Goal: Contribute content: Contribute content

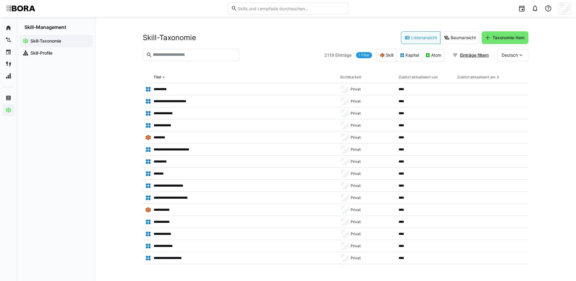
click at [215, 58] on eds-input at bounding box center [191, 55] width 96 height 12
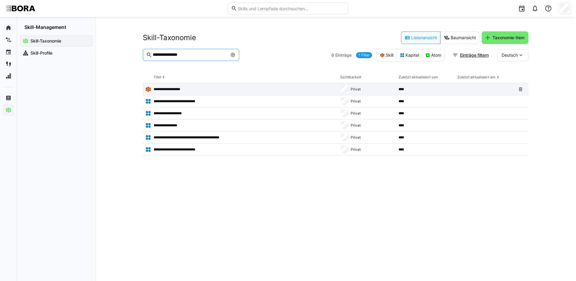
type input "**********"
click at [169, 86] on div "**********" at bounding box center [240, 89] width 195 height 12
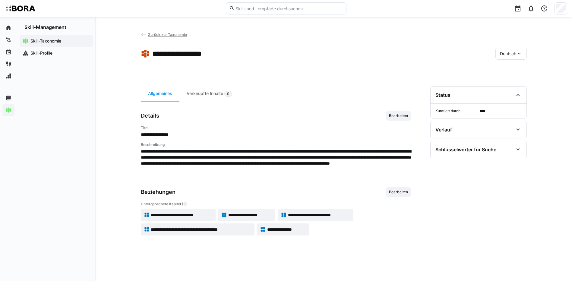
click at [191, 213] on span "**********" at bounding box center [181, 215] width 61 height 6
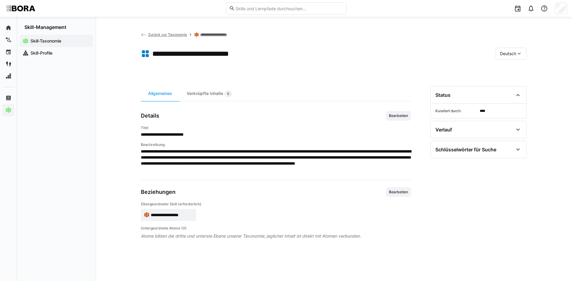
click at [233, 220] on div "**********" at bounding box center [276, 211] width 270 height 19
click at [345, 213] on div "**********" at bounding box center [276, 211] width 270 height 19
click at [265, 211] on div "**********" at bounding box center [276, 211] width 270 height 19
click at [404, 116] on span "Bearbeiten" at bounding box center [398, 115] width 20 height 5
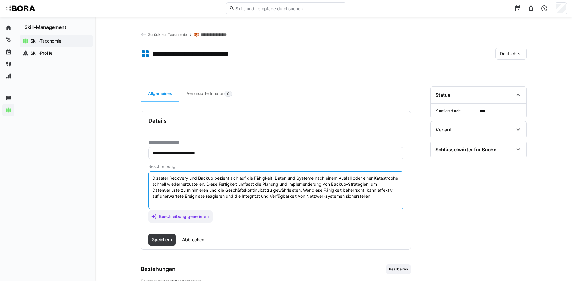
click at [391, 195] on textarea "Disaster Recovery und Backup bezieht sich auf die Fähigkeit, Daten und Systeme …" at bounding box center [276, 190] width 248 height 31
paste textarea "*1 - Anfänger: *2 - Mittelstufe: *3 - Fortgeschritten: *4 - Experte: *5 - Starl…"
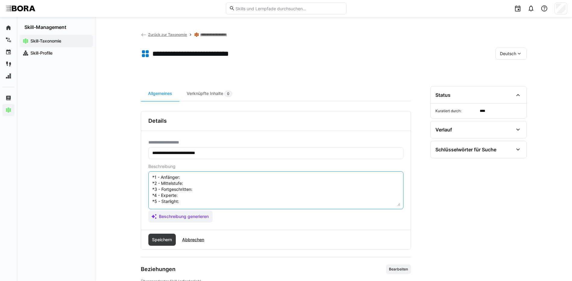
scroll to position [11, 0]
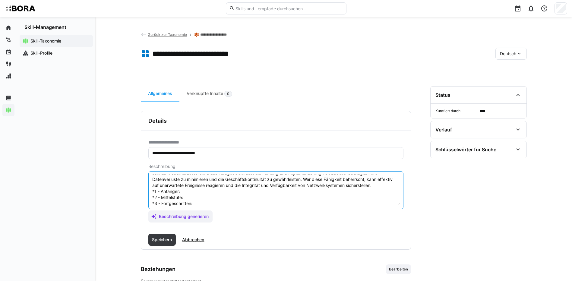
click at [200, 197] on textarea "Disaster Recovery und Backup bezieht sich auf die Fähigkeit, Daten und Systeme …" at bounding box center [276, 190] width 248 height 31
click at [182, 199] on textarea "Disaster Recovery und Backup bezieht sich auf die Fähigkeit, Daten und Systeme …" at bounding box center [276, 190] width 248 height 31
paste textarea "Kennt Basisverfahren zur Datensicherung und Wiederherstellung."
click at [192, 205] on textarea "Disaster Recovery und Backup bezieht sich auf die Fähigkeit, Daten und Systeme …" at bounding box center [276, 190] width 248 height 31
paste textarea "Führt Backup-Prozesse durch und unterstützt Recovery-Szenarien."
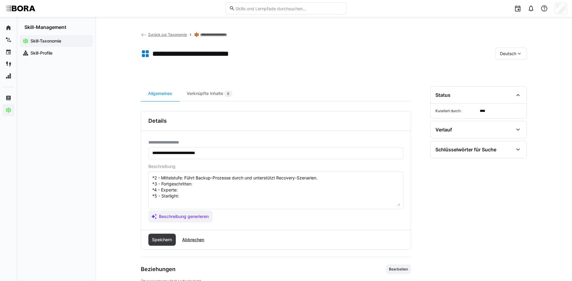
scroll to position [41, 0]
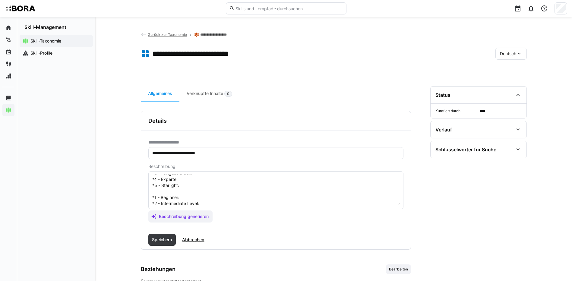
click at [198, 180] on textarea "Disaster Recovery und Backup bezieht sich auf die Fähigkeit, Daten und Systeme …" at bounding box center [276, 190] width 248 height 31
paste textarea "Plant und testet Disaster-Recovery-Konzepte für kritische Systeme."
click at [181, 186] on textarea "Disaster Recovery und Backup bezieht sich auf die Fähigkeit, Daten und Systeme …" at bounding box center [276, 190] width 248 height 31
paste textarea "Entwickelt umfassende Recovery-Strategien und automatisiert Backup-Prozesse."
click at [188, 192] on textarea "Disaster Recovery und Backup bezieht sich auf die Fähigkeit, Daten und Systeme …" at bounding box center [276, 190] width 248 height 31
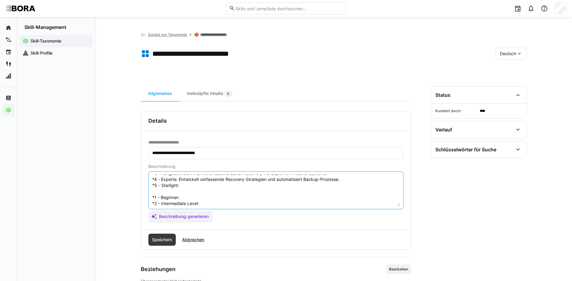
paste textarea "Etabliert unternehmensweite Disaster-Recovery- und Backup-Standards, führt Schu…"
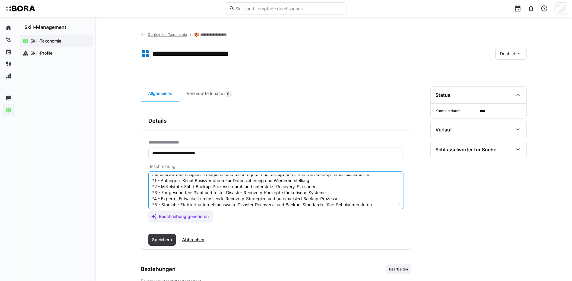
scroll to position [11, 0]
click at [182, 197] on textarea "Disaster Recovery und Backup bezieht sich auf die Fähigkeit, Daten und Systeme …" at bounding box center [276, 190] width 248 height 31
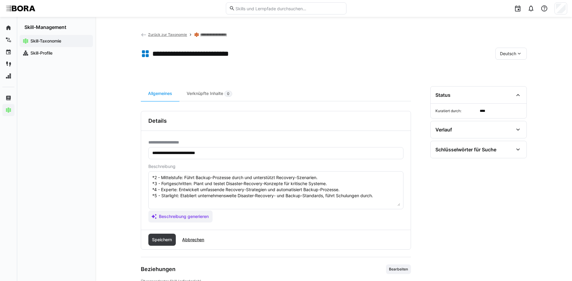
scroll to position [41, 0]
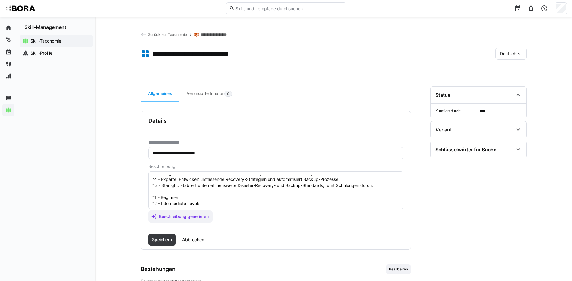
click at [213, 204] on textarea "Disaster Recovery und Backup bezieht sich auf die Fähigkeit, Daten und Systeme …" at bounding box center [276, 190] width 248 height 31
paste textarea "Knows basic data backup and recovery procedures."
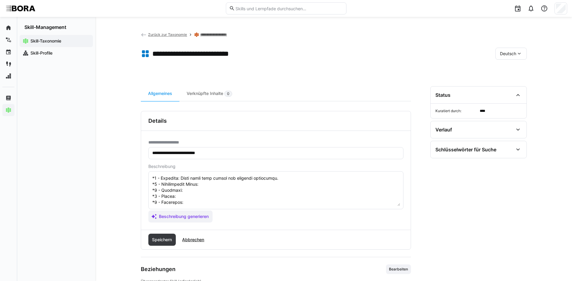
scroll to position [71, 0]
click at [216, 182] on textarea at bounding box center [276, 190] width 248 height 31
click at [213, 179] on textarea at bounding box center [276, 190] width 248 height 31
paste textarea "Executes backup processes and supports recovery scenarios."
click at [193, 184] on textarea at bounding box center [276, 190] width 248 height 31
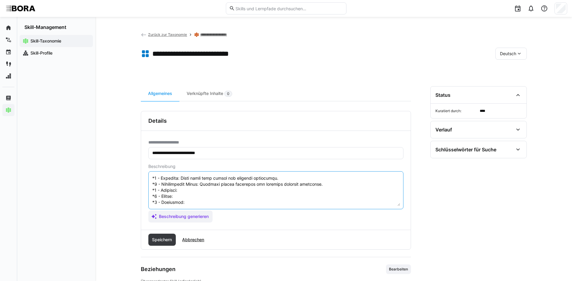
paste textarea "Plans and tests disaster recovery concepts for critical systems."
click at [184, 191] on textarea at bounding box center [276, 190] width 248 height 31
paste textarea "Develops comprehensive recovery strategies and automates backup processes."
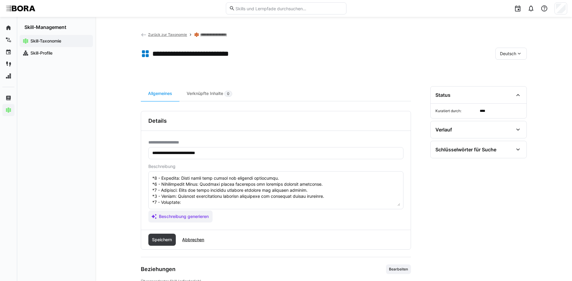
click at [185, 199] on textarea at bounding box center [276, 190] width 248 height 31
paste textarea "Establishes company-wide disaster recovery and backup standards, conducting tra…"
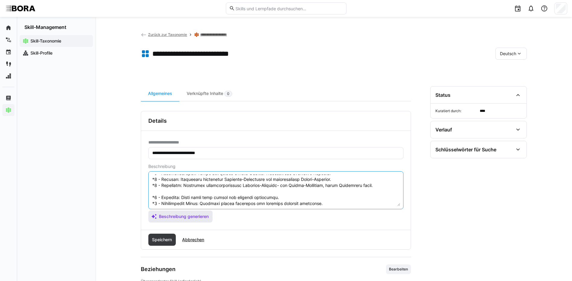
scroll to position [72, 0]
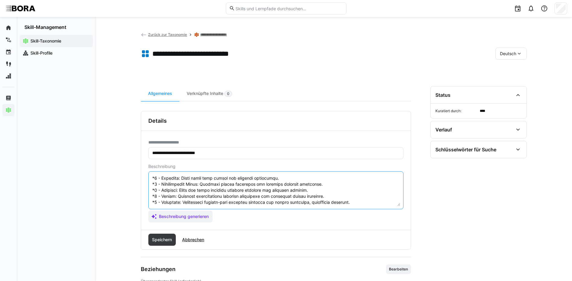
drag, startPoint x: 151, startPoint y: 201, endPoint x: 216, endPoint y: 223, distance: 68.3
click at [216, 223] on div "**********" at bounding box center [275, 180] width 269 height 99
type textarea "Disaster Recovery und Backup bezieht sich auf die Fähigkeit, Daten und Systeme …"
click at [157, 243] on span "Speichern" at bounding box center [162, 240] width 28 height 12
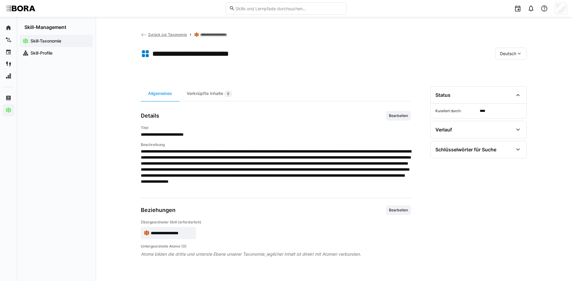
click at [515, 53] on span "Deutsch" at bounding box center [508, 54] width 16 height 6
click at [504, 78] on div "Englisch" at bounding box center [511, 82] width 32 height 13
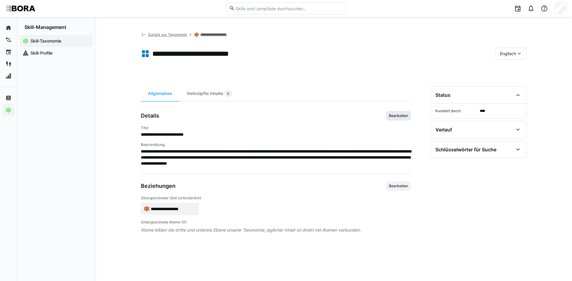
click at [403, 114] on span "Bearbeiten" at bounding box center [398, 115] width 20 height 5
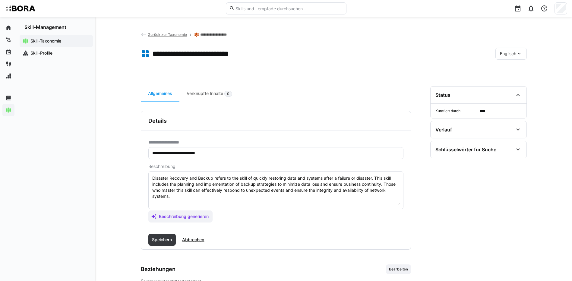
click at [289, 196] on textarea "Disaster Recovery and Backup refers to the skill of quickly restoring data and …" at bounding box center [276, 190] width 248 height 31
paste textarea "*1 - Beginner: Knows basic data backup and recovery procedures. *2 - Intermedia…"
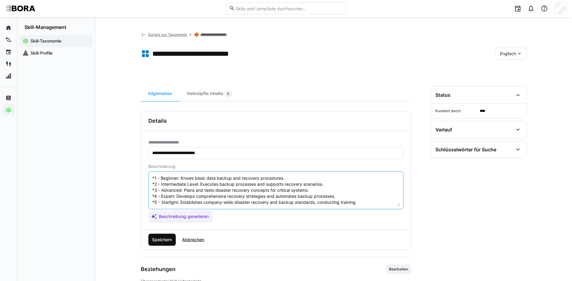
type textarea "Disaster Recovery and Backup refers to the skill of quickly restoring data and …"
click at [173, 237] on span "Speichern" at bounding box center [162, 240] width 22 height 6
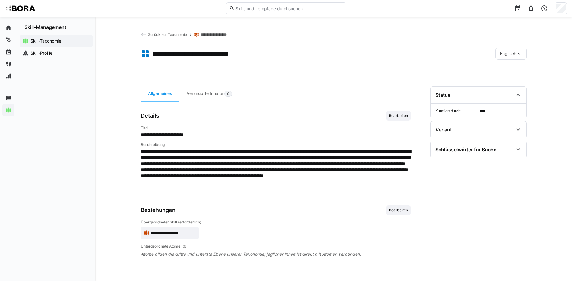
click at [514, 55] on span "Englisch" at bounding box center [508, 54] width 16 height 6
click at [512, 68] on span "Deutsch" at bounding box center [507, 70] width 16 height 6
click at [222, 33] on link "**********" at bounding box center [218, 34] width 36 height 5
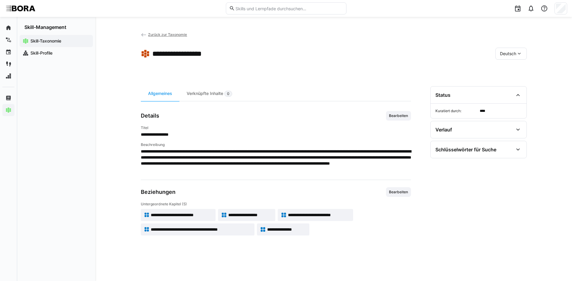
click at [241, 214] on span "**********" at bounding box center [250, 215] width 44 height 6
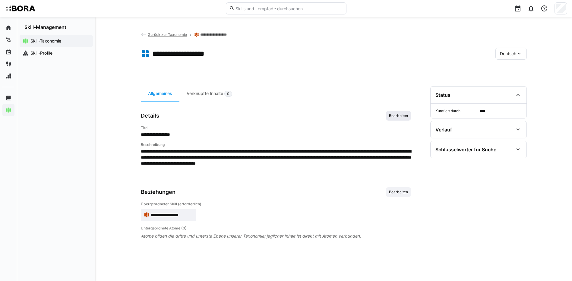
click at [388, 118] on span "Bearbeiten" at bounding box center [398, 116] width 25 height 10
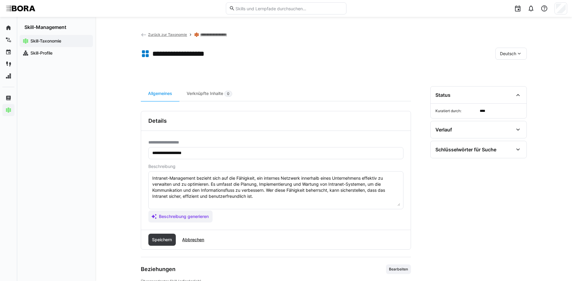
drag, startPoint x: 388, startPoint y: 118, endPoint x: 320, endPoint y: 139, distance: 71.4
click at [351, 130] on div "Details" at bounding box center [275, 120] width 269 height 19
click at [266, 198] on textarea "Intranet-Management bezieht sich auf die Fähigkeit, ein internes Netzwerk inner…" at bounding box center [276, 190] width 248 height 31
paste textarea "*1 - Anfänger: *2 - Mittelstufe: *3 - Fortgeschritten: *4 - Experte: *5 - Starl…"
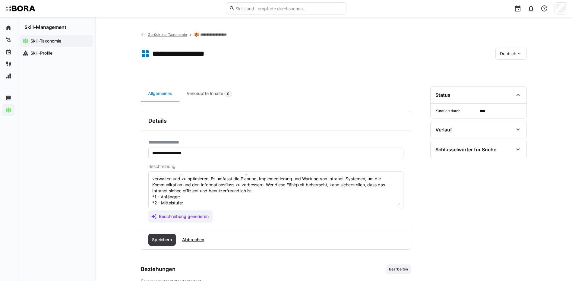
scroll to position [5, 0]
click at [188, 194] on textarea "Intranet-Management bezieht sich auf die Fähigkeit, ein internes Netzwerk inner…" at bounding box center [276, 190] width 248 height 31
click at [187, 196] on textarea "Intranet-Management bezieht sich auf die Fähigkeit, ein internes Netzwerk inner…" at bounding box center [276, 190] width 248 height 31
paste textarea "Versteht grundlegende Funktionen und Administration eines Intranets."
click at [219, 204] on textarea "Intranet-Management bezieht sich auf die Fähigkeit, ein internes Netzwerk inner…" at bounding box center [276, 190] width 248 height 31
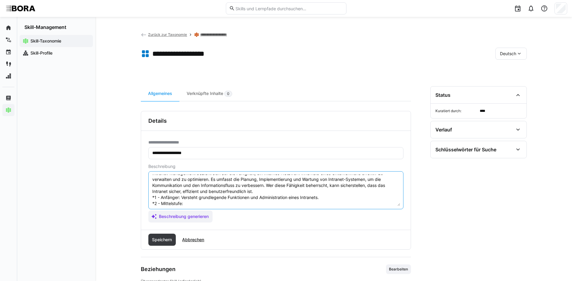
paste textarea "Verwaltet Inhalte und Nutzerrechte im Intranet."
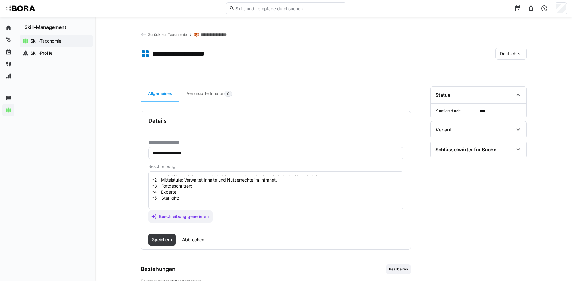
scroll to position [35, 0]
click at [200, 179] on textarea "Intranet-Management bezieht sich auf die Fähigkeit, ein internes Netzwerk inner…" at bounding box center [276, 190] width 248 height 31
paste textarea "Optimiert Struktur und Zugriffssteuerung, betreut technische Plattform."
click at [179, 182] on textarea "Intranet-Management bezieht sich auf die Fähigkeit, ein internes Netzwerk inner…" at bounding box center [276, 190] width 248 height 31
paste textarea "Entwickelt und implementiert Intranet-Strategien zur Steigerung von Nutzerakzep…"
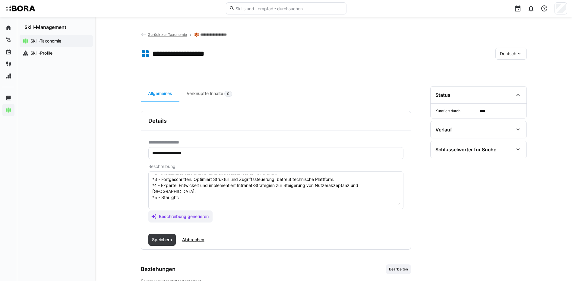
click at [199, 194] on textarea "Intranet-Management bezieht sich auf die Fähigkeit, ein internes Netzwerk inner…" at bounding box center [276, 190] width 248 height 31
paste textarea "Führt unternehmensweites Intranet-Management, koordiniert Entwicklung und Schul…"
click at [193, 202] on textarea "Intranet-Management bezieht sich auf die Fähigkeit, ein internes Netzwerk inner…" at bounding box center [276, 190] width 248 height 31
paste textarea "Understands basic functions and administration of an intranet."
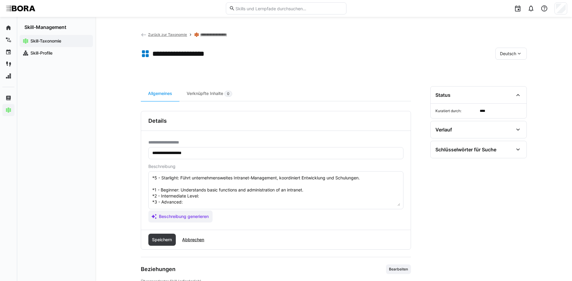
scroll to position [65, 0]
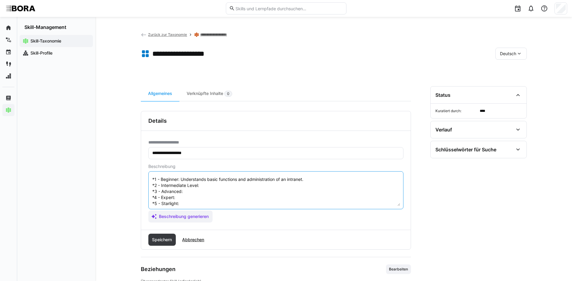
click at [222, 177] on textarea "Intranet-Management bezieht sich auf die Fähigkeit, ein internes Netzwerk inner…" at bounding box center [276, 190] width 248 height 31
paste textarea "Manages content and user permissions within the intranet."
click at [224, 183] on textarea at bounding box center [276, 190] width 248 height 31
paste textarea "Optimizes structure and access control, maintains technical platform."
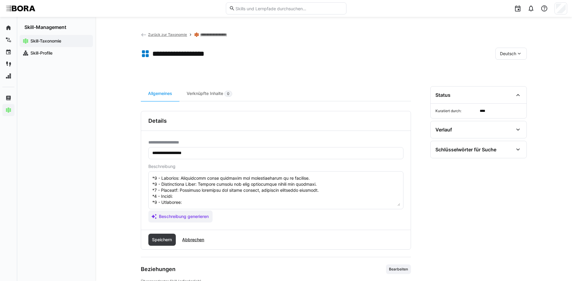
click at [181, 194] on textarea at bounding box center [276, 190] width 248 height 31
paste textarea "Develops and implements intranet strategies to increase user adoption and effic…"
click at [190, 198] on textarea at bounding box center [276, 190] width 248 height 31
paste textarea "Leads enterprise-wide intranet management, coordinating development and trainin…"
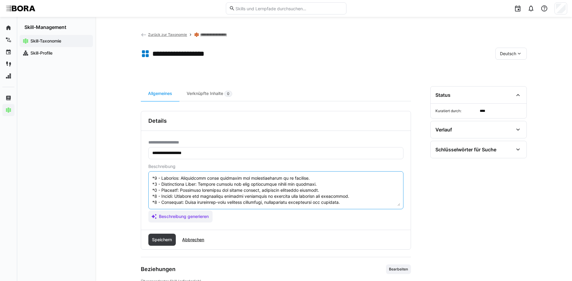
scroll to position [35, 0]
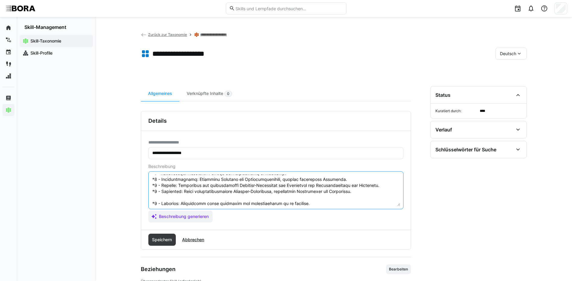
drag, startPoint x: 152, startPoint y: 202, endPoint x: 172, endPoint y: 224, distance: 29.9
click at [172, 224] on div "**********" at bounding box center [275, 180] width 269 height 99
click at [179, 197] on textarea at bounding box center [276, 190] width 248 height 31
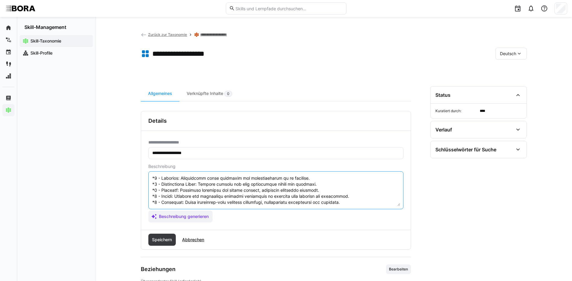
drag, startPoint x: 153, startPoint y: 203, endPoint x: 224, endPoint y: 216, distance: 72.9
click at [224, 216] on app-assistant-generate-form "Beschreibung Beschreibung generieren" at bounding box center [275, 193] width 255 height 58
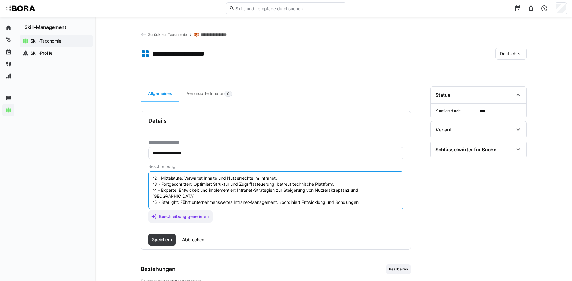
scroll to position [30, 0]
type textarea "Intranet-Management bezieht sich auf die Fähigkeit, ein internes Netzwerk inner…"
click at [165, 237] on span "Speichern" at bounding box center [162, 240] width 22 height 6
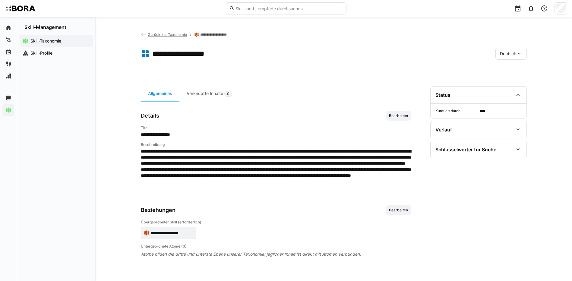
click at [505, 56] on div "Deutsch" at bounding box center [510, 54] width 31 height 12
click at [508, 87] on div "Englisch" at bounding box center [511, 82] width 32 height 13
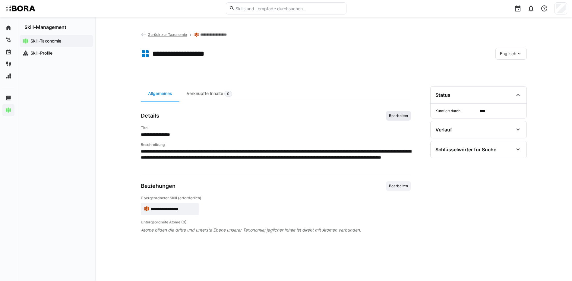
click at [396, 113] on span "Bearbeiten" at bounding box center [398, 115] width 20 height 5
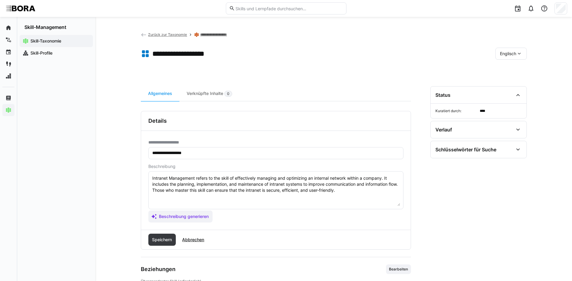
click at [358, 189] on textarea "Intranet Management refers to the skill of effectively managing and optimizing …" at bounding box center [276, 190] width 248 height 31
paste textarea "*1 - Beginner: Understands basic functions and administration of an intranet. *…"
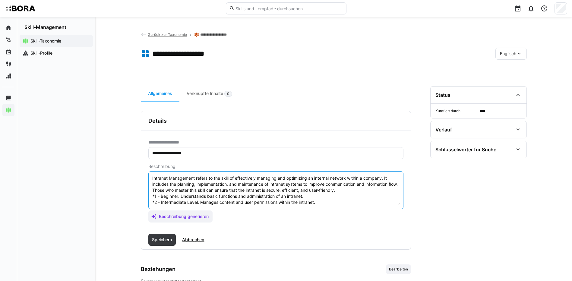
scroll to position [23, 0]
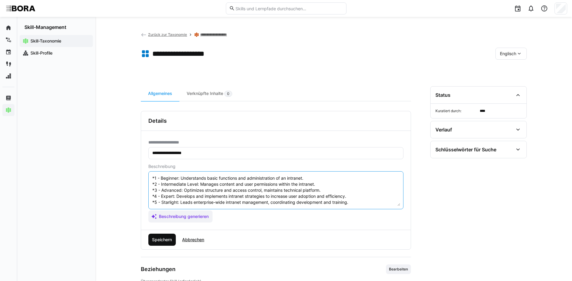
type textarea "Intranet Management refers to the skill of effectively managing and optimizing …"
click at [156, 240] on span "Speichern" at bounding box center [162, 240] width 22 height 6
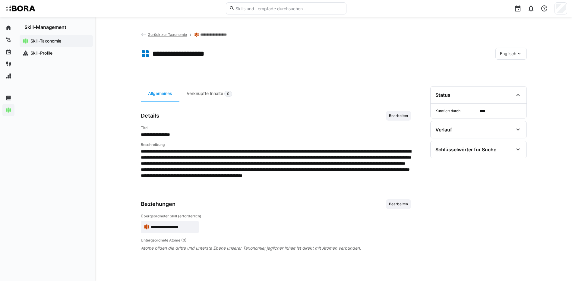
click at [499, 52] on div "Englisch" at bounding box center [510, 54] width 31 height 12
click at [499, 67] on span "Deutsch" at bounding box center [507, 70] width 16 height 6
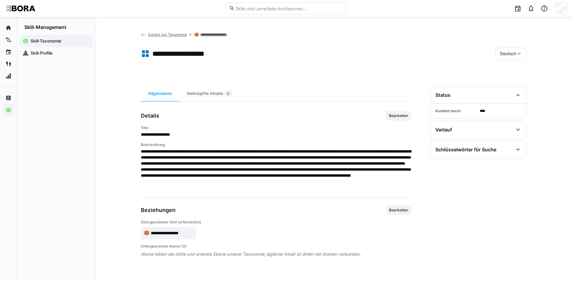
click at [219, 34] on link "**********" at bounding box center [218, 34] width 36 height 5
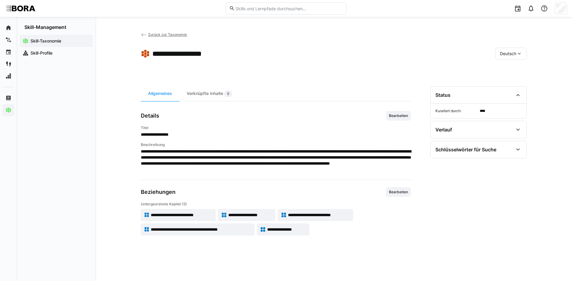
click at [323, 211] on app-skill-badge "**********" at bounding box center [315, 215] width 75 height 12
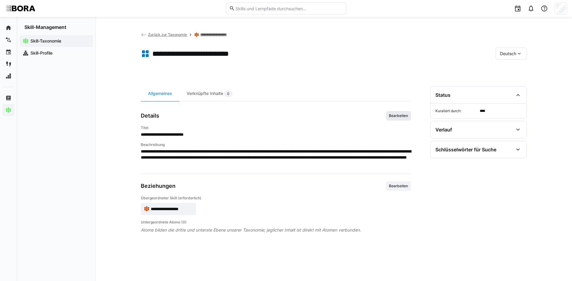
click at [410, 115] on span "Bearbeiten" at bounding box center [398, 116] width 25 height 10
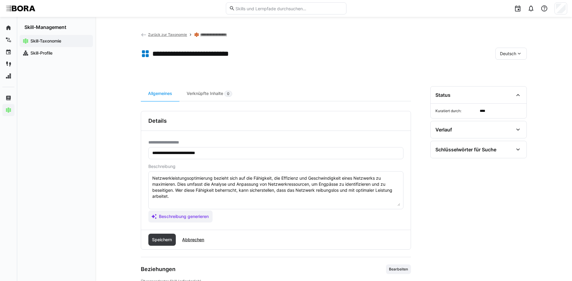
click at [181, 196] on textarea "Netzwerkleistungsoptimierung bezieht sich auf die Fähigkeit, die Effizienz und …" at bounding box center [276, 190] width 248 height 31
paste textarea "*1 - Anfänger: *2 - Mittelstufe: *3 - Fortgeschritten: *4 - Experte: *5 - Starl…"
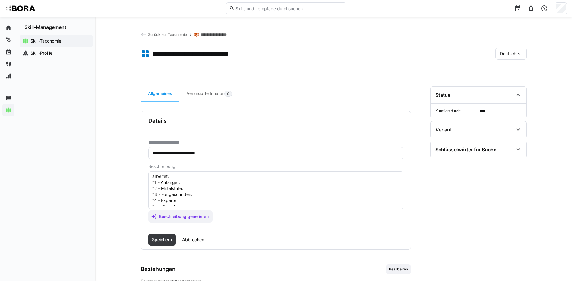
scroll to position [5, 0]
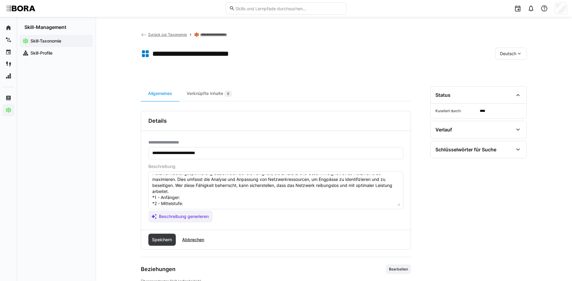
click at [193, 200] on textarea "Netzwerkleistungsoptimierung bezieht sich auf die Fähigkeit, die Effizienz und …" at bounding box center [276, 190] width 248 height 31
paste textarea "Kennt einfache Maßnahmen zur Verbesserung der Netzwerkleistung."
click at [197, 203] on textarea "Netzwerkleistungsoptimierung bezieht sich auf die Fähigkeit, die Effizienz und …" at bounding box center [276, 190] width 248 height 31
paste textarea "Überwacht und analysiert Netzwerkperformance."
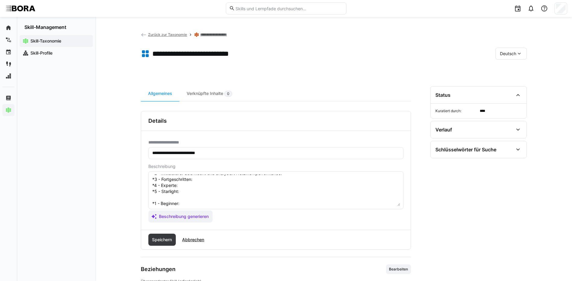
click at [220, 179] on textarea "Netzwerkleistungsoptimierung bezieht sich auf die Fähigkeit, die Effizienz und …" at bounding box center [276, 190] width 248 height 31
paste textarea "Identifiziert Engpässe, optimiert QoS und Bandbreitennutzung."
click at [183, 183] on textarea "Netzwerkleistungsoptimierung bezieht sich auf die Fähigkeit, die Effizienz und …" at bounding box center [276, 190] width 248 height 31
paste textarea "Entwickelt Konzepte zur kontinuierlichen Netzwerkoptimierung und implementiert …"
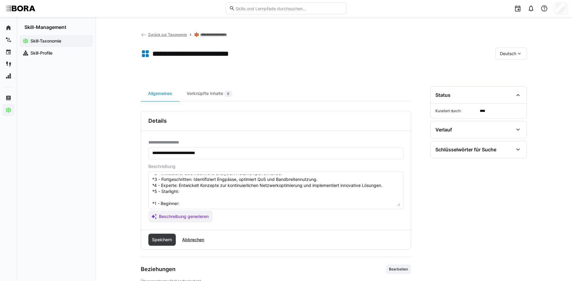
click at [215, 190] on textarea "Netzwerkleistungsoptimierung bezieht sich auf die Fähigkeit, die Effizienz und …" at bounding box center [276, 190] width 248 height 31
paste textarea "Verantwortet unternehmensweite Performance-Strategien und steuert Optimierungsp…"
click at [187, 203] on textarea "Netzwerkleistungsoptimierung bezieht sich auf die Fähigkeit, die Effizienz und …" at bounding box center [276, 190] width 248 height 31
paste textarea "Knows simple methods for improving network performance."
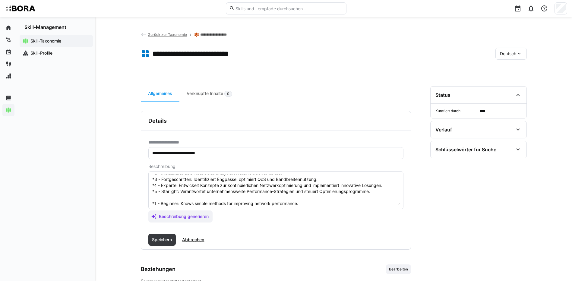
scroll to position [65, 0]
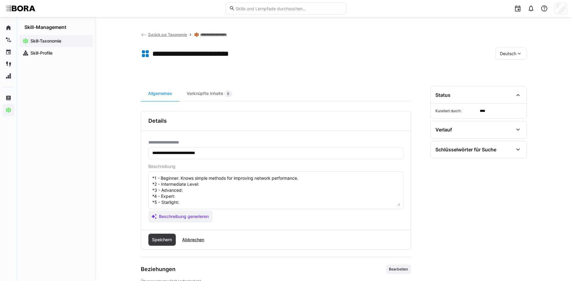
click at [206, 181] on textarea "Netzwerkleistungsoptimierung bezieht sich auf die Fähigkeit, die Effizienz und …" at bounding box center [276, 190] width 248 height 31
paste textarea "Monitors and analyzes network performance."
click at [192, 185] on textarea "Netzwerkleistungsoptimierung bezieht sich auf die Fähigkeit, die Effizienz und …" at bounding box center [276, 190] width 248 height 31
paste textarea "Identifies bottlenecks, optimizes QoS and bandwidth usage."
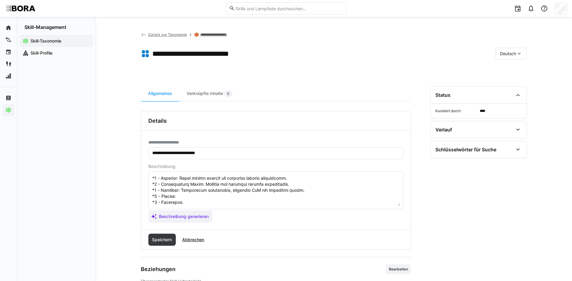
click at [191, 192] on textarea at bounding box center [276, 190] width 248 height 31
paste textarea "Develops continuous network optimization concepts and implements innovative sol…"
click at [186, 198] on textarea at bounding box center [276, 190] width 248 height 31
paste textarea "Responsible for enterprise-wide performance strategies and manages optimization…"
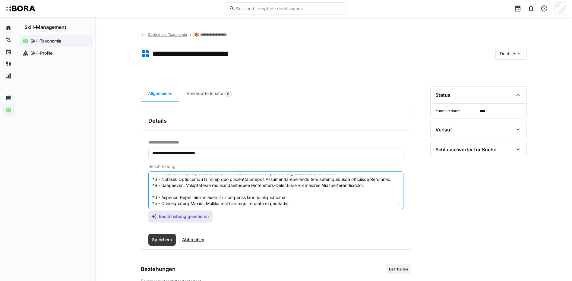
scroll to position [66, 0]
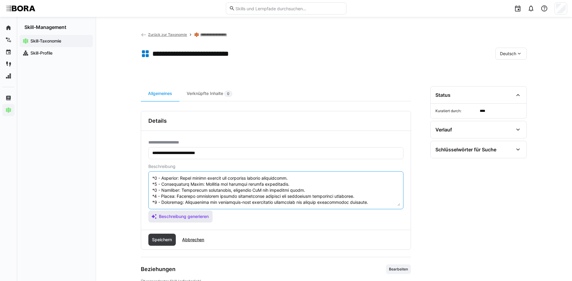
drag, startPoint x: 151, startPoint y: 200, endPoint x: 175, endPoint y: 218, distance: 30.0
click at [175, 218] on app-assistant-generate-form "Beschreibung Beschreibung generieren" at bounding box center [275, 193] width 255 height 58
type textarea "Netzwerkleistungsoptimierung bezieht sich auf die Fähigkeit, die Effizienz und …"
click at [167, 240] on span "Speichern" at bounding box center [162, 240] width 22 height 6
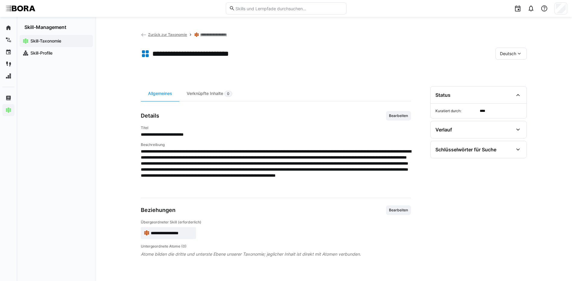
click at [509, 51] on span "Deutsch" at bounding box center [508, 54] width 16 height 6
click at [511, 81] on span "Englisch" at bounding box center [508, 82] width 16 height 6
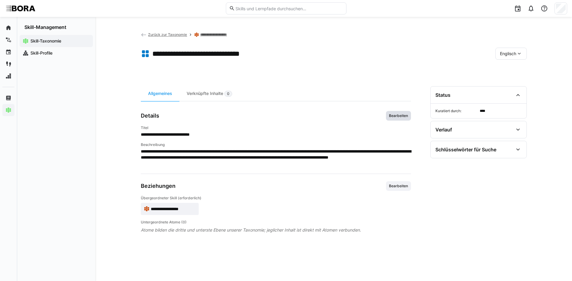
click at [398, 113] on span "Bearbeiten" at bounding box center [398, 115] width 20 height 5
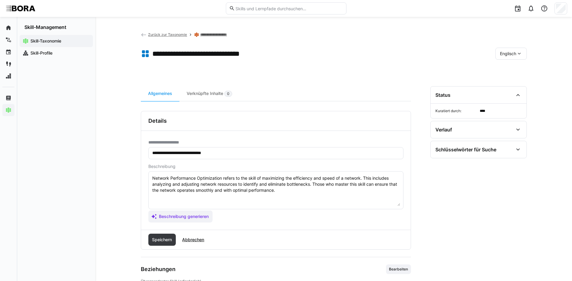
click at [303, 192] on textarea "Network Performance Optimization refers to the skill of maximizing the efficien…" at bounding box center [276, 190] width 248 height 31
paste textarea "*1 - Beginner: Knows simple methods for improving network performance. *2 - Int…"
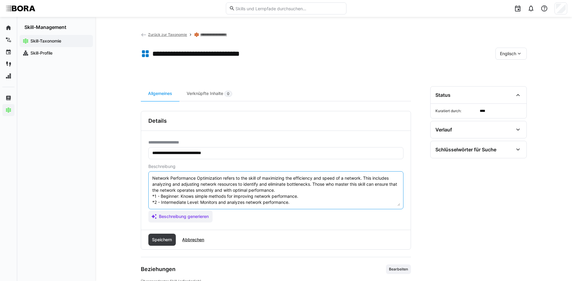
scroll to position [23, 0]
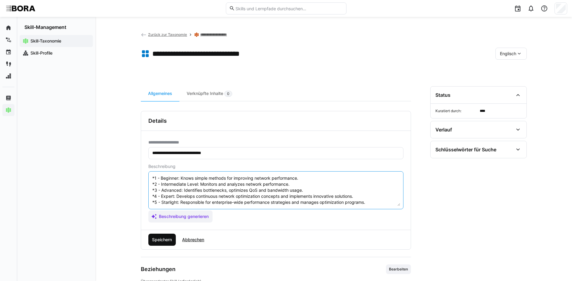
type textarea "Network Performance Optimization refers to the skill of maximizing the efficien…"
click at [157, 237] on span "Speichern" at bounding box center [162, 240] width 22 height 6
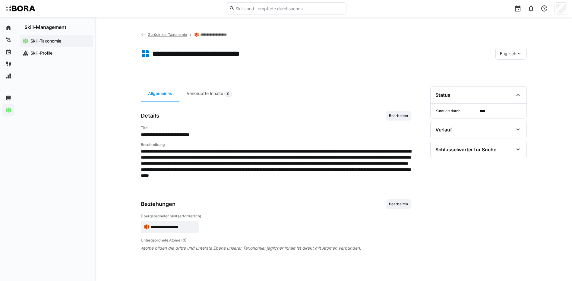
click at [509, 49] on div "Englisch" at bounding box center [510, 54] width 31 height 12
click at [514, 71] on span "Deutsch" at bounding box center [507, 70] width 16 height 6
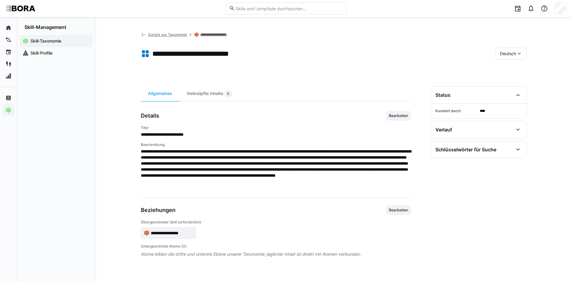
click at [223, 33] on link "**********" at bounding box center [218, 34] width 36 height 5
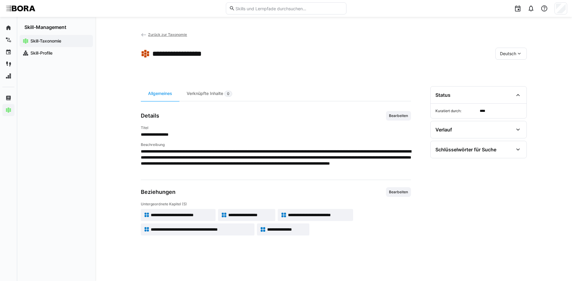
click at [222, 230] on span "**********" at bounding box center [201, 229] width 101 height 6
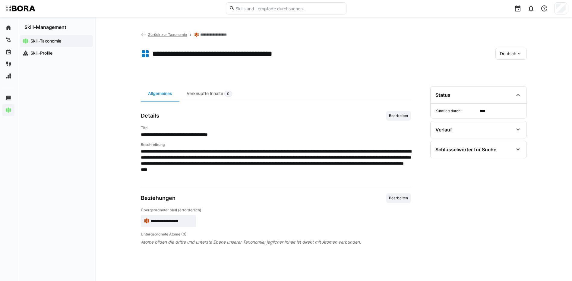
drag, startPoint x: 396, startPoint y: 115, endPoint x: 392, endPoint y: 121, distance: 6.9
click at [396, 115] on span "Bearbeiten" at bounding box center [398, 115] width 20 height 5
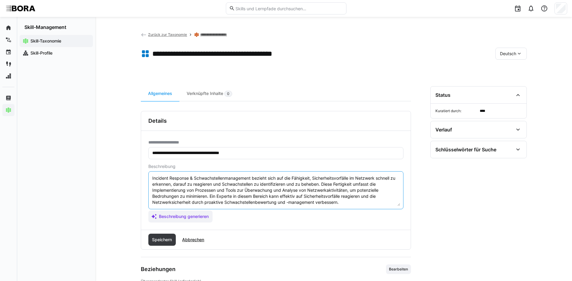
click at [355, 201] on textarea "Incident Response & Schwachstellenmanagement bezieht sich auf die Fähigkeit, Si…" at bounding box center [276, 190] width 248 height 31
paste textarea "*1 - Anfänger: *2 - Mittelstufe: *3 - Fortgeschritten: *4 - Experte: *5 - Starl…"
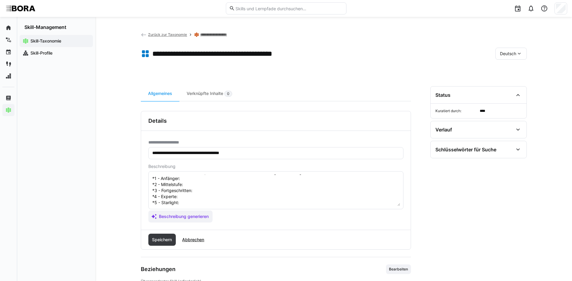
scroll to position [11, 0]
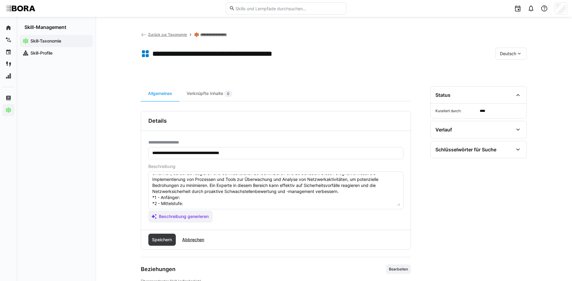
click at [203, 197] on textarea "Incident Response & Schwachstellenmanagement bezieht sich auf die Fähigkeit, Si…" at bounding box center [276, 190] width 248 height 31
paste textarea "[PERSON_NAME] bei IT-Sicherheitsvorfällen und erste Maßnahmen."
click at [196, 203] on textarea "Incident Response & Schwachstellenmanagement bezieht sich auf die Fähigkeit, Si…" at bounding box center [276, 190] width 248 height 31
paste textarea "Unterstützt bei der Erkennung und Behebung von Sicherheitslücken."
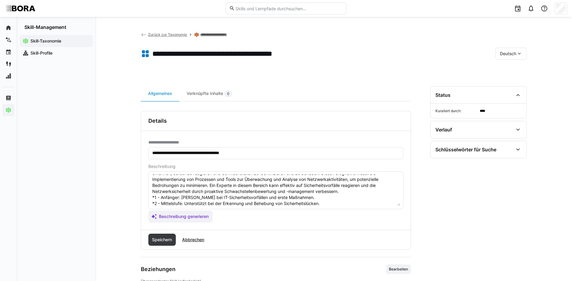
scroll to position [41, 0]
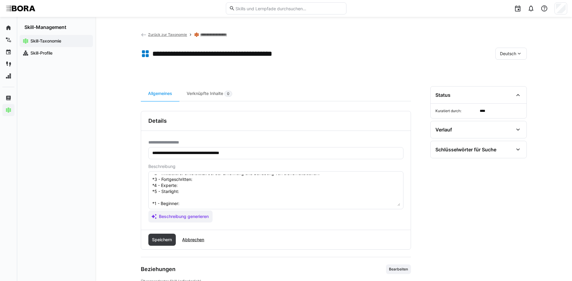
click at [204, 178] on textarea "Incident Response & Schwachstellenmanagement bezieht sich auf die Fähigkeit, Si…" at bounding box center [276, 190] width 248 height 31
paste textarea "Koordiniert Incident Response und bewertet Schwachstellen systematisch."
click at [215, 181] on textarea "Incident Response & Schwachstellenmanagement bezieht sich auf die Fähigkeit, Si…" at bounding box center [276, 190] width 248 height 31
click at [205, 186] on textarea "Incident Response & Schwachstellenmanagement bezieht sich auf die Fähigkeit, Si…" at bounding box center [276, 190] width 248 height 31
paste textarea "Entwickelt Prozesse zur Vorbeugung und schnelle Reaktion auf Sicherheitsvorfäll…"
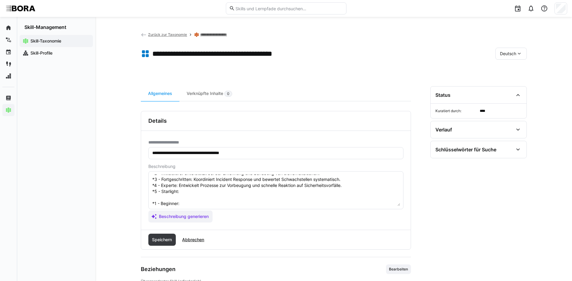
click at [182, 190] on textarea "Incident Response & Schwachstellenmanagement bezieht sich auf die Fähigkeit, Si…" at bounding box center [276, 190] width 248 height 31
paste textarea "Verantwortet unternehmensweites Schwachstellen- und Incident-Management, optimi…"
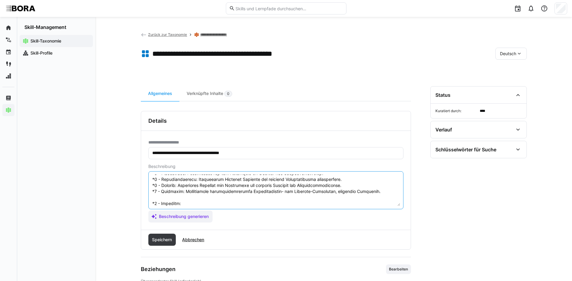
click at [183, 203] on textarea at bounding box center [276, 190] width 248 height 31
paste textarea "Understands IT security incident procedures and initial measures."
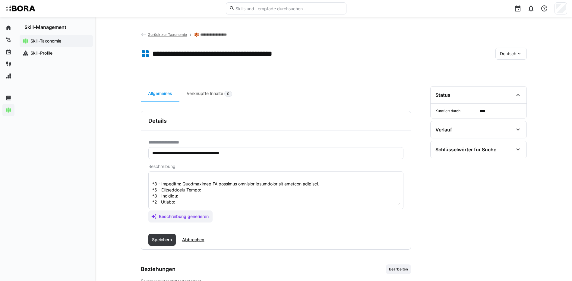
scroll to position [71, 0]
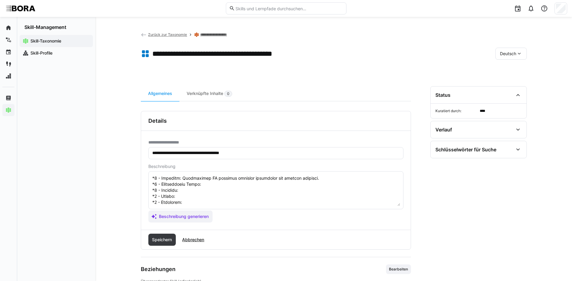
click at [242, 181] on textarea at bounding box center [276, 190] width 248 height 31
paste textarea "Assists with detecting and mitigating security vulnerabilities."
click at [189, 186] on textarea at bounding box center [276, 190] width 248 height 31
paste textarea "Coordinates incident response and systematically evaluates vulnerabilities."
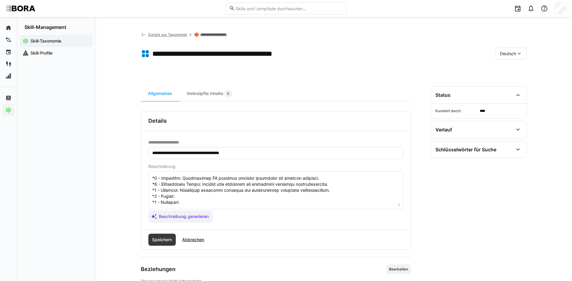
click at [193, 192] on textarea at bounding box center [276, 190] width 248 height 31
paste textarea "Develops processes for prevention and rapid response to security incidents."
click at [201, 195] on textarea at bounding box center [276, 190] width 248 height 31
paste textarea "Oversees company-wide vulnerability and incident management, optimizing mitigat…"
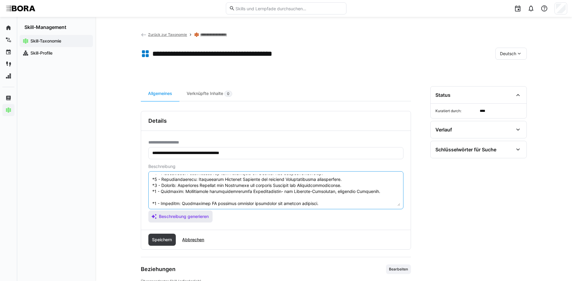
scroll to position [72, 0]
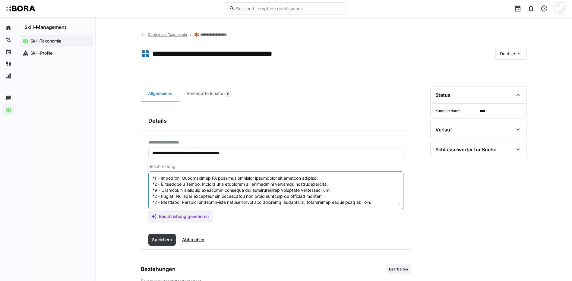
drag, startPoint x: 152, startPoint y: 202, endPoint x: 219, endPoint y: 222, distance: 69.5
click at [219, 222] on div "**********" at bounding box center [275, 180] width 269 height 99
type textarea "Incident Response & Schwachstellenmanagement bezieht sich auf die Fähigkeit, Si…"
click at [159, 235] on span "Speichern" at bounding box center [162, 240] width 28 height 12
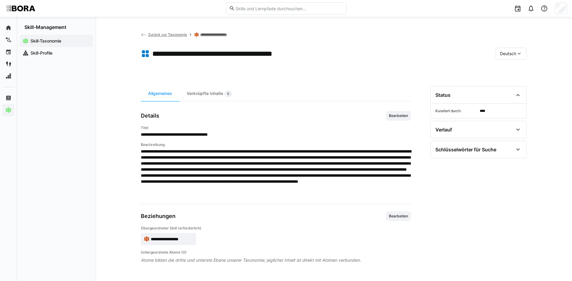
click at [503, 56] on span "Deutsch" at bounding box center [508, 54] width 16 height 6
click at [506, 83] on span "Englisch" at bounding box center [508, 82] width 16 height 6
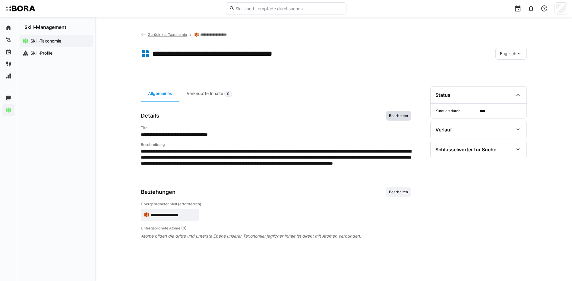
click at [392, 117] on span "Bearbeiten" at bounding box center [398, 115] width 20 height 5
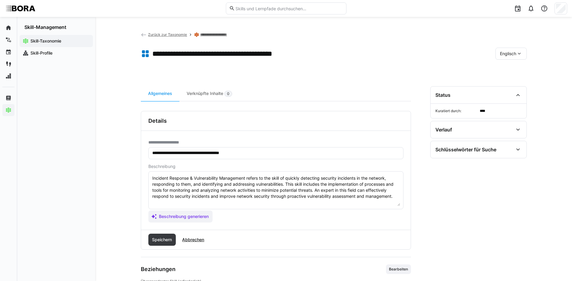
click at [401, 195] on eds-input "Incident Response & Vulnerability Management refers to the skill of quickly det…" at bounding box center [275, 190] width 255 height 38
paste textarea "*1 - Beginner: Understands IT security incident procedures and initial measures…"
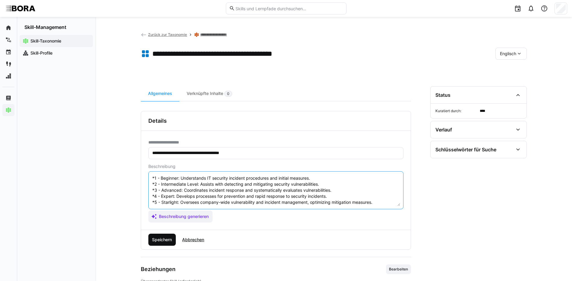
type textarea "Incident Response & Vulnerability Management refers to the skill of quickly det…"
click at [162, 241] on span "Speichern" at bounding box center [162, 240] width 22 height 6
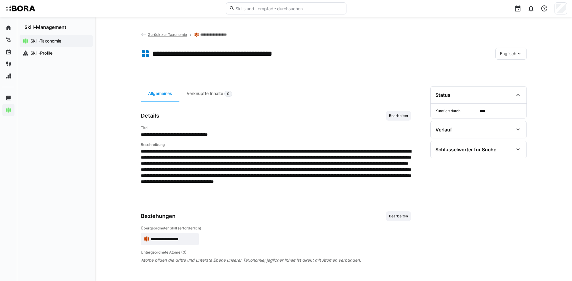
click at [511, 54] on span "Englisch" at bounding box center [508, 54] width 16 height 6
click at [511, 65] on div "Deutsch" at bounding box center [511, 69] width 32 height 13
click at [216, 33] on link "**********" at bounding box center [218, 34] width 36 height 5
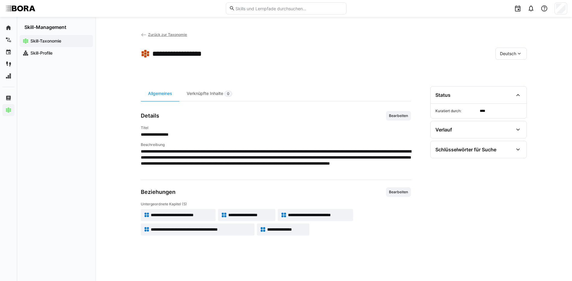
click at [287, 229] on span "**********" at bounding box center [286, 229] width 39 height 6
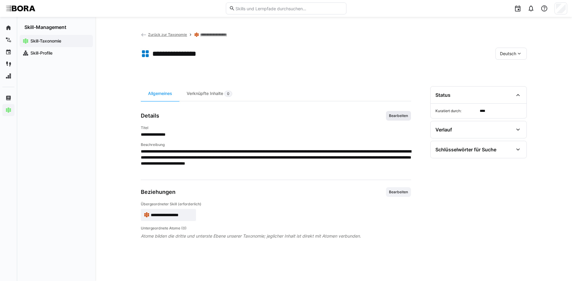
click at [399, 115] on span "Bearbeiten" at bounding box center [398, 115] width 20 height 5
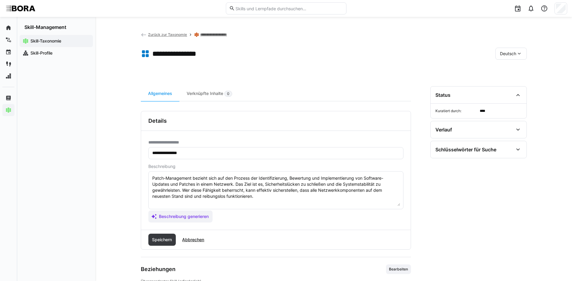
click at [335, 195] on textarea "Patch-Management bezieht sich auf den Prozess der Identifizierung, Bewertung un…" at bounding box center [276, 190] width 248 height 31
paste textarea "*1 - Anfänger: *2 - Mittelstufe: *3 - Fortgeschritten: *4 - Experte: *5 - Starl…"
click at [190, 202] on textarea "Patch-Management bezieht sich auf den Prozess der Identifizierung, Bewertung un…" at bounding box center [276, 190] width 248 height 31
paste textarea "Kennt Bedeutung von Software-Patches und einfache Update-Prozesse."
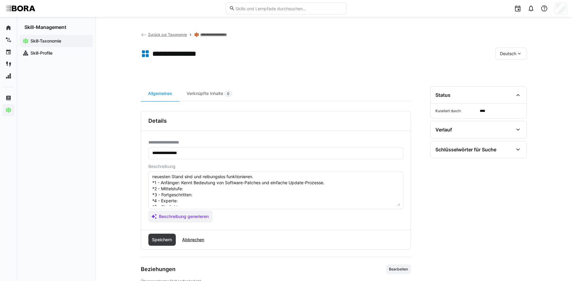
scroll to position [30, 0]
click at [254, 178] on textarea "Patch-Management bezieht sich auf den Prozess der Identifizierung, Bewertung un…" at bounding box center [276, 190] width 248 height 31
paste textarea "Installiert Patches und verwaltet einfache Updatezyklen."
click at [203, 186] on textarea "Patch-Management bezieht sich auf den Prozess der Identifizierung, Bewertung un…" at bounding box center [276, 190] width 248 height 31
paste textarea "Plant und koordiniert Patch-Management-Prozesse über mehrere Systeme."
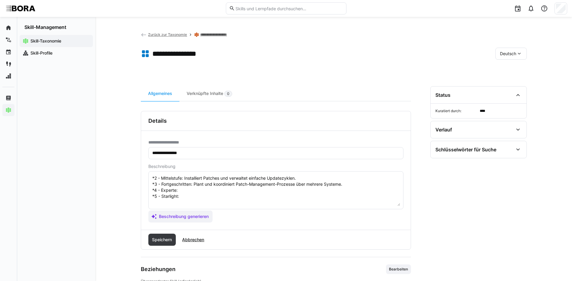
click at [213, 192] on textarea "Patch-Management bezieht sich auf den Prozess der Identifizierung, Bewertung un…" at bounding box center [276, 190] width 248 height 31
paste textarea "Entwickelt unternehmensweite Patch-Strategien, automatisiert Verteilung und kon…"
click at [182, 195] on textarea "Patch-Management bezieht sich auf den Prozess der Identifizierung, Bewertung un…" at bounding box center [276, 190] width 248 height 31
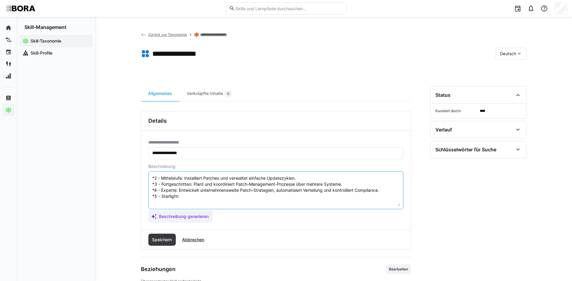
paste textarea "Verantwortet Patch-Management-Richtlinien und -Prozesse im Unternehmen und stel…"
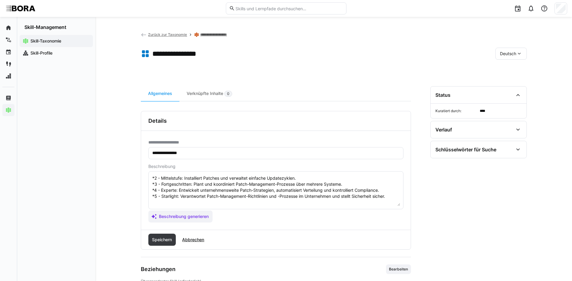
scroll to position [60, 0]
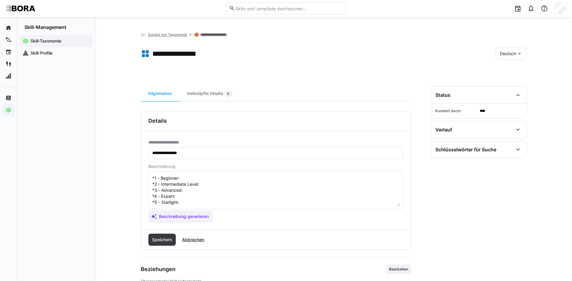
click at [212, 181] on textarea "Patch-Management bezieht sich auf den Prozess der Identifizierung, Bewertung un…" at bounding box center [276, 190] width 248 height 31
paste textarea "Understands the importance of software patches and basic update processes."
click at [210, 184] on textarea at bounding box center [276, 190] width 248 height 31
paste textarea "Installs patches and manages simple update cycles."
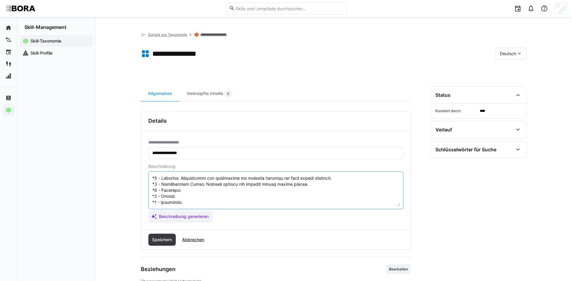
click at [188, 191] on textarea at bounding box center [276, 190] width 248 height 31
paste textarea "Plans and coordinates patch management across multiple systems."
click at [186, 195] on textarea at bounding box center [276, 190] width 248 height 31
paste textarea "Develops enterprise-wide patch strategies, automates deployment, and controls c…"
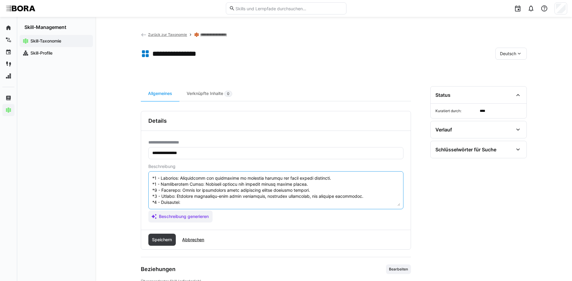
click at [222, 205] on textarea at bounding box center [276, 190] width 248 height 31
paste textarea "Oversees patch management policies and ensures company-wide security compliance."
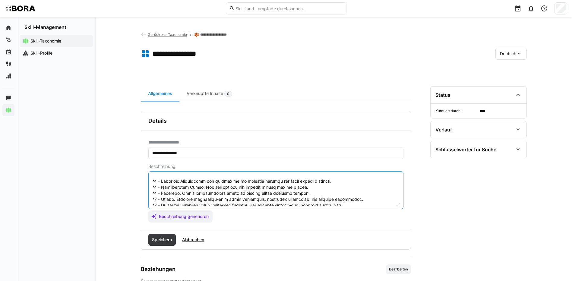
scroll to position [66, 0]
drag, startPoint x: 152, startPoint y: 176, endPoint x: 407, endPoint y: 215, distance: 257.9
click at [407, 215] on div "**********" at bounding box center [275, 180] width 269 height 99
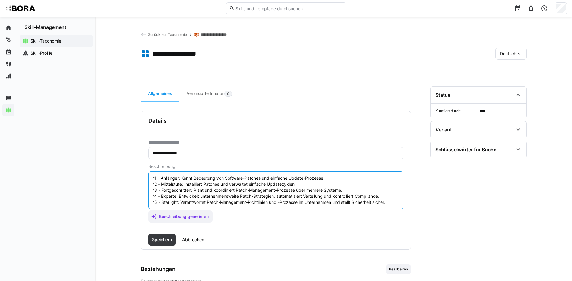
scroll to position [30, 0]
type textarea "Patch-Management bezieht sich auf den Prozess der Identifizierung, Bewertung un…"
click at [168, 239] on span "Speichern" at bounding box center [162, 240] width 22 height 6
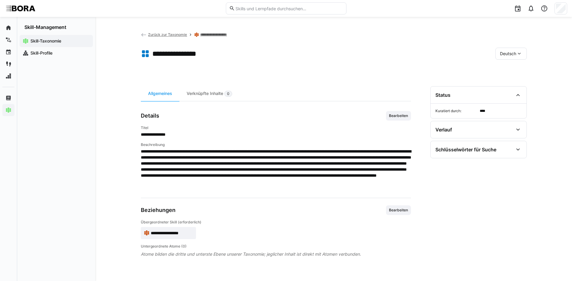
click at [517, 52] on eds-icon at bounding box center [519, 54] width 6 height 6
click at [515, 84] on span "Englisch" at bounding box center [508, 82] width 16 height 6
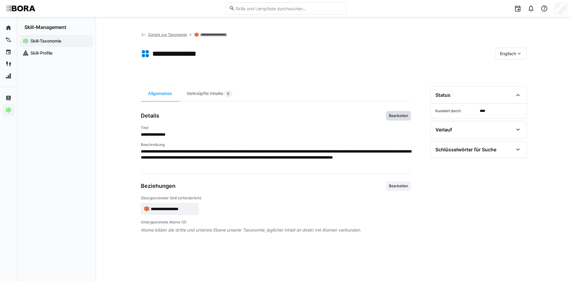
click at [400, 112] on span "Bearbeiten" at bounding box center [398, 116] width 25 height 10
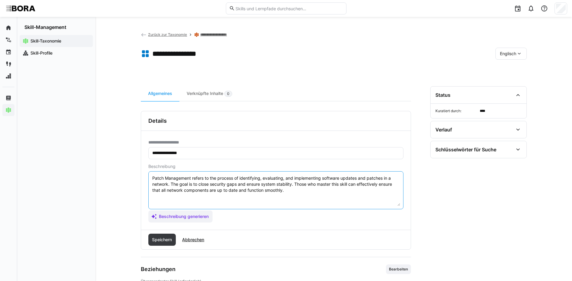
click at [291, 193] on textarea "Patch Management refers to the process of identifying, evaluating, and implemen…" at bounding box center [276, 190] width 248 height 31
paste textarea "*1 - Beginner: Understands the importance of software patches and basic update …"
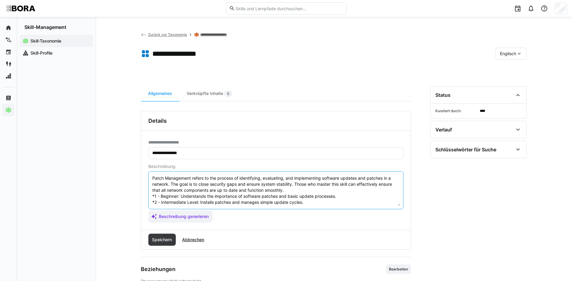
scroll to position [23, 0]
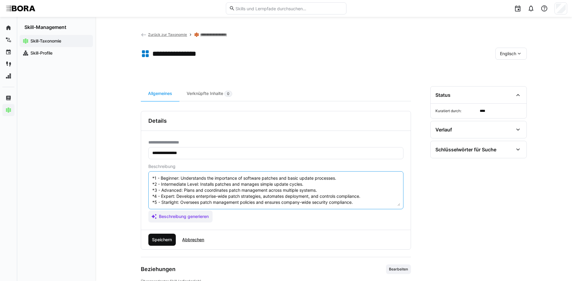
type textarea "Patch Management refers to the process of identifying, evaluating, and implemen…"
click at [156, 241] on span "Speichern" at bounding box center [162, 240] width 22 height 6
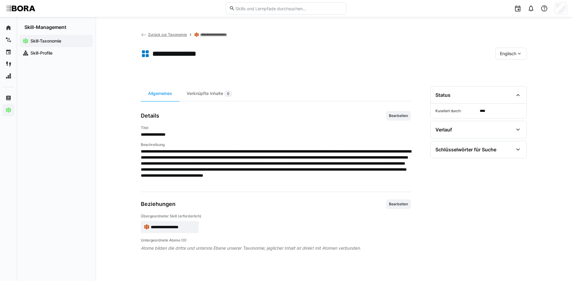
click at [501, 56] on span "Englisch" at bounding box center [508, 54] width 16 height 6
click at [506, 72] on span "Deutsch" at bounding box center [507, 70] width 16 height 6
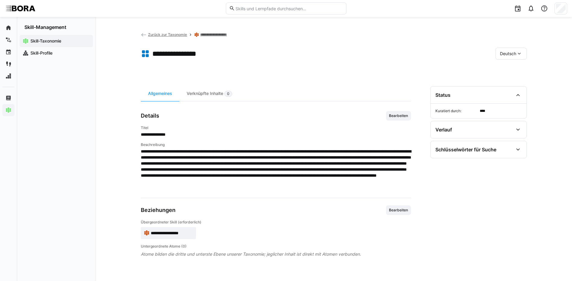
click at [216, 35] on link "**********" at bounding box center [218, 34] width 36 height 5
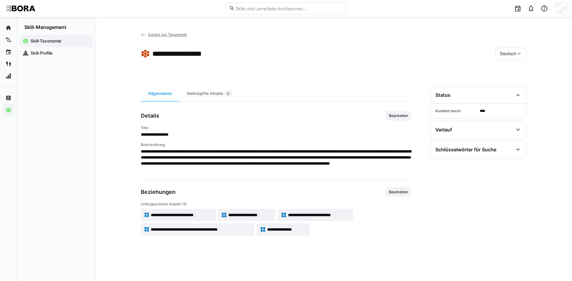
click at [165, 37] on app-back-navigation "Zurück zur Taxonomie" at bounding box center [164, 34] width 46 height 7
click at [165, 36] on span "Zurück zur Taxonomie" at bounding box center [167, 34] width 39 height 5
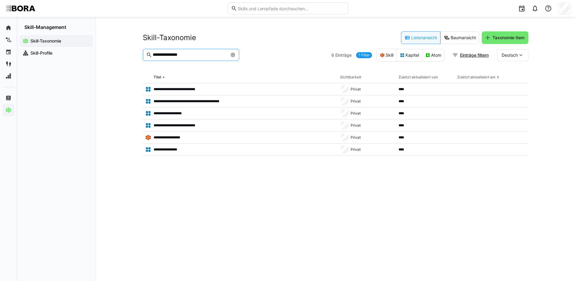
drag, startPoint x: 189, startPoint y: 55, endPoint x: 135, endPoint y: 55, distance: 54.6
click at [135, 55] on div "**********" at bounding box center [335, 149] width 481 height 264
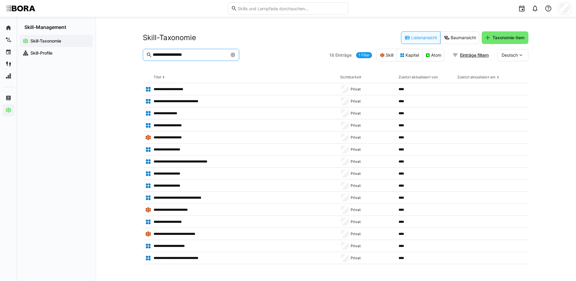
type input "**********"
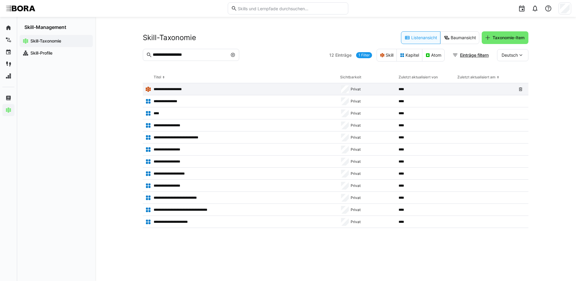
click at [179, 87] on p "**********" at bounding box center [173, 89] width 38 height 5
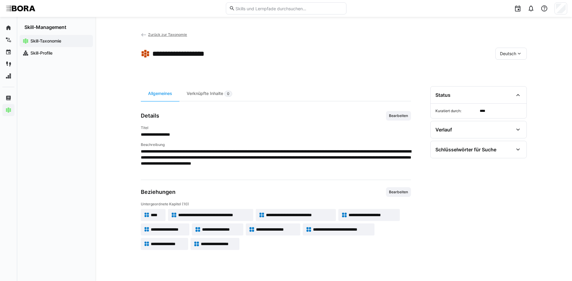
click at [151, 210] on app-skill-badge "****" at bounding box center [153, 215] width 25 height 12
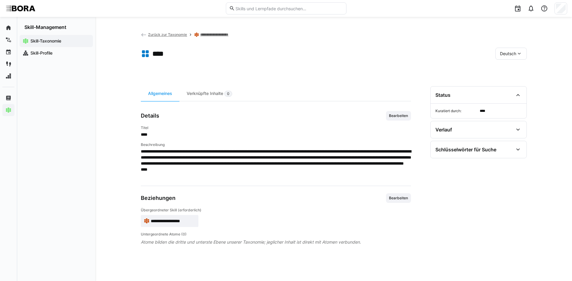
click at [395, 115] on span "Bearbeiten" at bounding box center [398, 115] width 20 height 5
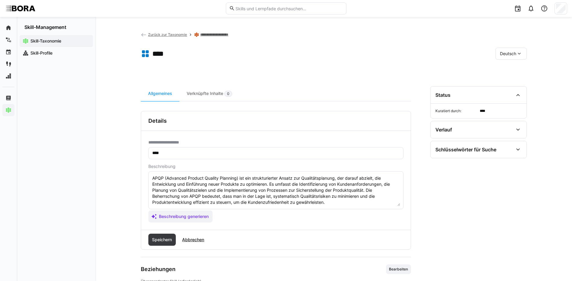
click at [336, 204] on textarea "APQP (Advanced Product Quality Planning) ist ein strukturierter Ansatz zur Qual…" at bounding box center [276, 190] width 248 height 31
paste textarea "*1 - Anfänger: *2 - Mittelstufe: *3 - Fortgeschritten: *4 - Experte: *5 - Starl…"
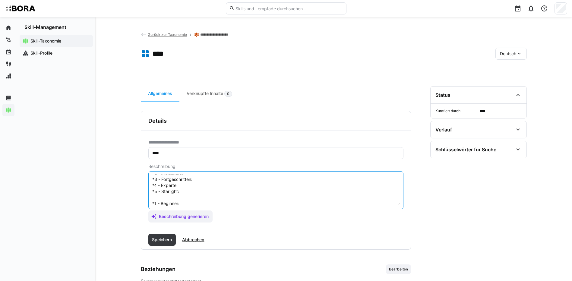
scroll to position [11, 0]
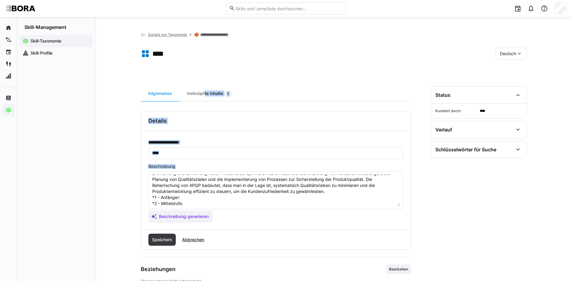
drag, startPoint x: 203, startPoint y: 94, endPoint x: 200, endPoint y: 202, distance: 108.0
click at [201, 184] on div "**********" at bounding box center [276, 201] width 270 height 230
click at [194, 198] on textarea "APQP (Advanced Product Quality Planning) ist ein strukturierter Ansatz zur Qual…" at bounding box center [276, 190] width 248 height 31
paste textarea "Kennt Grundlagen der Qualitätsplanung in der Produktentwicklung."
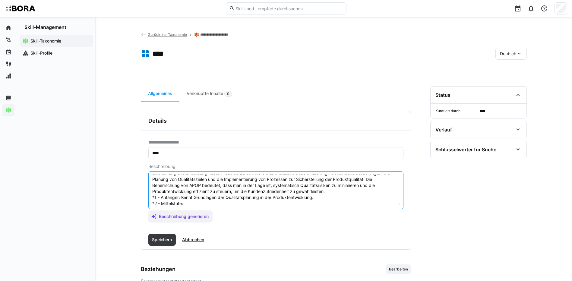
click at [199, 203] on textarea "APQP (Advanced Product Quality Planning) ist ein strukturierter Ansatz zur Qual…" at bounding box center [276, 190] width 248 height 31
paste textarea "Unterstützt bei der Umsetzung von APQP-Prozessen."
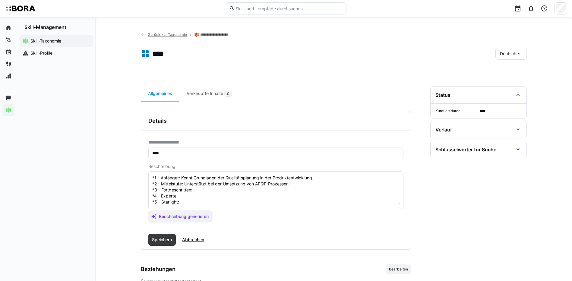
scroll to position [41, 0]
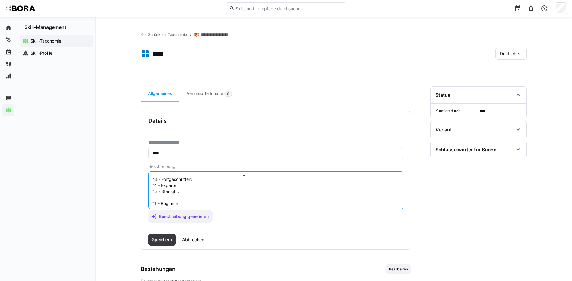
click at [223, 181] on textarea "APQP (Advanced Product Quality Planning) ist ein strukturierter Ansatz zur Qual…" at bounding box center [276, 190] width 248 height 31
paste textarea "Koordiniert APQP-Schritte und sichert Qualitätsanforderungen ab."
click at [194, 186] on textarea "APQP (Advanced Product Quality Planning) ist ein strukturierter Ansatz zur Qual…" at bounding box center [276, 190] width 248 height 31
paste textarea "Entwickelt APQP-Prozesse und optimiert Qualitätsvorgaben im Produktentstehungsp…"
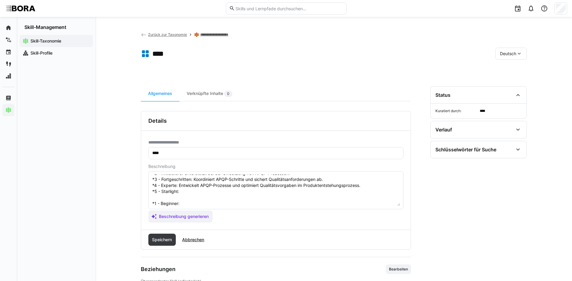
click at [208, 194] on textarea "APQP (Advanced Product Quality Planning) ist ein strukturierter Ansatz zur Qual…" at bounding box center [276, 190] width 248 height 31
paste textarea "Führt APQP unternehmensweit ein, optimiert Prozesse und schult Projektteams."
click at [204, 204] on textarea at bounding box center [276, 190] width 248 height 31
paste textarea "Understands basics of quality planning in product development."
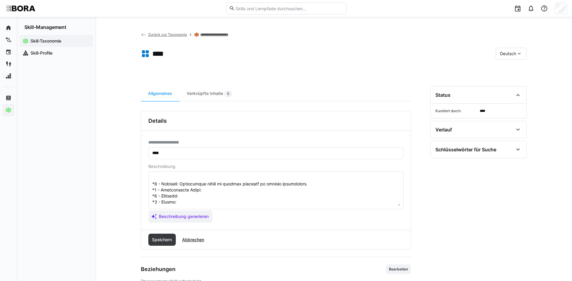
scroll to position [71, 0]
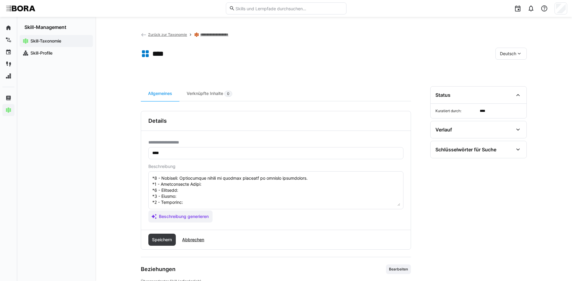
click at [202, 180] on textarea at bounding box center [276, 190] width 248 height 31
paste textarea "Supports implementation of APQP processes."
click at [213, 184] on textarea at bounding box center [276, 190] width 248 height 31
paste textarea "Coordinates APQP steps and ensures quality requirements are met."
click at [182, 192] on textarea at bounding box center [276, 190] width 248 height 31
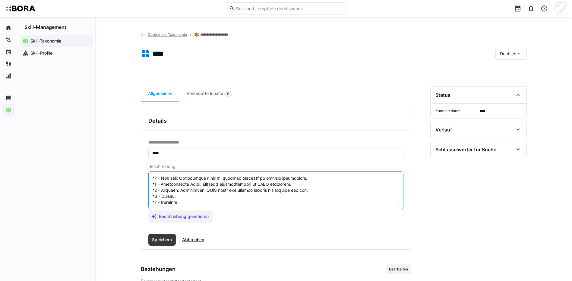
paste textarea "Develops APQP processes and optimizes quality specifications in product develop…"
click at [189, 195] on textarea at bounding box center [276, 190] width 248 height 31
paste textarea "Implements APQP company-wide, optimizes processes, and trains project teams."
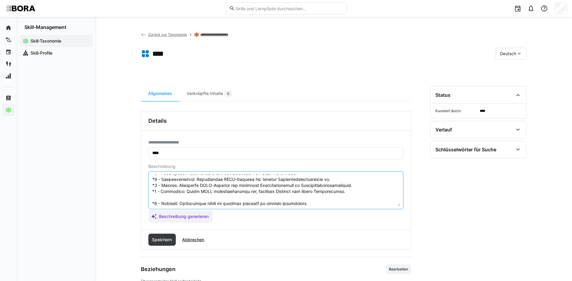
scroll to position [72, 0]
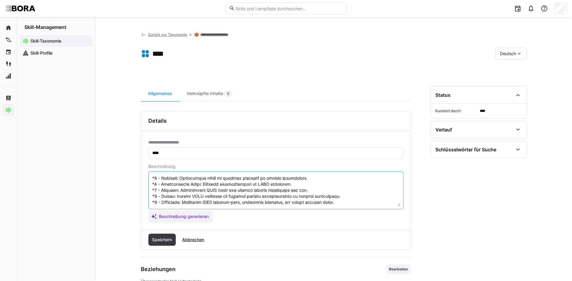
drag, startPoint x: 153, startPoint y: 203, endPoint x: 218, endPoint y: 229, distance: 70.4
click at [218, 229] on div "**********" at bounding box center [276, 180] width 270 height 139
type textarea "APQP (Advanced Product Quality Planning) ist ein strukturierter Ansatz zur Qual…"
click at [165, 243] on span "Speichern" at bounding box center [162, 240] width 28 height 12
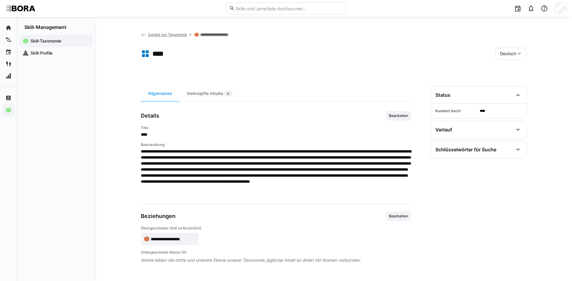
click at [517, 51] on eds-icon at bounding box center [519, 54] width 6 height 6
click at [513, 79] on span "Englisch" at bounding box center [508, 82] width 16 height 6
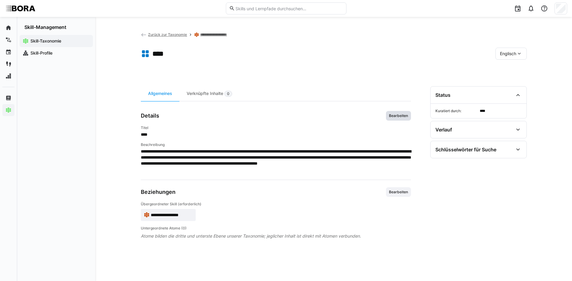
click at [400, 114] on span "Bearbeiten" at bounding box center [398, 115] width 20 height 5
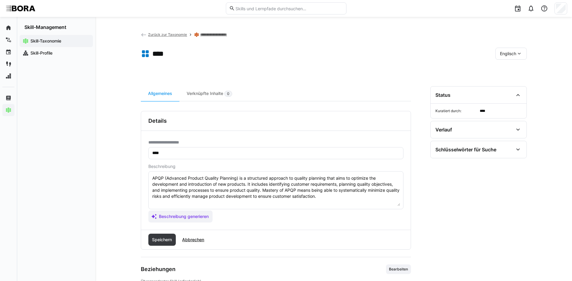
click at [352, 197] on textarea "APQP (Advanced Product Quality Planning) is a structured approach to quality pl…" at bounding box center [276, 190] width 248 height 31
paste textarea "*1 - Beginner: Understands basics of quality planning in product development. *…"
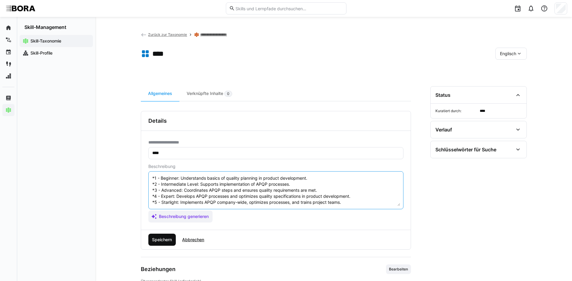
type textarea "APQP (Advanced Product Quality Planning) is a structured approach to quality pl…"
click at [176, 238] on span "Speichern" at bounding box center [162, 240] width 28 height 12
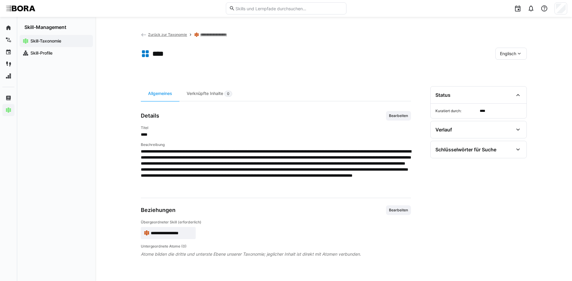
click at [513, 53] on span "Englisch" at bounding box center [508, 54] width 16 height 6
click at [510, 68] on span "Deutsch" at bounding box center [507, 70] width 16 height 6
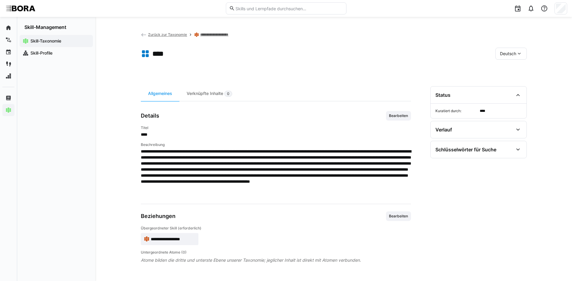
click at [212, 34] on link "**********" at bounding box center [219, 34] width 38 height 5
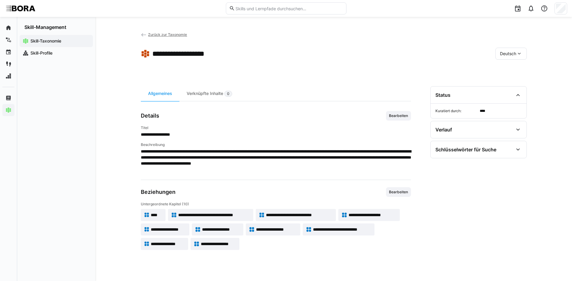
click at [236, 213] on span "**********" at bounding box center [214, 215] width 72 height 6
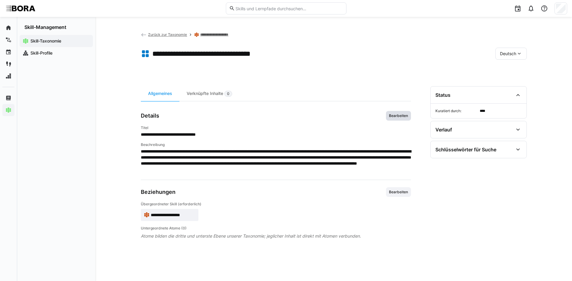
click at [395, 112] on span "Bearbeiten" at bounding box center [398, 116] width 25 height 10
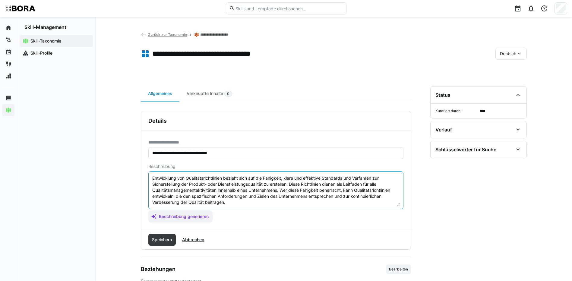
click at [228, 200] on textarea "Entwicklung von Qualitätsrichtlinien bezieht sich auf die Fähigkeit, klare und …" at bounding box center [276, 190] width 248 height 31
paste textarea "*1 - Anfänger: *2 - Mittelstufe: *3 - Fortgeschritten: *4 - Experte: *5 - Starl…"
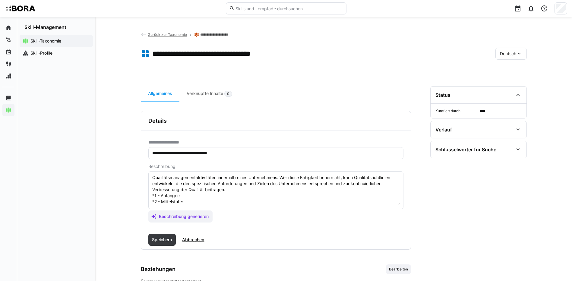
scroll to position [11, 0]
click at [199, 195] on textarea "Entwicklung von Qualitätsrichtlinien bezieht sich auf die Fähigkeit, klare und …" at bounding box center [276, 190] width 248 height 31
paste textarea "Kennt grundlegende Qualitätsanforderungen und Dokumentationsmethoden."
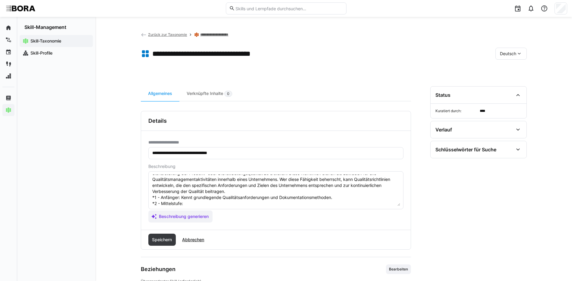
click at [194, 205] on textarea "Entwicklung von Qualitätsrichtlinien bezieht sich auf die Fähigkeit, klare und …" at bounding box center [276, 190] width 248 height 31
paste textarea "Erstellt einfache Qualitätsrichtlinien und unterstützt bei deren Umsetzung."
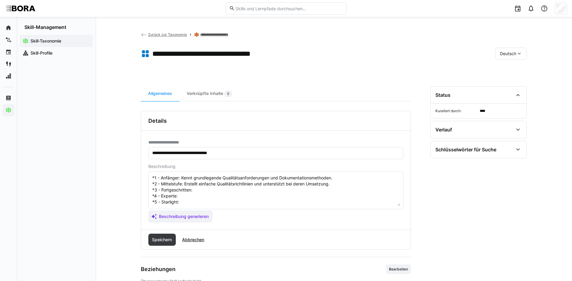
scroll to position [41, 0]
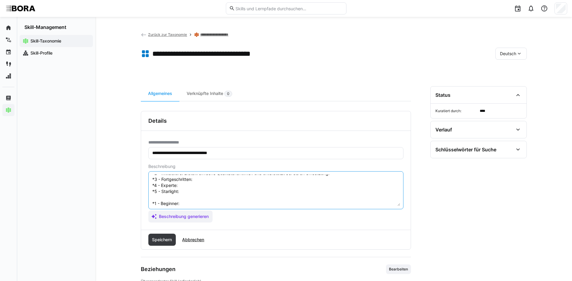
click at [228, 181] on textarea "Entwicklung von Qualitätsrichtlinien bezieht sich auf die Fähigkeit, klare und …" at bounding box center [276, 190] width 248 height 31
paste textarea "Entwickelt umfassende Richtlinien und sorgt für deren Einhaltung."
click at [196, 186] on textarea "Entwicklung von Qualitätsrichtlinien bezieht sich auf die Fähigkeit, klare und …" at bounding box center [276, 190] width 248 height 31
paste textarea "Optimiert Qualitätsrichtlinien und integriert diese in Unternehmensprozesse."
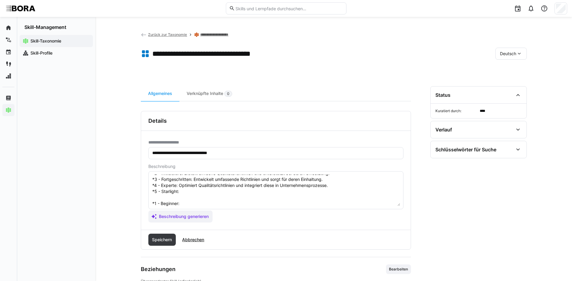
click at [199, 191] on textarea "Entwicklung von Qualitätsrichtlinien bezieht sich auf die Fähigkeit, klare und …" at bounding box center [276, 190] width 248 height 31
paste textarea "Verantwortet Entwicklung und Pflege von Qualitätsstandards auf Unternehmenseben…"
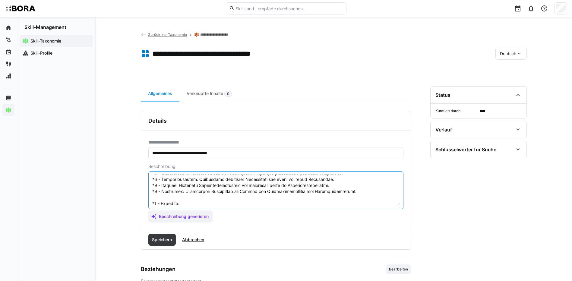
click at [189, 203] on textarea at bounding box center [276, 190] width 248 height 31
paste textarea "Knows basic quality requirements and documentation methods."
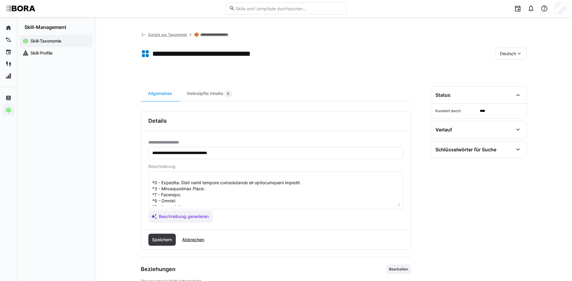
scroll to position [71, 0]
click at [204, 179] on textarea at bounding box center [276, 190] width 248 height 31
paste textarea "Creates simple quality guidelines and supports implementation."
click at [192, 181] on textarea at bounding box center [276, 190] width 248 height 31
click at [199, 183] on textarea at bounding box center [276, 190] width 248 height 31
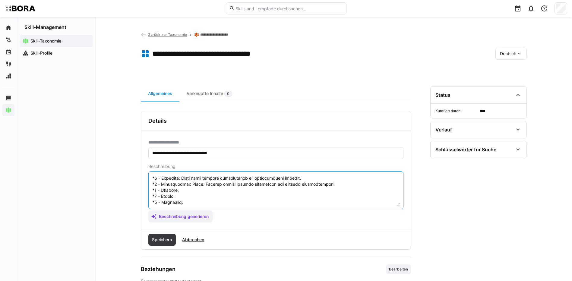
paste textarea "Develops comprehensive guidelines and ensures compliance."
click at [189, 191] on textarea at bounding box center [276, 190] width 248 height 31
paste textarea "Optimizes quality guidelines and integrates them into company processes."
click at [190, 202] on textarea at bounding box center [276, 190] width 248 height 31
click at [188, 197] on textarea at bounding box center [276, 190] width 248 height 31
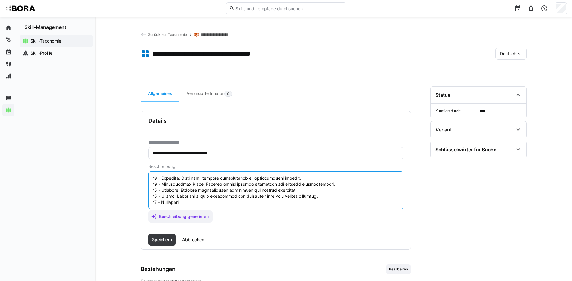
paste textarea "Responsible for developing and maintaining quality standards across the company."
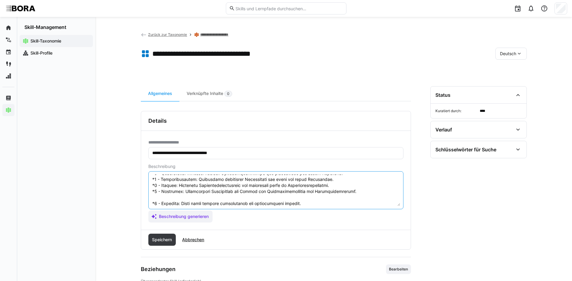
scroll to position [72, 0]
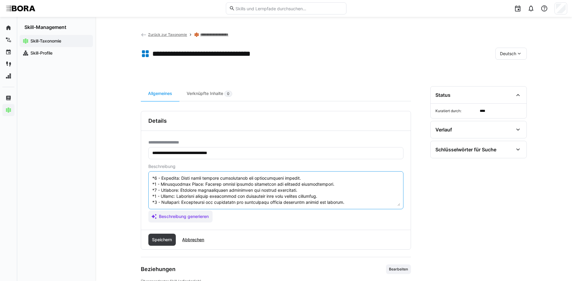
drag, startPoint x: 152, startPoint y: 202, endPoint x: 225, endPoint y: 222, distance: 75.9
click at [225, 222] on div "**********" at bounding box center [275, 180] width 269 height 99
type textarea "Entwicklung von Qualitätsrichtlinien bezieht sich auf die Fähigkeit, klare und …"
click at [160, 240] on span "Speichern" at bounding box center [162, 240] width 22 height 6
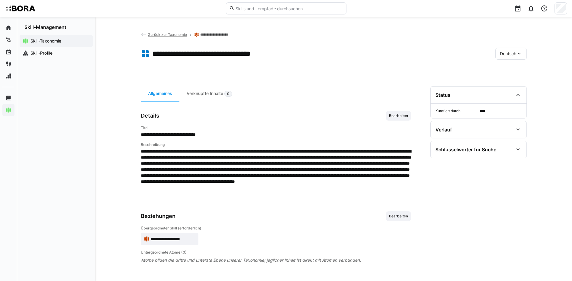
click at [507, 57] on div "Deutsch" at bounding box center [510, 54] width 31 height 12
click at [512, 86] on div "Englisch" at bounding box center [511, 82] width 32 height 13
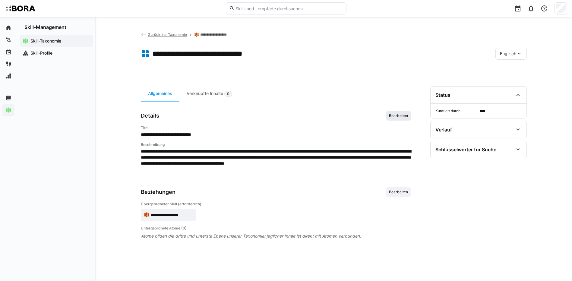
click at [392, 118] on span "Bearbeiten" at bounding box center [398, 115] width 20 height 5
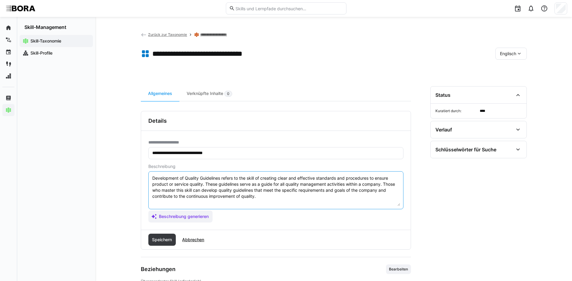
click at [265, 198] on textarea "Development of Quality Guidelines refers to the skill of creating clear and eff…" at bounding box center [276, 190] width 248 height 31
paste textarea "*1 - Beginner: Knows basic quality requirements and documentation methods. *2 -…"
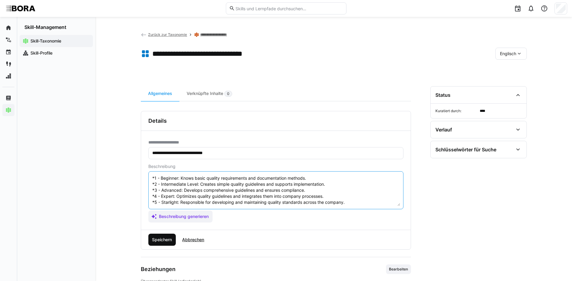
type textarea "Development of Quality Guidelines refers to the skill of creating clear and eff…"
click at [157, 244] on span "Speichern" at bounding box center [162, 240] width 28 height 12
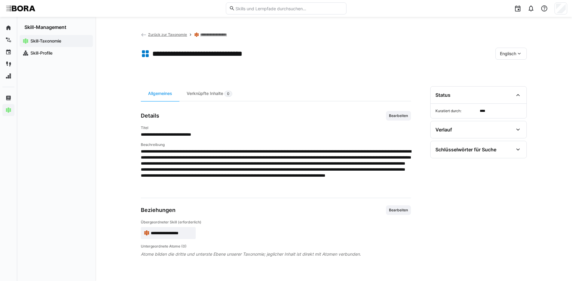
click at [509, 55] on span "Englisch" at bounding box center [508, 54] width 16 height 6
click at [506, 73] on div "Deutsch" at bounding box center [511, 69] width 32 height 13
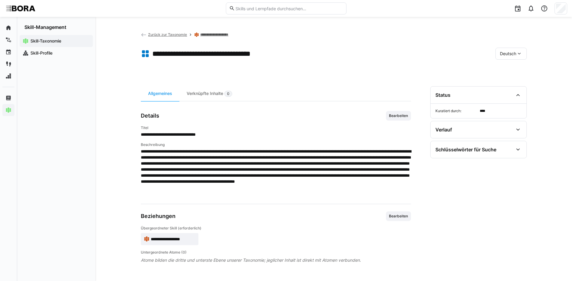
click at [225, 32] on link "**********" at bounding box center [219, 34] width 38 height 5
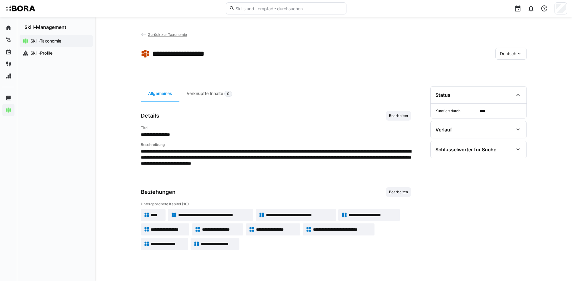
click at [319, 215] on span "**********" at bounding box center [299, 215] width 67 height 6
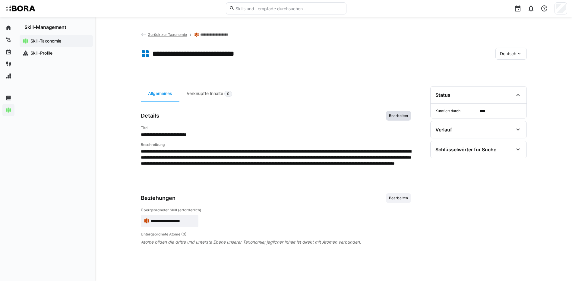
click at [408, 114] on span "Bearbeiten" at bounding box center [398, 115] width 20 height 5
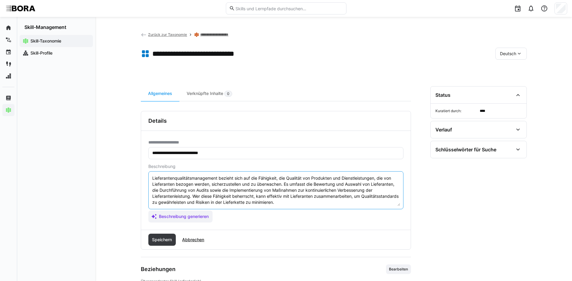
click at [322, 203] on textarea "Lieferantenqualitätsmanagement bezieht sich auf die Fähigkeit, die Qualität von…" at bounding box center [276, 190] width 248 height 31
paste textarea "*1 - Anfänger: *2 - Mittelstufe: *3 - Fortgeschritten: *4 - Experte: *5 - Starl…"
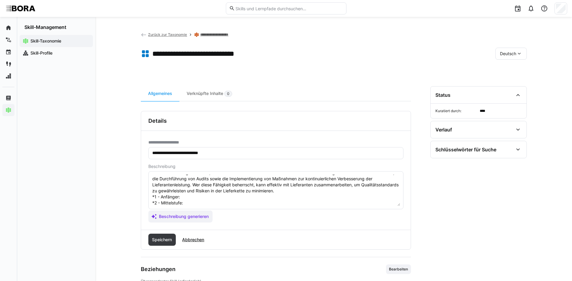
scroll to position [11, 0]
click at [189, 197] on textarea "Lieferantenqualitätsmanagement bezieht sich auf die Fähigkeit, die Qualität von…" at bounding box center [276, 190] width 248 height 31
paste textarea "Versteht grundlegende Anforderungen an Lieferantenqualität."
click at [192, 204] on textarea "Lieferantenqualitätsmanagement bezieht sich auf die Fähigkeit, die Qualität von…" at bounding box center [276, 190] width 248 height 31
paste textarea "Überwacht Lieferantenleistungen und führt einfache Qualitätskontrollen durch."
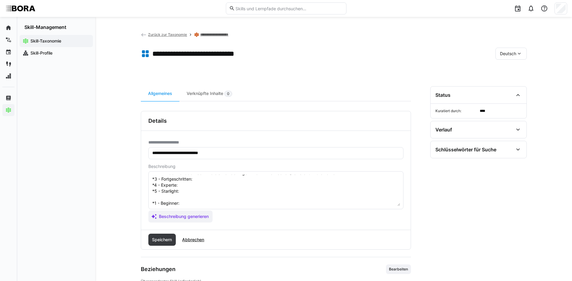
scroll to position [41, 0]
click at [195, 180] on textarea "Lieferantenqualitätsmanagement bezieht sich auf die Fähigkeit, die Qualität von…" at bounding box center [276, 190] width 248 height 31
paste textarea "Koordiniert Lieferantenbewertungen und Qualitätsverbesserungen."
click at [187, 183] on textarea "Lieferantenqualitätsmanagement bezieht sich auf die Fähigkeit, die Qualität von…" at bounding box center [276, 190] width 248 height 31
paste textarea "Entwickelt Lieferantenqualitätsstrategien und implementiert Audits."
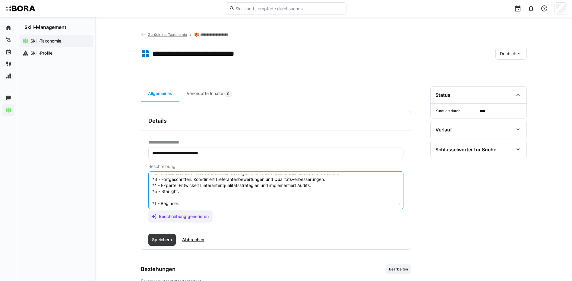
click at [183, 192] on textarea "Lieferantenqualitätsmanagement bezieht sich auf die Fähigkeit, die Qualität von…" at bounding box center [276, 190] width 248 height 31
paste textarea "Führt unternehmensweites Lieferantenqualitätsmanagement und baut nachhaltige Pa…"
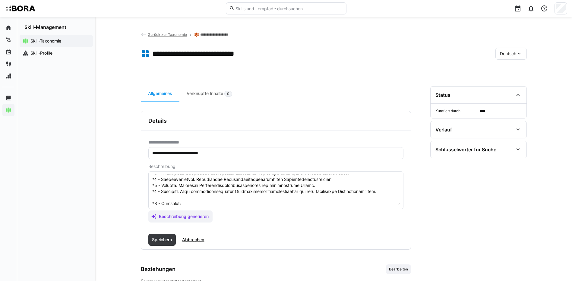
click at [184, 205] on textarea at bounding box center [276, 190] width 248 height 31
paste textarea "Understands basic supplier quality requirements."
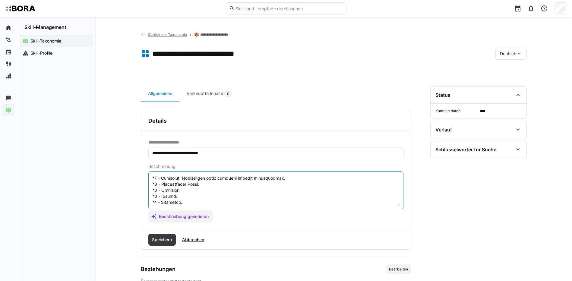
click at [241, 184] on textarea at bounding box center [276, 190] width 248 height 31
click at [235, 181] on textarea at bounding box center [276, 190] width 248 height 31
paste textarea "Monitors supplier performance and conducts basic quality checks."
click at [202, 186] on textarea at bounding box center [276, 190] width 248 height 31
paste textarea "Coordinates supplier evaluations and quality improvements."
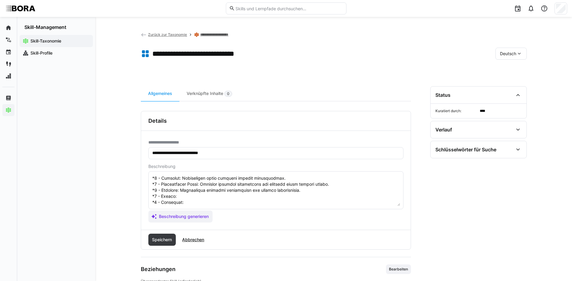
click at [185, 191] on textarea at bounding box center [276, 190] width 248 height 31
paste textarea "Develops supplier quality strategies and implements audits."
click at [188, 198] on textarea at bounding box center [276, 190] width 248 height 31
paste textarea "Leads company-wide supplier quality management and builds sustainable partnersh…"
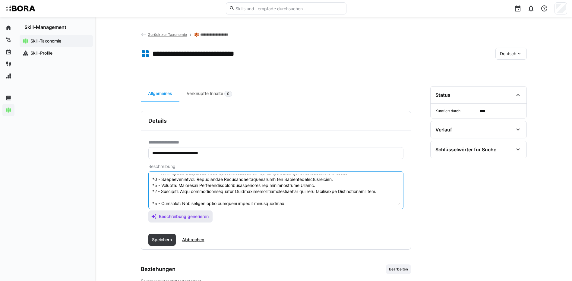
scroll to position [72, 0]
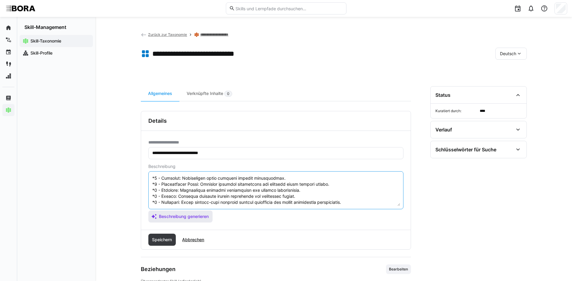
drag, startPoint x: 152, startPoint y: 202, endPoint x: 213, endPoint y: 217, distance: 62.5
click at [213, 217] on app-assistant-generate-form "Beschreibung Beschreibung generieren" at bounding box center [275, 193] width 255 height 58
type textarea "Lieferantenqualitätsmanagement bezieht sich auf die Fähigkeit, die Qualität von…"
click at [164, 235] on span "Speichern" at bounding box center [162, 240] width 28 height 12
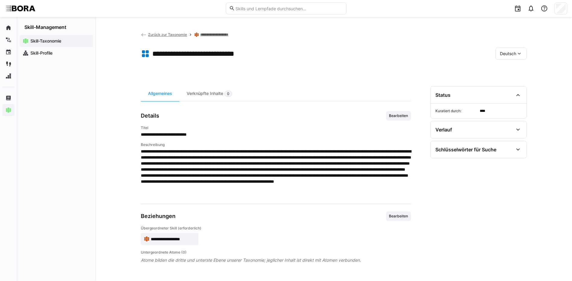
click at [499, 50] on div "Deutsch" at bounding box center [510, 54] width 31 height 12
drag, startPoint x: 515, startPoint y: 78, endPoint x: 488, endPoint y: 90, distance: 30.0
click at [515, 78] on div "Englisch" at bounding box center [511, 82] width 32 height 13
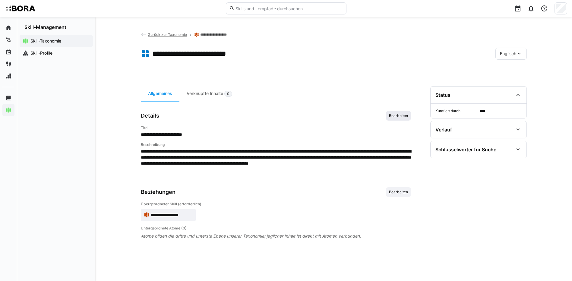
click at [398, 115] on span "Bearbeiten" at bounding box center [398, 115] width 20 height 5
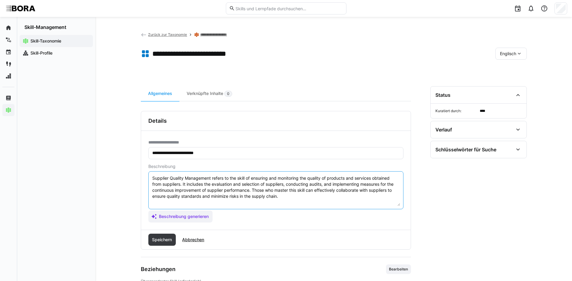
click at [291, 193] on textarea "Supplier Quality Management refers to the skill of ensuring and monitoring the …" at bounding box center [276, 190] width 248 height 31
click at [290, 197] on textarea "Supplier Quality Management refers to the skill of ensuring and monitoring the …" at bounding box center [276, 190] width 248 height 31
paste textarea "*1 - Beginner: Understands basic supplier quality requirements. *2 - Intermedia…"
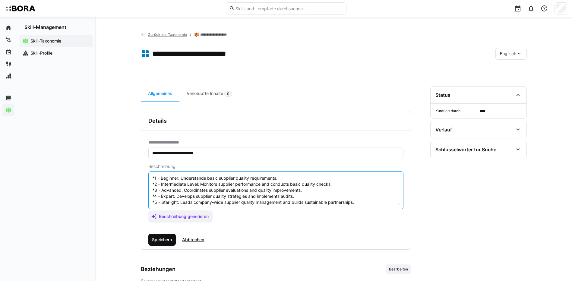
type textarea "Supplier Quality Management refers to the skill of ensuring and monitoring the …"
click at [155, 239] on span "Speichern" at bounding box center [162, 240] width 22 height 6
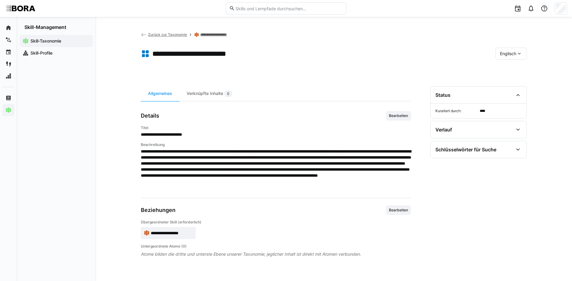
click at [511, 55] on span "Englisch" at bounding box center [508, 54] width 16 height 6
click at [513, 71] on span "Deutsch" at bounding box center [507, 70] width 16 height 6
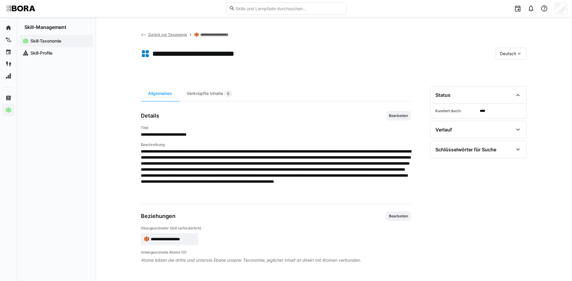
click at [213, 35] on link "**********" at bounding box center [219, 34] width 38 height 5
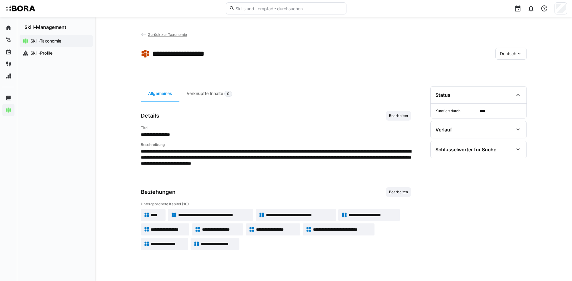
click at [363, 215] on span "**********" at bounding box center [372, 215] width 49 height 6
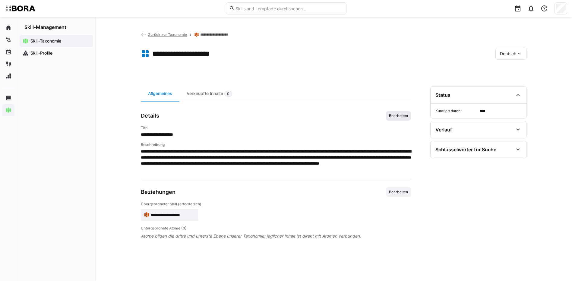
click at [393, 113] on span "Bearbeiten" at bounding box center [398, 116] width 25 height 10
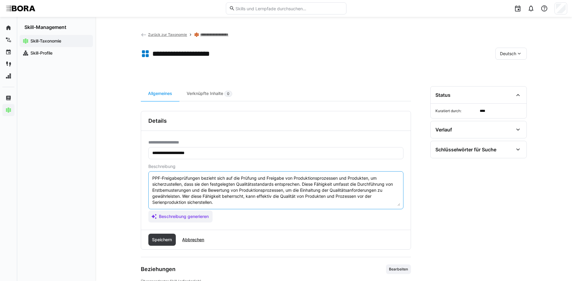
click at [230, 202] on textarea "PPF-Freigabeprüfungen bezieht sich auf die Prüfung und Freigabe von Produktions…" at bounding box center [276, 190] width 248 height 31
paste textarea "*1 - Anfänger: *2 - Mittelstufe: *3 - Fortgeschritten: *4 - Experte: *5 - Starl…"
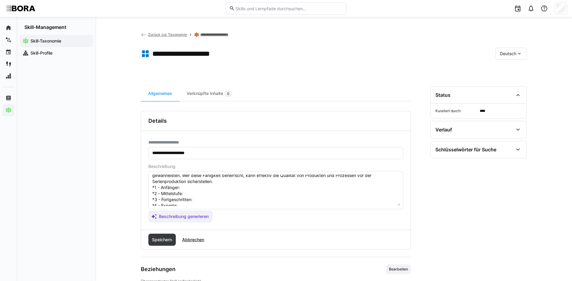
scroll to position [11, 0]
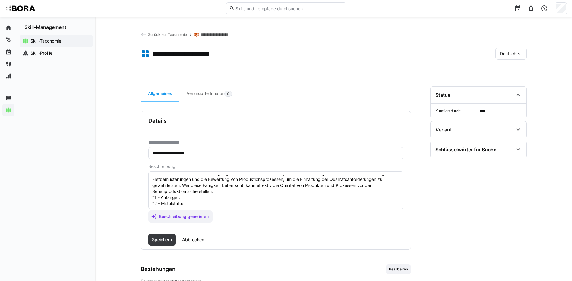
click at [200, 195] on textarea "PPF-Freigabeprüfungen bezieht sich auf die Prüfung und Freigabe von Produktions…" at bounding box center [276, 190] width 248 height 31
paste textarea "Kennt Basiswissen zu Produktfreigabeprüfungen (PPF)."
click at [189, 201] on textarea "PPF-Freigabeprüfungen bezieht sich auf die Prüfung und Freigabe von Produktions…" at bounding box center [276, 190] width 248 height 31
paste textarea "Führt standardisierte Freigabeprüfungen durch."
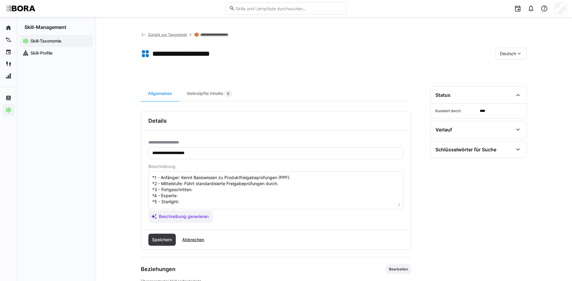
scroll to position [41, 0]
click at [226, 181] on textarea "PPF-Freigabeprüfungen bezieht sich auf die Prüfung und Freigabe von Produktions…" at bounding box center [276, 190] width 248 height 31
paste textarea "Koordiniert Prüfungen und stellt Konformität sicher."
click at [191, 189] on textarea "PPF-Freigabeprüfungen bezieht sich auf die Prüfung und Freigabe von Produktions…" at bounding box center [276, 190] width 248 height 31
click at [184, 182] on textarea "PPF-Freigabeprüfungen bezieht sich auf die Prüfung und Freigabe von Produktions…" at bounding box center [276, 190] width 248 height 31
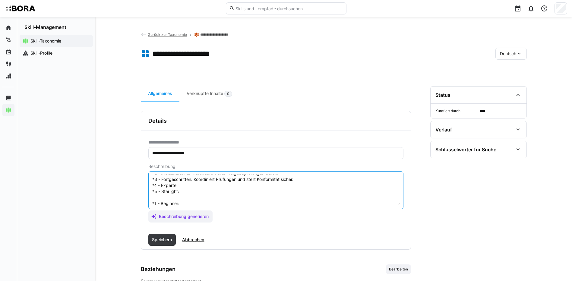
paste
click at [210, 193] on textarea "PPF-Freigabeprüfungen bezieht sich auf die Prüfung und Freigabe von Produktions…" at bounding box center [276, 190] width 248 height 31
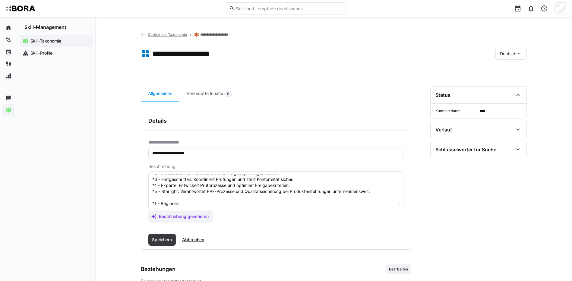
click at [228, 206] on eds-input "PPF-Freigabeprüfungen bezieht sich auf die Prüfung und Freigabe von Produktions…" at bounding box center [275, 190] width 255 height 38
click at [226, 203] on textarea "PPF-Freigabeprüfungen bezieht sich auf die Prüfung und Freigabe von Produktions…" at bounding box center [276, 190] width 248 height 31
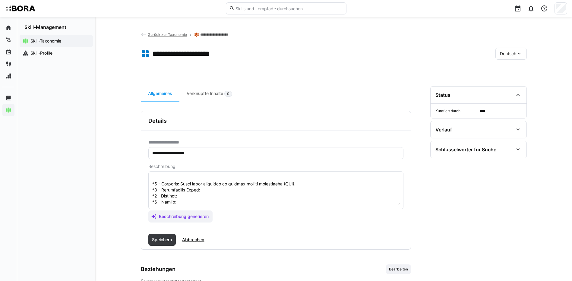
scroll to position [71, 0]
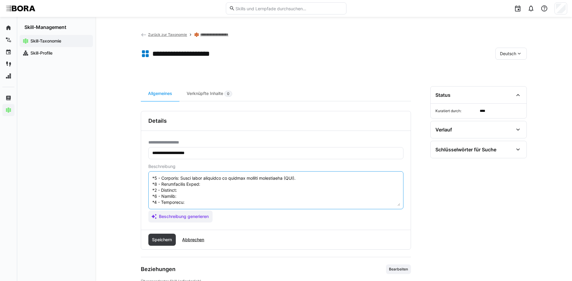
click at [268, 180] on textarea at bounding box center [276, 190] width 248 height 31
click at [194, 183] on textarea at bounding box center [276, 190] width 248 height 31
click at [217, 193] on textarea at bounding box center [276, 190] width 248 height 31
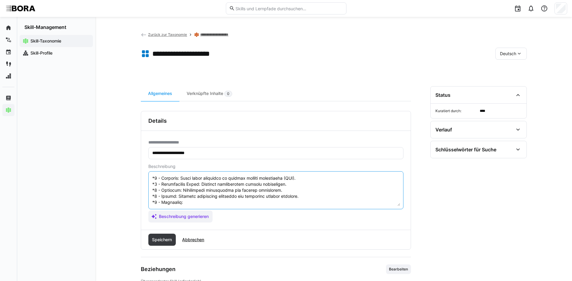
click at [231, 199] on textarea at bounding box center [276, 190] width 248 height 31
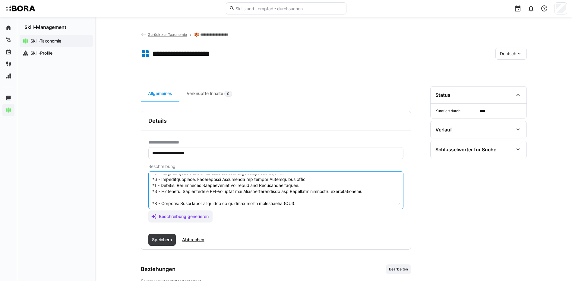
drag, startPoint x: 152, startPoint y: 203, endPoint x: 233, endPoint y: 234, distance: 87.1
click at [233, 234] on div "**********" at bounding box center [276, 180] width 270 height 139
click at [164, 198] on textarea at bounding box center [276, 190] width 248 height 31
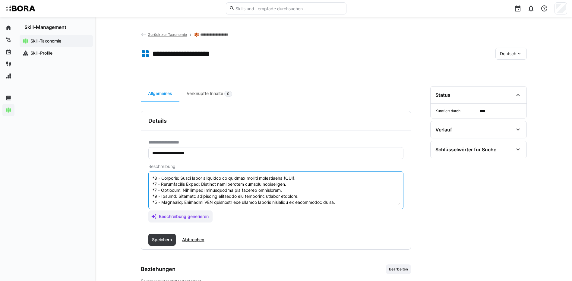
drag, startPoint x: 152, startPoint y: 203, endPoint x: 244, endPoint y: 240, distance: 99.7
click at [244, 240] on div "**********" at bounding box center [276, 180] width 270 height 139
type textarea "PPF-Freigabeprüfungen bezieht sich auf die Prüfung und Freigabe von Produktions…"
click at [162, 236] on span "Speichern" at bounding box center [162, 240] width 28 height 12
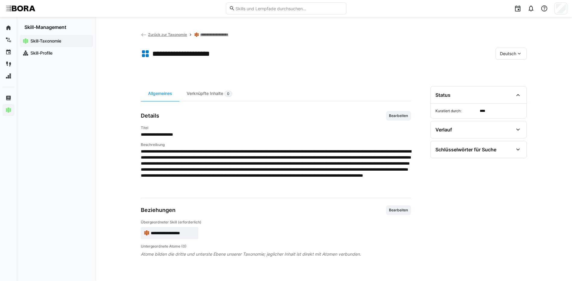
click at [517, 51] on eds-icon at bounding box center [519, 54] width 6 height 6
click at [516, 84] on span "Englisch" at bounding box center [508, 82] width 16 height 6
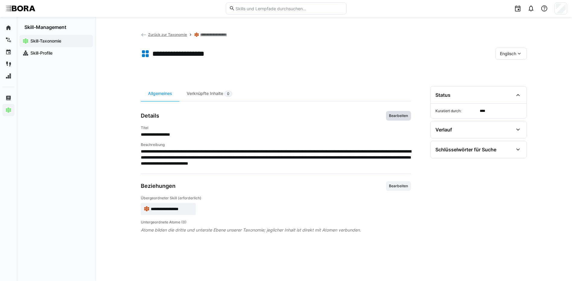
click at [406, 113] on span "Bearbeiten" at bounding box center [398, 115] width 20 height 5
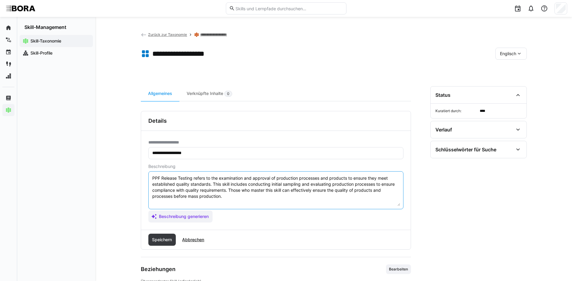
click at [378, 200] on textarea "PPF Release Testing refers to the examination and approval of production proces…" at bounding box center [276, 190] width 248 height 31
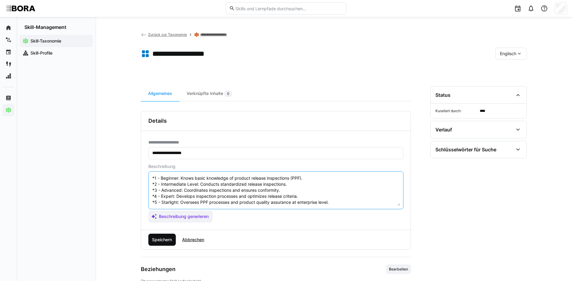
type textarea "PPF Release Testing refers to the examination and approval of production proces…"
click at [165, 237] on span "Speichern" at bounding box center [162, 240] width 22 height 6
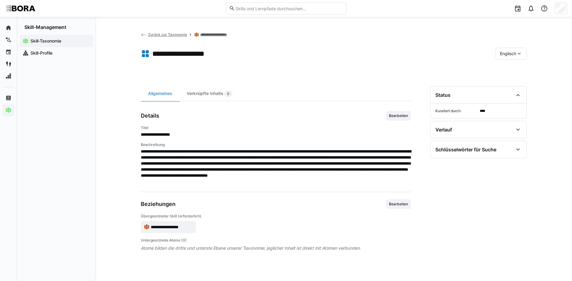
click at [514, 51] on span "Englisch" at bounding box center [508, 54] width 16 height 6
click at [517, 65] on div "Deutsch" at bounding box center [511, 69] width 32 height 13
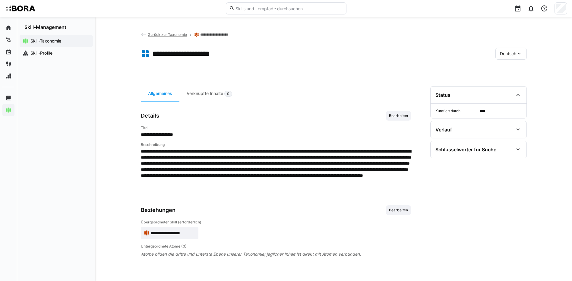
click at [224, 33] on link "**********" at bounding box center [219, 34] width 38 height 5
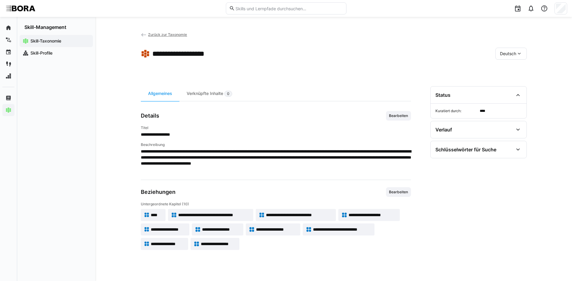
click at [178, 228] on span "**********" at bounding box center [169, 229] width 36 height 6
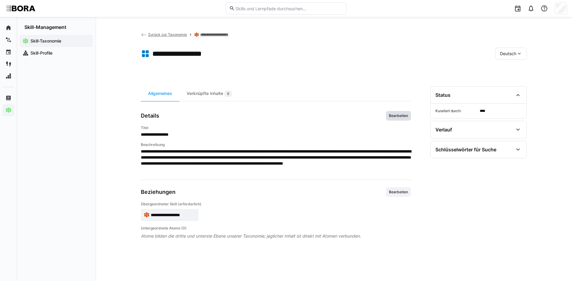
click at [391, 114] on span "Bearbeiten" at bounding box center [398, 115] width 20 height 5
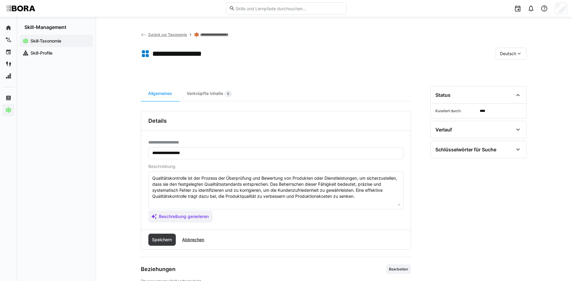
click at [375, 196] on textarea "Qualitätskontrolle ist der Prozess der Überprüfung und Bewertung von Produkten …" at bounding box center [276, 190] width 248 height 31
click at [182, 202] on textarea "Qualitätskontrolle ist der Prozess der Überprüfung und Bewertung von Produkten …" at bounding box center [276, 190] width 248 height 31
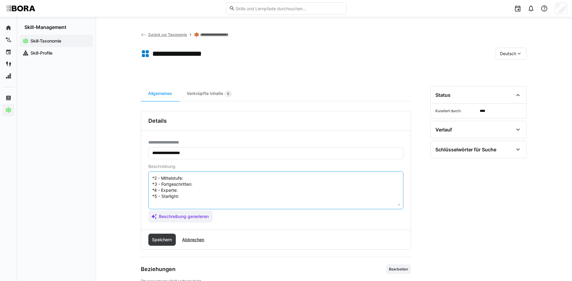
click at [220, 178] on textarea "Qualitätskontrolle ist der Prozess der Überprüfung und Bewertung von Produkten …" at bounding box center [276, 190] width 248 height 31
click at [232, 187] on textarea "Qualitätskontrolle ist der Prozess der Überprüfung und Bewertung von Produkten …" at bounding box center [276, 190] width 248 height 31
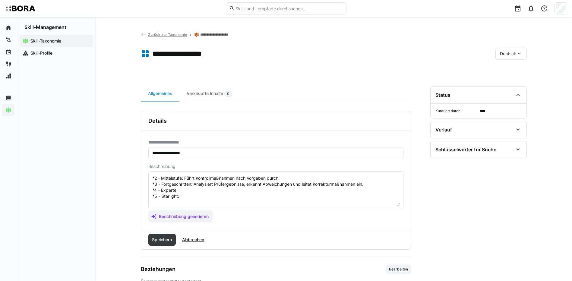
click at [195, 192] on textarea "Qualitätskontrolle ist der Prozess der Überprüfung und Bewertung von Produkten …" at bounding box center [276, 190] width 248 height 31
click at [191, 196] on textarea "Qualitätskontrolle ist der Prozess der Überprüfung und Bewertung von Produkten …" at bounding box center [276, 190] width 248 height 31
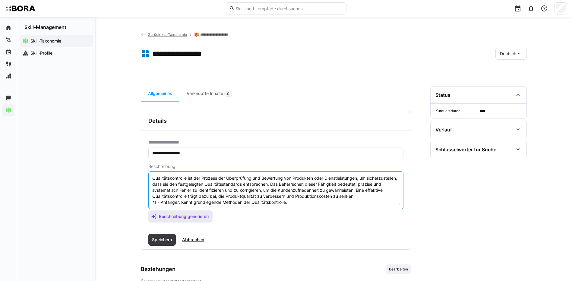
scroll to position [66, 0]
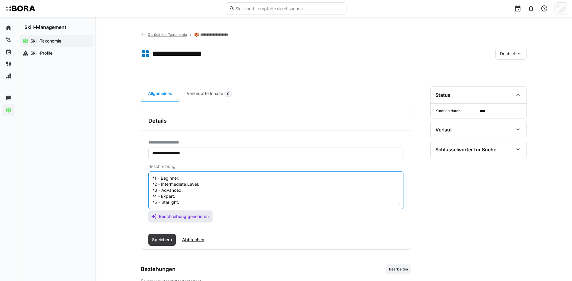
drag, startPoint x: 152, startPoint y: 202, endPoint x: 196, endPoint y: 216, distance: 46.6
click at [196, 216] on app-assistant-generate-form "Beschreibung Qualitätskontrolle ist der Prozess der Überprüfung und Bewertung v…" at bounding box center [275, 193] width 255 height 58
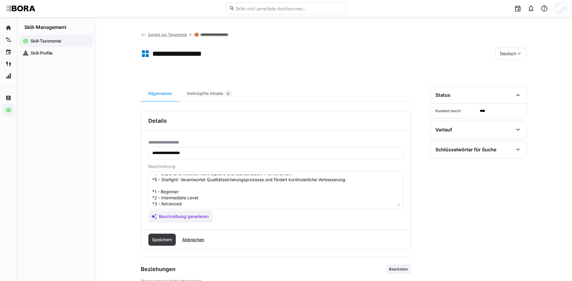
scroll to position [36, 0]
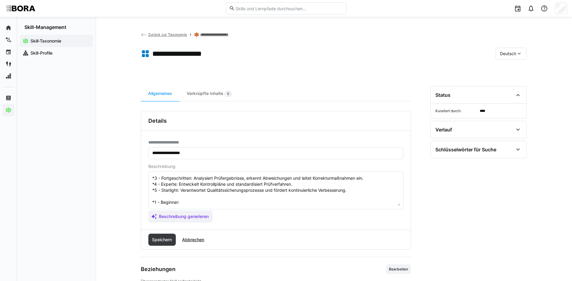
click at [194, 201] on textarea "Qualitätskontrolle ist der Prozess der Überprüfung und Bewertung von Produkten …" at bounding box center [276, 190] width 248 height 31
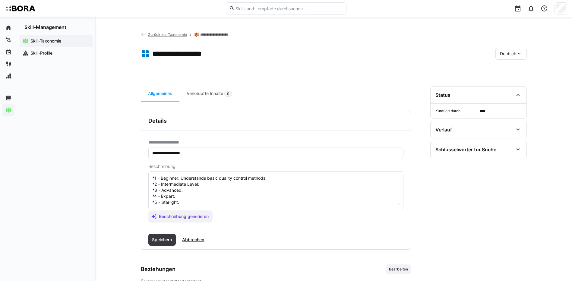
click at [216, 178] on textarea "Qualitätskontrolle ist der Prozess der Überprüfung und Bewertung von Produkten …" at bounding box center [276, 190] width 248 height 31
click at [186, 181] on textarea at bounding box center [276, 190] width 248 height 31
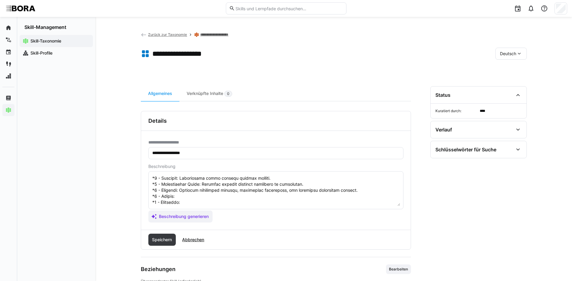
click at [207, 192] on textarea at bounding box center [276, 190] width 248 height 31
click at [191, 197] on textarea at bounding box center [276, 190] width 248 height 31
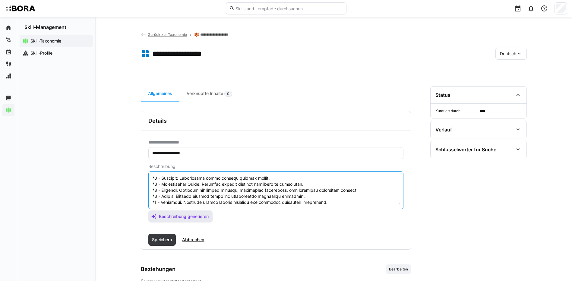
drag, startPoint x: 153, startPoint y: 200, endPoint x: 191, endPoint y: 221, distance: 43.2
click at [191, 221] on app-assistant-generate-form "Beschreibung Beschreibung generieren" at bounding box center [275, 193] width 255 height 58
type textarea "Qualitätskontrolle ist der Prozess der Überprüfung und Bewertung von Produkten …"
click at [166, 237] on span "Speichern" at bounding box center [162, 240] width 22 height 6
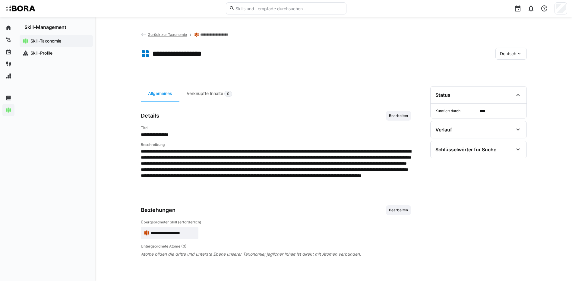
click at [517, 53] on eds-icon at bounding box center [519, 54] width 6 height 6
click at [506, 83] on span "Englisch" at bounding box center [508, 82] width 16 height 6
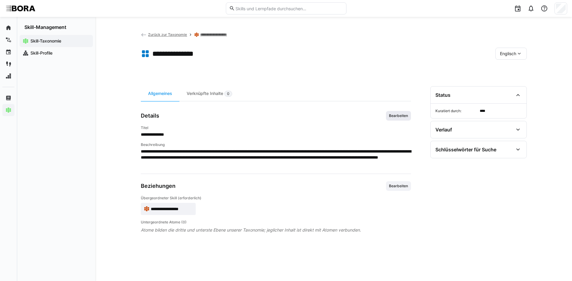
click at [389, 115] on span "Bearbeiten" at bounding box center [398, 115] width 20 height 5
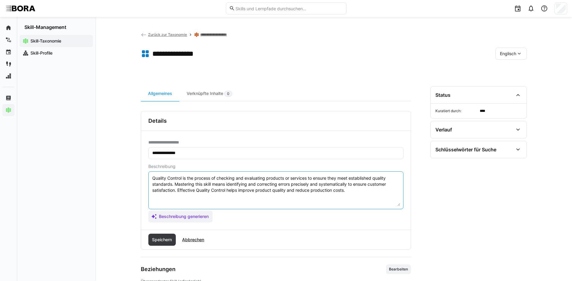
click at [365, 195] on textarea "Quality Control is the process of checking and evaluating products or services …" at bounding box center [276, 190] width 248 height 31
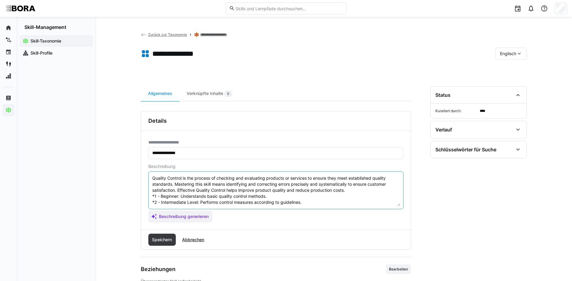
scroll to position [23, 0]
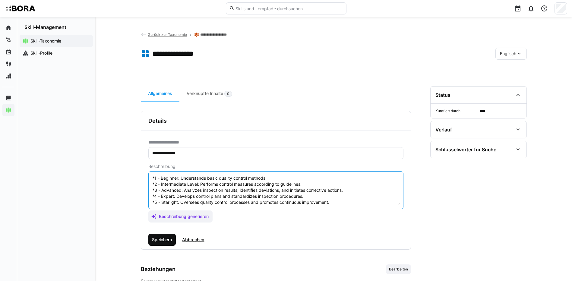
type textarea "Quality Control is the process of checking and evaluating products or services …"
click at [164, 237] on span "Speichern" at bounding box center [162, 240] width 22 height 6
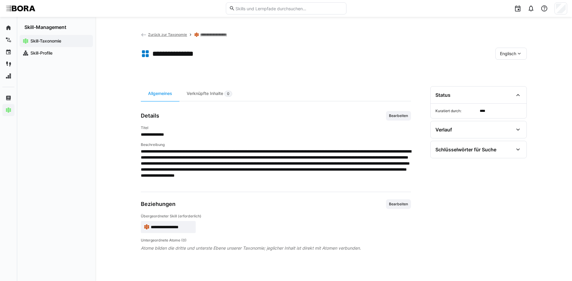
click at [507, 58] on div "Englisch" at bounding box center [510, 54] width 31 height 12
click at [507, 67] on div "Deutsch" at bounding box center [511, 69] width 32 height 13
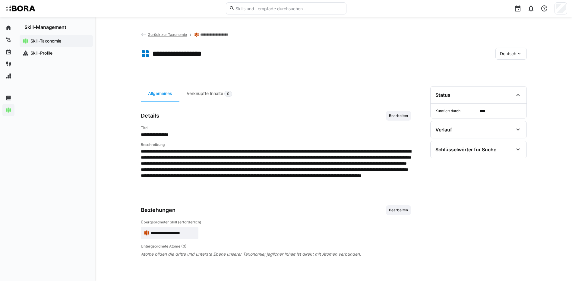
click at [226, 35] on link "**********" at bounding box center [219, 34] width 38 height 5
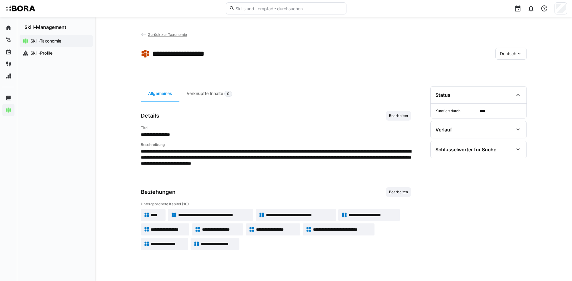
click at [237, 226] on app-skill-badge "**********" at bounding box center [217, 229] width 51 height 12
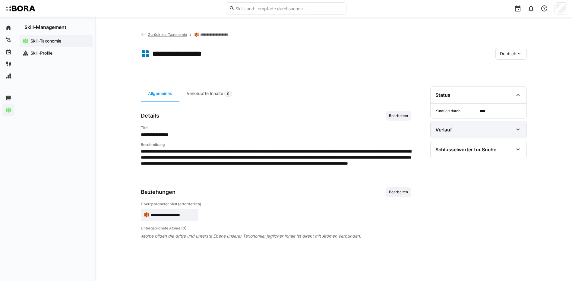
click at [520, 129] on eds-icon at bounding box center [517, 129] width 7 height 7
click at [508, 148] on div "Schlüsselwörter für Suche" at bounding box center [474, 149] width 78 height 7
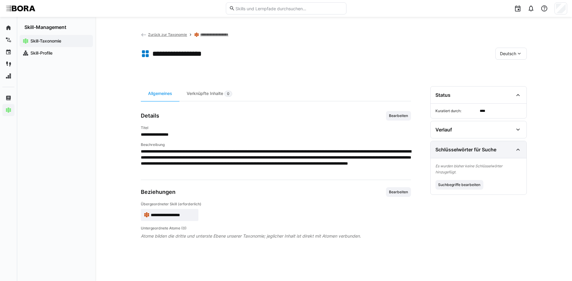
click at [508, 148] on div "Schlüsselwörter für Suche" at bounding box center [474, 149] width 78 height 7
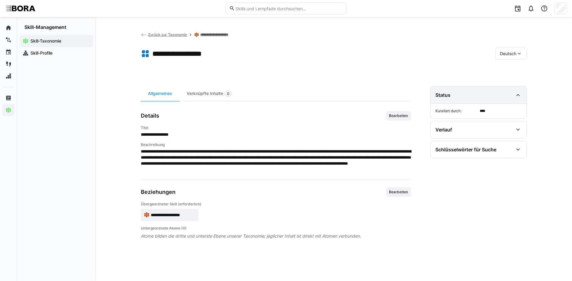
click at [515, 98] on eds-icon at bounding box center [517, 94] width 7 height 7
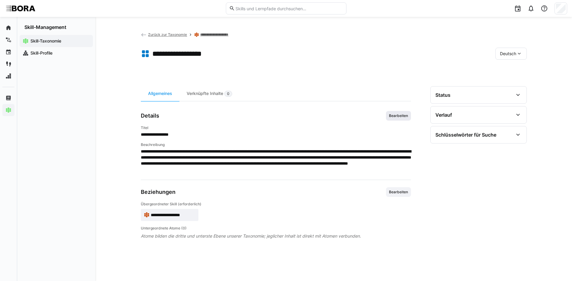
click at [400, 115] on span "Bearbeiten" at bounding box center [398, 115] width 20 height 5
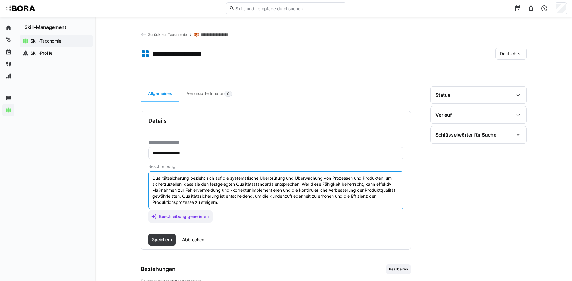
click at [227, 201] on textarea "Qualitätssicherung bezieht sich auf die systematische Überprüfung und Überwachu…" at bounding box center [276, 190] width 248 height 31
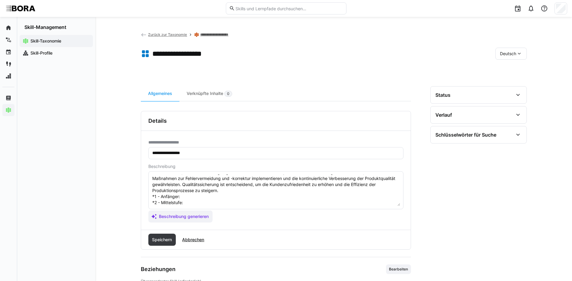
scroll to position [11, 0]
click at [195, 199] on textarea "Qualitätssicherung bezieht sich auf die systematische Überprüfung und Überwachu…" at bounding box center [276, 190] width 248 height 31
click at [192, 203] on textarea "Qualitätssicherung bezieht sich auf die systematische Überprüfung und Überwachu…" at bounding box center [276, 190] width 248 height 31
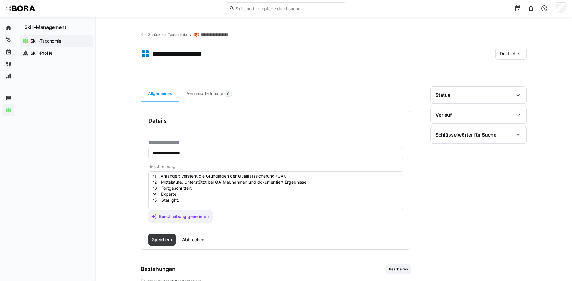
scroll to position [41, 0]
click at [209, 181] on textarea "Qualitätssicherung bezieht sich auf die systematische Überprüfung und Überwachu…" at bounding box center [276, 190] width 248 height 31
click at [182, 186] on textarea "Qualitätssicherung bezieht sich auf die systematische Überprüfung und Überwachu…" at bounding box center [276, 190] width 248 height 31
click at [199, 193] on textarea "Qualitätssicherung bezieht sich auf die systematische Überprüfung und Überwachu…" at bounding box center [276, 190] width 248 height 31
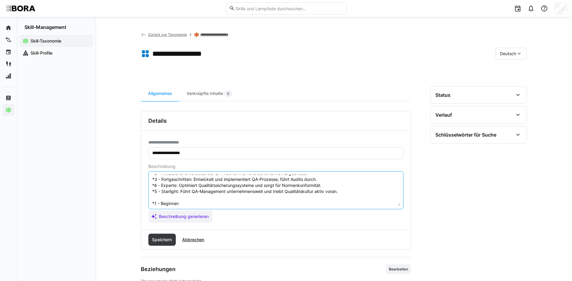
click at [182, 200] on textarea "Qualitätssicherung bezieht sich auf die systematische Überprüfung und Überwachu…" at bounding box center [276, 190] width 248 height 31
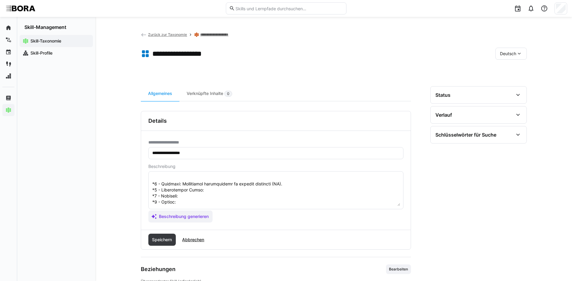
scroll to position [71, 0]
click at [262, 181] on textarea at bounding box center [276, 190] width 248 height 31
click at [188, 184] on textarea at bounding box center [276, 190] width 248 height 31
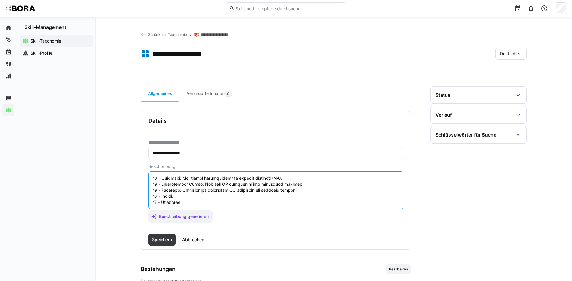
click at [183, 191] on textarea at bounding box center [276, 190] width 248 height 31
click at [194, 197] on textarea at bounding box center [276, 190] width 248 height 31
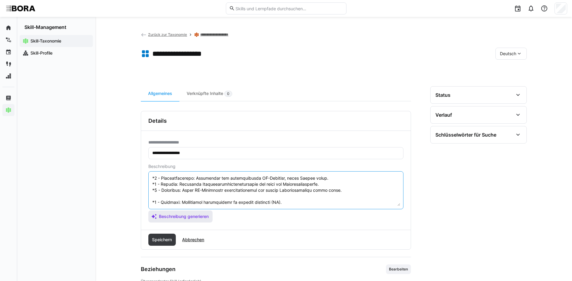
scroll to position [72, 0]
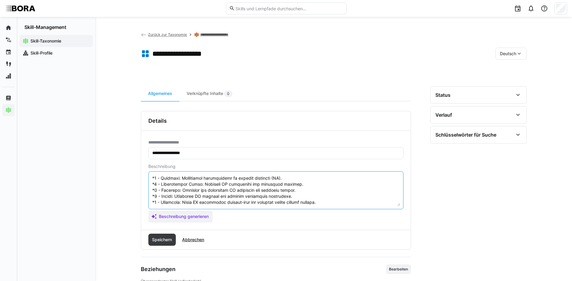
drag, startPoint x: 152, startPoint y: 202, endPoint x: 220, endPoint y: 224, distance: 71.5
click at [220, 224] on div "**********" at bounding box center [275, 180] width 269 height 99
type textarea "Qualitätssicherung bezieht sich auf die systematische Überprüfung und Überwachu…"
click at [164, 238] on span "Speichern" at bounding box center [162, 240] width 22 height 6
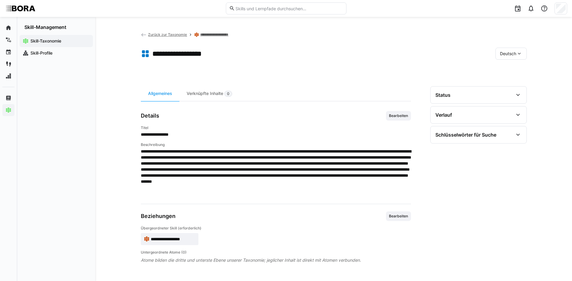
click at [504, 58] on div "Deutsch" at bounding box center [510, 54] width 31 height 12
drag, startPoint x: 509, startPoint y: 79, endPoint x: 503, endPoint y: 78, distance: 6.4
click at [508, 79] on div "Englisch" at bounding box center [511, 82] width 32 height 13
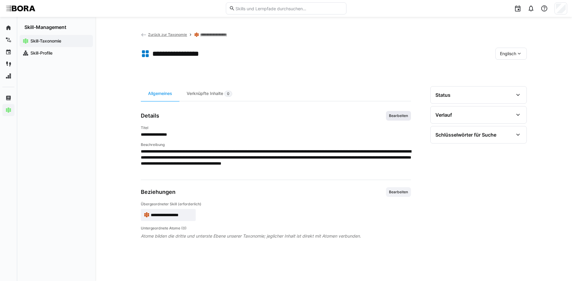
click at [393, 118] on span "Bearbeiten" at bounding box center [398, 116] width 25 height 10
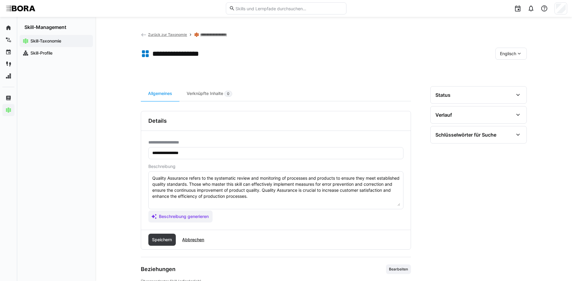
click at [314, 200] on textarea "Quality Assurance refers to the systematic review and monitoring of processes a…" at bounding box center [276, 190] width 248 height 31
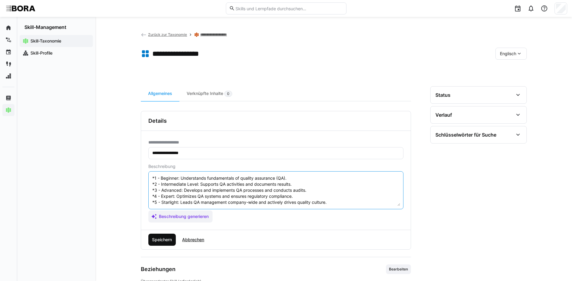
type textarea "Quality Assurance refers to the systematic review and monitoring of processes a…"
click at [153, 237] on span "Speichern" at bounding box center [162, 240] width 22 height 6
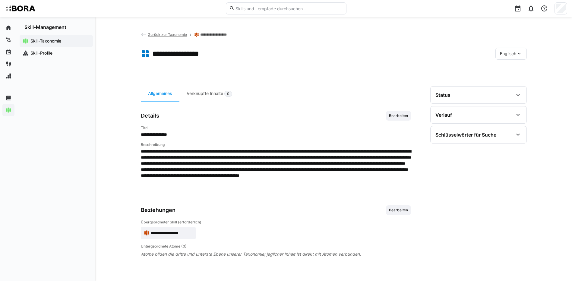
click at [512, 50] on div "Englisch" at bounding box center [510, 54] width 31 height 12
click at [517, 71] on div "Deutsch" at bounding box center [510, 70] width 22 height 6
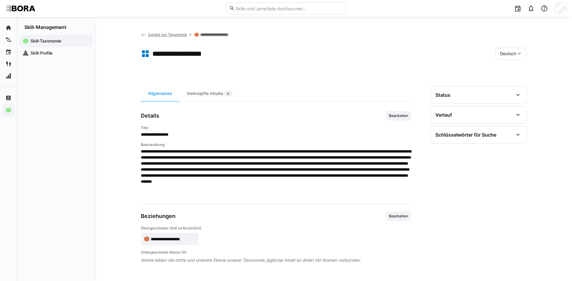
click at [221, 35] on link "**********" at bounding box center [219, 34] width 38 height 5
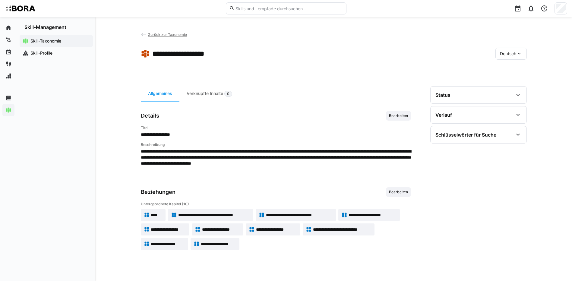
click at [286, 228] on span "**********" at bounding box center [276, 229] width 41 height 6
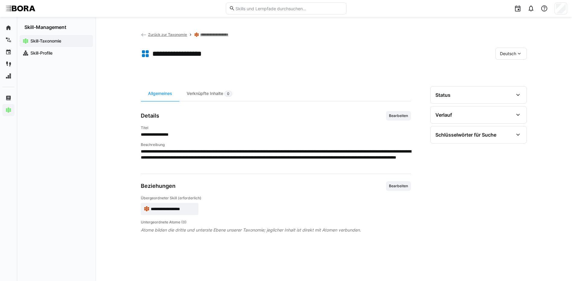
click at [404, 112] on span "Bearbeiten" at bounding box center [398, 116] width 25 height 10
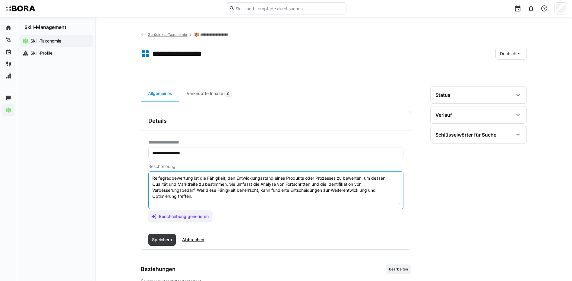
click at [220, 195] on textarea "Reifegradbewertung ist die Fähigkeit, den Entwicklungsstand eines Produkts oder…" at bounding box center [276, 190] width 248 height 31
click at [158, 203] on textarea "Reifegradbewertung ist die Fähigkeit, den Entwicklungsstand eines Produkts oder…" at bounding box center [276, 190] width 248 height 31
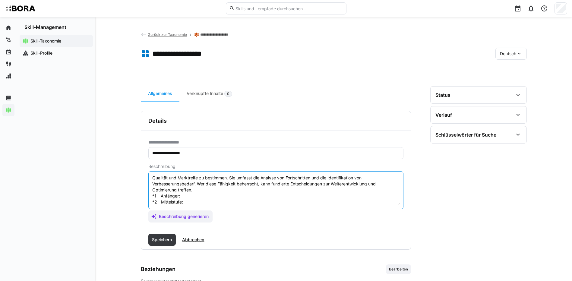
scroll to position [5, 0]
click at [181, 199] on textarea "Reifegradbewertung ist die Fähigkeit, den Entwicklungsstand eines Produkts oder…" at bounding box center [276, 190] width 248 height 31
click at [192, 200] on textarea "Reifegradbewertung ist die Fähigkeit, den Entwicklungsstand eines Produkts oder…" at bounding box center [276, 190] width 248 height 31
click at [192, 204] on textarea "Reifegradbewertung ist die Fähigkeit, den Entwicklungsstand eines Produkts oder…" at bounding box center [276, 190] width 248 height 31
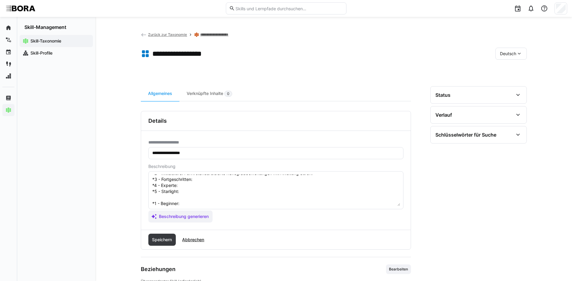
click at [250, 181] on textarea "Reifegradbewertung ist die Fähigkeit, den Entwicklungsstand eines Produkts oder…" at bounding box center [276, 190] width 248 height 31
click at [181, 185] on textarea "Reifegradbewertung ist die Fähigkeit, den Entwicklungsstand eines Produkts oder…" at bounding box center [276, 190] width 248 height 31
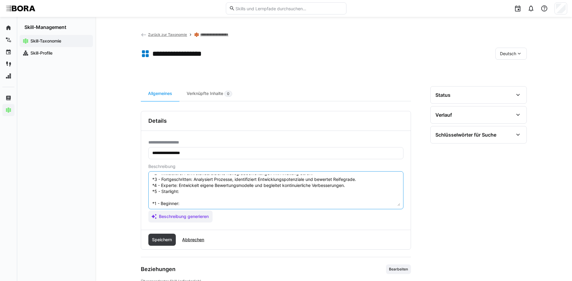
click at [181, 190] on textarea "Reifegradbewertung ist die Fähigkeit, den Entwicklungsstand eines Produkts oder…" at bounding box center [276, 190] width 248 height 31
click at [192, 205] on textarea "Reifegradbewertung ist die Fähigkeit, den Entwicklungsstand eines Produkts oder…" at bounding box center [276, 190] width 248 height 31
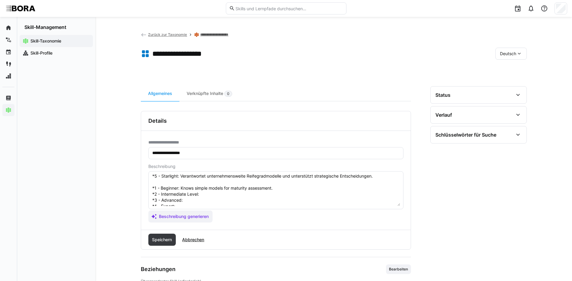
scroll to position [65, 0]
click at [220, 181] on textarea "Reifegradbewertung ist die Fähigkeit, den Entwicklungsstand eines Produkts oder…" at bounding box center [276, 190] width 248 height 31
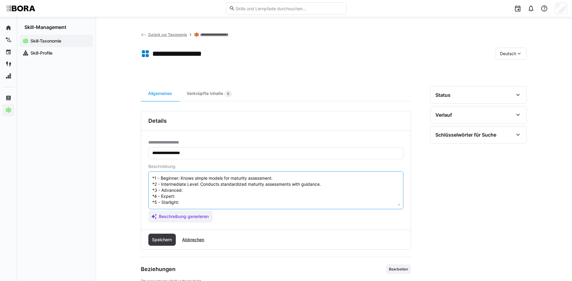
click at [246, 188] on textarea "Reifegradbewertung ist die Fähigkeit, den Entwicklungsstand eines Produkts oder…" at bounding box center [276, 190] width 248 height 31
click at [195, 191] on textarea at bounding box center [276, 190] width 248 height 31
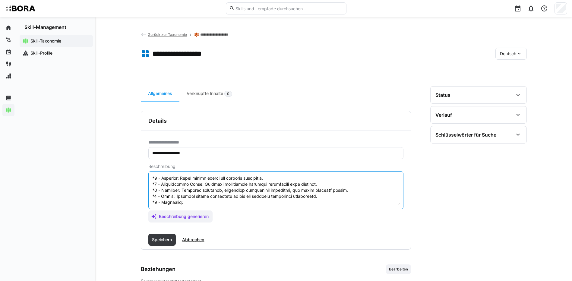
click at [209, 201] on textarea at bounding box center [276, 190] width 248 height 31
click at [208, 200] on textarea at bounding box center [276, 190] width 248 height 31
click at [189, 199] on textarea at bounding box center [276, 190] width 248 height 31
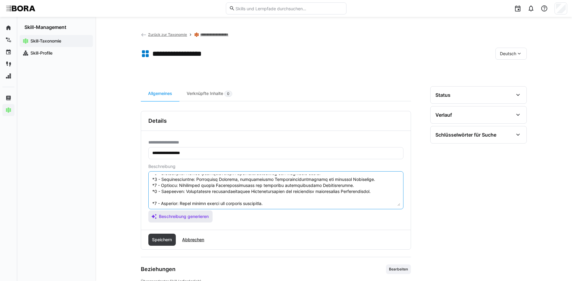
scroll to position [66, 0]
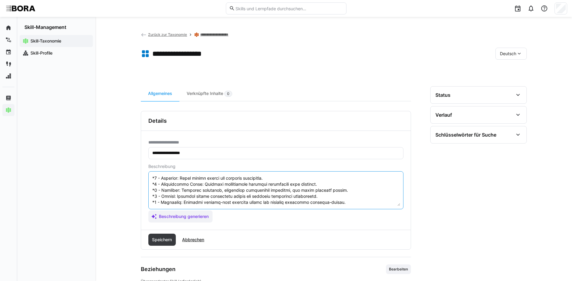
drag, startPoint x: 153, startPoint y: 203, endPoint x: 214, endPoint y: 218, distance: 63.3
click at [214, 218] on app-assistant-generate-form "Beschreibung Beschreibung generieren" at bounding box center [275, 193] width 255 height 58
type textarea "Reifegradbewertung ist die Fähigkeit, den Entwicklungsstand eines Produkts oder…"
click at [150, 239] on span "Speichern" at bounding box center [162, 240] width 28 height 12
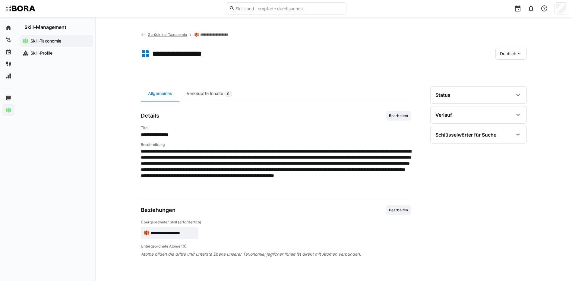
click at [519, 55] on eds-icon at bounding box center [519, 54] width 6 height 6
click at [512, 86] on div "Englisch" at bounding box center [511, 82] width 32 height 13
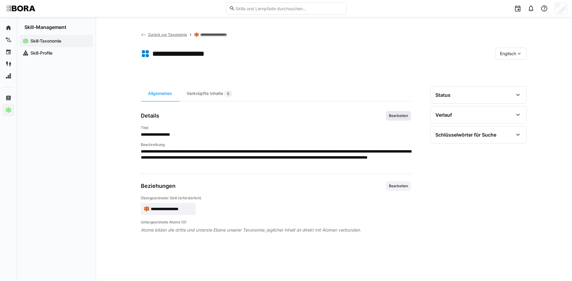
click at [392, 116] on span "Bearbeiten" at bounding box center [398, 115] width 20 height 5
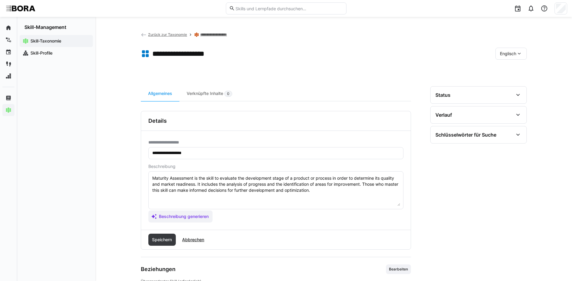
click at [344, 194] on textarea "Maturity Assessment is the skill to evaluate the development stage of a product…" at bounding box center [276, 190] width 248 height 31
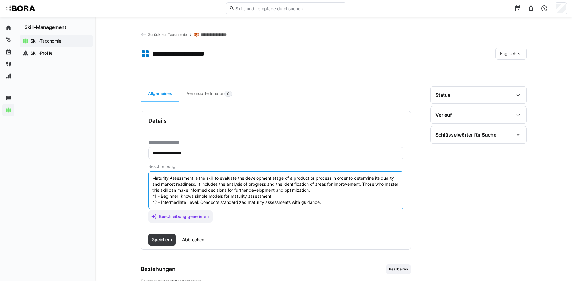
scroll to position [23, 0]
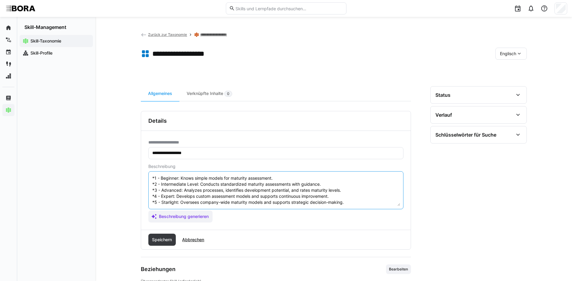
type textarea "Maturity Assessment is the skill to evaluate the development stage of a product…"
click at [144, 239] on div "Speichern Abbrechen" at bounding box center [275, 239] width 269 height 19
click at [158, 239] on span "Speichern" at bounding box center [162, 240] width 22 height 6
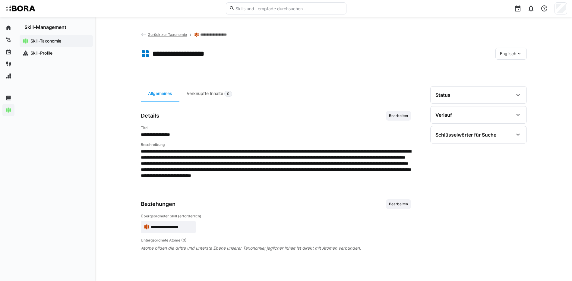
click at [501, 48] on div "Englisch" at bounding box center [510, 54] width 31 height 12
click at [504, 68] on span "Deutsch" at bounding box center [507, 70] width 16 height 6
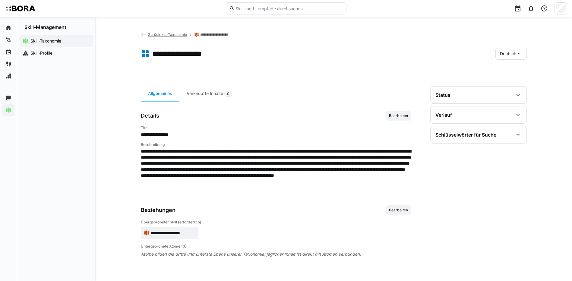
click at [220, 34] on link "**********" at bounding box center [219, 34] width 38 height 5
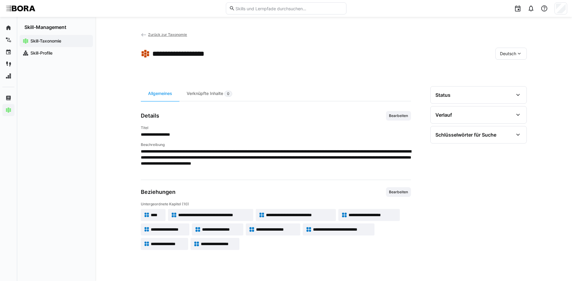
click at [326, 228] on span "**********" at bounding box center [342, 229] width 58 height 6
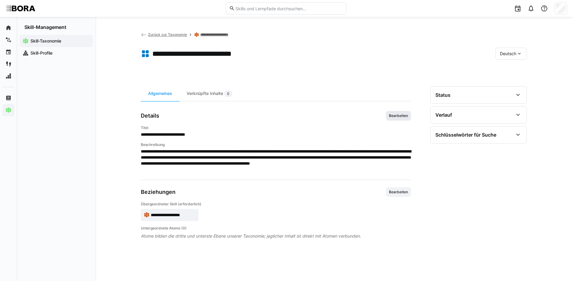
click at [393, 116] on span "Bearbeiten" at bounding box center [398, 115] width 20 height 5
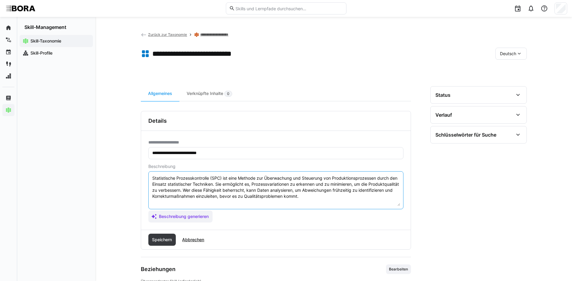
click at [361, 193] on textarea "Statistische Prozesskontrolle (SPC) ist eine Methode zur Überwachung und Steuer…" at bounding box center [276, 190] width 248 height 31
click at [340, 199] on textarea "Statistische Prozesskontrolle (SPC) ist eine Methode zur Überwachung und Steuer…" at bounding box center [276, 190] width 248 height 31
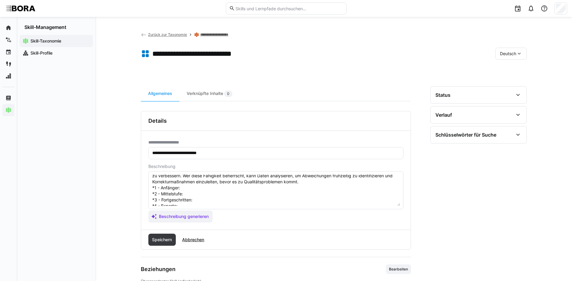
scroll to position [5, 0]
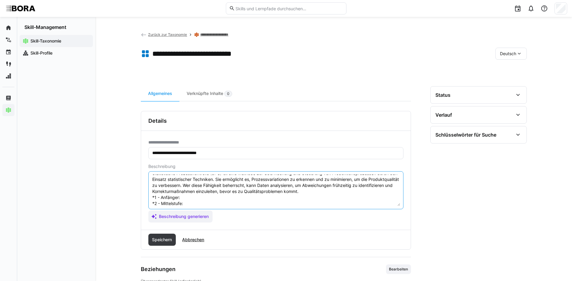
click at [185, 200] on textarea "Statistische Prozesskontrolle (SPC) ist eine Methode zur Überwachung und Steuer…" at bounding box center [276, 190] width 248 height 31
click at [195, 204] on textarea "Statistische Prozesskontrolle (SPC) ist eine Methode zur Überwachung und Steuer…" at bounding box center [276, 190] width 248 height 31
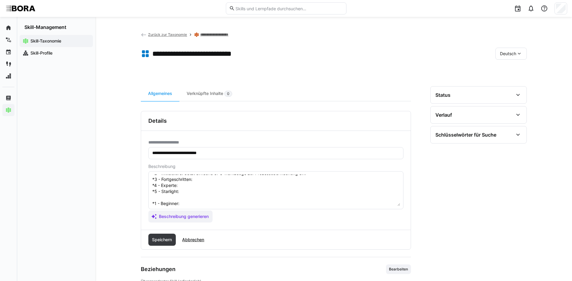
click at [231, 182] on textarea "Statistische Prozesskontrolle (SPC) ist eine Methode zur Überwachung und Steuer…" at bounding box center [276, 190] width 248 height 31
click at [193, 179] on textarea "Statistische Prozesskontrolle (SPC) ist eine Methode zur Überwachung und Steuer…" at bounding box center [276, 190] width 248 height 31
click at [183, 184] on textarea "Statistische Prozesskontrolle (SPC) ist eine Methode zur Überwachung und Steuer…" at bounding box center [276, 190] width 248 height 31
click at [572, 198] on html "**********" at bounding box center [286, 140] width 572 height 281
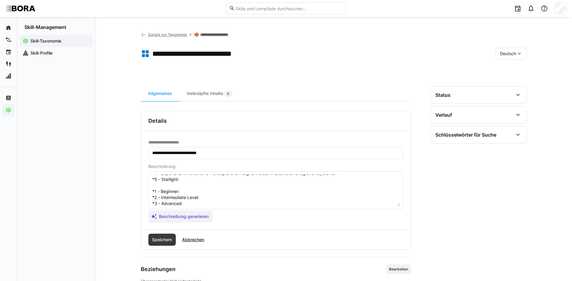
scroll to position [36, 0]
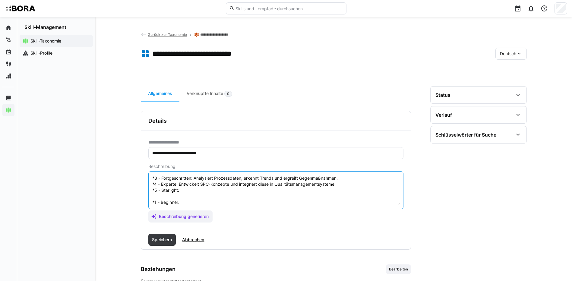
click at [208, 190] on textarea "Statistische Prozesskontrolle (SPC) ist eine Methode zur Überwachung und Steuer…" at bounding box center [276, 190] width 248 height 31
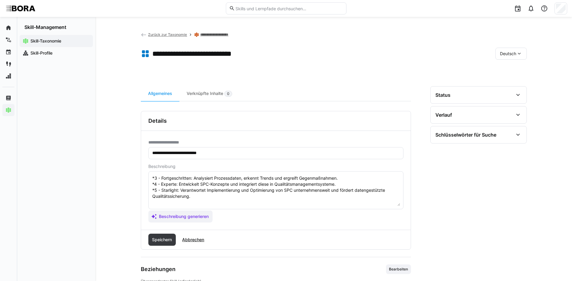
scroll to position [66, 0]
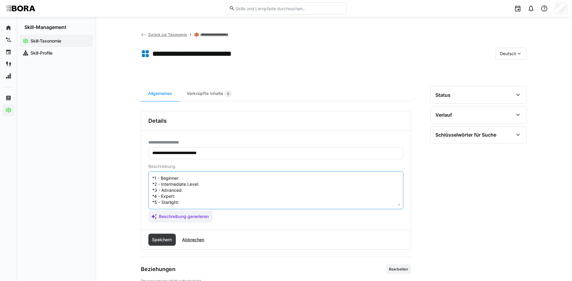
click at [225, 179] on textarea "Statistische Prozesskontrolle (SPC) ist eine Methode zur Überwachung und Steuer…" at bounding box center [276, 190] width 248 height 31
click at [256, 187] on textarea at bounding box center [276, 190] width 248 height 31
click at [189, 192] on textarea at bounding box center [276, 190] width 248 height 31
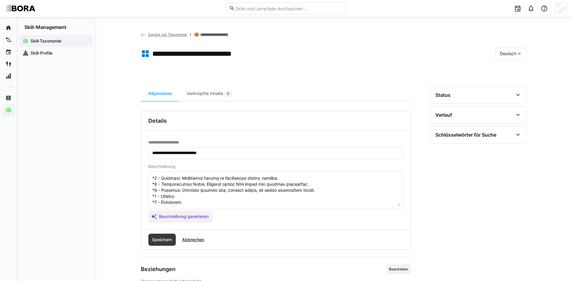
click at [247, 196] on textarea at bounding box center [276, 190] width 248 height 31
click at [187, 203] on textarea at bounding box center [276, 190] width 248 height 31
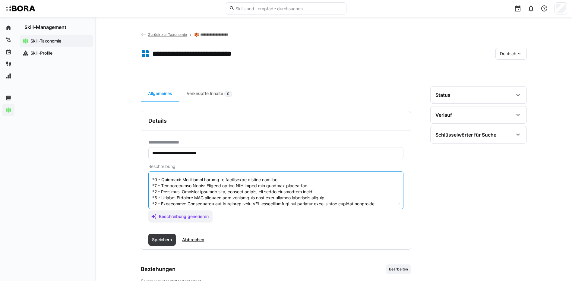
scroll to position [72, 0]
drag, startPoint x: 152, startPoint y: 178, endPoint x: 357, endPoint y: 219, distance: 208.6
click at [357, 219] on app-assistant-generate-form "Beschreibung Beschreibung generieren" at bounding box center [275, 193] width 255 height 58
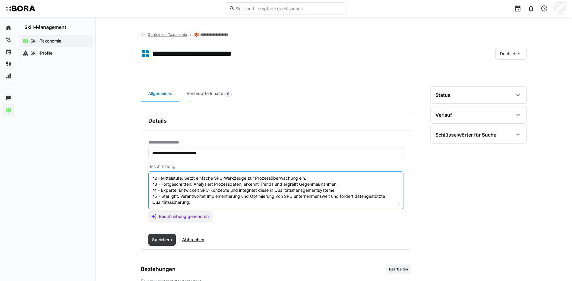
scroll to position [36, 0]
type textarea "Statistische Prozesskontrolle (SPC) ist eine Methode zur Überwachung und Steuer…"
click at [162, 240] on span "Speichern" at bounding box center [162, 240] width 22 height 6
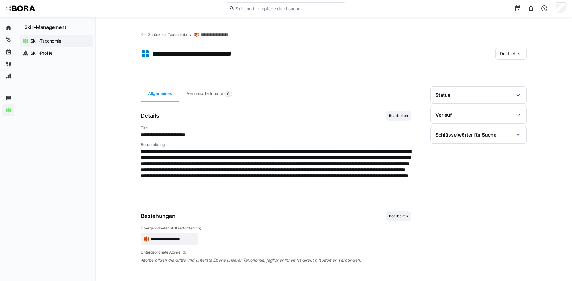
click at [512, 54] on span "Deutsch" at bounding box center [508, 54] width 16 height 6
click at [513, 82] on span "Englisch" at bounding box center [508, 82] width 16 height 6
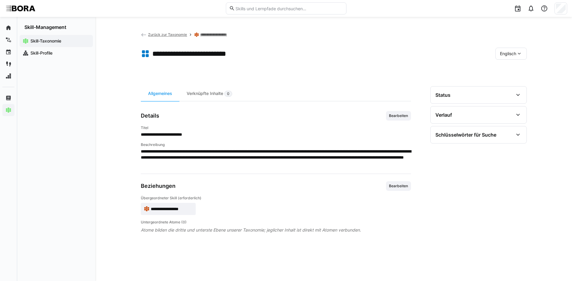
click at [406, 121] on div "**********" at bounding box center [276, 138] width 270 height 55
click at [404, 116] on span "Bearbeiten" at bounding box center [398, 115] width 20 height 5
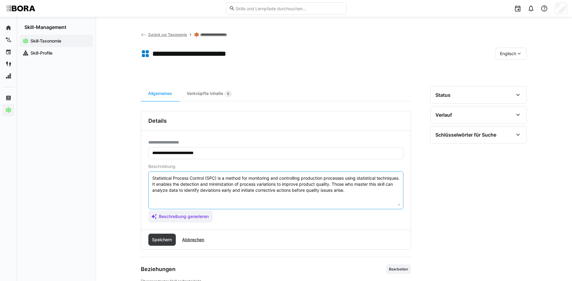
click at [377, 191] on textarea "Statistical Process Control (SPC) is a method for monitoring and controlling pr…" at bounding box center [276, 190] width 248 height 31
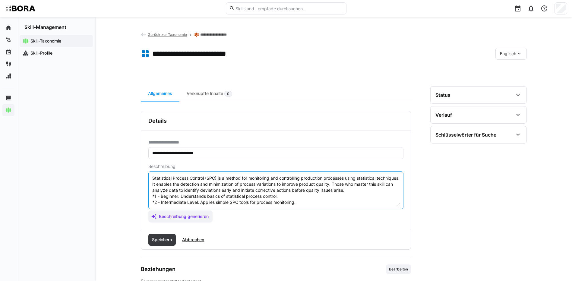
scroll to position [23, 0]
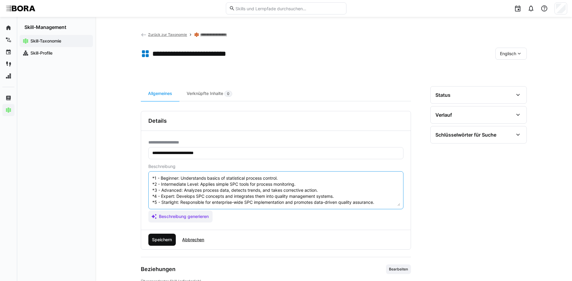
type textarea "Statistical Process Control (SPC) is a method for monitoring and controlling pr…"
click at [159, 243] on span "Speichern" at bounding box center [162, 240] width 28 height 12
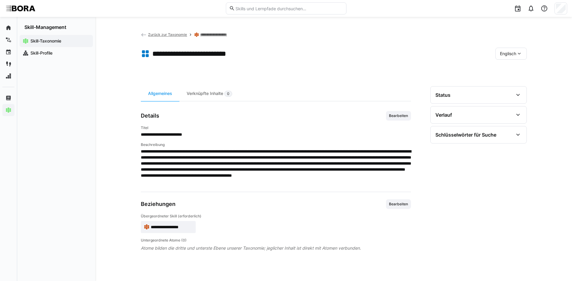
click at [512, 58] on div "Englisch" at bounding box center [510, 54] width 31 height 12
click at [513, 72] on span "Deutsch" at bounding box center [507, 70] width 16 height 6
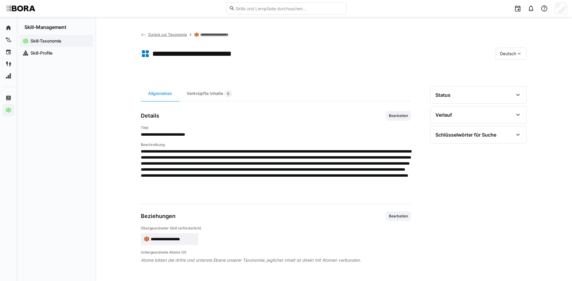
click at [212, 35] on link "**********" at bounding box center [219, 34] width 38 height 5
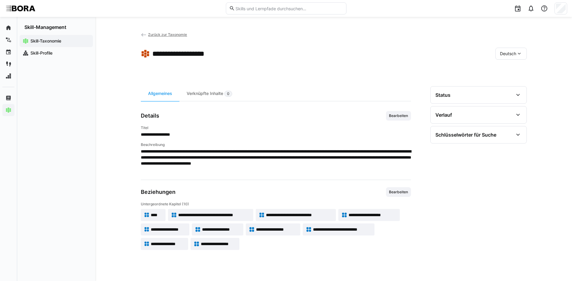
click at [175, 242] on span "**********" at bounding box center [168, 244] width 34 height 6
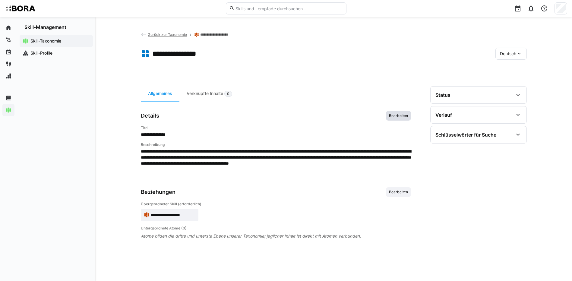
click at [406, 112] on span "Bearbeiten" at bounding box center [398, 116] width 25 height 10
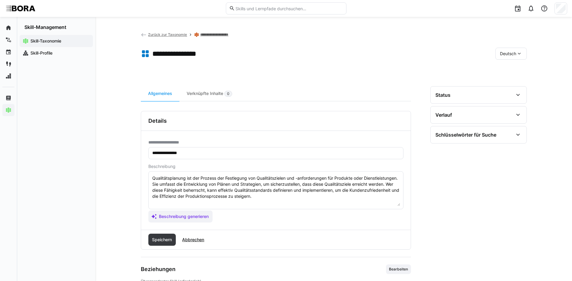
click at [318, 197] on textarea "Qualitätsplanung ist der Prozess der Festlegung von Qualitätszielen und -anford…" at bounding box center [276, 190] width 248 height 31
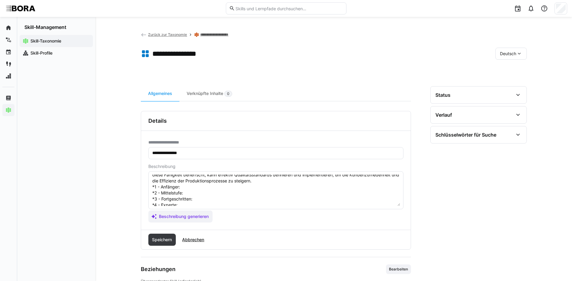
scroll to position [5, 0]
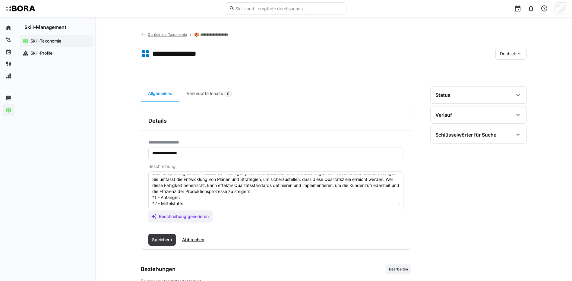
click at [192, 197] on textarea "Qualitätsplanung ist der Prozess der Festlegung von Qualitätszielen und -anford…" at bounding box center [276, 190] width 248 height 31
click at [189, 206] on textarea "Qualitätsplanung ist der Prozess der Festlegung von Qualitätszielen und -anford…" at bounding box center [276, 190] width 248 height 31
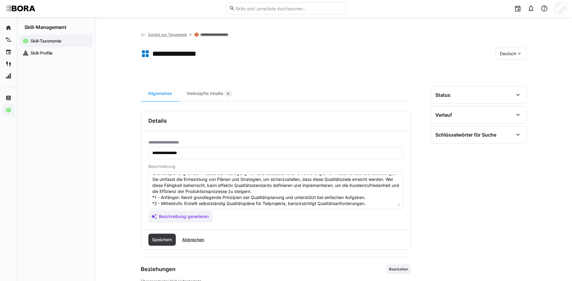
scroll to position [35, 0]
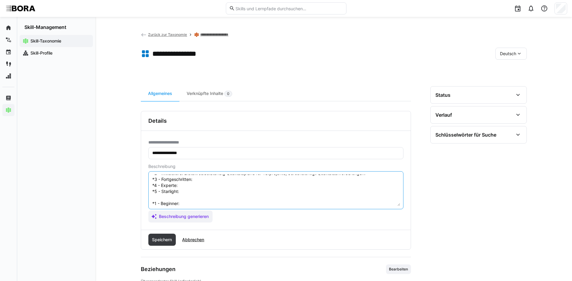
click at [238, 180] on textarea "Qualitätsplanung ist der Prozess der Festlegung von Qualitätszielen und -anford…" at bounding box center [276, 190] width 248 height 31
click at [197, 184] on textarea "Qualitätsplanung ist der Prozess der Festlegung von Qualitätszielen und -anford…" at bounding box center [276, 190] width 248 height 31
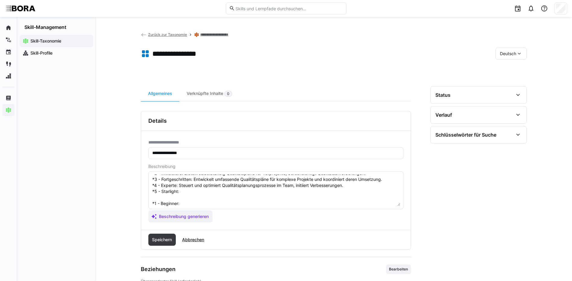
click at [233, 189] on textarea "Qualitätsplanung ist der Prozess der Festlegung von Qualitätszielen und -anford…" at bounding box center [276, 190] width 248 height 31
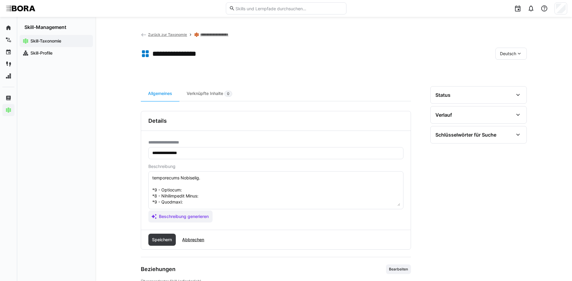
scroll to position [65, 0]
click at [202, 178] on textarea at bounding box center [276, 190] width 248 height 31
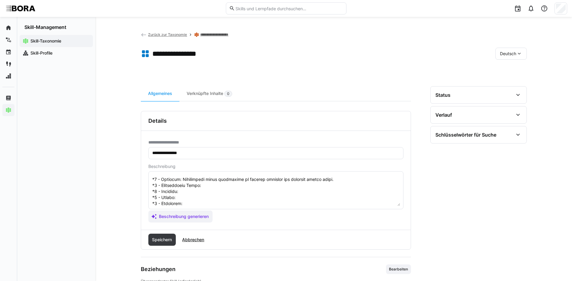
click at [206, 184] on textarea at bounding box center [276, 190] width 248 height 31
click at [199, 186] on textarea at bounding box center [276, 190] width 248 height 31
click at [185, 190] on textarea at bounding box center [276, 190] width 248 height 31
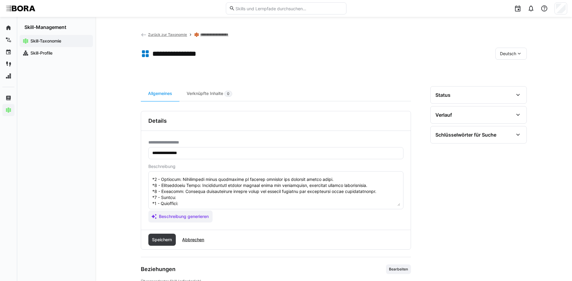
click at [186, 198] on textarea at bounding box center [276, 190] width 248 height 31
click at [194, 203] on textarea at bounding box center [276, 190] width 248 height 31
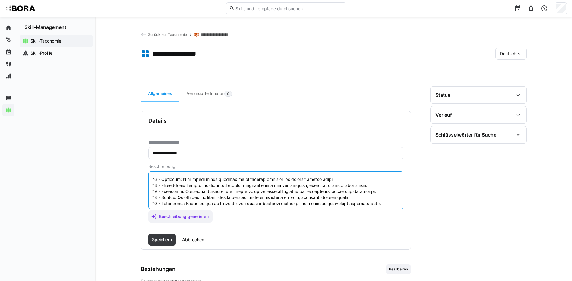
scroll to position [72, 0]
drag, startPoint x: 152, startPoint y: 178, endPoint x: 360, endPoint y: 220, distance: 212.1
click at [360, 220] on app-assistant-generate-form "Beschreibung Beschreibung generieren" at bounding box center [275, 193] width 255 height 58
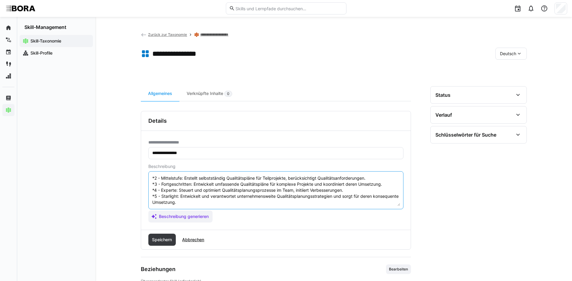
scroll to position [36, 0]
type textarea "Qualitätsplanung ist der Prozess der Festlegung von Qualitätszielen und -anford…"
click at [156, 238] on span "Speichern" at bounding box center [162, 240] width 22 height 6
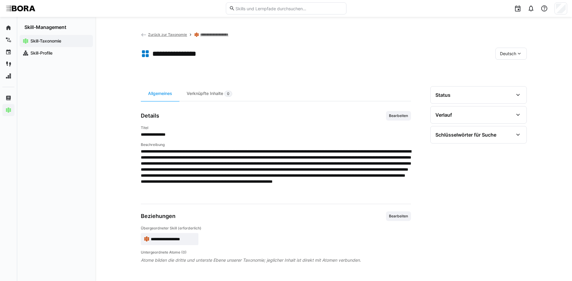
click at [520, 54] on eds-icon at bounding box center [519, 54] width 6 height 6
click at [516, 84] on span "Englisch" at bounding box center [508, 82] width 16 height 6
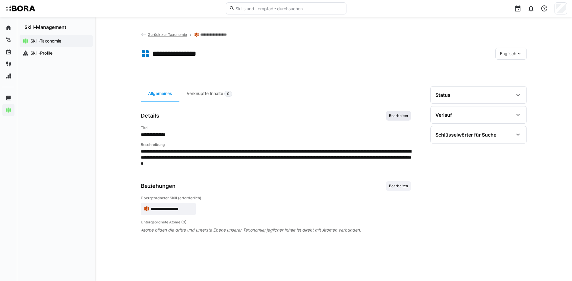
click at [402, 114] on span "Bearbeiten" at bounding box center [398, 115] width 20 height 5
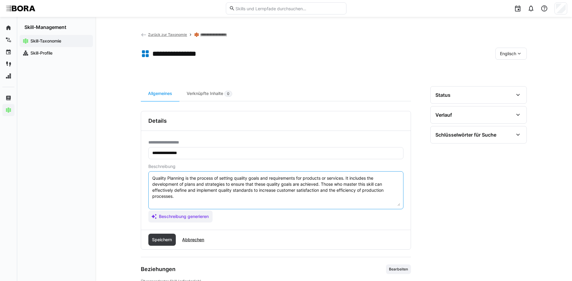
click at [373, 200] on textarea "Quality Planning is the process of setting quality goals and requirements for p…" at bounding box center [276, 190] width 248 height 31
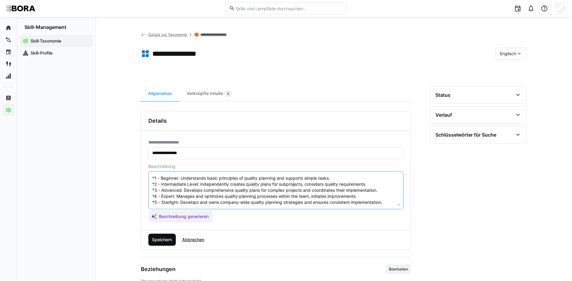
type textarea "Quality Planning is the process of setting quality goals and requirements for p…"
click at [167, 236] on span "Speichern" at bounding box center [162, 240] width 28 height 12
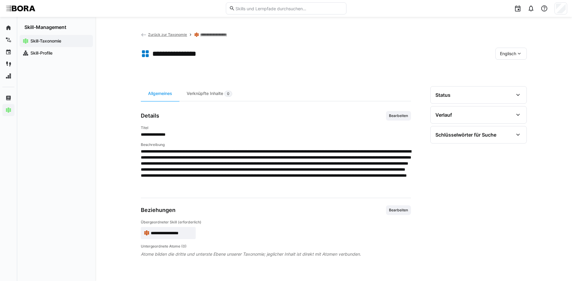
click at [509, 55] on span "Englisch" at bounding box center [508, 54] width 16 height 6
click at [506, 71] on span "Deutsch" at bounding box center [507, 70] width 16 height 6
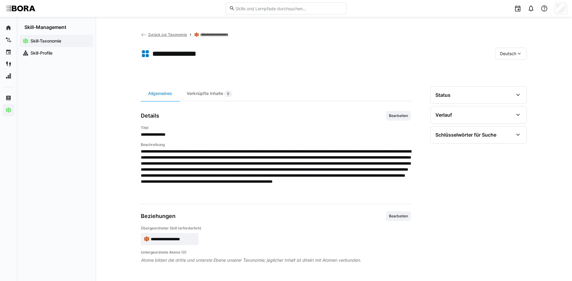
click at [220, 33] on link "**********" at bounding box center [219, 34] width 38 height 5
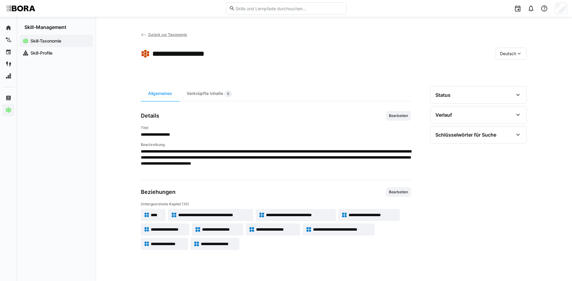
click at [215, 244] on span "**********" at bounding box center [219, 244] width 36 height 6
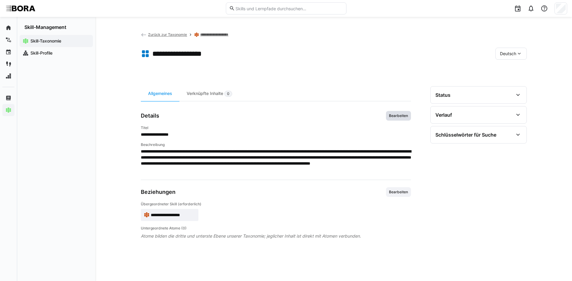
click at [396, 112] on span "Bearbeiten" at bounding box center [398, 116] width 25 height 10
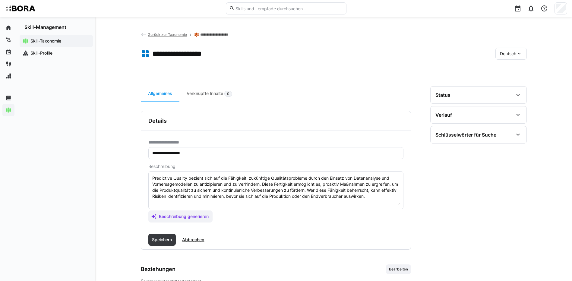
click at [390, 197] on textarea "Predictive Quality bezieht sich auf die Fähigkeit, zukünftige Qualitätsprobleme…" at bounding box center [276, 190] width 248 height 31
click at [159, 205] on textarea "Predictive Quality bezieht sich auf die Fähigkeit, zukünftige Qualitätsprobleme…" at bounding box center [276, 190] width 248 height 31
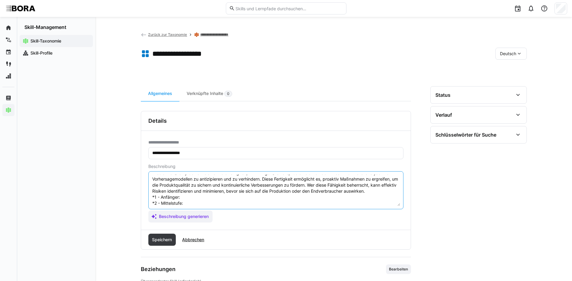
scroll to position [5, 0]
click at [191, 200] on textarea "Predictive Quality bezieht sich auf die Fähigkeit, zukünftige Qualitätsprobleme…" at bounding box center [276, 190] width 248 height 31
click at [203, 201] on textarea "Predictive Quality bezieht sich auf die Fähigkeit, zukünftige Qualitätsprobleme…" at bounding box center [276, 190] width 248 height 31
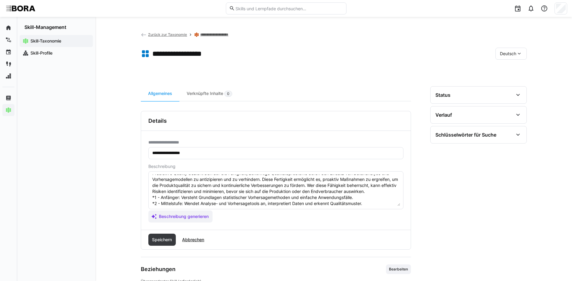
scroll to position [35, 0]
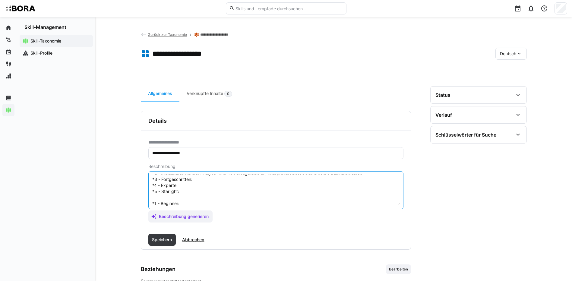
click at [199, 180] on textarea "Predictive Quality bezieht sich auf die Fähigkeit, zukünftige Qualitätsprobleme…" at bounding box center [276, 190] width 248 height 31
click at [197, 187] on textarea "Predictive Quality bezieht sich auf die Fähigkeit, zukünftige Qualitätsprobleme…" at bounding box center [276, 190] width 248 height 31
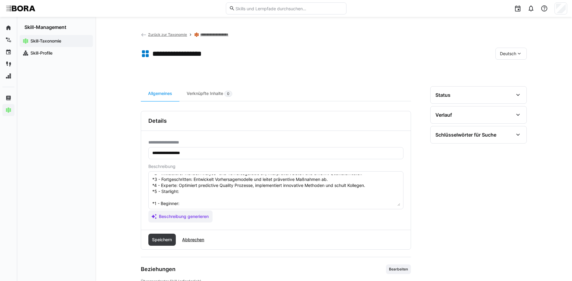
click at [190, 191] on textarea "Predictive Quality bezieht sich auf die Fähigkeit, zukünftige Qualitätsprobleme…" at bounding box center [276, 190] width 248 height 31
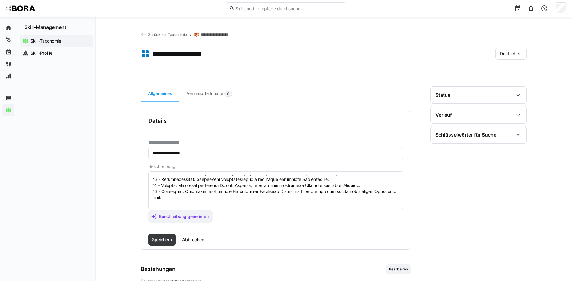
scroll to position [65, 0]
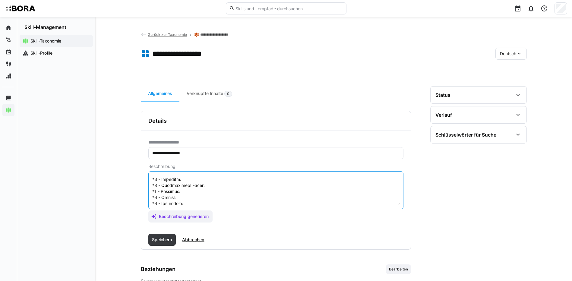
click at [203, 182] on textarea at bounding box center [276, 190] width 248 height 31
click at [203, 186] on textarea at bounding box center [276, 190] width 248 height 31
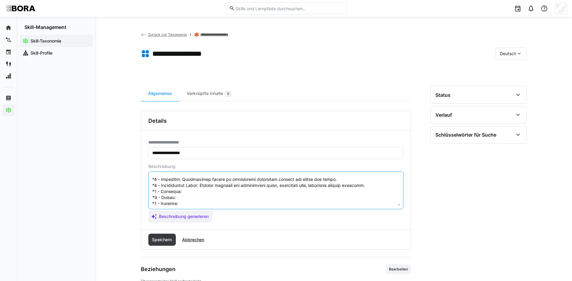
click at [204, 193] on textarea at bounding box center [276, 190] width 248 height 31
click at [196, 199] on textarea at bounding box center [276, 190] width 248 height 31
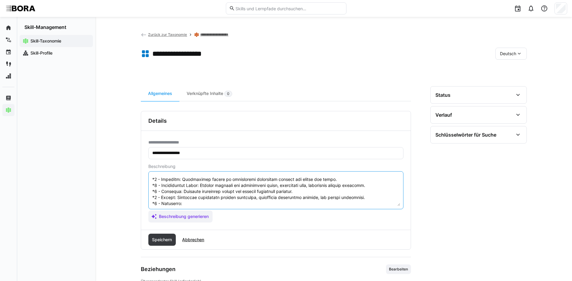
click at [208, 203] on textarea at bounding box center [276, 190] width 248 height 31
drag, startPoint x: 151, startPoint y: 178, endPoint x: 244, endPoint y: 219, distance: 102.0
click at [244, 219] on app-assistant-generate-form "Beschreibung Beschreibung generieren" at bounding box center [275, 193] width 255 height 58
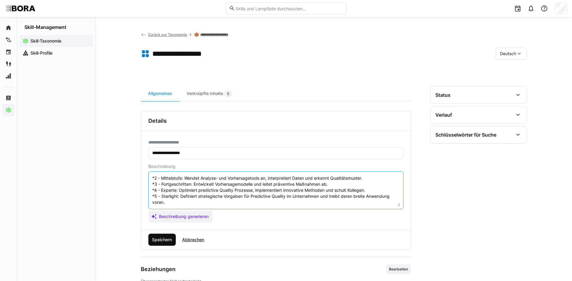
type textarea "Predictive Quality bezieht sich auf die Fähigkeit, zukünftige Qualitätsprobleme…"
click at [171, 237] on span "Speichern" at bounding box center [162, 240] width 22 height 6
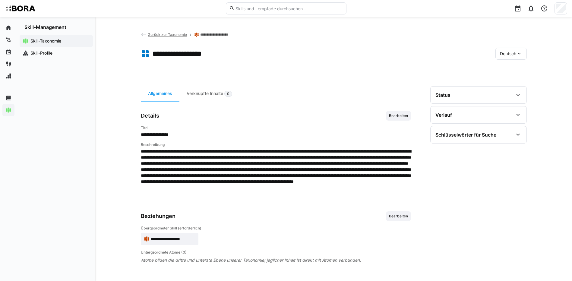
click at [497, 48] on div "Deutsch" at bounding box center [510, 54] width 31 height 12
click at [503, 83] on span "Englisch" at bounding box center [508, 82] width 16 height 6
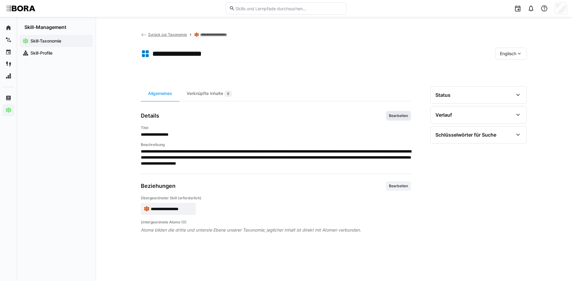
click at [391, 119] on span "Bearbeiten" at bounding box center [398, 116] width 25 height 10
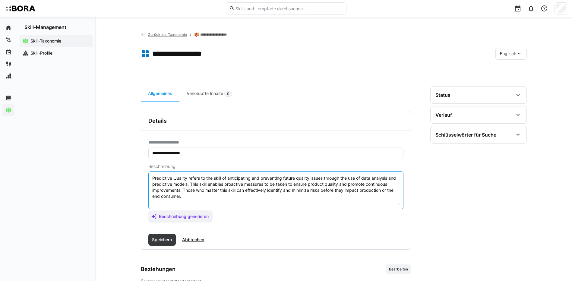
click at [348, 201] on textarea "Predictive Quality refers to the skill of anticipating and preventing future qu…" at bounding box center [276, 190] width 248 height 31
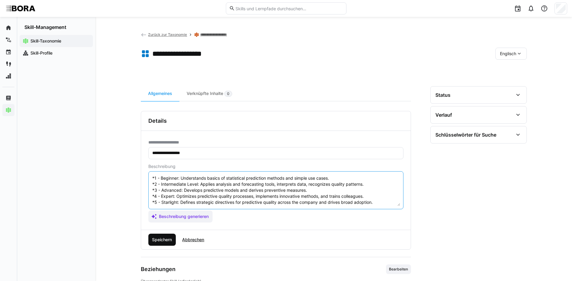
type textarea "Predictive Quality refers to the skill of anticipating and preventing future qu…"
click at [153, 240] on span "Speichern" at bounding box center [162, 240] width 22 height 6
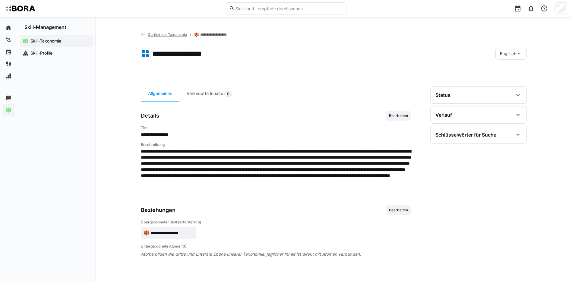
click at [516, 51] on eds-icon at bounding box center [519, 54] width 6 height 6
click at [509, 68] on span "Deutsch" at bounding box center [507, 70] width 16 height 6
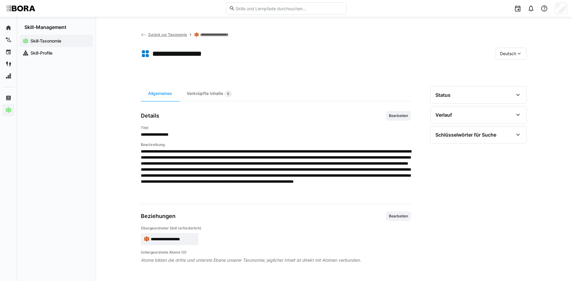
click at [228, 35] on link "**********" at bounding box center [219, 34] width 38 height 5
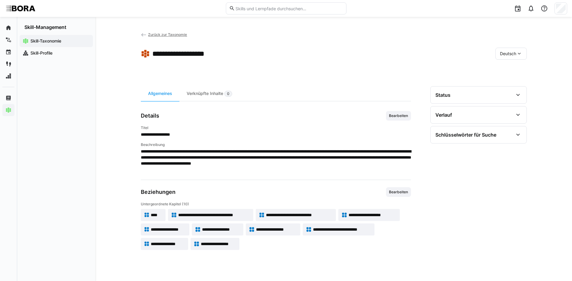
click at [209, 246] on span "**********" at bounding box center [219, 244] width 36 height 6
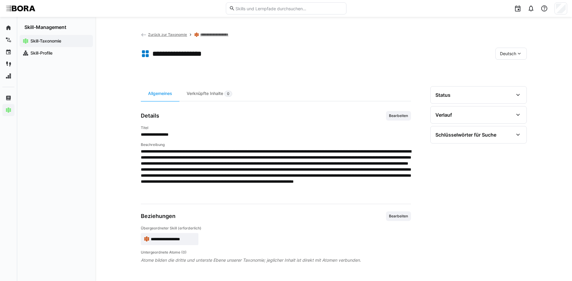
click at [180, 36] on span "Zurück zur Taxonomie" at bounding box center [167, 34] width 39 height 5
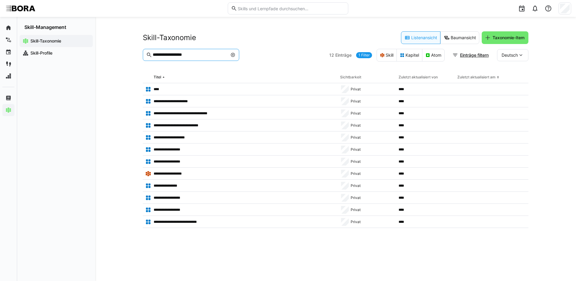
drag, startPoint x: 209, startPoint y: 55, endPoint x: 136, endPoint y: 58, distance: 72.7
click at [136, 58] on div "**********" at bounding box center [335, 149] width 481 height 264
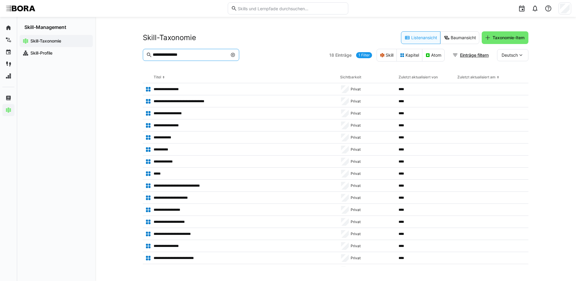
type input "**********"
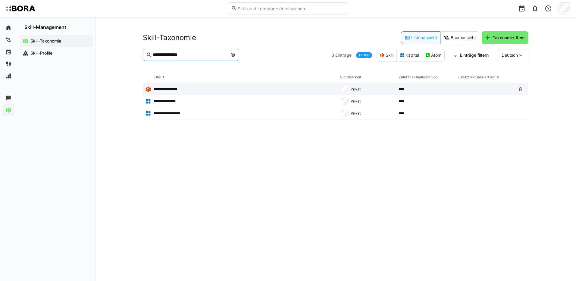
click at [172, 90] on p "**********" at bounding box center [169, 89] width 30 height 5
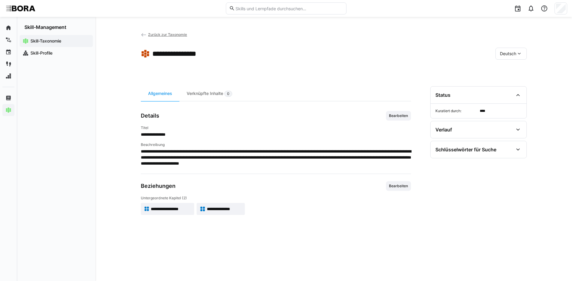
click at [178, 209] on span "**********" at bounding box center [171, 209] width 40 height 6
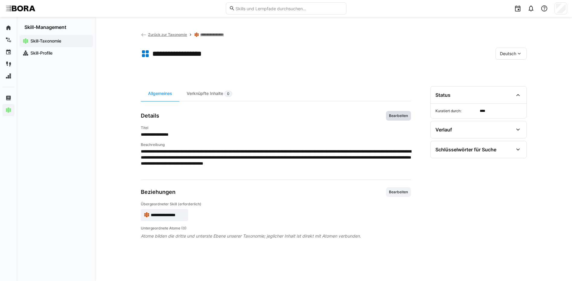
click at [396, 117] on span "Bearbeiten" at bounding box center [398, 115] width 20 height 5
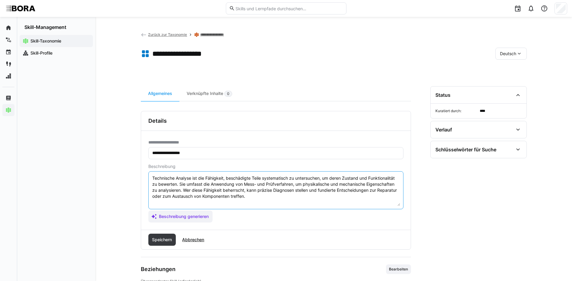
click at [259, 195] on textarea "Technische Analyse ist die Fähigkeit, beschädigte Teile systematisch zu untersu…" at bounding box center [276, 190] width 248 height 31
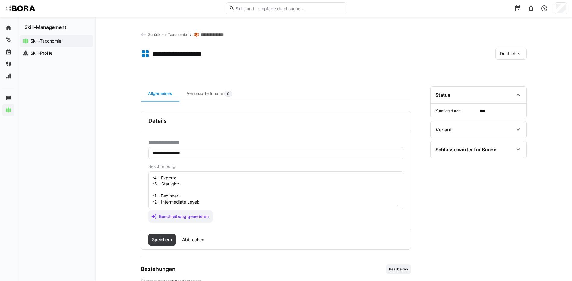
scroll to position [5, 0]
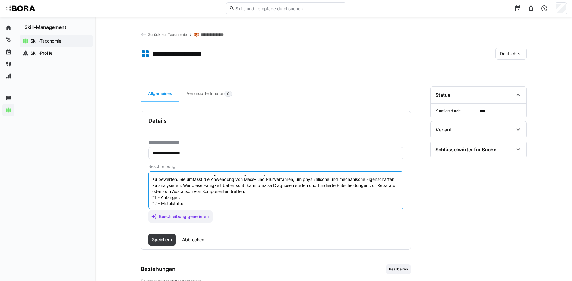
click at [182, 199] on textarea "Technische Analyse ist die Fähigkeit, beschädigte Teile systematisch zu untersu…" at bounding box center [276, 190] width 248 height 31
click at [189, 201] on textarea "Technische Analyse ist die Fähigkeit, beschädigte Teile systematisch zu untersu…" at bounding box center [276, 190] width 248 height 31
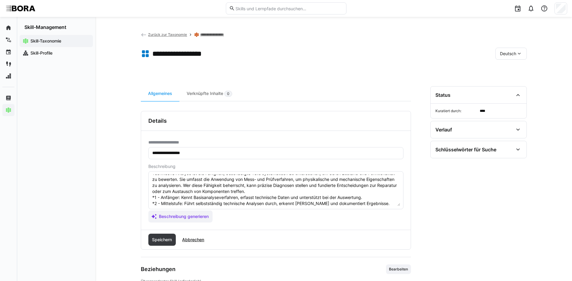
scroll to position [35, 0]
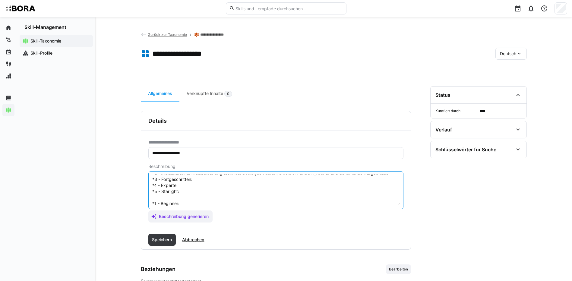
click at [247, 179] on textarea "Technische Analyse ist die Fähigkeit, beschädigte Teile systematisch zu untersu…" at bounding box center [276, 190] width 248 height 31
click at [182, 184] on textarea "Technische Analyse ist die Fähigkeit, beschädigte Teile systematisch zu untersu…" at bounding box center [276, 190] width 248 height 31
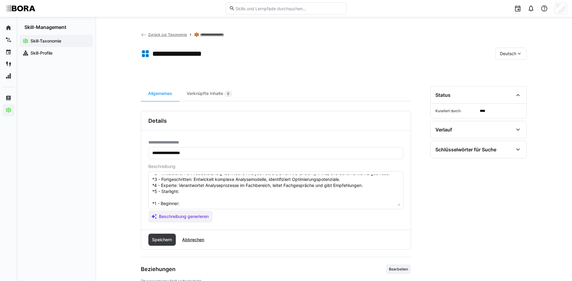
click at [192, 194] on textarea "Technische Analyse ist die Fähigkeit, beschädigte Teile systematisch zu untersu…" at bounding box center [276, 190] width 248 height 31
click at [192, 192] on textarea "Technische Analyse ist die Fähigkeit, beschädigte Teile systematisch zu untersu…" at bounding box center [276, 190] width 248 height 31
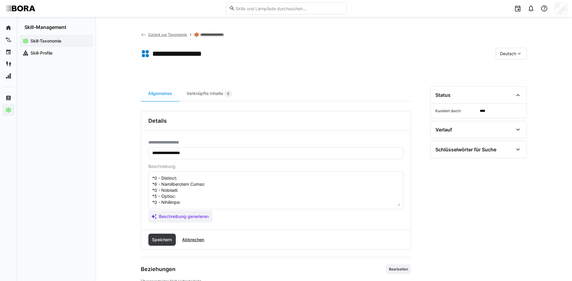
scroll to position [42, 0]
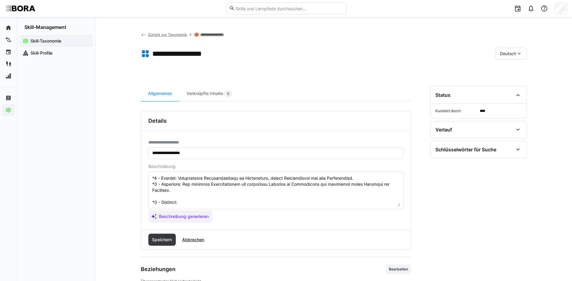
click at [189, 202] on textarea at bounding box center [276, 190] width 248 height 31
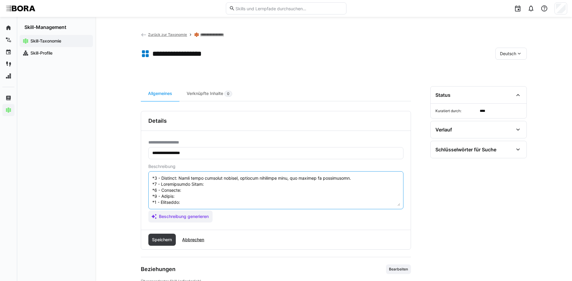
click at [227, 179] on textarea at bounding box center [276, 190] width 248 height 31
click at [187, 184] on textarea at bounding box center [276, 190] width 248 height 31
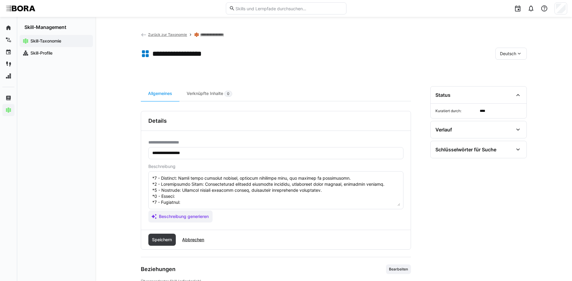
click at [178, 191] on textarea at bounding box center [276, 190] width 248 height 31
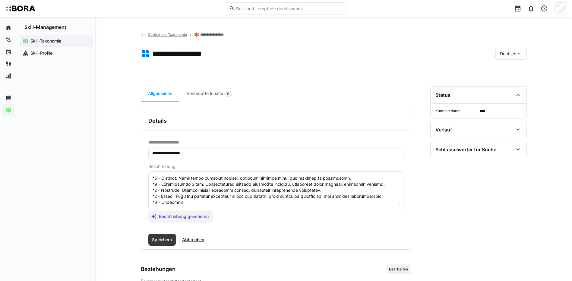
click at [188, 199] on textarea at bounding box center [276, 190] width 248 height 31
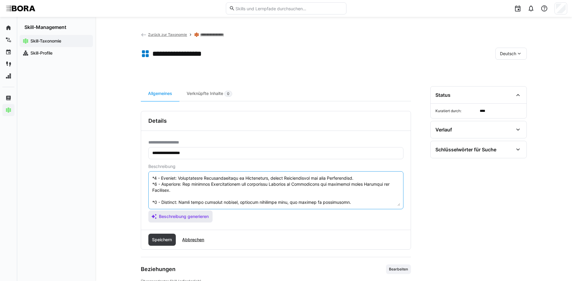
scroll to position [78, 0]
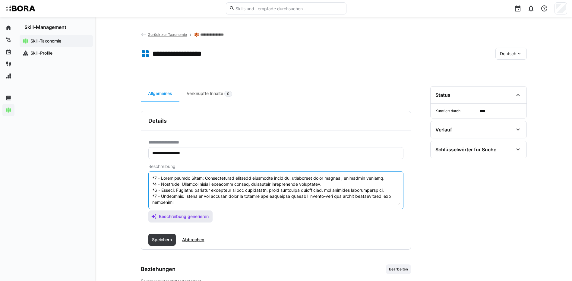
drag, startPoint x: 153, startPoint y: 200, endPoint x: 184, endPoint y: 218, distance: 35.9
click at [184, 218] on app-assistant-generate-form "Beschreibung Beschreibung generieren" at bounding box center [275, 193] width 255 height 58
type textarea "Technische Analyse ist die Fähigkeit, beschädigte Teile systematisch zu untersu…"
click at [166, 238] on span "Speichern" at bounding box center [162, 240] width 22 height 6
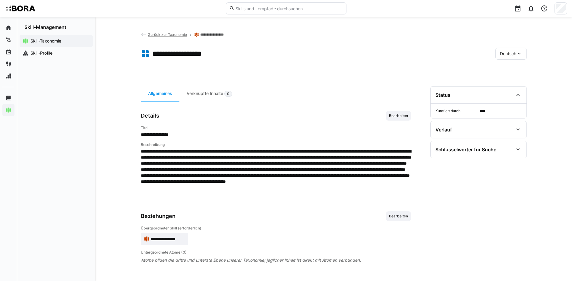
click at [505, 55] on span "Deutsch" at bounding box center [508, 54] width 16 height 6
click at [510, 80] on span "Englisch" at bounding box center [508, 82] width 16 height 6
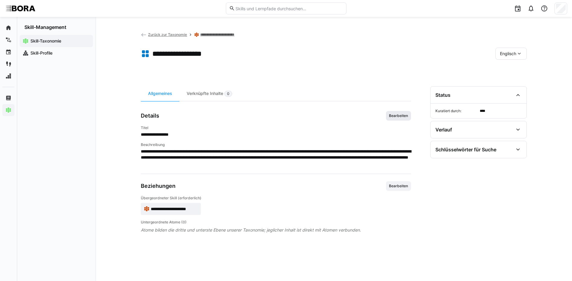
click at [400, 116] on span "Bearbeiten" at bounding box center [398, 115] width 20 height 5
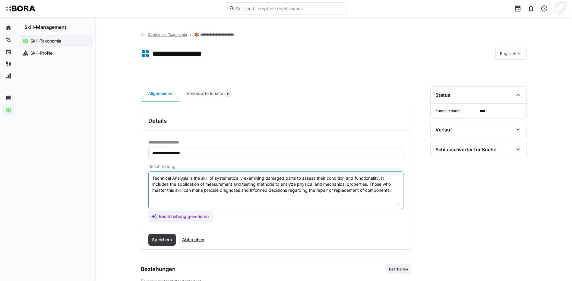
click at [396, 190] on textarea "Technical Analysis is the skill of systematically examining damaged parts to as…" at bounding box center [276, 190] width 248 height 31
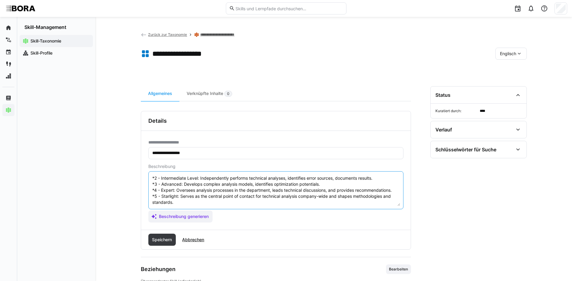
scroll to position [0, 0]
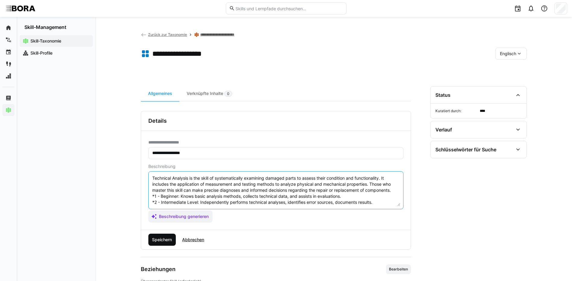
type textarea "Technical Analysis is the skill of systematically examining damaged parts to as…"
click at [160, 235] on span "Speichern" at bounding box center [162, 240] width 28 height 12
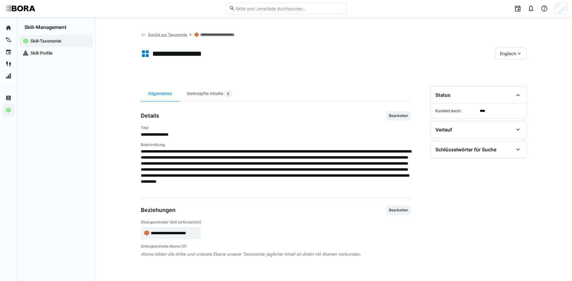
click at [509, 51] on span "Englisch" at bounding box center [508, 54] width 16 height 6
click at [514, 70] on span "Deutsch" at bounding box center [507, 70] width 16 height 6
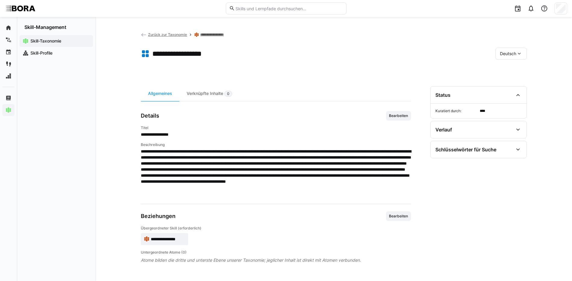
click at [223, 33] on link "**********" at bounding box center [215, 34] width 30 height 5
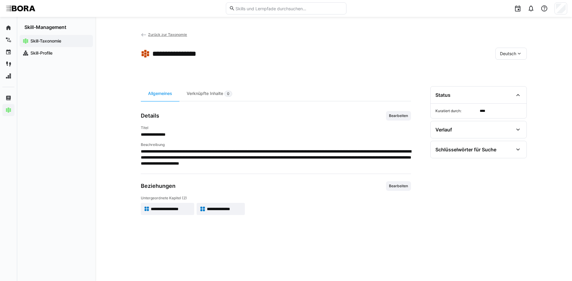
click at [223, 208] on span "**********" at bounding box center [224, 209] width 35 height 6
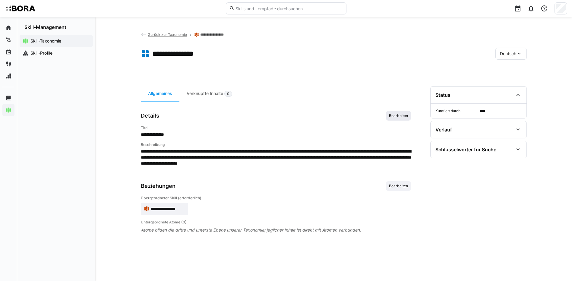
click at [402, 115] on span "Bearbeiten" at bounding box center [398, 115] width 20 height 5
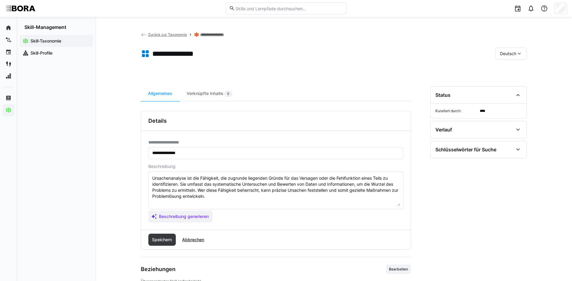
click at [228, 197] on textarea "Ursachenanalyse ist die Fähigkeit, die zugrunde liegenden Gründe für das Versag…" at bounding box center [276, 190] width 248 height 31
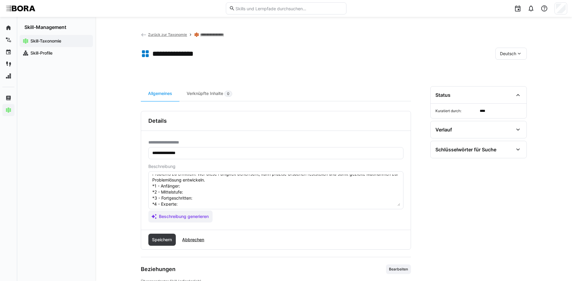
scroll to position [5, 0]
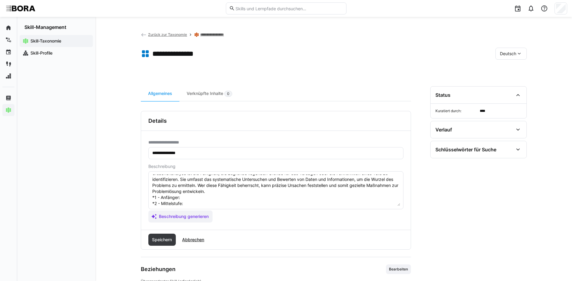
click at [189, 199] on textarea "Ursachenanalyse ist die Fähigkeit, die zugrunde liegenden Gründe für das Versag…" at bounding box center [276, 190] width 248 height 31
click at [186, 204] on textarea "Ursachenanalyse ist die Fähigkeit, die zugrunde liegenden Gründe für das Versag…" at bounding box center [276, 190] width 248 height 31
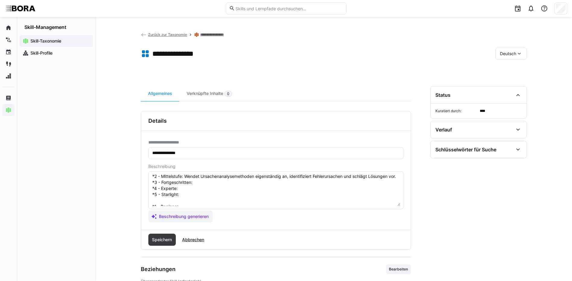
scroll to position [41, 0]
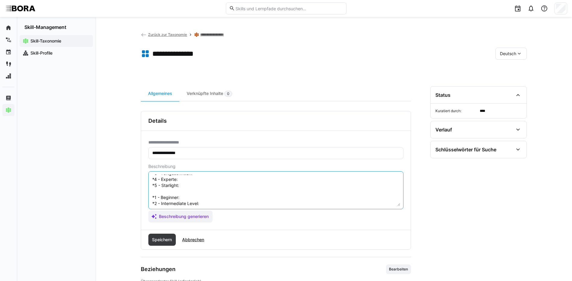
click at [198, 181] on textarea "Ursachenanalyse ist die Fähigkeit, die zugrunde liegenden Gründe für das Versag…" at bounding box center [276, 190] width 248 height 31
click at [199, 185] on textarea "Ursachenanalyse ist die Fähigkeit, die zugrunde liegenden Gründe für das Versag…" at bounding box center [276, 190] width 248 height 31
click at [215, 193] on textarea "Ursachenanalyse ist die Fähigkeit, die zugrunde liegenden Gründe für das Versag…" at bounding box center [276, 190] width 248 height 31
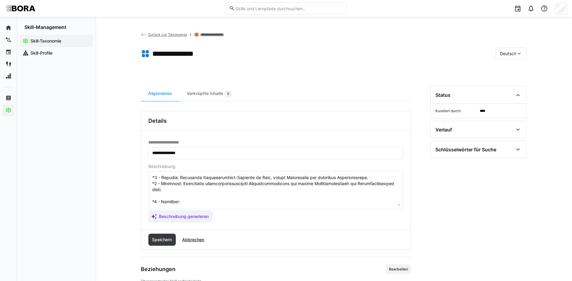
scroll to position [71, 0]
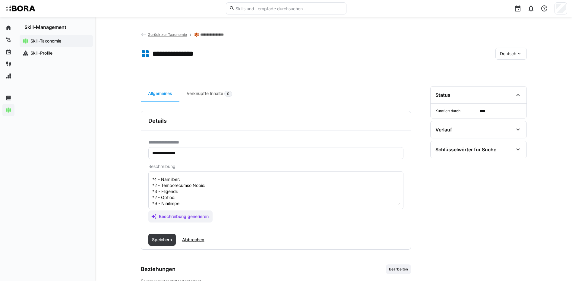
click at [200, 181] on textarea at bounding box center [276, 190] width 248 height 31
click at [218, 187] on textarea at bounding box center [276, 190] width 248 height 31
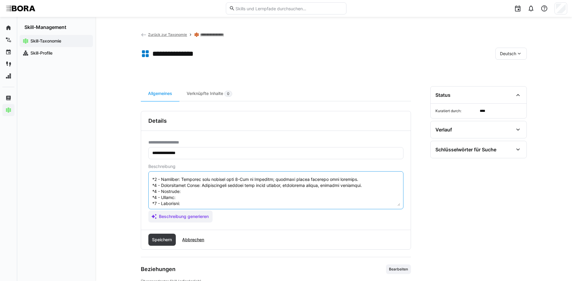
click at [196, 192] on textarea at bounding box center [276, 190] width 248 height 31
click at [181, 197] on textarea at bounding box center [276, 190] width 248 height 31
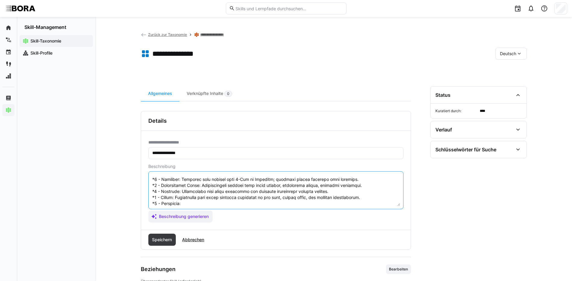
click at [188, 203] on textarea at bounding box center [276, 190] width 248 height 31
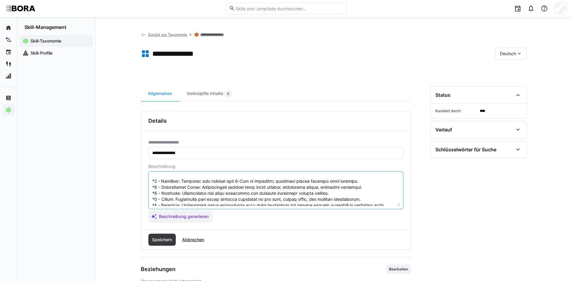
scroll to position [78, 0]
drag, startPoint x: 152, startPoint y: 177, endPoint x: 403, endPoint y: 205, distance: 252.7
click at [403, 205] on eds-input at bounding box center [275, 190] width 255 height 38
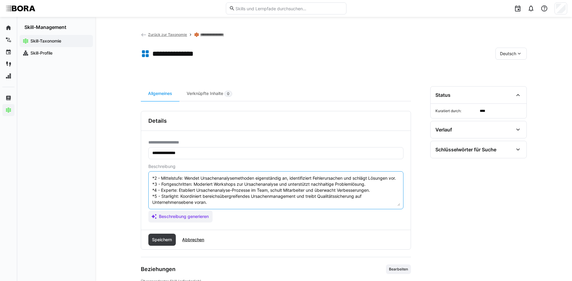
scroll to position [42, 0]
type textarea "Ursachenanalyse ist die Fähigkeit, die zugrunde liegenden Gründe für das Versag…"
click at [157, 236] on span "Speichern" at bounding box center [162, 240] width 28 height 12
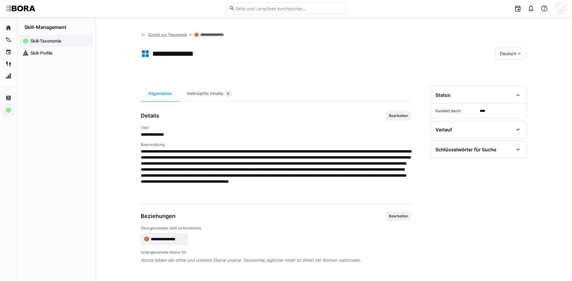
click at [503, 52] on span "Deutsch" at bounding box center [508, 54] width 16 height 6
click at [508, 80] on span "Englisch" at bounding box center [508, 82] width 16 height 6
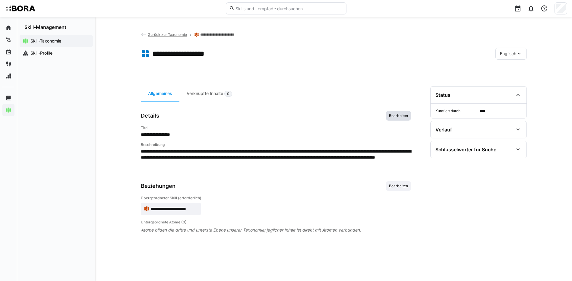
click at [399, 117] on span "Bearbeiten" at bounding box center [398, 115] width 20 height 5
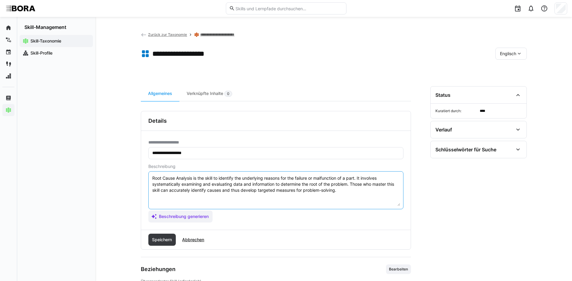
click at [350, 189] on textarea "Root Cause Analysis is the skill to identify the underlying reasons for the fai…" at bounding box center [276, 190] width 248 height 31
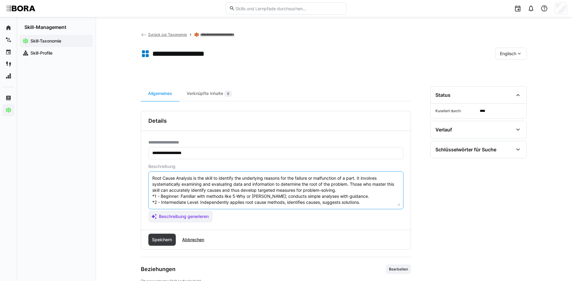
scroll to position [23, 0]
type textarea "Root Cause Analysis is the skill to identify the underlying reasons for the fai…"
click at [156, 239] on span "Speichern" at bounding box center [162, 240] width 22 height 6
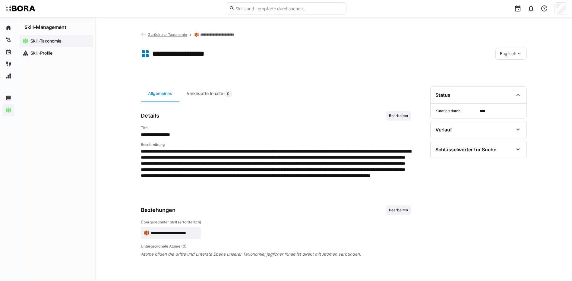
click at [509, 55] on span "Englisch" at bounding box center [508, 54] width 16 height 6
click at [509, 68] on span "Deutsch" at bounding box center [507, 70] width 16 height 6
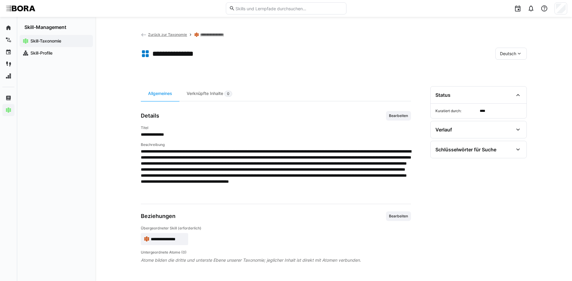
click at [216, 33] on link "**********" at bounding box center [215, 34] width 30 height 5
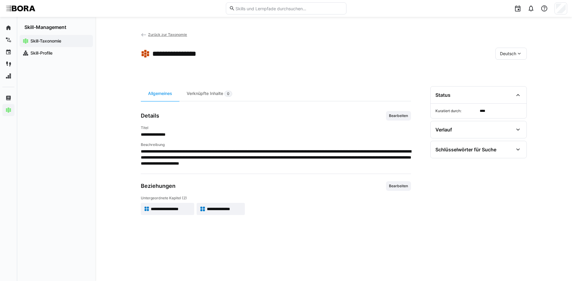
click at [231, 206] on span "**********" at bounding box center [224, 209] width 35 height 6
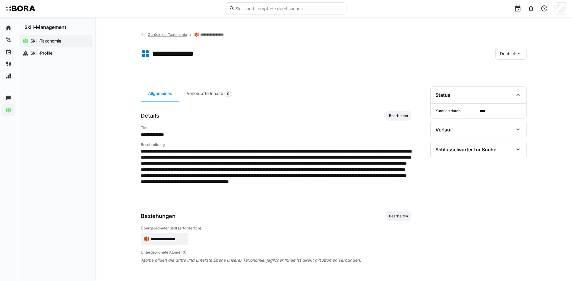
click at [173, 34] on span "Zurück zur Taxonomie" at bounding box center [167, 34] width 39 height 5
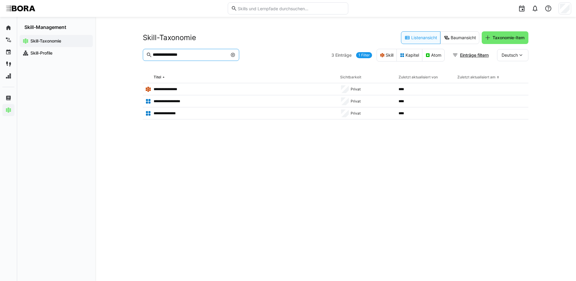
drag, startPoint x: 191, startPoint y: 53, endPoint x: 109, endPoint y: 61, distance: 81.8
click at [109, 61] on div "**********" at bounding box center [335, 149] width 481 height 264
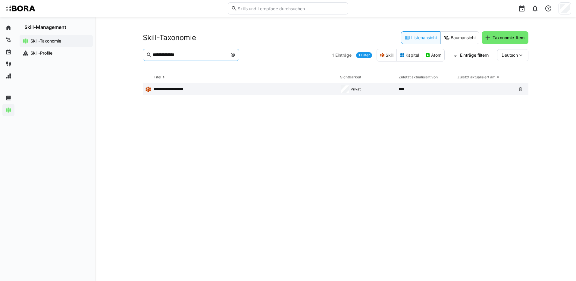
type input "**********"
click at [174, 87] on p "**********" at bounding box center [173, 89] width 38 height 5
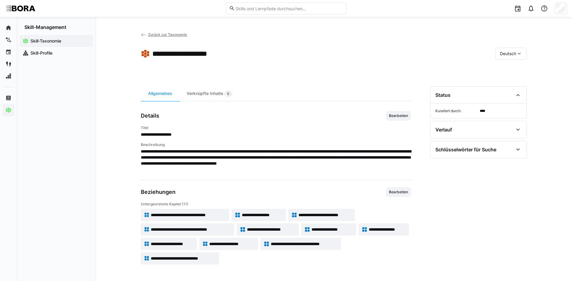
click at [218, 213] on span "**********" at bounding box center [188, 215] width 75 height 6
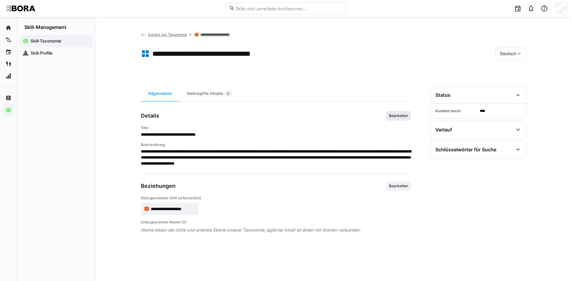
click at [397, 117] on span "Bearbeiten" at bounding box center [398, 115] width 20 height 5
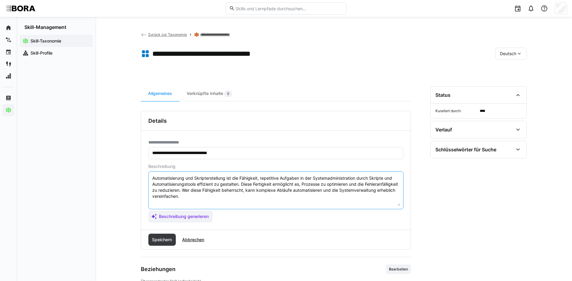
click at [241, 200] on textarea "Automatisierung und Skripterstellung ist die Fähigkeit, repetitive Aufgaben in …" at bounding box center [276, 190] width 248 height 31
click at [162, 204] on textarea "Automatisierung und Skripterstellung ist die Fähigkeit, repetitive Aufgaben in …" at bounding box center [276, 190] width 248 height 31
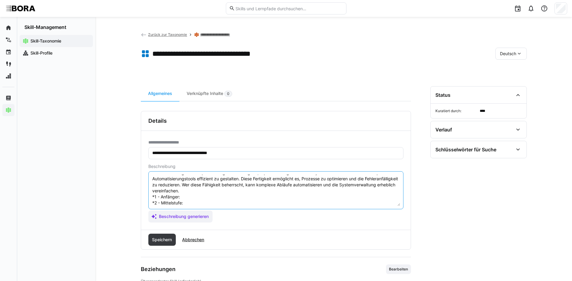
scroll to position [5, 0]
click at [200, 197] on textarea "Automatisierung und Skripterstellung ist die Fähigkeit, repetitive Aufgaben in …" at bounding box center [276, 190] width 248 height 31
click at [216, 201] on textarea "Automatisierung und Skripterstellung ist die Fähigkeit, repetitive Aufgaben in …" at bounding box center [276, 190] width 248 height 31
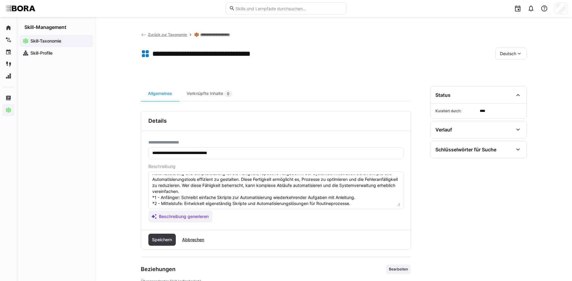
scroll to position [35, 0]
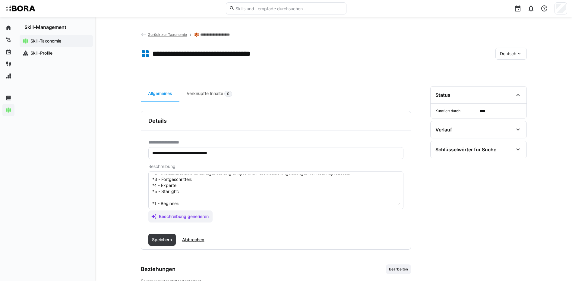
click at [205, 183] on textarea "Automatisierung und Skripterstellung ist die Fähigkeit, repetitive Aufgaben in …" at bounding box center [276, 190] width 248 height 31
click at [204, 182] on textarea "Automatisierung und Skripterstellung ist die Fähigkeit, repetitive Aufgaben in …" at bounding box center [276, 190] width 248 height 31
drag, startPoint x: 190, startPoint y: 185, endPoint x: 195, endPoint y: 188, distance: 5.5
click at [191, 186] on textarea "Automatisierung und Skripterstellung ist die Fähigkeit, repetitive Aufgaben in …" at bounding box center [276, 190] width 248 height 31
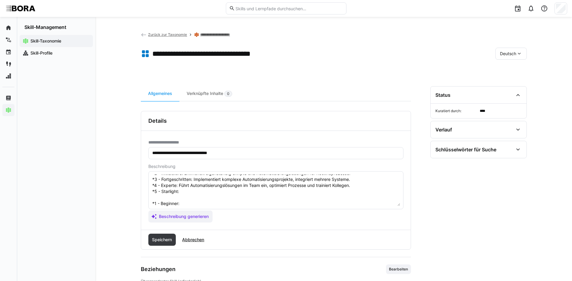
click at [211, 193] on textarea "Automatisierung und Skripterstellung ist die Fähigkeit, repetitive Aufgaben in …" at bounding box center [276, 190] width 248 height 31
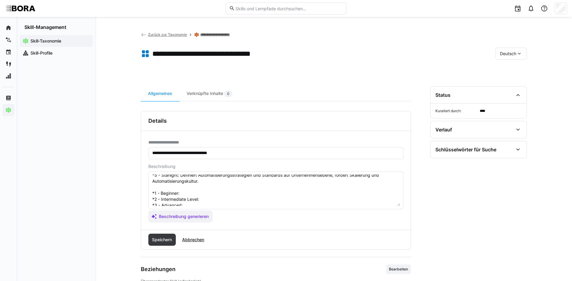
scroll to position [65, 0]
click at [190, 179] on textarea "Automatisierung und Skripterstellung ist die Fähigkeit, repetitive Aufgaben in …" at bounding box center [276, 190] width 248 height 31
click at [205, 185] on textarea at bounding box center [276, 190] width 248 height 31
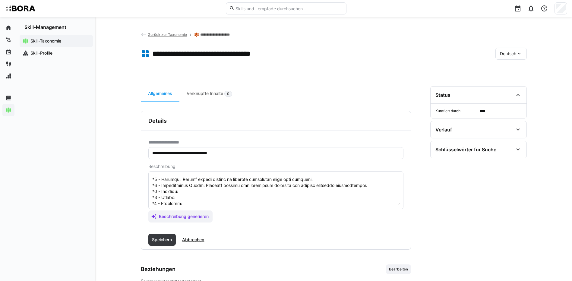
click at [183, 192] on textarea at bounding box center [276, 190] width 248 height 31
click at [186, 195] on textarea at bounding box center [276, 190] width 248 height 31
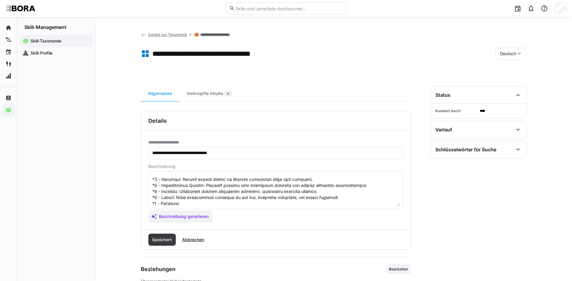
click at [217, 202] on textarea at bounding box center [276, 190] width 248 height 31
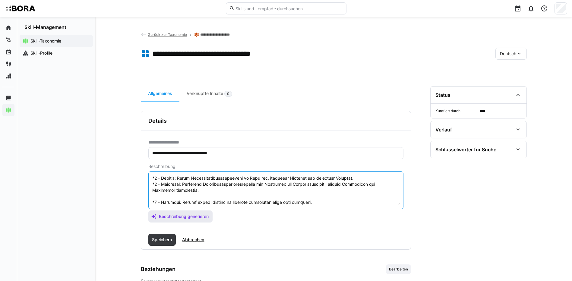
scroll to position [72, 0]
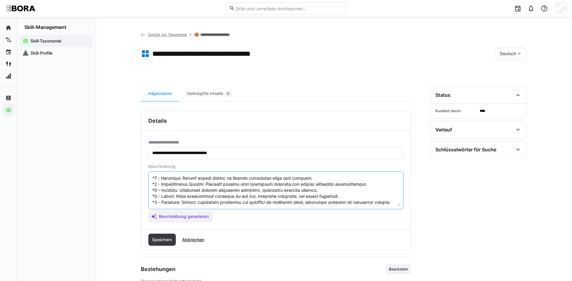
drag, startPoint x: 152, startPoint y: 202, endPoint x: 261, endPoint y: 235, distance: 114.3
click at [261, 235] on div "**********" at bounding box center [276, 180] width 270 height 139
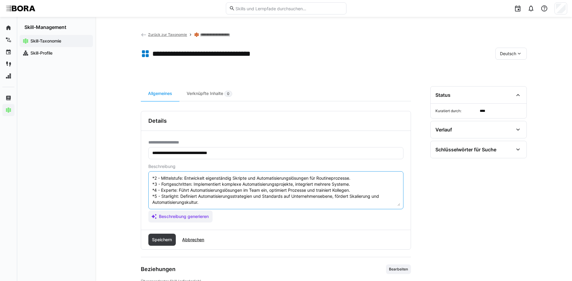
scroll to position [36, 0]
type textarea "Automatisierung und Skripterstellung ist die Fähigkeit, repetitive Aufgaben in …"
click at [167, 241] on span "Speichern" at bounding box center [162, 240] width 22 height 6
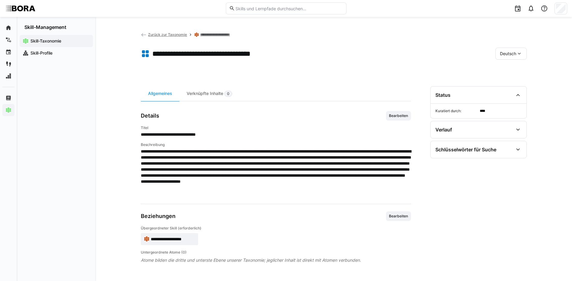
click at [522, 53] on eds-icon at bounding box center [519, 54] width 6 height 6
click at [519, 81] on div "Englisch" at bounding box center [511, 82] width 22 height 6
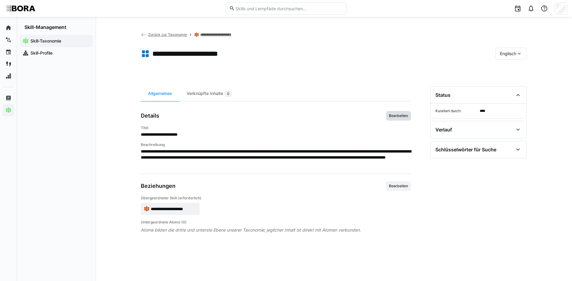
click at [400, 118] on span "Bearbeiten" at bounding box center [398, 116] width 25 height 10
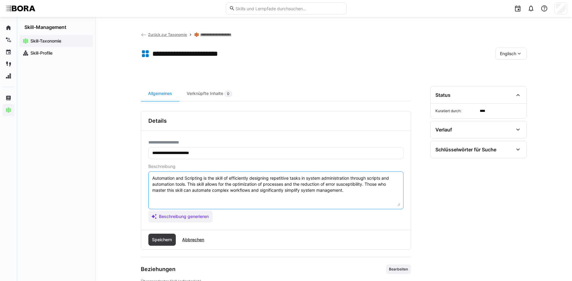
click at [354, 193] on textarea "Automation and Scripting is the skill of efficiently designing repetitive tasks…" at bounding box center [276, 190] width 248 height 31
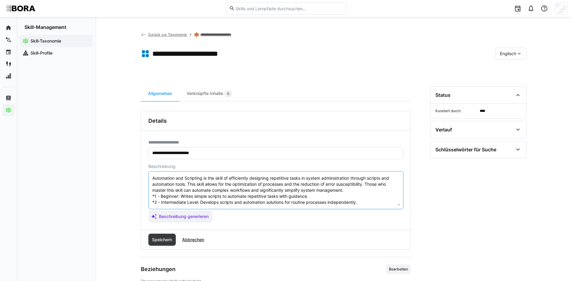
scroll to position [23, 0]
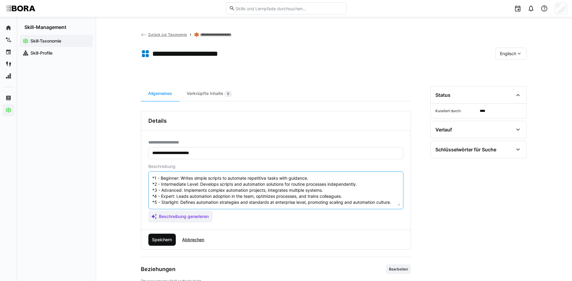
type textarea "Automation and Scripting is the skill of efficiently designing repetitive tasks…"
click at [167, 239] on span "Speichern" at bounding box center [162, 240] width 22 height 6
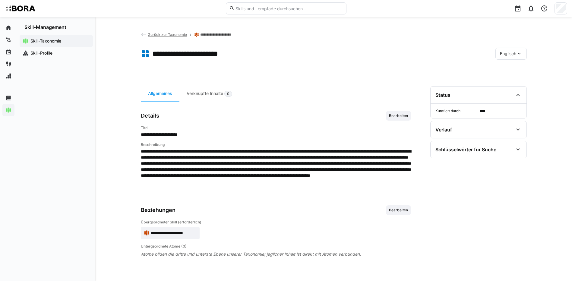
click at [505, 57] on div "Englisch" at bounding box center [510, 54] width 31 height 12
click at [506, 66] on div "Deutsch" at bounding box center [511, 69] width 32 height 13
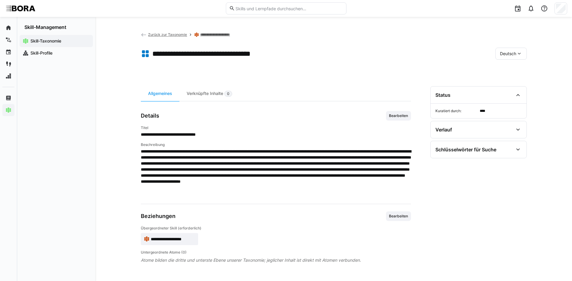
click at [205, 35] on link "**********" at bounding box center [219, 34] width 38 height 5
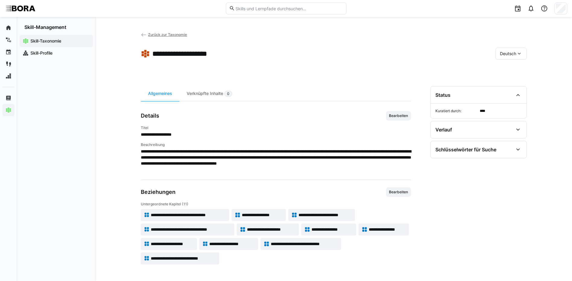
click at [251, 214] on span "**********" at bounding box center [262, 215] width 41 height 6
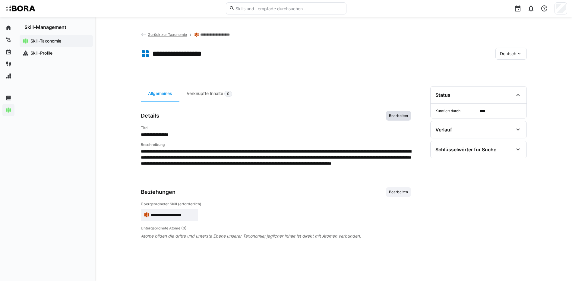
click at [402, 117] on span "Bearbeiten" at bounding box center [398, 115] width 20 height 5
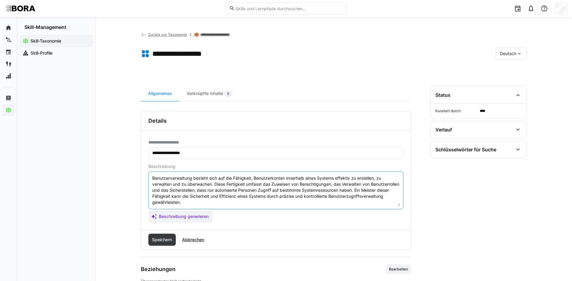
click at [244, 201] on textarea "Benutzerverwaltung bezieht sich auf die Fähigkeit, Benutzerkonten innerhalb ein…" at bounding box center [276, 190] width 248 height 31
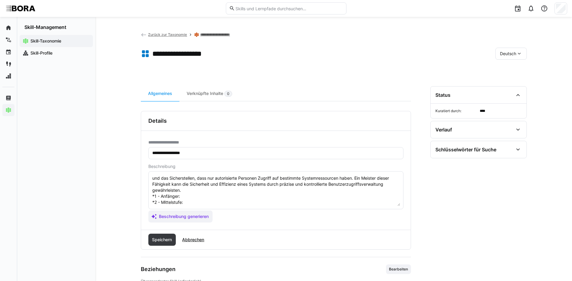
scroll to position [11, 0]
click at [181, 196] on textarea "Benutzerverwaltung bezieht sich auf die Fähigkeit, Benutzerkonten innerhalb ein…" at bounding box center [276, 190] width 248 height 31
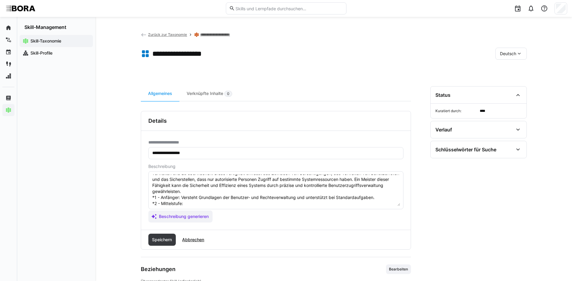
click at [210, 204] on textarea "Benutzerverwaltung bezieht sich auf die Fähigkeit, Benutzerkonten innerhalb ein…" at bounding box center [276, 190] width 248 height 31
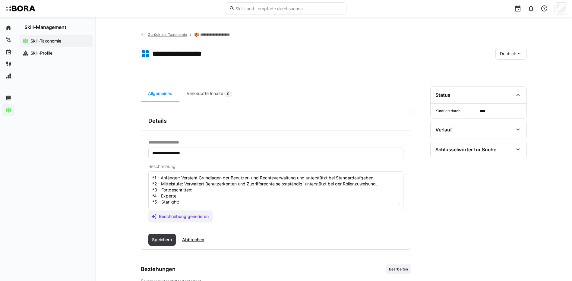
scroll to position [41, 0]
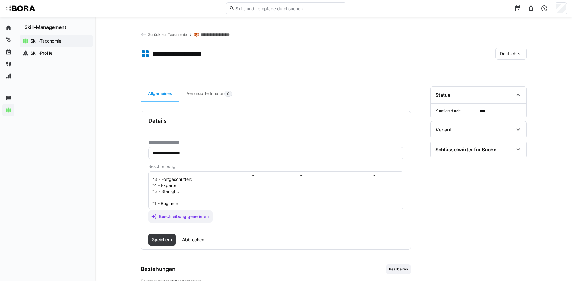
click at [197, 181] on textarea "Benutzerverwaltung bezieht sich auf die Fähigkeit, Benutzerkonten innerhalb ein…" at bounding box center [276, 190] width 248 height 31
click at [197, 188] on textarea "Benutzerverwaltung bezieht sich auf die Fähigkeit, Benutzerkonten innerhalb ein…" at bounding box center [276, 190] width 248 height 31
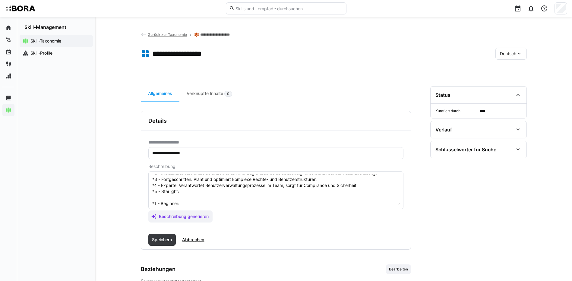
click at [187, 194] on textarea "Benutzerverwaltung bezieht sich auf die Fähigkeit, Benutzerkonten innerhalb ein…" at bounding box center [276, 190] width 248 height 31
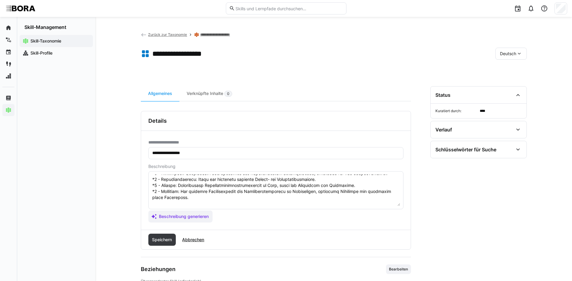
scroll to position [71, 0]
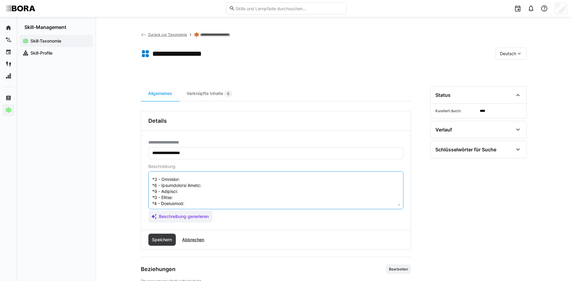
click at [203, 179] on textarea at bounding box center [276, 190] width 248 height 31
click at [207, 184] on textarea at bounding box center [276, 190] width 248 height 31
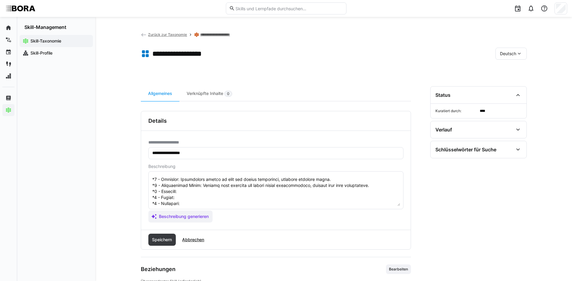
click at [204, 191] on textarea at bounding box center [276, 190] width 248 height 31
click at [185, 195] on textarea at bounding box center [276, 190] width 248 height 31
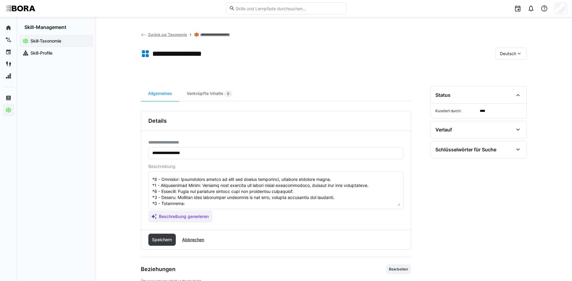
click at [233, 203] on textarea at bounding box center [276, 190] width 248 height 31
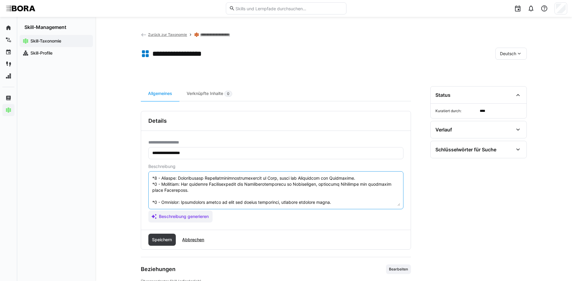
scroll to position [78, 0]
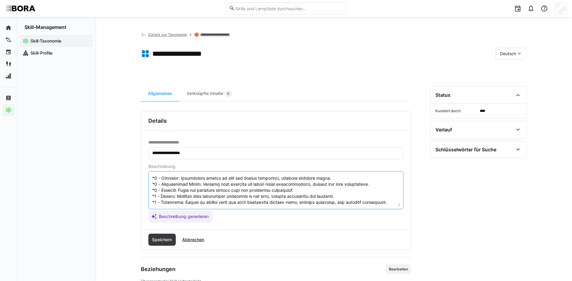
drag, startPoint x: 151, startPoint y: 200, endPoint x: 270, endPoint y: 230, distance: 122.4
click at [270, 230] on div "**********" at bounding box center [276, 180] width 270 height 139
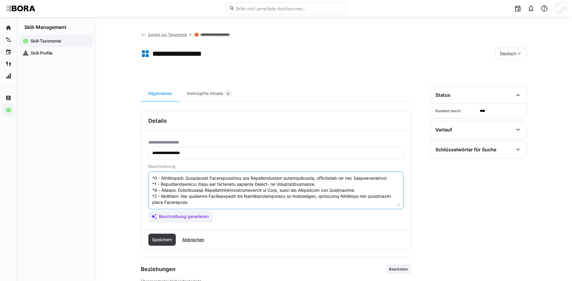
scroll to position [42, 0]
type textarea "Loremipsumdolorsit ametcon adip eli sed Doeiusmod, Temporincididu utlaboree dol…"
click at [160, 239] on span "Speichern" at bounding box center [162, 240] width 22 height 6
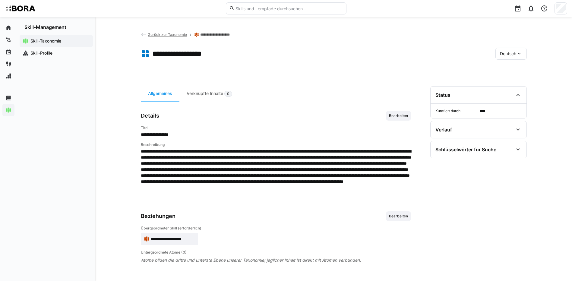
click at [503, 55] on span "Deutsch" at bounding box center [508, 54] width 16 height 6
click at [507, 83] on span "Englisch" at bounding box center [508, 82] width 16 height 6
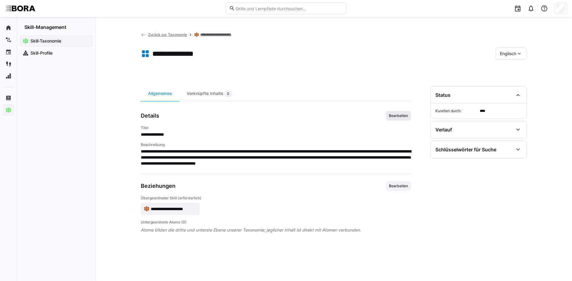
click at [392, 114] on span "Bearbeiten" at bounding box center [398, 115] width 20 height 5
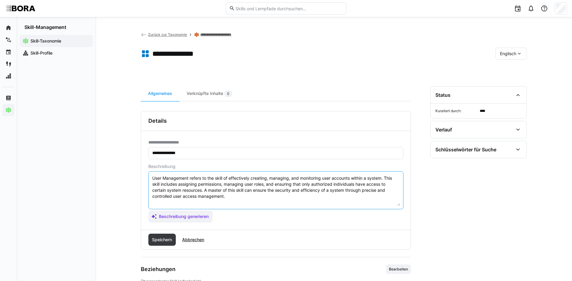
click at [356, 195] on textarea "User Management refers to the skill of effectively creating, managing, and moni…" at bounding box center [276, 190] width 248 height 31
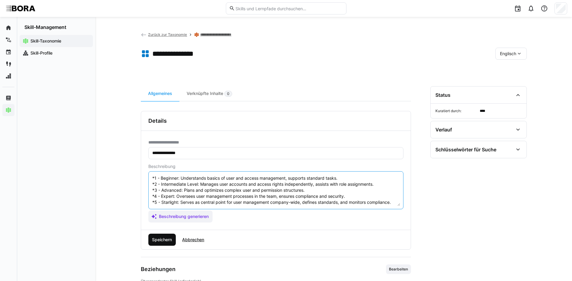
type textarea "User Management refers to the skill of effectively creating, managing, and moni…"
click at [172, 238] on span "Speichern" at bounding box center [162, 240] width 22 height 6
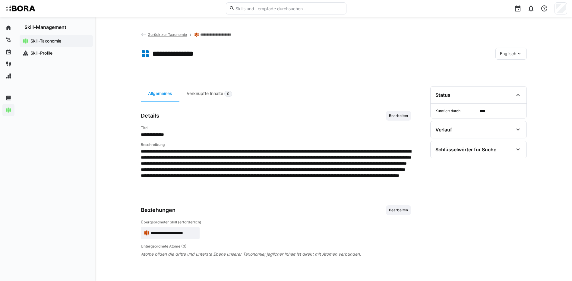
click at [509, 50] on div "Englisch" at bounding box center [510, 54] width 31 height 12
click at [510, 68] on span "Deutsch" at bounding box center [507, 70] width 16 height 6
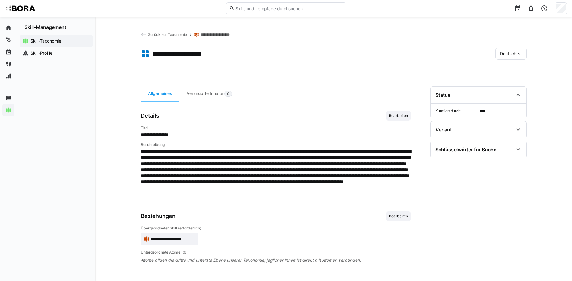
click at [214, 32] on link "**********" at bounding box center [219, 34] width 38 height 5
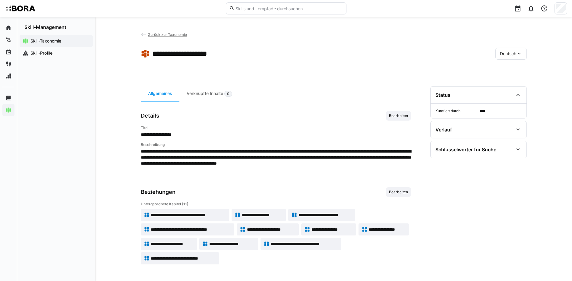
click at [331, 213] on span "**********" at bounding box center [325, 215] width 54 height 6
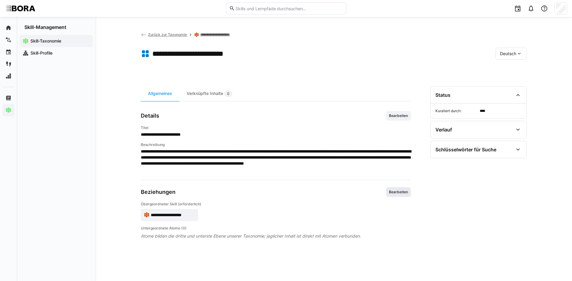
click at [404, 190] on span "Bearbeiten" at bounding box center [398, 192] width 20 height 5
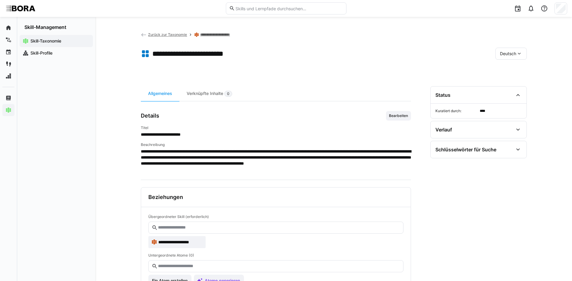
click at [450, 178] on section "Status Kuratiert durch: **** Verlauf Erstellt von **** Erstellt am Unbekannt Zu…" at bounding box center [478, 200] width 96 height 228
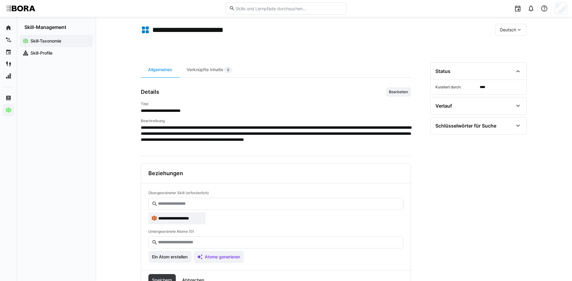
scroll to position [47, 0]
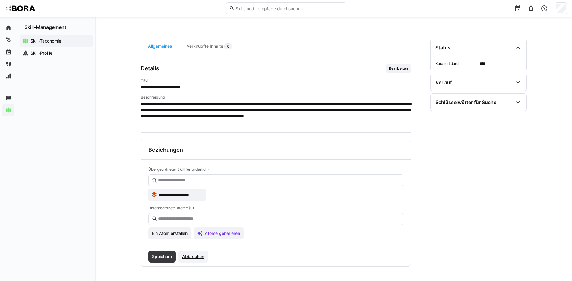
click at [198, 257] on span "Abbrechen" at bounding box center [193, 257] width 24 height 6
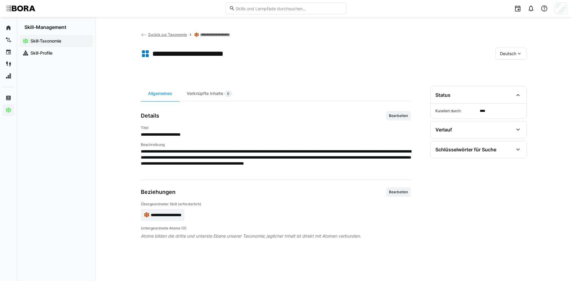
scroll to position [0, 0]
click at [401, 112] on span "Bearbeiten" at bounding box center [398, 116] width 25 height 10
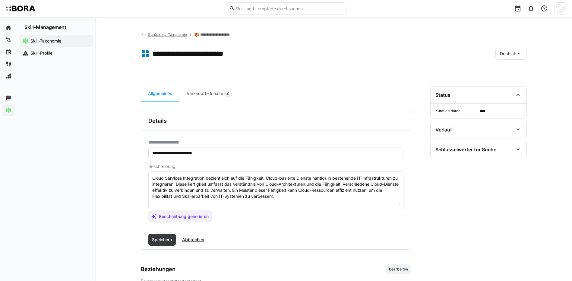
click at [284, 199] on textarea "Cloud Services Integration bezieht sich auf die Fähigkeit, Cloud-basierte Diens…" at bounding box center [276, 190] width 248 height 31
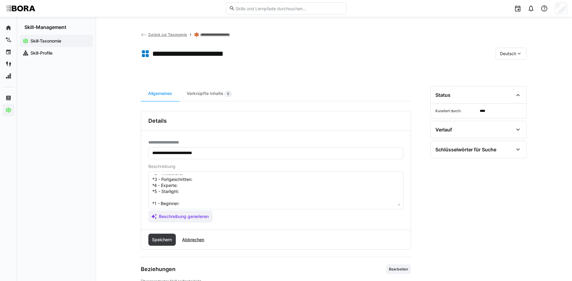
scroll to position [5, 0]
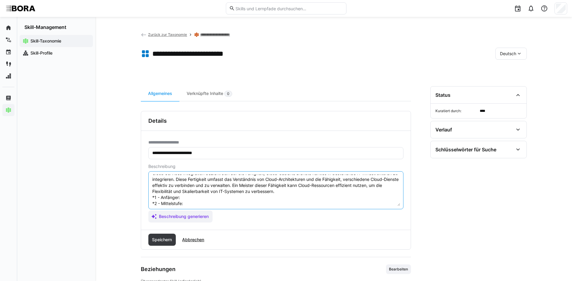
click at [187, 195] on textarea "Cloud Services Integration bezieht sich auf die Fähigkeit, Cloud-basierte Diens…" at bounding box center [276, 190] width 248 height 31
click at [204, 202] on textarea "Cloud Services Integration bezieht sich auf die Fähigkeit, Cloud-basierte Diens…" at bounding box center [276, 190] width 248 height 31
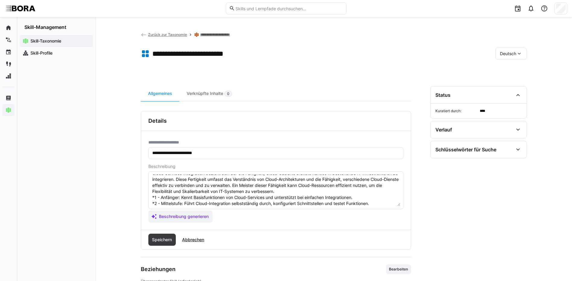
scroll to position [35, 0]
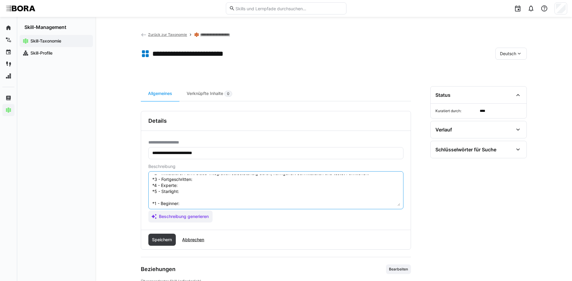
click at [215, 181] on textarea "Cloud Services Integration bezieht sich auf die Fähigkeit, Cloud-basierte Diens…" at bounding box center [276, 190] width 248 height 31
click at [191, 188] on textarea "Cloud Services Integration bezieht sich auf die Fähigkeit, Cloud-basierte Diens…" at bounding box center [276, 190] width 248 height 31
click at [187, 186] on textarea "Cloud Services Integration bezieht sich auf die Fähigkeit, Cloud-basierte Diens…" at bounding box center [276, 190] width 248 height 31
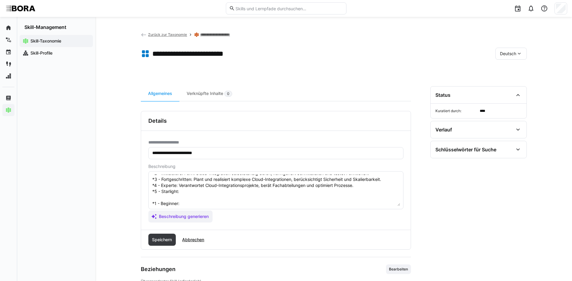
click at [199, 190] on textarea "Cloud Services Integration bezieht sich auf die Fähigkeit, Cloud-basierte Diens…" at bounding box center [276, 190] width 248 height 31
click at [191, 203] on textarea at bounding box center [276, 190] width 248 height 31
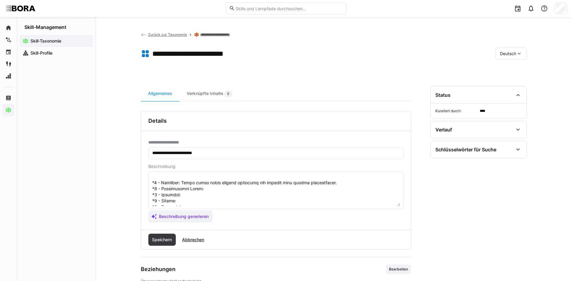
scroll to position [65, 0]
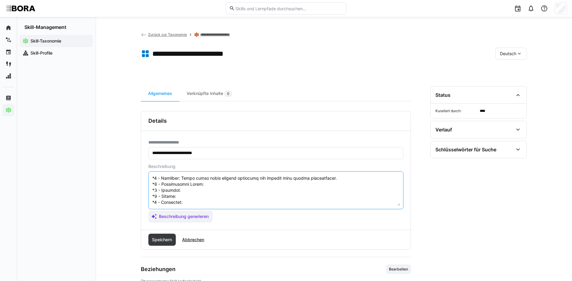
click at [306, 180] on textarea at bounding box center [276, 190] width 248 height 31
click at [197, 184] on textarea at bounding box center [276, 190] width 248 height 31
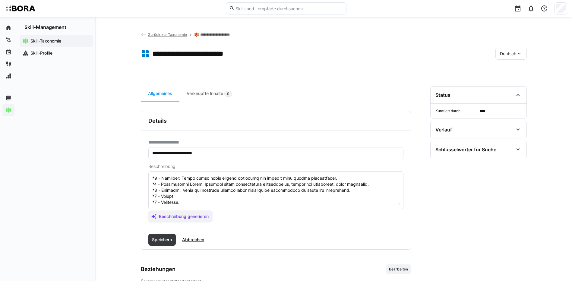
click at [207, 193] on textarea at bounding box center [276, 190] width 248 height 31
click at [216, 198] on textarea at bounding box center [276, 190] width 248 height 31
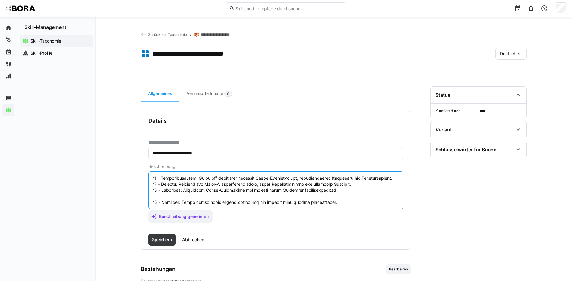
scroll to position [66, 0]
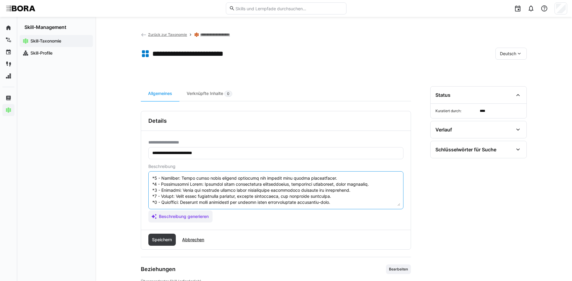
drag, startPoint x: 152, startPoint y: 201, endPoint x: 272, endPoint y: 260, distance: 133.6
click at [272, 260] on app-general "**********" at bounding box center [276, 213] width 270 height 205
type textarea "Cloud Services Integration bezieht sich auf die Fähigkeit, Cloud-basierte Diens…"
click at [165, 239] on span "Speichern" at bounding box center [162, 240] width 22 height 6
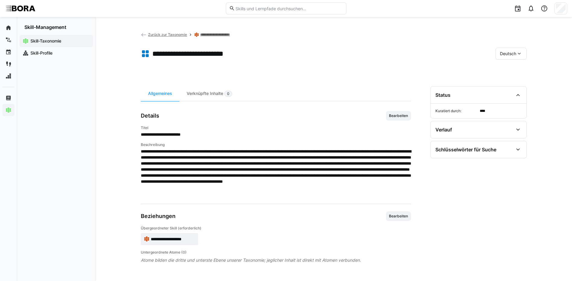
click at [511, 53] on span "Deutsch" at bounding box center [508, 54] width 16 height 6
drag, startPoint x: 509, startPoint y: 79, endPoint x: 487, endPoint y: 88, distance: 24.3
click at [509, 79] on div "Englisch" at bounding box center [511, 82] width 32 height 13
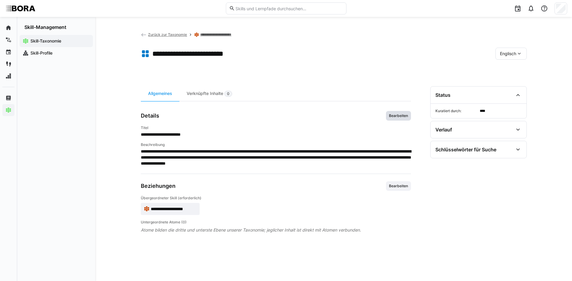
click at [399, 115] on span "Bearbeiten" at bounding box center [398, 115] width 20 height 5
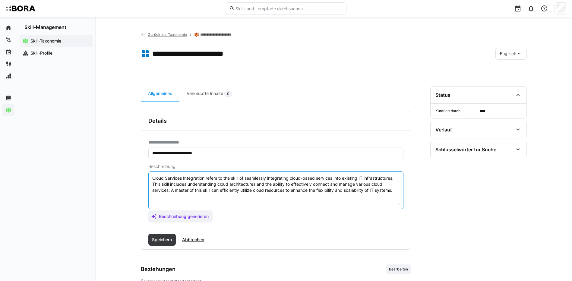
click at [381, 197] on textarea "Cloud Services Integration refers to the skill of seamlessly integrating cloud-…" at bounding box center [276, 190] width 248 height 31
click at [399, 188] on textarea "Cloud Services Integration refers to the skill of seamlessly integrating cloud-…" at bounding box center [276, 190] width 248 height 31
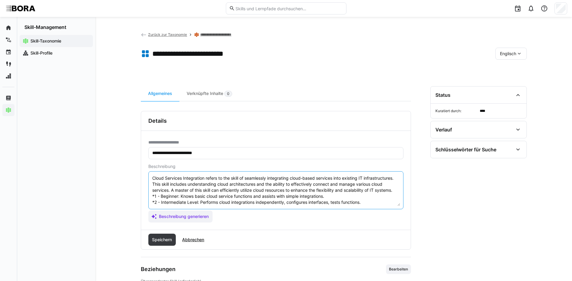
scroll to position [29, 0]
type textarea "Cloud Services Integration refers to the skill of seamlessly integrating cloud-…"
click at [158, 238] on span "Speichern" at bounding box center [162, 240] width 22 height 6
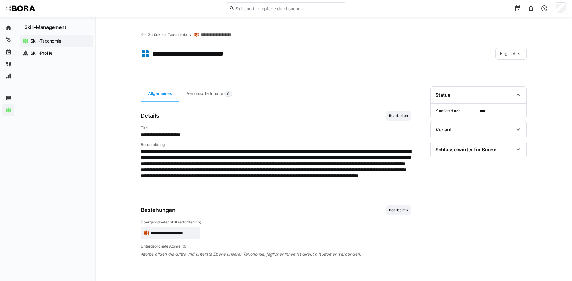
click at [501, 52] on span "Englisch" at bounding box center [508, 54] width 16 height 6
click at [512, 69] on span "Deutsch" at bounding box center [507, 70] width 16 height 6
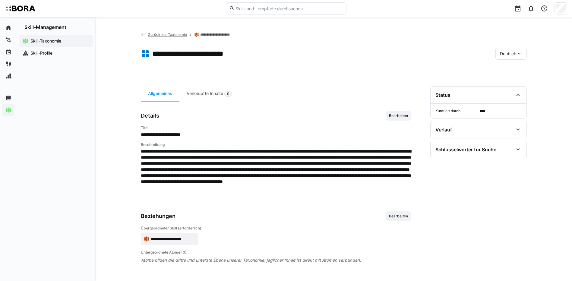
click at [225, 34] on link "**********" at bounding box center [219, 34] width 38 height 5
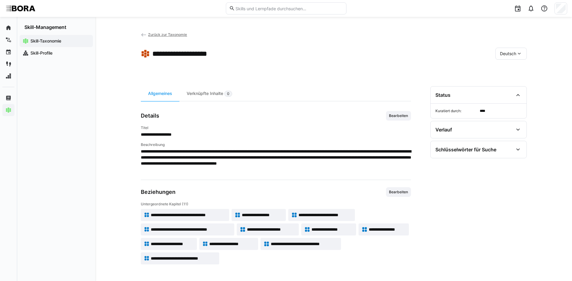
click at [207, 230] on span "**********" at bounding box center [191, 229] width 80 height 6
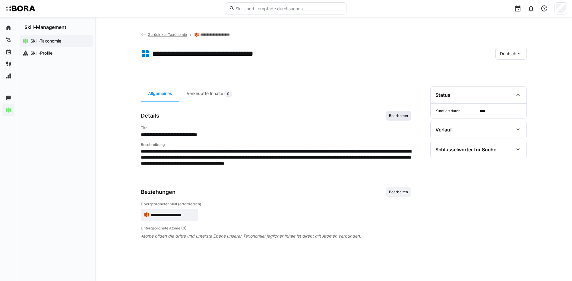
click at [402, 115] on span "Bearbeiten" at bounding box center [398, 115] width 20 height 5
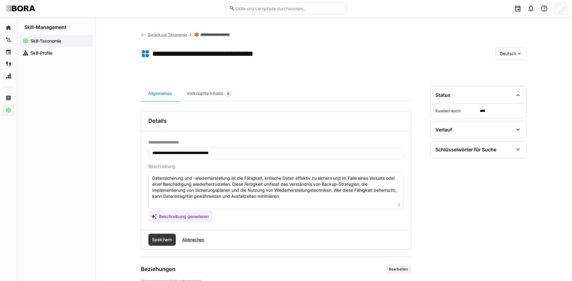
click at [326, 198] on textarea "Datensicherung und -wiederherstellung ist die Fähigkeit, kritische Daten effekt…" at bounding box center [276, 190] width 248 height 31
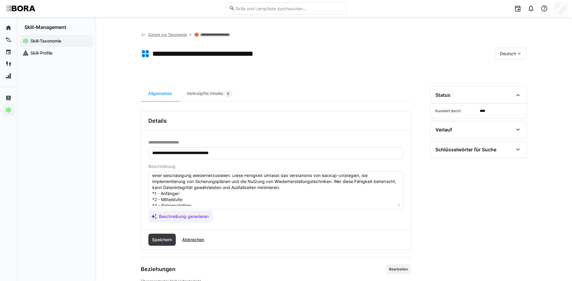
scroll to position [5, 0]
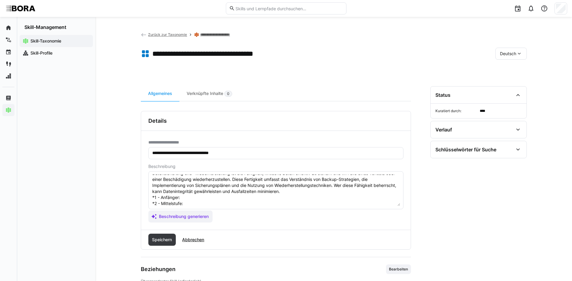
click at [187, 197] on textarea "Datensicherung und -wiederherstellung ist die Fähigkeit, kritische Daten effekt…" at bounding box center [276, 190] width 248 height 31
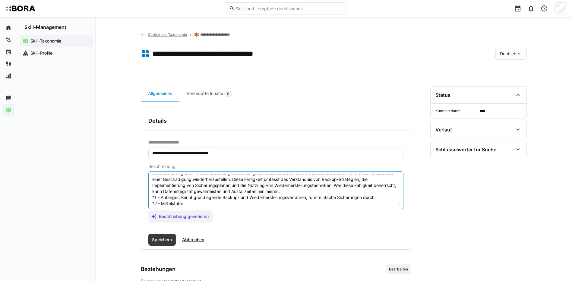
click at [191, 204] on textarea "Datensicherung und -wiederherstellung ist die Fähigkeit, kritische Daten effekt…" at bounding box center [276, 190] width 248 height 31
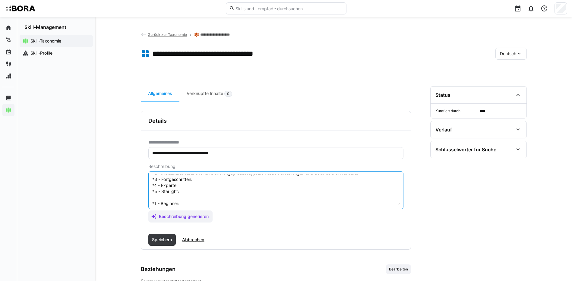
click at [207, 181] on textarea "Datensicherung und -wiederherstellung ist die Fähigkeit, kritische Daten effekt…" at bounding box center [276, 190] width 248 height 31
click at [204, 185] on textarea "Datensicherung und -wiederherstellung ist die Fähigkeit, kritische Daten effekt…" at bounding box center [276, 190] width 248 height 31
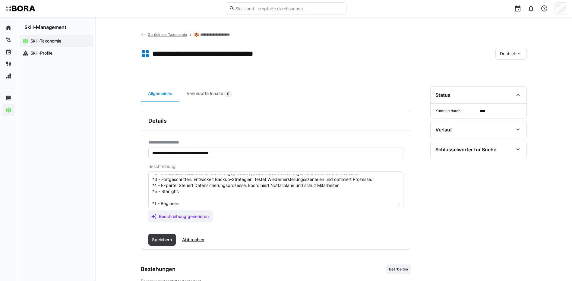
click at [201, 190] on textarea "Datensicherung und -wiederherstellung ist die Fähigkeit, kritische Daten effekt…" at bounding box center [276, 190] width 248 height 31
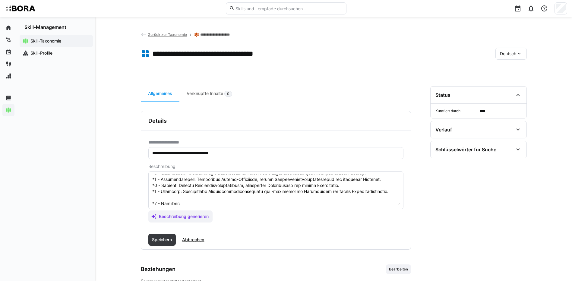
click at [211, 205] on textarea at bounding box center [276, 190] width 248 height 31
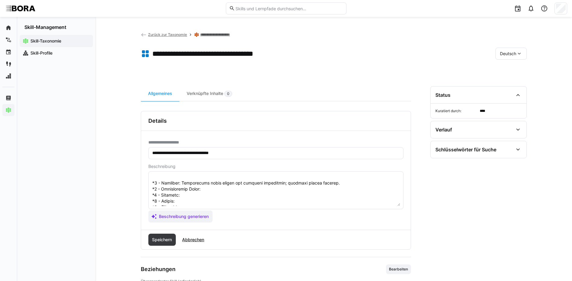
scroll to position [65, 0]
click at [219, 179] on textarea at bounding box center [276, 190] width 248 height 31
click at [188, 185] on textarea at bounding box center [276, 190] width 248 height 31
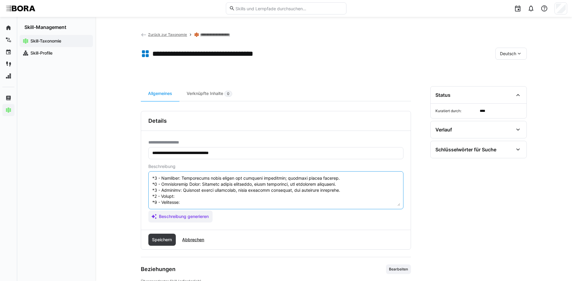
click at [182, 191] on textarea at bounding box center [276, 190] width 248 height 31
click at [193, 199] on textarea at bounding box center [276, 190] width 248 height 31
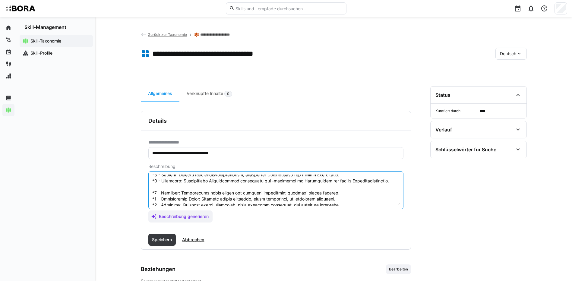
scroll to position [35, 0]
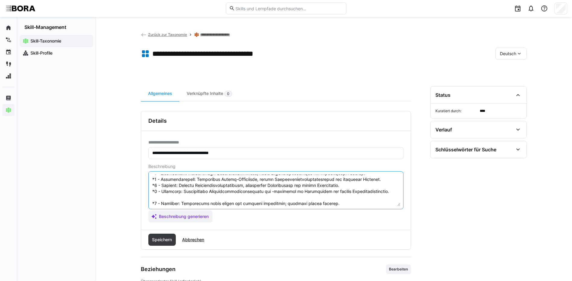
drag, startPoint x: 152, startPoint y: 202, endPoint x: 241, endPoint y: 229, distance: 92.8
click at [241, 229] on div "**********" at bounding box center [275, 180] width 269 height 99
click at [201, 195] on textarea at bounding box center [276, 190] width 248 height 31
drag, startPoint x: 152, startPoint y: 203, endPoint x: 202, endPoint y: 227, distance: 55.0
click at [202, 227] on div "**********" at bounding box center [275, 180] width 269 height 99
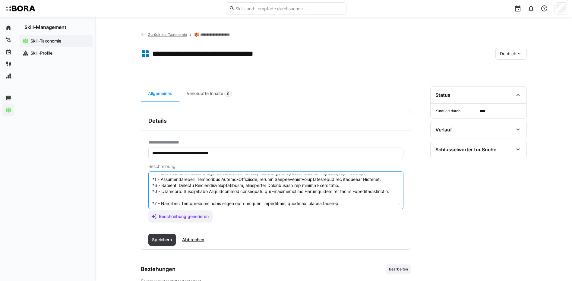
click at [196, 200] on textarea at bounding box center [276, 190] width 248 height 31
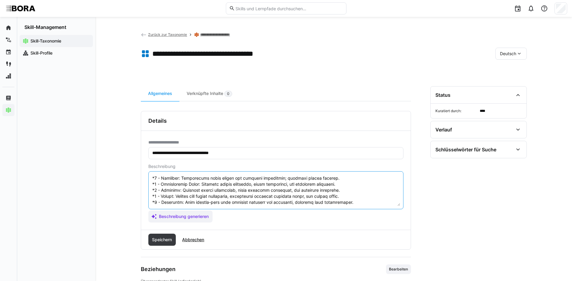
drag, startPoint x: 152, startPoint y: 202, endPoint x: 190, endPoint y: 223, distance: 43.3
click at [190, 223] on div "**********" at bounding box center [275, 180] width 269 height 99
type textarea "Datensicherung und -wiederherstellung ist die Fähigkeit, kritische Daten effekt…"
click at [156, 239] on span "Speichern" at bounding box center [162, 240] width 22 height 6
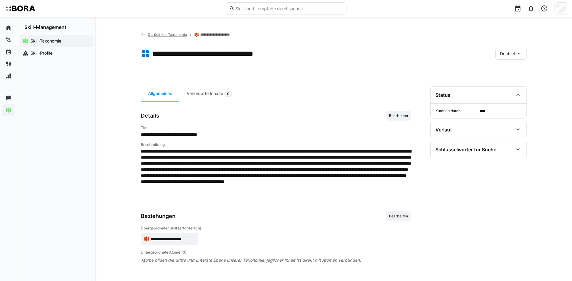
click at [509, 52] on span "Deutsch" at bounding box center [508, 54] width 16 height 6
click at [512, 83] on span "Englisch" at bounding box center [508, 82] width 16 height 6
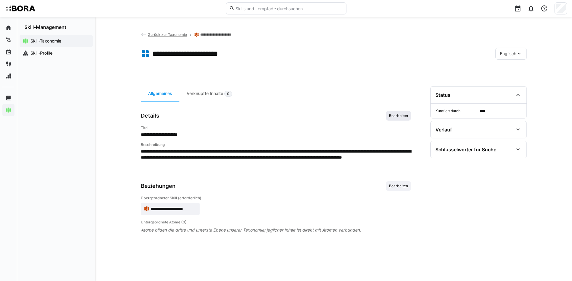
click at [393, 115] on span "Bearbeiten" at bounding box center [398, 115] width 20 height 5
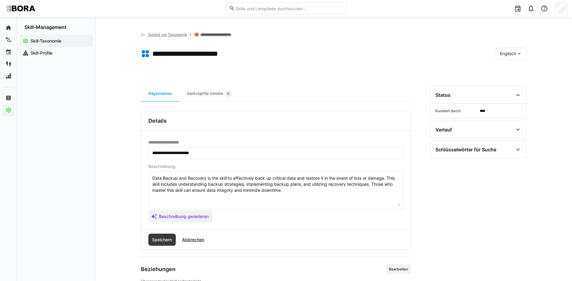
click at [309, 195] on textarea "Data Backup and Recovery is the skill to effectively back up critical data and …" at bounding box center [276, 190] width 248 height 31
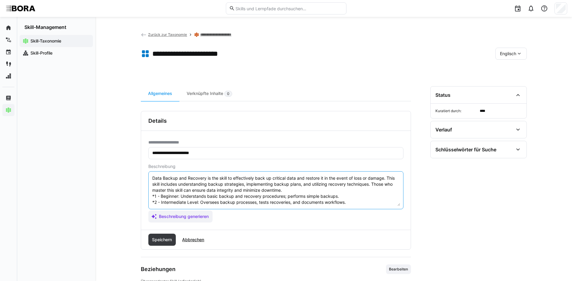
scroll to position [23, 0]
type textarea "Data Backup and Recovery is the skill to effectively back up critical data and …"
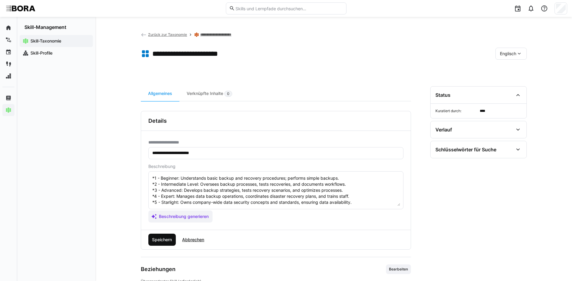
click at [167, 241] on span "Speichern" at bounding box center [162, 240] width 22 height 6
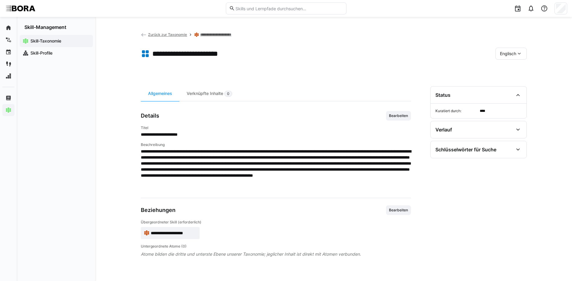
click at [504, 57] on div "Englisch" at bounding box center [510, 54] width 31 height 12
click at [503, 70] on span "Deutsch" at bounding box center [507, 70] width 16 height 6
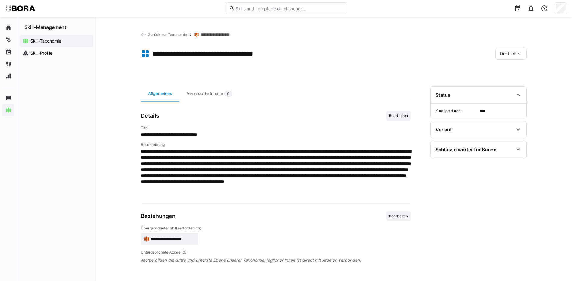
click at [228, 33] on link "**********" at bounding box center [219, 34] width 38 height 5
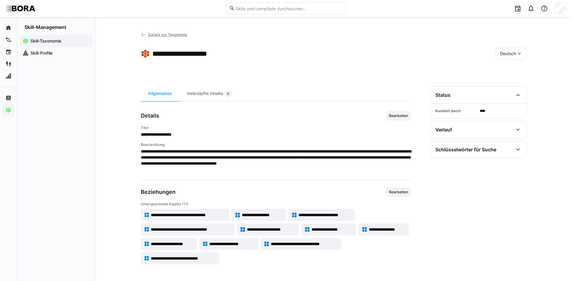
click at [287, 228] on span "**********" at bounding box center [271, 229] width 49 height 6
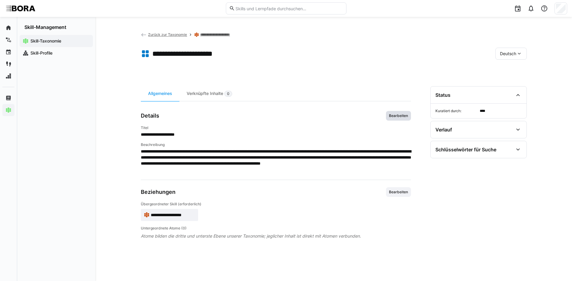
click at [393, 115] on span "Bearbeiten" at bounding box center [398, 115] width 20 height 5
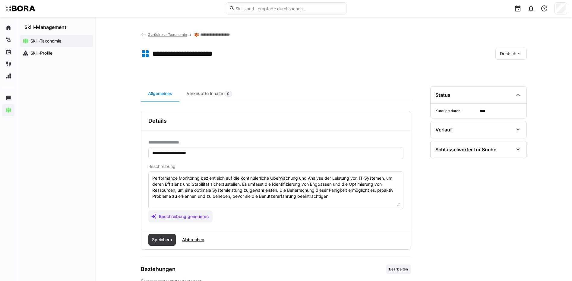
click at [368, 196] on textarea "Performance Monitoring bezieht sich auf die kontinuierliche Überwachung und Ana…" at bounding box center [276, 190] width 248 height 31
click at [367, 200] on textarea "Performance Monitoring bezieht sich auf die kontinuierliche Überwachung und Ana…" at bounding box center [276, 190] width 248 height 31
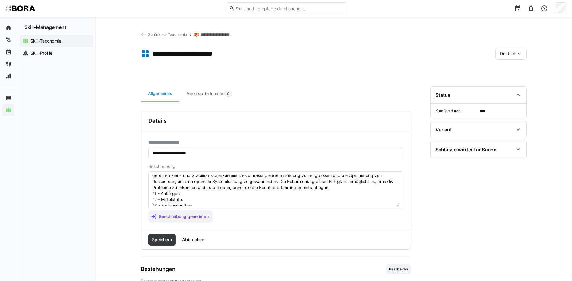
scroll to position [5, 0]
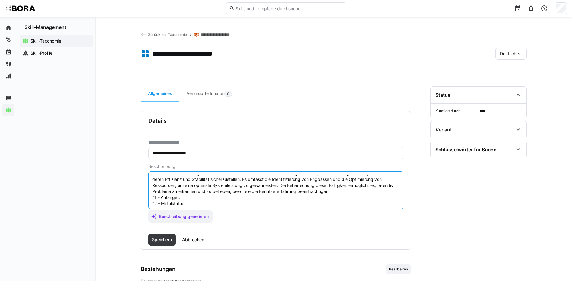
click at [202, 198] on textarea "Performance Monitoring bezieht sich auf die kontinuierliche Überwachung und Ana…" at bounding box center [276, 190] width 248 height 31
click at [211, 203] on textarea "Performance Monitoring bezieht sich auf die kontinuierliche Überwachung und Ana…" at bounding box center [276, 190] width 248 height 31
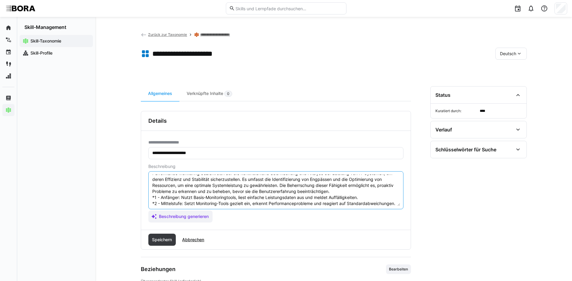
scroll to position [11, 0]
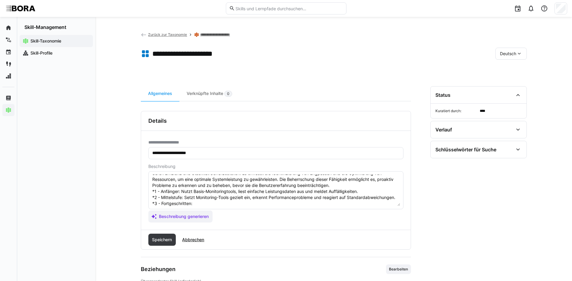
click at [234, 204] on textarea "Performance Monitoring bezieht sich auf die kontinuierliche Überwachung und Ana…" at bounding box center [276, 190] width 248 height 31
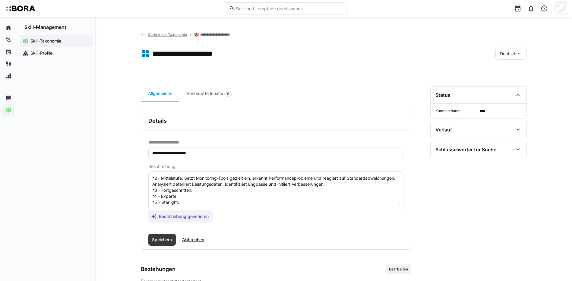
scroll to position [41, 0]
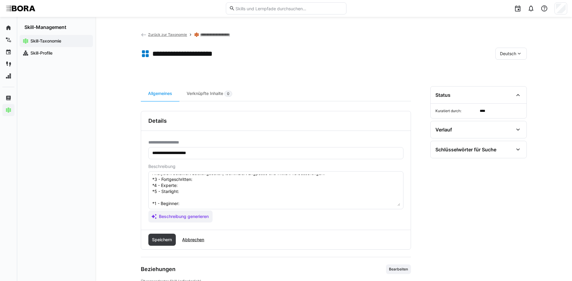
click at [243, 183] on textarea "Performance Monitoring bezieht sich auf die kontinuierliche Überwachung und Ana…" at bounding box center [276, 190] width 248 height 31
click at [243, 179] on textarea "Performance Monitoring bezieht sich auf die kontinuierliche Überwachung und Ana…" at bounding box center [276, 190] width 248 height 31
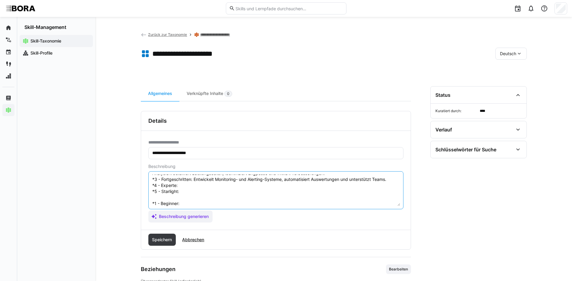
click at [278, 182] on textarea "Performance Monitoring bezieht sich auf die kontinuierliche Überwachung und Ana…" at bounding box center [276, 190] width 248 height 31
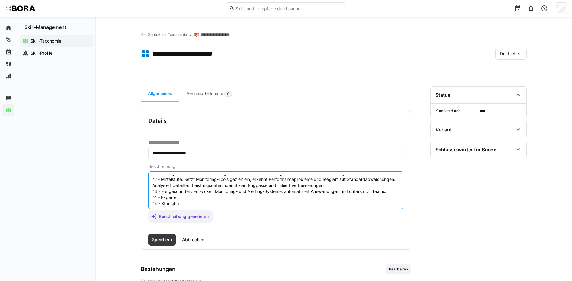
scroll to position [0, 0]
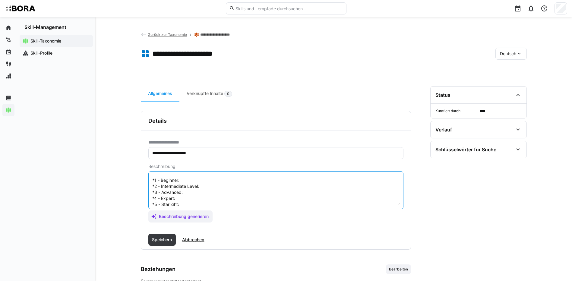
drag, startPoint x: 200, startPoint y: 204, endPoint x: 380, endPoint y: 180, distance: 180.6
click at [380, 180] on textarea "Performance Monitoring bezieht sich auf die kontinuierliche Überwachung und Ana…" at bounding box center [276, 190] width 248 height 31
click at [302, 198] on textarea "Performance Monitoring bezieht sich auf die kontinuierliche Überwachung und Ana…" at bounding box center [276, 190] width 248 height 31
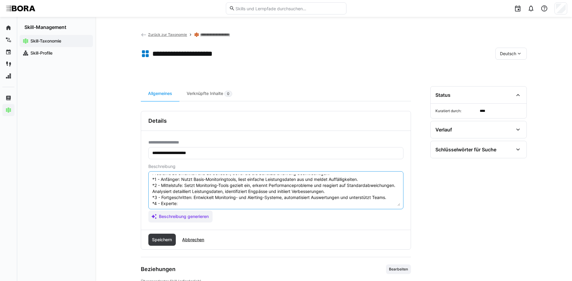
scroll to position [33, 0]
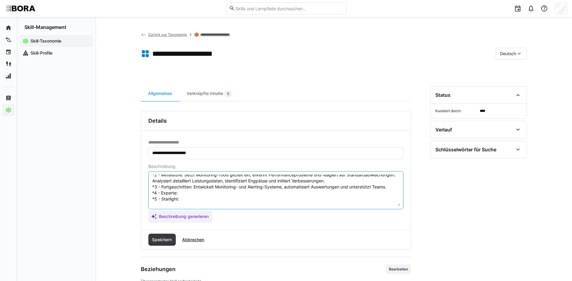
drag, startPoint x: 202, startPoint y: 180, endPoint x: 395, endPoint y: 180, distance: 193.2
click at [395, 180] on textarea "Performance Monitoring bezieht sich auf die kontinuierliche Überwachung und Ana…" at bounding box center [276, 190] width 248 height 31
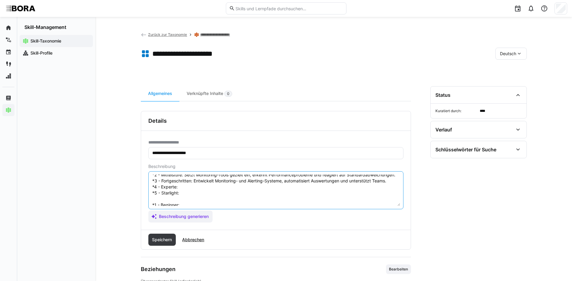
drag, startPoint x: 194, startPoint y: 187, endPoint x: 407, endPoint y: 189, distance: 213.1
click at [407, 189] on div "**********" at bounding box center [275, 180] width 269 height 99
click at [182, 191] on textarea "Performance Monitoring bezieht sich auf die kontinuierliche Überwachung und Ana…" at bounding box center [276, 190] width 248 height 31
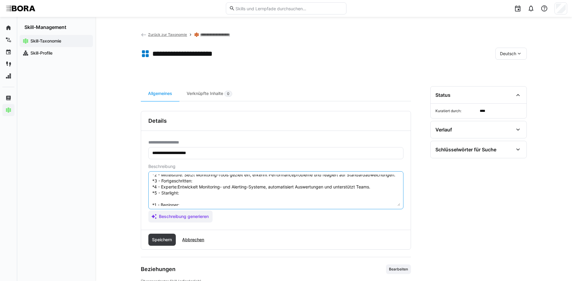
click at [179, 192] on textarea "Performance Monitoring bezieht sich auf die kontinuierliche Überwachung und Ana…" at bounding box center [276, 190] width 248 height 31
click at [197, 200] on textarea "Performance Monitoring bezieht sich auf die kontinuierliche Überwachung und Ana…" at bounding box center [276, 190] width 248 height 31
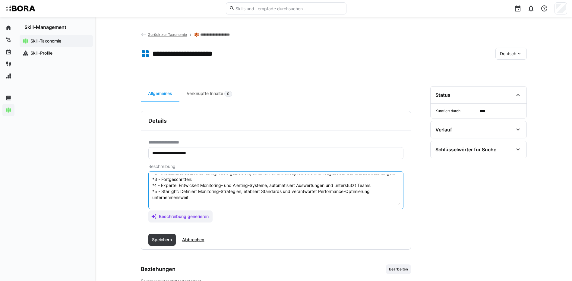
click at [197, 185] on textarea "Performance Monitoring bezieht sich auf die kontinuierliche Überwachung und Ana…" at bounding box center [276, 190] width 248 height 31
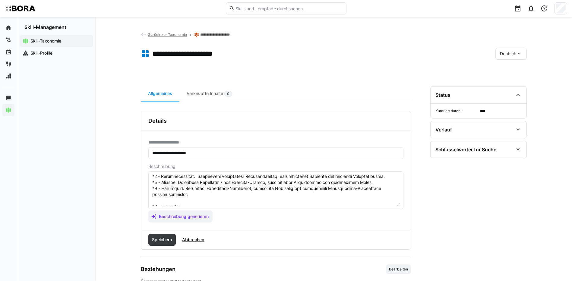
scroll to position [48, 0]
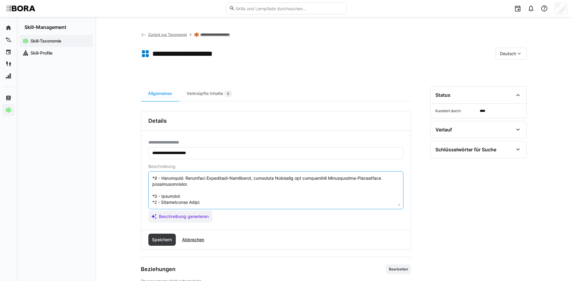
click at [231, 200] on textarea at bounding box center [276, 190] width 248 height 31
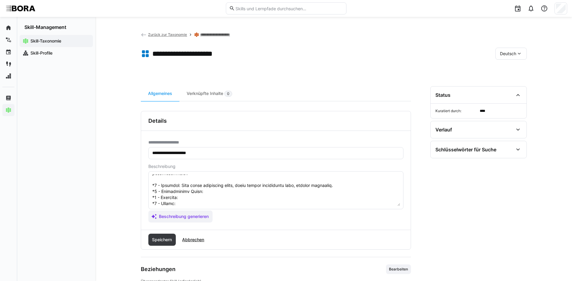
scroll to position [78, 0]
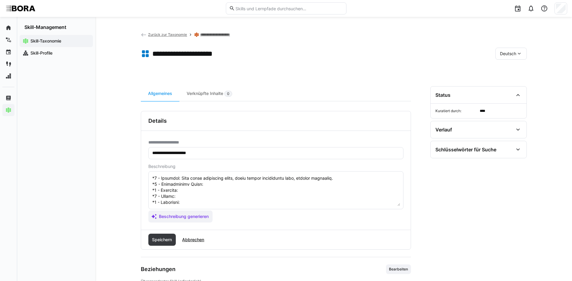
click at [279, 184] on textarea at bounding box center [276, 190] width 248 height 31
click at [275, 180] on textarea at bounding box center [276, 190] width 248 height 31
click at [304, 187] on textarea at bounding box center [276, 190] width 248 height 31
click at [189, 183] on textarea at bounding box center [276, 190] width 248 height 31
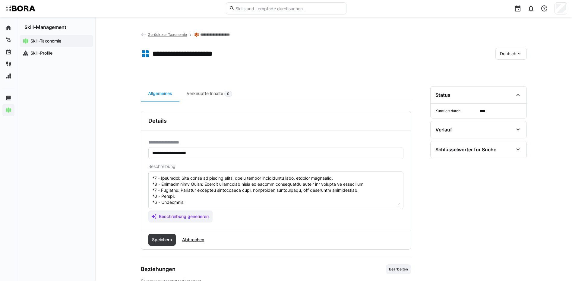
click at [224, 189] on textarea at bounding box center [276, 190] width 248 height 31
click at [213, 196] on textarea at bounding box center [276, 190] width 248 height 31
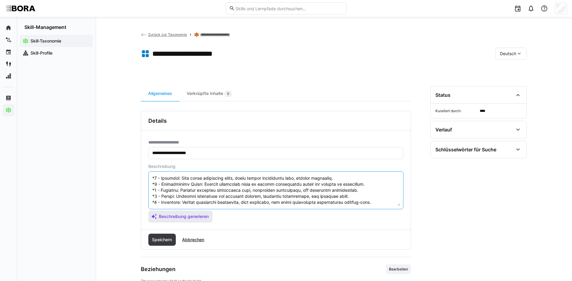
drag, startPoint x: 152, startPoint y: 201, endPoint x: 195, endPoint y: 222, distance: 48.3
click at [193, 222] on app-assistant-generate-form "Beschreibung Beschreibung generieren" at bounding box center [275, 193] width 255 height 58
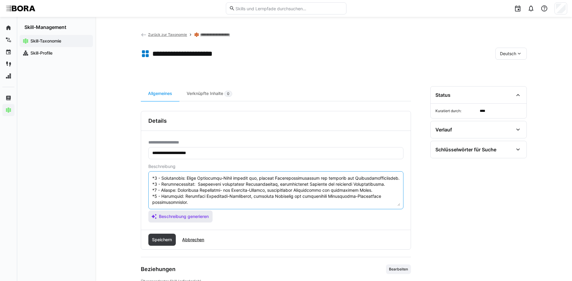
scroll to position [42, 0]
type textarea "Loremipsumd Sitametcon adipisc elit sed doe temporincididun Utlaboreetd mag Ali…"
click at [166, 239] on span "Speichern" at bounding box center [162, 240] width 22 height 6
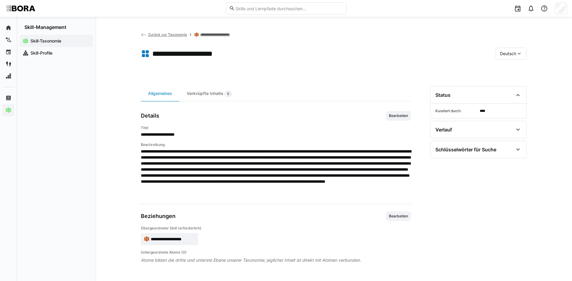
click at [503, 54] on span "Deutsch" at bounding box center [508, 54] width 16 height 6
click at [509, 83] on span "Englisch" at bounding box center [508, 82] width 16 height 6
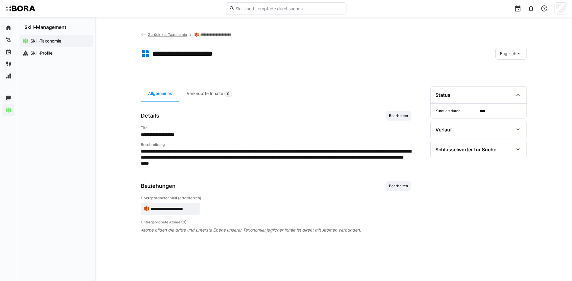
click at [390, 120] on span "Bearbeiten" at bounding box center [398, 116] width 25 height 10
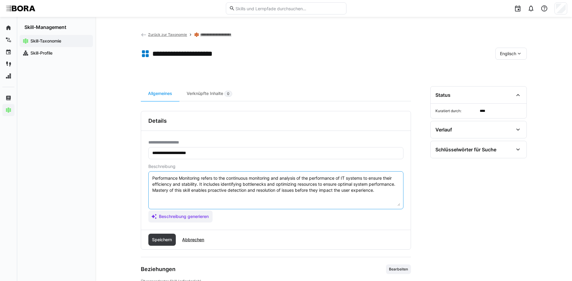
click at [382, 187] on textarea "Performance Monitoring refers to the continuous monitoring and analysis of the …" at bounding box center [276, 190] width 248 height 31
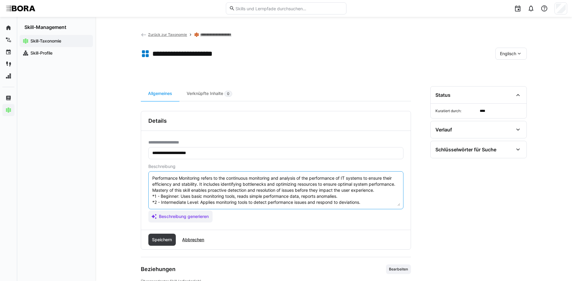
scroll to position [29, 0]
type textarea "Performance Monitoring refers to the continuous monitoring and analysis of the …"
click at [172, 238] on span "Speichern" at bounding box center [162, 240] width 22 height 6
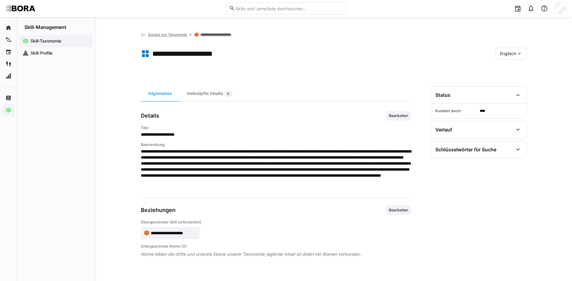
click at [516, 49] on div "Englisch" at bounding box center [510, 54] width 31 height 12
click at [515, 68] on span "Deutsch" at bounding box center [507, 70] width 16 height 6
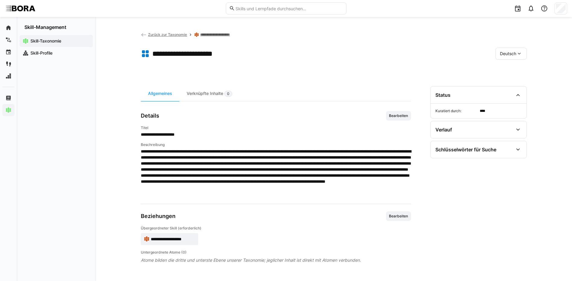
click at [219, 35] on link "**********" at bounding box center [219, 34] width 38 height 5
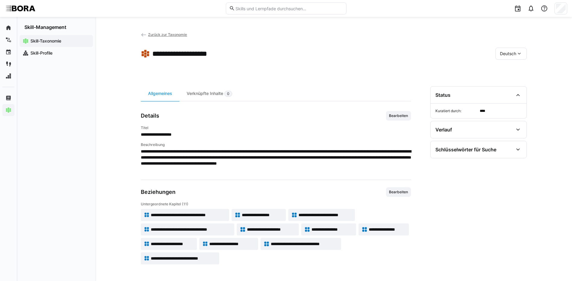
click at [322, 230] on span "**********" at bounding box center [332, 229] width 42 height 6
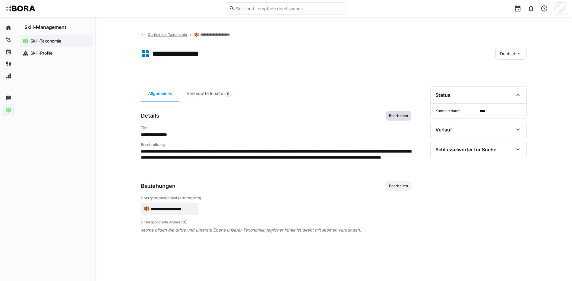
click at [389, 113] on span "Bearbeiten" at bounding box center [398, 115] width 20 height 5
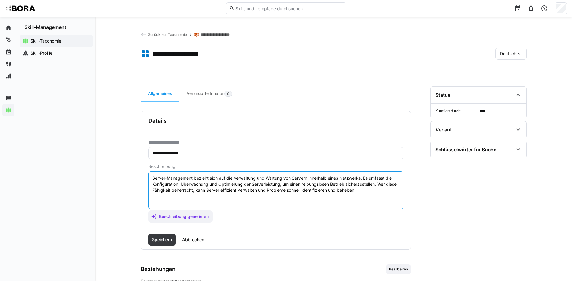
click at [372, 190] on textarea "Server-Management bezieht sich auf die Verwaltung und Wartung von Servern inner…" at bounding box center [276, 190] width 248 height 31
click at [160, 197] on textarea "Server-Management bezieht sich auf die Verwaltung und Wartung von Servern inner…" at bounding box center [276, 190] width 248 height 31
click at [193, 195] on textarea "Server-Management bezieht sich auf die Verwaltung und Wartung von Servern inner…" at bounding box center [276, 190] width 248 height 31
click at [188, 202] on textarea "Server-Management bezieht sich auf die Verwaltung und Wartung von Servern inner…" at bounding box center [276, 190] width 248 height 31
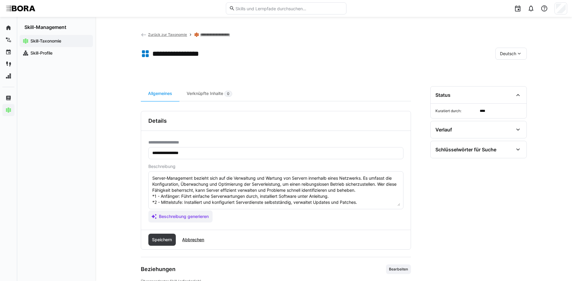
scroll to position [30, 0]
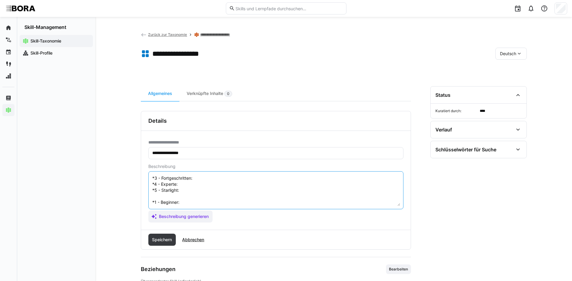
click at [212, 181] on textarea "Server-Management bezieht sich auf die Verwaltung und Wartung von Servern inner…" at bounding box center [276, 190] width 248 height 31
click at [216, 184] on textarea "Server-Management bezieht sich auf die Verwaltung und Wartung von Servern inner…" at bounding box center [276, 190] width 248 height 31
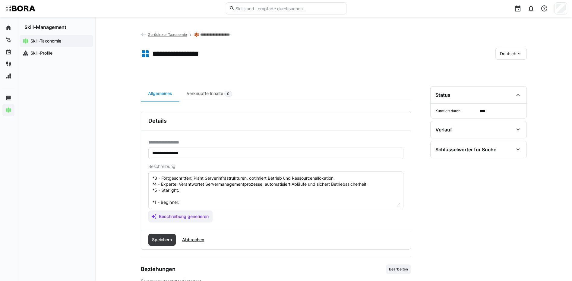
click at [203, 191] on textarea "Server-Management bezieht sich auf die Verwaltung und Wartung von Servern inner…" at bounding box center [276, 190] width 248 height 31
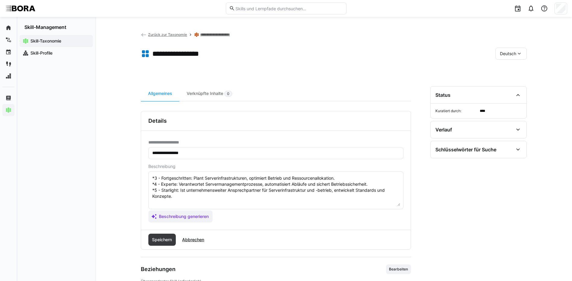
scroll to position [60, 0]
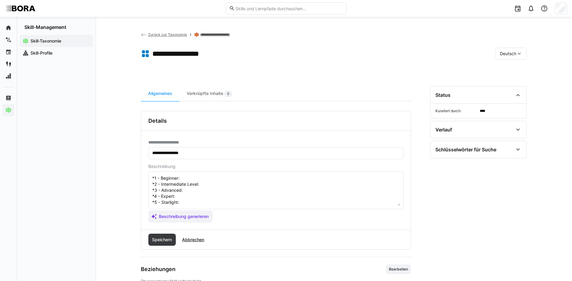
click at [251, 179] on textarea "Server-Management bezieht sich auf die Verwaltung und Wartung von Servern inner…" at bounding box center [276, 190] width 248 height 31
click at [265, 186] on textarea at bounding box center [276, 190] width 248 height 31
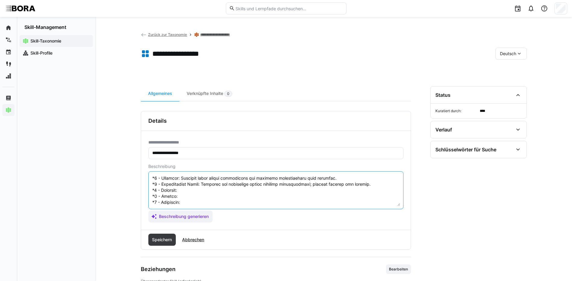
click at [201, 190] on textarea at bounding box center [276, 190] width 248 height 31
click at [199, 195] on textarea at bounding box center [276, 190] width 248 height 31
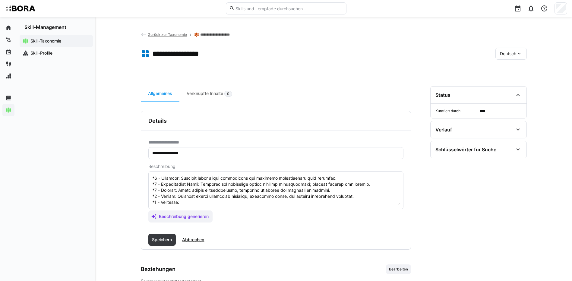
click at [182, 205] on textarea at bounding box center [276, 190] width 248 height 31
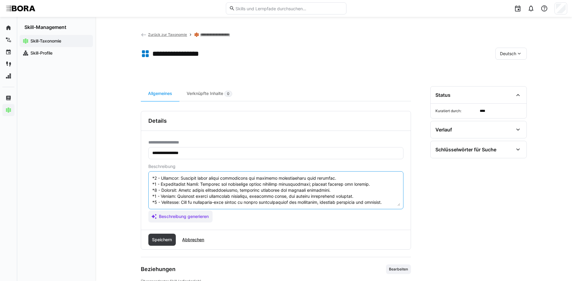
scroll to position [66, 0]
drag, startPoint x: 152, startPoint y: 178, endPoint x: 303, endPoint y: 227, distance: 158.9
click at [303, 227] on div "**********" at bounding box center [275, 180] width 269 height 99
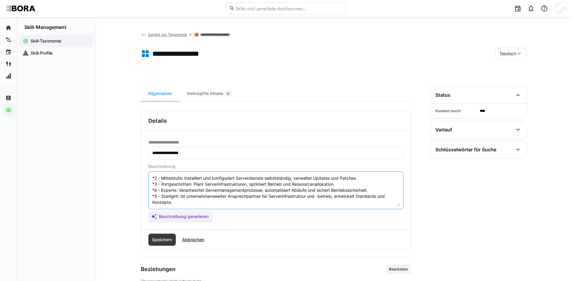
scroll to position [30, 0]
type textarea "Server-Management bezieht sich auf die Verwaltung und Wartung von Servern inner…"
click at [157, 239] on span "Speichern" at bounding box center [162, 240] width 22 height 6
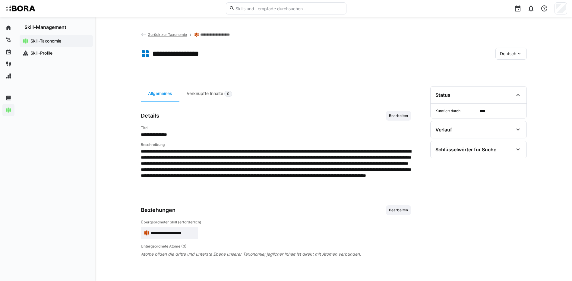
click at [518, 50] on div "Deutsch" at bounding box center [510, 54] width 31 height 12
click at [516, 84] on div "Englisch" at bounding box center [511, 82] width 22 height 6
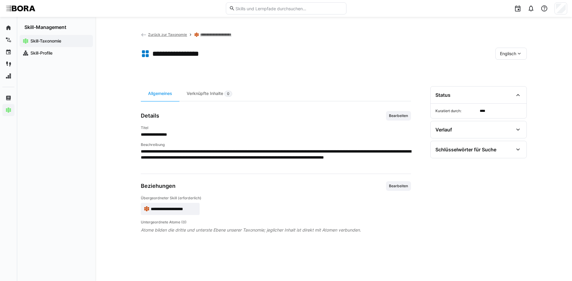
click at [383, 117] on div "Details Bearbeiten" at bounding box center [276, 116] width 270 height 10
click at [394, 115] on span "Bearbeiten" at bounding box center [398, 115] width 20 height 5
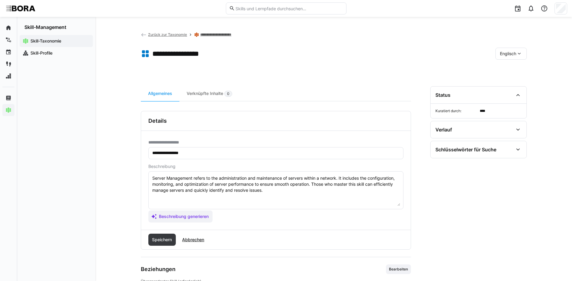
click at [266, 192] on textarea "Server Management refers to the administration and maintenance of servers withi…" at bounding box center [276, 190] width 248 height 31
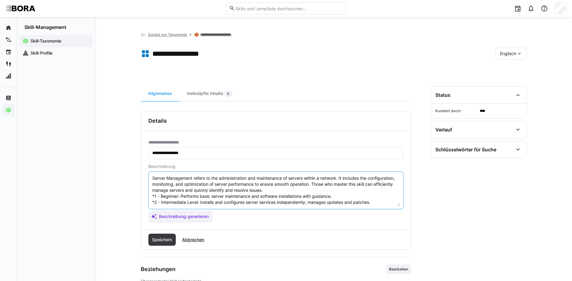
scroll to position [23, 0]
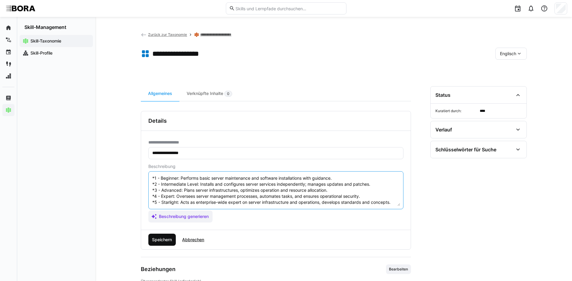
type textarea "Server Management refers to the administration and maintenance of servers withi…"
click at [155, 242] on span "Speichern" at bounding box center [162, 240] width 22 height 6
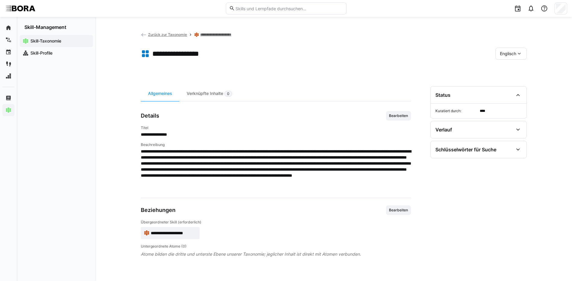
click at [510, 56] on span "Englisch" at bounding box center [508, 54] width 16 height 6
click at [509, 70] on span "Deutsch" at bounding box center [507, 70] width 16 height 6
click at [220, 36] on link "**********" at bounding box center [219, 34] width 38 height 5
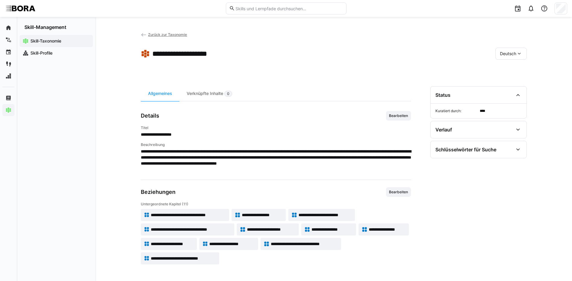
click at [304, 256] on div "**********" at bounding box center [276, 236] width 270 height 55
click at [163, 36] on span "Zurück zur Taxonomie" at bounding box center [167, 34] width 39 height 5
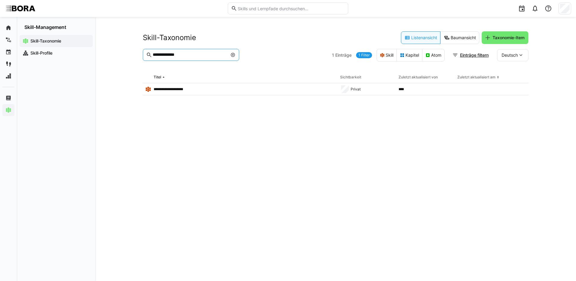
drag, startPoint x: 194, startPoint y: 53, endPoint x: 119, endPoint y: 56, distance: 74.5
click at [119, 56] on div "**********" at bounding box center [335, 149] width 481 height 264
type input "**********"
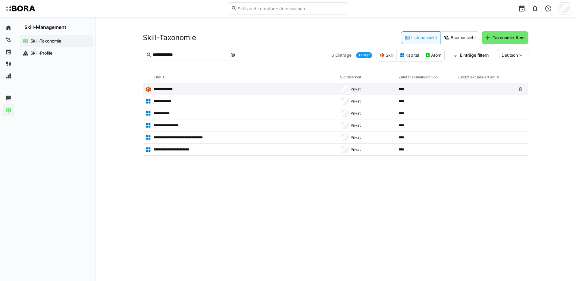
click at [171, 88] on p "**********" at bounding box center [168, 89] width 28 height 5
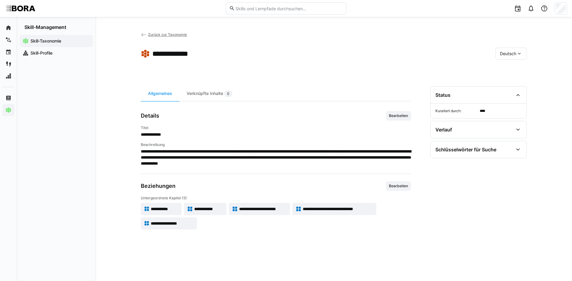
click at [162, 207] on span "**********" at bounding box center [165, 209] width 28 height 6
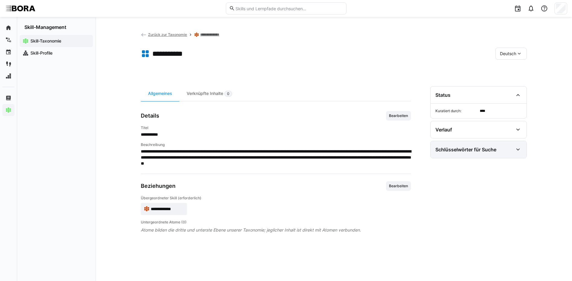
click at [511, 145] on div "Schlüsselwörter für Suche" at bounding box center [478, 149] width 96 height 17
click at [404, 114] on span "Bearbeiten" at bounding box center [398, 115] width 20 height 5
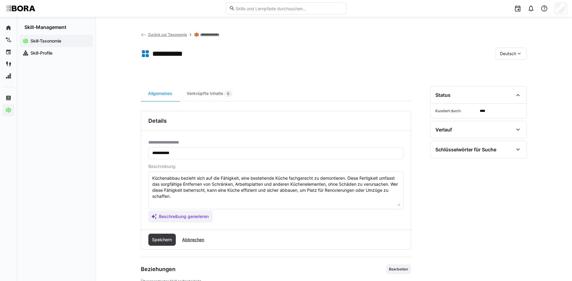
click at [182, 197] on textarea "Küchenabbau bezieht sich auf die Fähigkeit, eine bestehende Küche fachgerecht z…" at bounding box center [276, 190] width 248 height 31
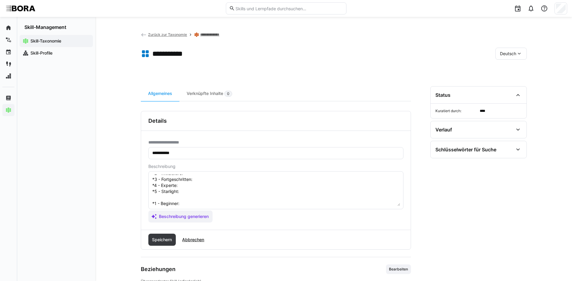
scroll to position [5, 0]
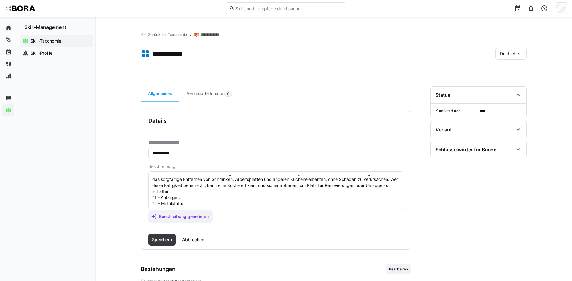
click at [190, 198] on textarea "Küchenabbau bezieht sich auf die Fähigkeit, eine bestehende Küche fachgerecht z…" at bounding box center [276, 190] width 248 height 31
click at [187, 204] on textarea "Küchenabbau bezieht sich auf die Fähigkeit, eine bestehende Küche fachgerecht z…" at bounding box center [276, 190] width 248 height 31
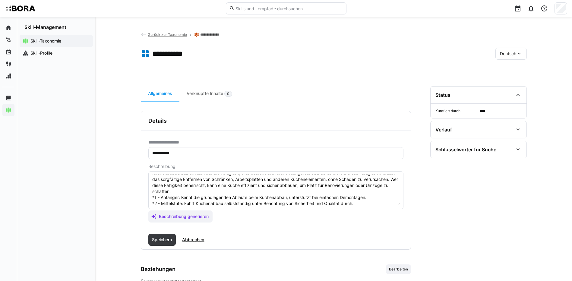
scroll to position [35, 0]
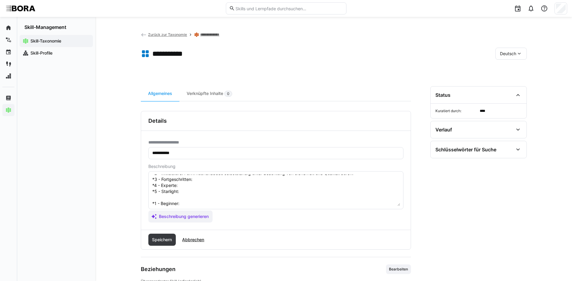
click at [201, 181] on textarea "Küchenabbau bezieht sich auf die Fähigkeit, eine bestehende Küche fachgerecht z…" at bounding box center [276, 190] width 248 height 31
click at [199, 184] on textarea "Küchenabbau bezieht sich auf die Fähigkeit, eine bestehende Küche fachgerecht z…" at bounding box center [276, 190] width 248 height 31
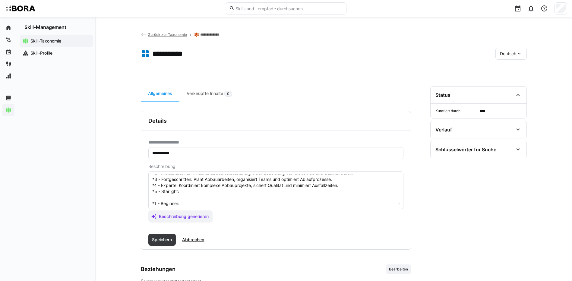
click at [197, 193] on textarea "Küchenabbau bezieht sich auf die Fähigkeit, eine bestehende Küche fachgerecht z…" at bounding box center [276, 190] width 248 height 31
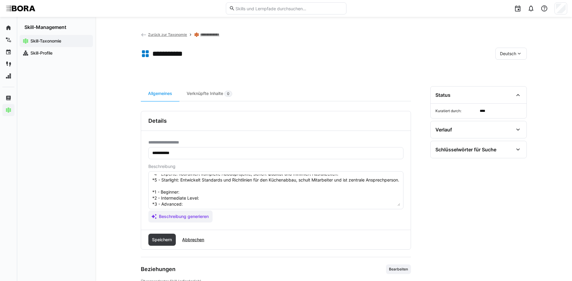
scroll to position [65, 0]
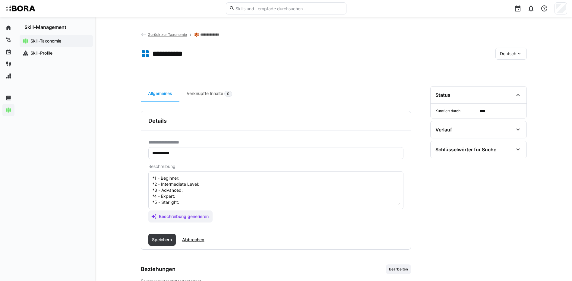
click at [193, 180] on textarea "Küchenabbau bezieht sich auf die Fähigkeit, eine bestehende Küche fachgerecht z…" at bounding box center [276, 190] width 248 height 31
click at [222, 182] on textarea at bounding box center [276, 190] width 248 height 31
click at [208, 187] on textarea at bounding box center [276, 190] width 248 height 31
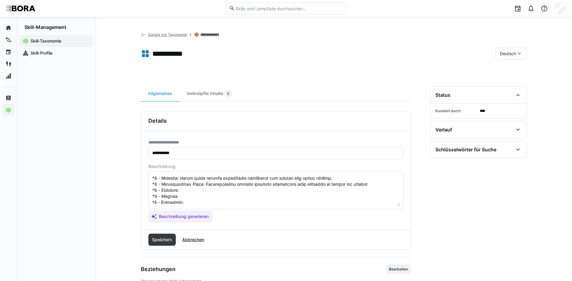
click at [196, 193] on textarea at bounding box center [276, 190] width 248 height 31
click at [196, 197] on textarea at bounding box center [276, 190] width 248 height 31
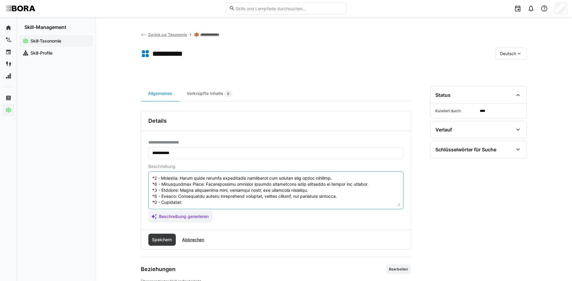
click at [221, 204] on textarea at bounding box center [276, 190] width 248 height 31
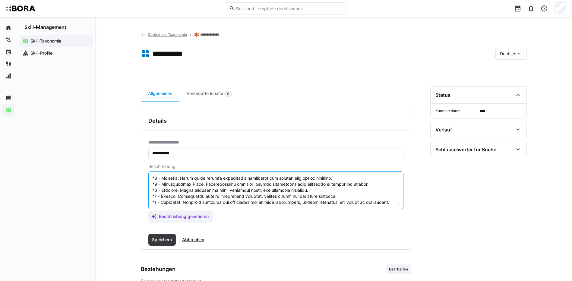
scroll to position [72, 0]
drag, startPoint x: 152, startPoint y: 179, endPoint x: 425, endPoint y: 204, distance: 274.2
click at [425, 204] on div "**********" at bounding box center [334, 201] width 386 height 230
type textarea "Küchenabbau bezieht sich auf die Fähigkeit, eine bestehende Küche fachgerecht z…"
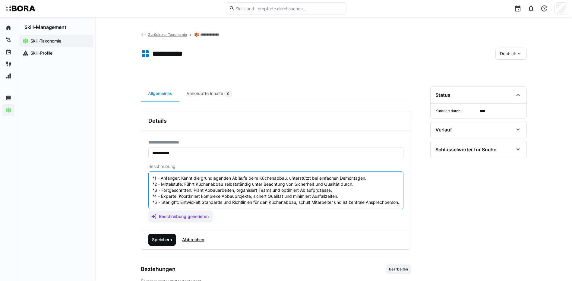
click at [165, 239] on span "Speichern" at bounding box center [162, 240] width 22 height 6
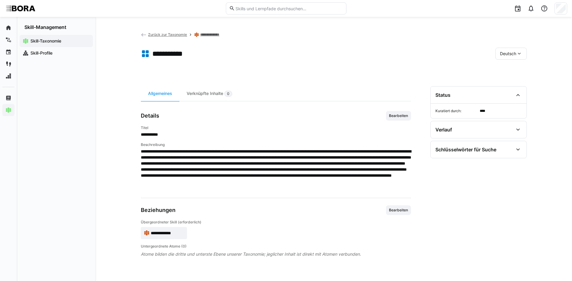
click at [509, 56] on span "Deutsch" at bounding box center [508, 54] width 16 height 6
click at [506, 84] on span "Englisch" at bounding box center [508, 82] width 16 height 6
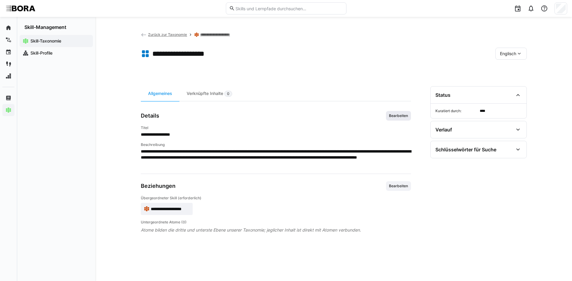
click at [405, 115] on span "Bearbeiten" at bounding box center [398, 115] width 20 height 5
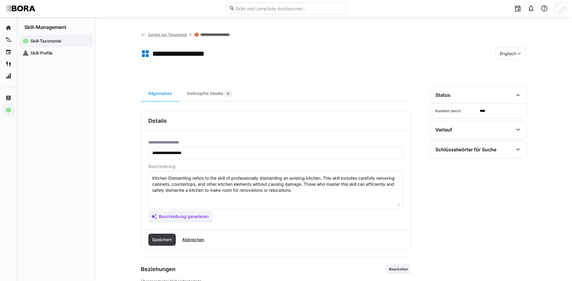
click at [302, 191] on textarea "Kitchen Dismantling refers to the skill of professionally dismantling an existi…" at bounding box center [276, 190] width 248 height 31
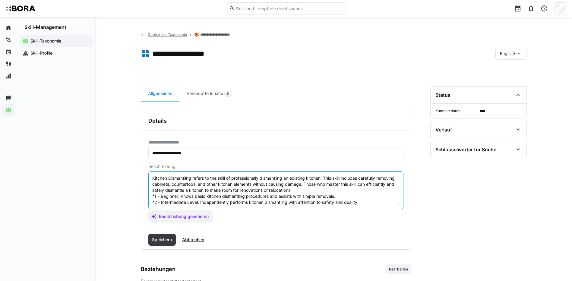
scroll to position [23, 0]
type textarea "Kitchen Dismantling refers to the skill of professionally dismantling an existi…"
click at [158, 238] on span "Speichern" at bounding box center [162, 240] width 22 height 6
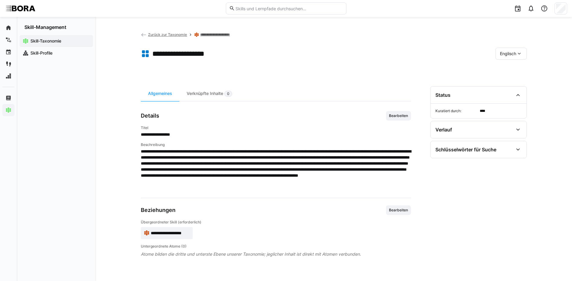
click at [506, 51] on span "Englisch" at bounding box center [508, 54] width 16 height 6
click at [509, 71] on span "Deutsch" at bounding box center [507, 70] width 16 height 6
click at [209, 33] on link "**********" at bounding box center [214, 34] width 28 height 5
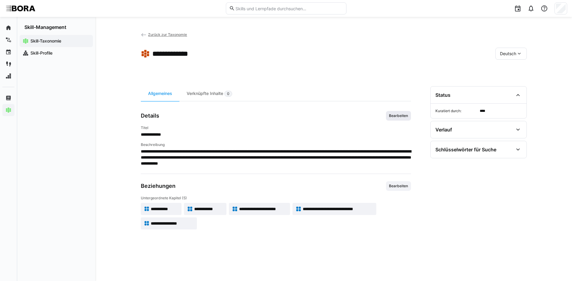
click at [391, 116] on span "Bearbeiten" at bounding box center [398, 115] width 20 height 5
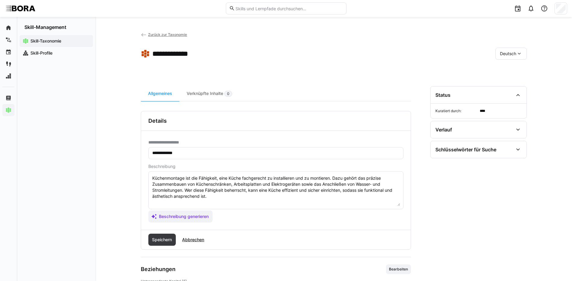
click at [260, 196] on textarea "Küchenmontage ist die Fähigkeit, eine Küche fachgerecht zu installieren und zu …" at bounding box center [276, 190] width 248 height 31
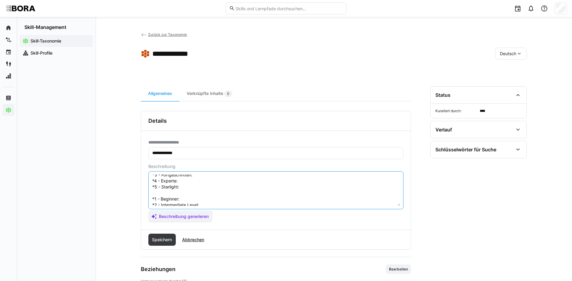
scroll to position [5, 0]
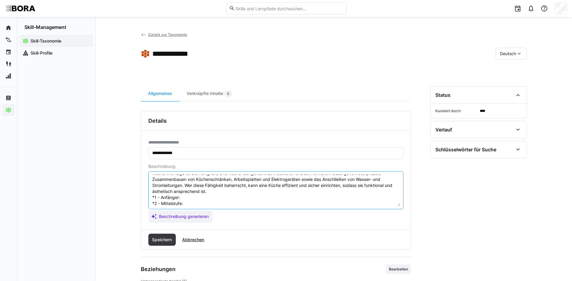
click at [200, 197] on textarea "Küchenmontage ist die Fähigkeit, eine Küche fachgerecht zu installieren und zu …" at bounding box center [276, 190] width 248 height 31
click at [191, 197] on textarea "Küchenmontage ist die Fähigkeit, eine Küche fachgerecht zu installieren und zu …" at bounding box center [276, 190] width 248 height 31
click at [200, 203] on textarea "Küchenmontage ist die Fähigkeit, eine Küche fachgerecht zu installieren und zu …" at bounding box center [276, 190] width 248 height 31
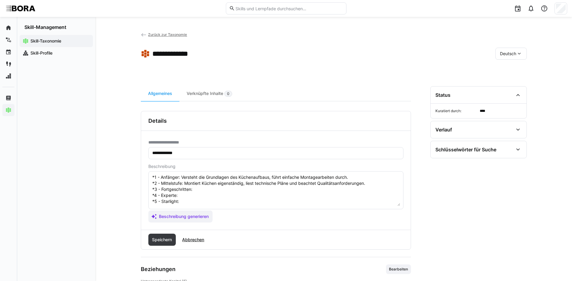
scroll to position [35, 0]
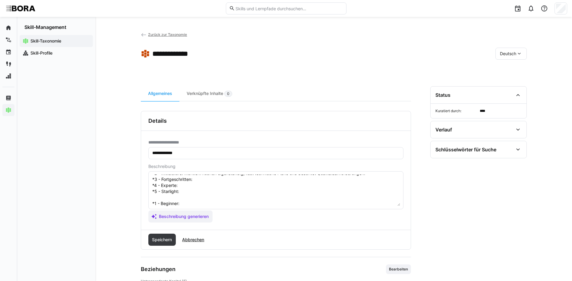
click at [203, 180] on textarea "Küchenmontage ist die Fähigkeit, eine Küche fachgerecht zu installieren und zu …" at bounding box center [276, 190] width 248 height 31
click at [186, 185] on textarea "Küchenmontage ist die Fähigkeit, eine Küche fachgerecht zu installieren und zu …" at bounding box center [276, 190] width 248 height 31
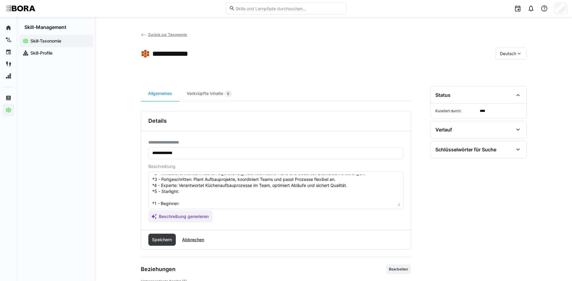
click at [206, 194] on textarea "Küchenmontage ist die Fähigkeit, eine Küche fachgerecht zu installieren und zu …" at bounding box center [276, 190] width 248 height 31
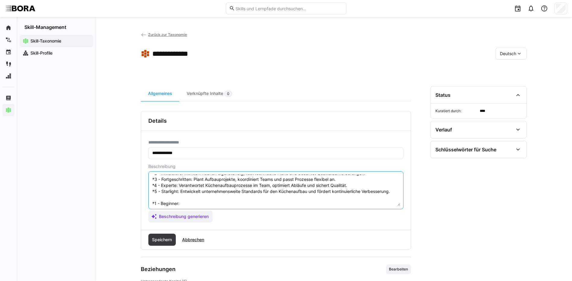
click at [192, 203] on textarea "Küchenmontage ist die Fähigkeit, eine Küche fachgerecht zu installieren und zu …" at bounding box center [276, 190] width 248 height 31
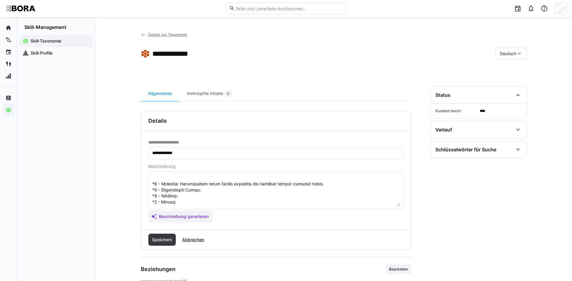
scroll to position [65, 0]
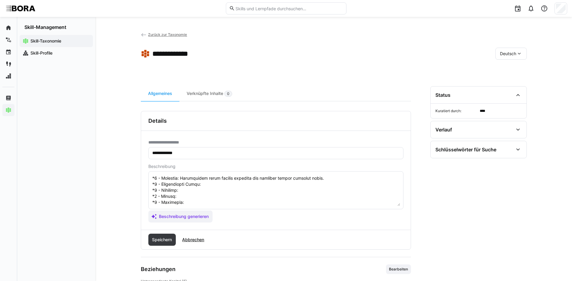
click at [214, 179] on textarea at bounding box center [276, 190] width 248 height 31
drag, startPoint x: 195, startPoint y: 184, endPoint x: 192, endPoint y: 187, distance: 3.4
click at [193, 186] on textarea at bounding box center [276, 190] width 248 height 31
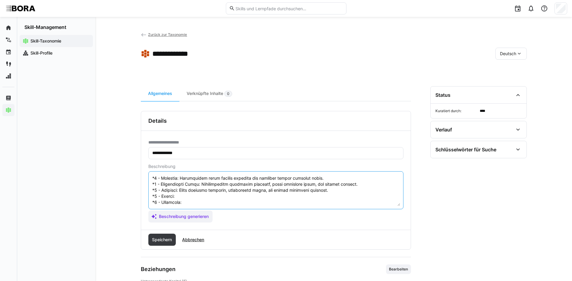
click at [188, 189] on textarea at bounding box center [276, 190] width 248 height 31
click at [201, 200] on textarea at bounding box center [276, 190] width 248 height 31
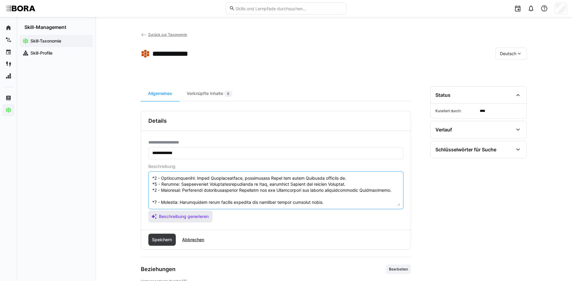
scroll to position [66, 0]
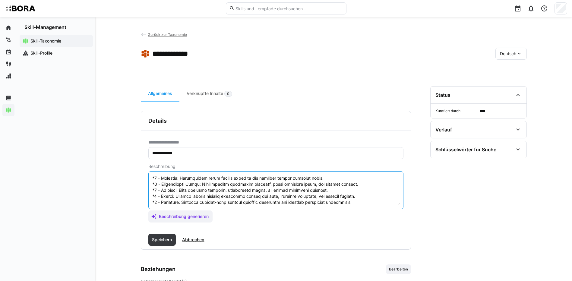
drag, startPoint x: 152, startPoint y: 200, endPoint x: 243, endPoint y: 213, distance: 92.3
click at [243, 213] on app-assistant-generate-form "Beschreibung Beschreibung generieren" at bounding box center [275, 193] width 255 height 58
type textarea "Küchenmontage ist die Fähigkeit, eine Küche fachgerecht zu installieren und zu …"
click at [163, 242] on span "Speichern" at bounding box center [162, 240] width 22 height 6
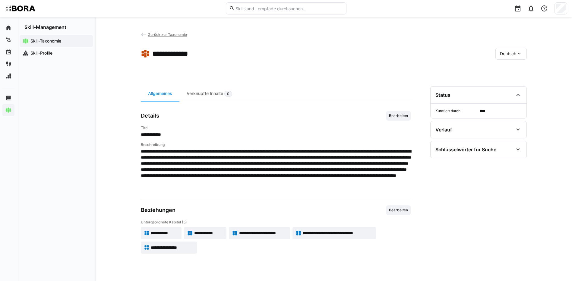
click at [516, 56] on eds-icon at bounding box center [519, 54] width 6 height 6
click at [512, 86] on div "Englisch" at bounding box center [511, 82] width 32 height 13
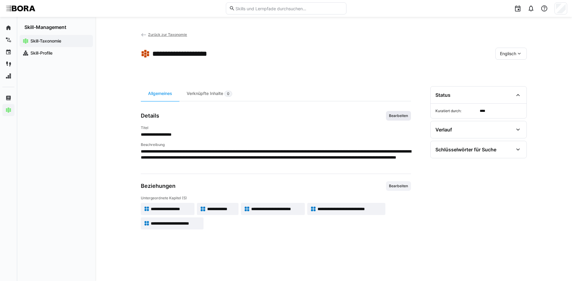
click at [392, 117] on span "Bearbeiten" at bounding box center [398, 115] width 20 height 5
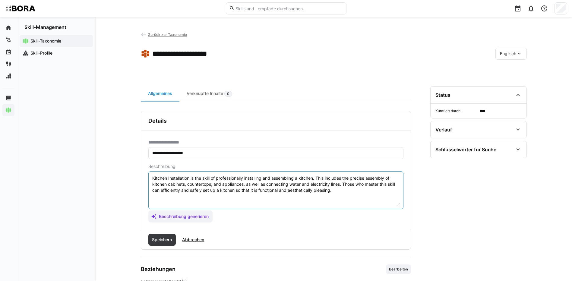
click at [345, 192] on textarea "Kitchen Installation is the skill of professionally installing and assembling a…" at bounding box center [276, 190] width 248 height 31
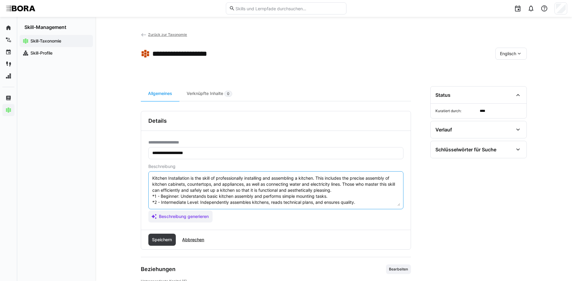
scroll to position [23, 0]
type textarea "Kitchen Installation is the skill of professionally installing and assembling a…"
click at [154, 242] on span "Speichern" at bounding box center [162, 240] width 22 height 6
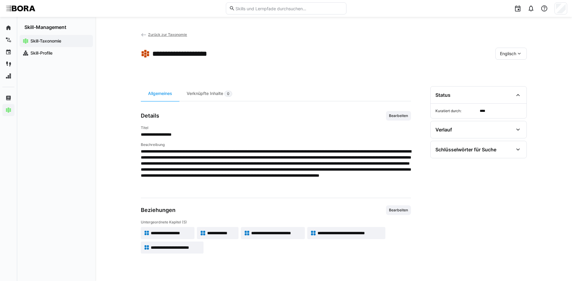
click at [508, 52] on span "Englisch" at bounding box center [508, 54] width 16 height 6
click at [507, 70] on span "Deutsch" at bounding box center [507, 70] width 16 height 6
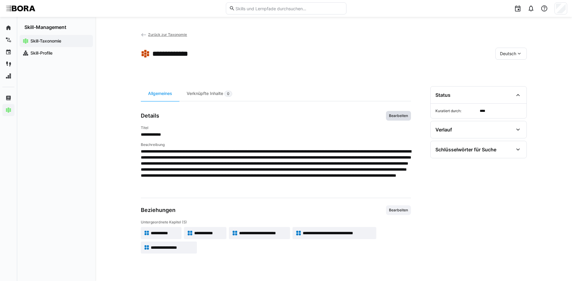
click at [399, 115] on span "Bearbeiten" at bounding box center [398, 115] width 20 height 5
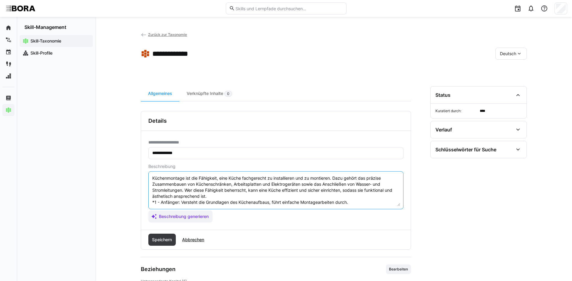
scroll to position [30, 0]
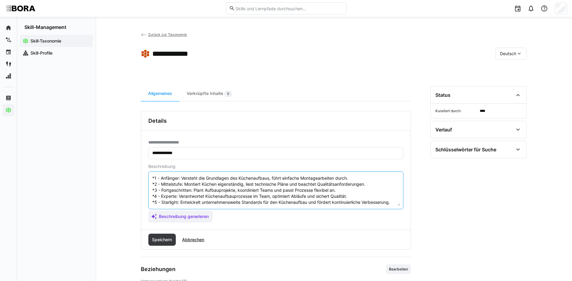
drag, startPoint x: 152, startPoint y: 202, endPoint x: 254, endPoint y: 211, distance: 101.7
click at [254, 211] on app-assistant-generate-form "Beschreibung Küchenmontage ist die Fähigkeit, eine Küche fachgerecht zu install…" at bounding box center [275, 193] width 255 height 58
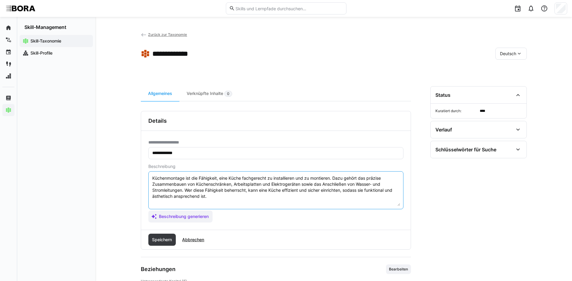
scroll to position [0, 0]
type textarea "Küchenmontage ist die Fähigkeit, eine Küche fachgerecht zu installieren und zu …"
click at [169, 238] on span "Speichern" at bounding box center [162, 240] width 22 height 6
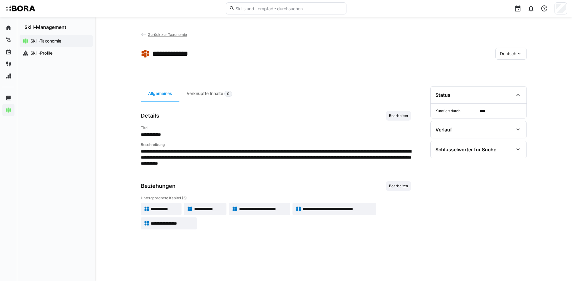
click at [171, 209] on span "**********" at bounding box center [165, 209] width 28 height 6
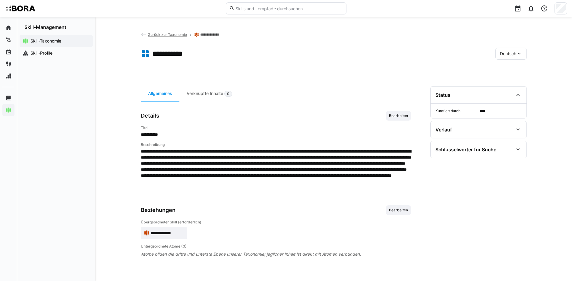
click at [201, 32] on app-breadcrumb "**********" at bounding box center [185, 34] width 88 height 7
click at [202, 32] on link "**********" at bounding box center [214, 34] width 28 height 5
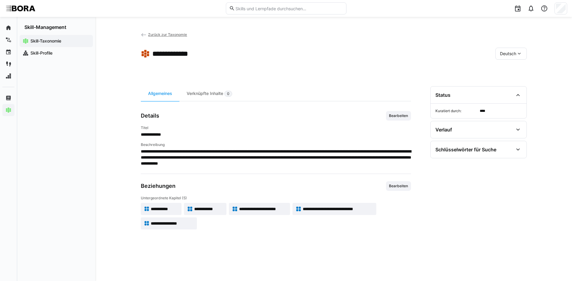
click at [202, 206] on span "**********" at bounding box center [208, 209] width 29 height 6
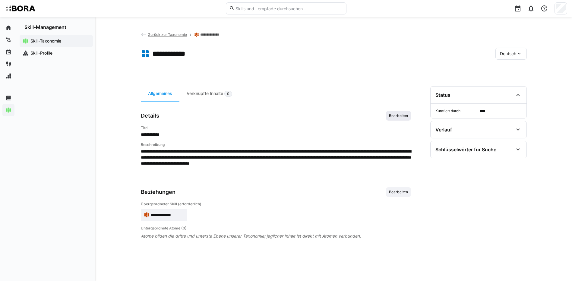
click at [392, 117] on span "Bearbeiten" at bounding box center [398, 115] width 20 height 5
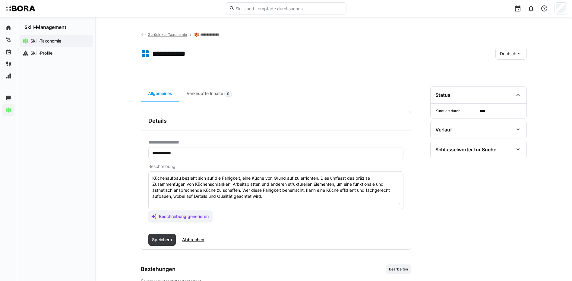
click at [275, 196] on textarea "Küchenaufbau bezieht sich auf die Fähigkeit, eine Küche von Grund auf zu errich…" at bounding box center [276, 190] width 248 height 31
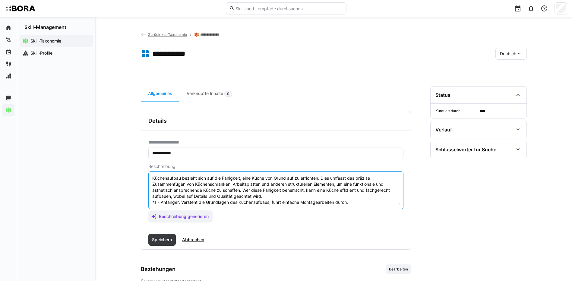
scroll to position [29, 0]
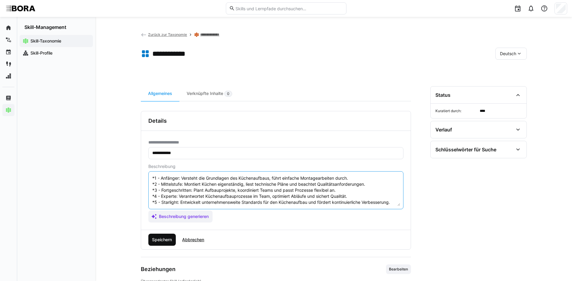
type textarea "Küchenaufbau bezieht sich auf die Fähigkeit, eine Küche von Grund auf zu errich…"
click at [158, 243] on span "Speichern" at bounding box center [162, 240] width 28 height 12
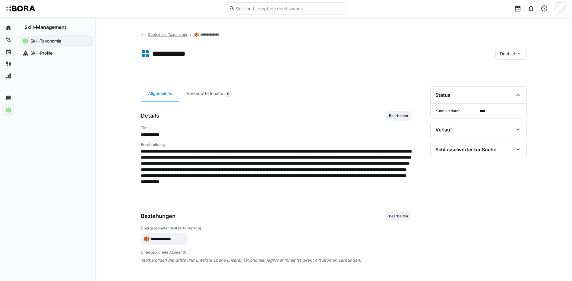
click at [210, 35] on link "**********" at bounding box center [214, 34] width 28 height 5
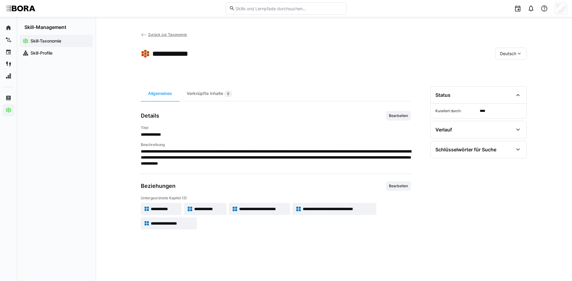
click at [500, 54] on span "Deutsch" at bounding box center [508, 54] width 16 height 6
click at [508, 84] on span "Englisch" at bounding box center [508, 82] width 16 height 6
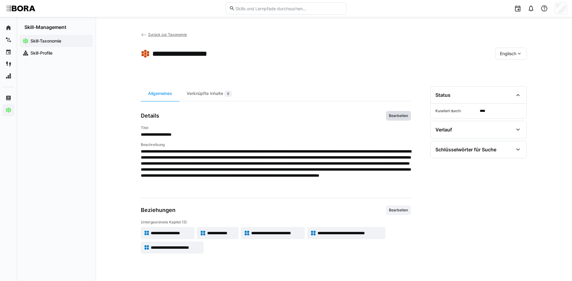
click at [405, 114] on span "Bearbeiten" at bounding box center [398, 115] width 20 height 5
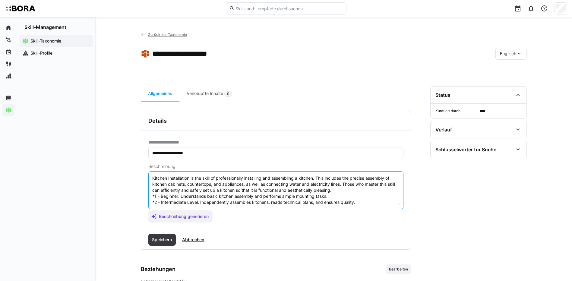
scroll to position [24, 0]
drag, startPoint x: 151, startPoint y: 196, endPoint x: 290, endPoint y: 215, distance: 140.2
click at [290, 215] on app-assistant-generate-form "Beschreibung Kitchen Installation is the skill of professionally installing and…" at bounding box center [275, 193] width 255 height 58
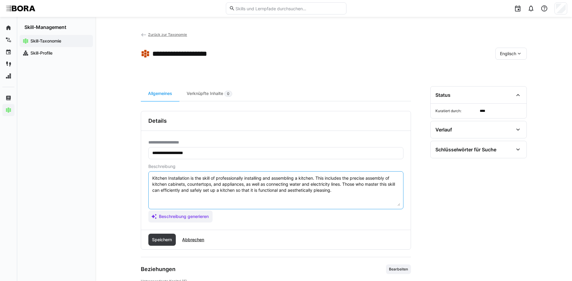
scroll to position [0, 0]
type textarea "Kitchen Installation is the skill of professionally installing and assembling a…"
click at [162, 240] on span "Speichern" at bounding box center [162, 240] width 22 height 6
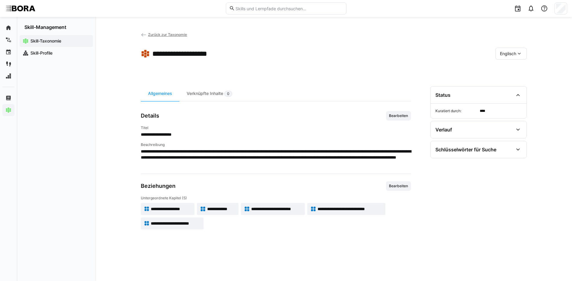
click at [227, 211] on span "**********" at bounding box center [221, 209] width 28 height 6
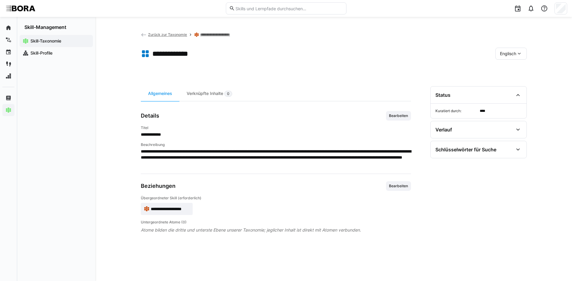
click at [401, 109] on div "**********" at bounding box center [276, 176] width 270 height 180
click at [402, 117] on span "Bearbeiten" at bounding box center [398, 115] width 20 height 5
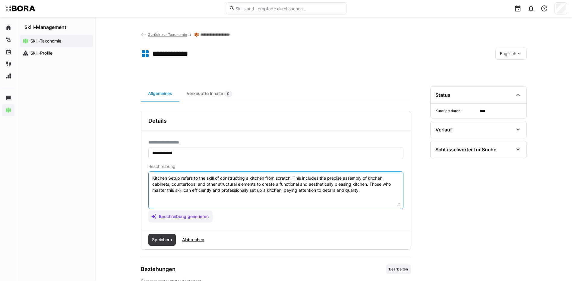
click at [366, 191] on textarea "Kitchen Setup refers to the skill of constructing a kitchen from scratch. This …" at bounding box center [276, 190] width 248 height 31
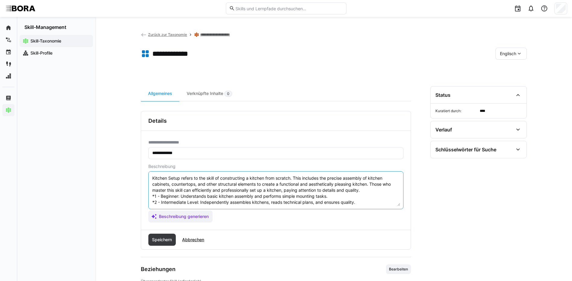
scroll to position [23, 0]
type textarea "Kitchen Setup refers to the skill of constructing a kitchen from scratch. This …"
click at [161, 238] on span "Speichern" at bounding box center [162, 240] width 22 height 6
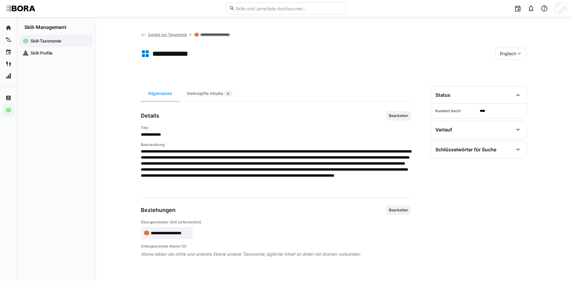
click at [513, 55] on span "Englisch" at bounding box center [508, 54] width 16 height 6
click at [515, 71] on span "Deutsch" at bounding box center [507, 70] width 16 height 6
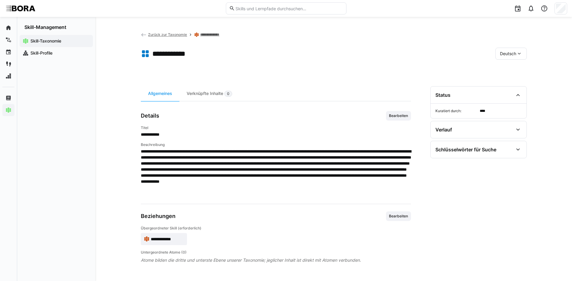
click at [207, 35] on link "**********" at bounding box center [214, 34] width 28 height 5
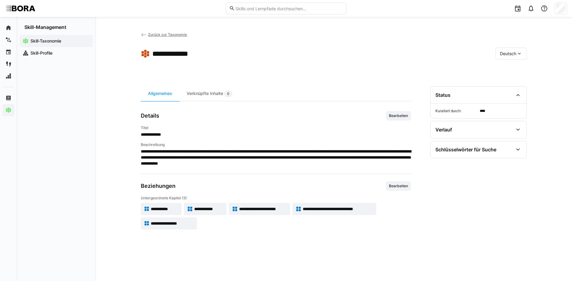
click at [213, 207] on span "**********" at bounding box center [208, 209] width 29 height 6
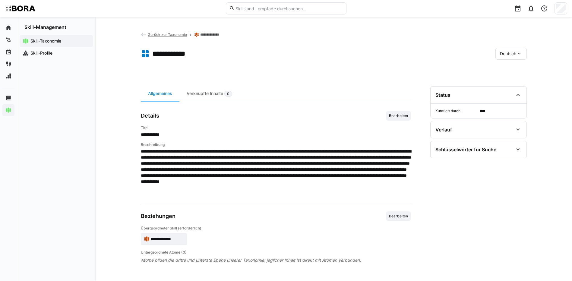
click at [223, 34] on link "**********" at bounding box center [214, 34] width 28 height 5
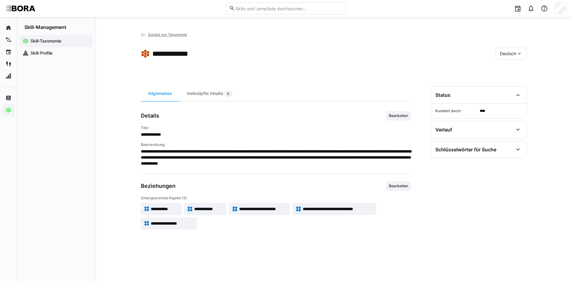
click at [285, 209] on span "**********" at bounding box center [263, 209] width 48 height 6
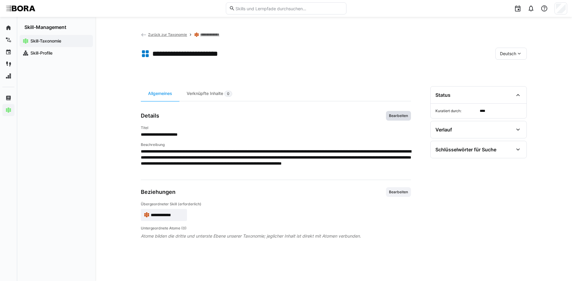
click at [399, 117] on span "Bearbeiten" at bounding box center [398, 115] width 20 height 5
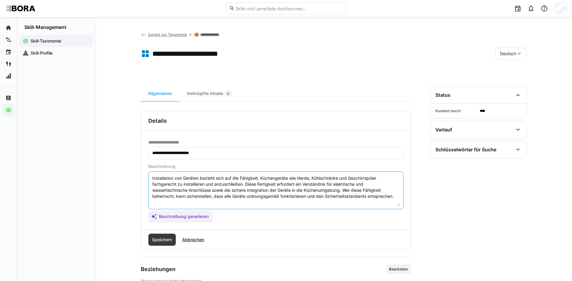
click at [398, 198] on textarea "Installation von Geräten bezieht sich auf die Fähigkeit, Küchengeräte wie Herde…" at bounding box center [276, 190] width 248 height 31
click at [398, 196] on textarea "Installation von Geräten bezieht sich auf die Fähigkeit, Küchengeräte wie Herde…" at bounding box center [276, 190] width 248 height 31
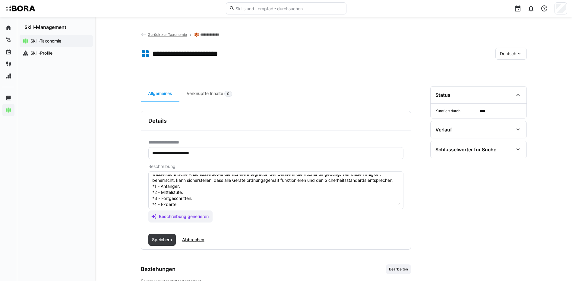
scroll to position [5, 0]
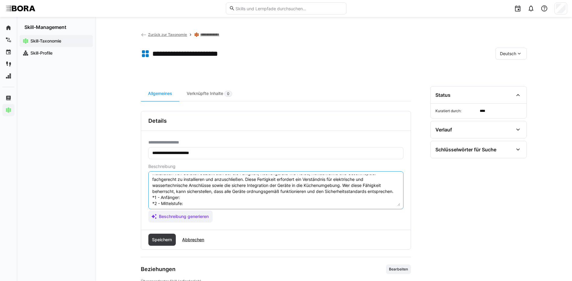
click at [204, 196] on textarea "Installation von Geräten bezieht sich auf die Fähigkeit, Küchengeräte wie Herde…" at bounding box center [276, 190] width 248 height 31
click at [187, 203] on textarea "Installation von Geräten bezieht sich auf die Fähigkeit, Küchengeräte wie Herde…" at bounding box center [276, 190] width 248 height 31
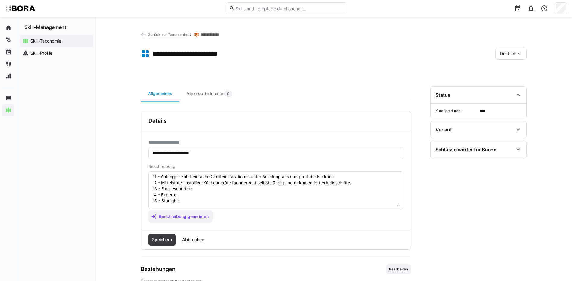
scroll to position [35, 0]
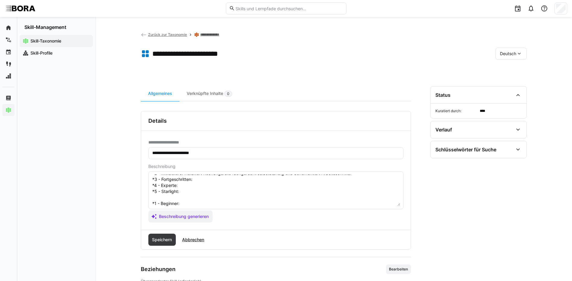
click at [227, 181] on textarea "Installation von Geräten bezieht sich auf die Fähigkeit, Küchengeräte wie Herde…" at bounding box center [276, 190] width 248 height 31
click at [184, 182] on textarea "Installation von Geräten bezieht sich auf die Fähigkeit, Küchengeräte wie Herde…" at bounding box center [276, 190] width 248 height 31
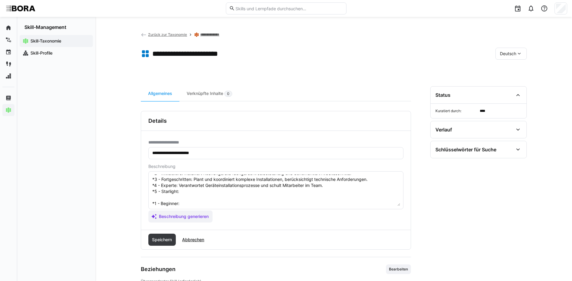
click at [216, 191] on textarea "Installation von Geräten bezieht sich auf die Fähigkeit, Küchengeräte wie Herde…" at bounding box center [276, 190] width 248 height 31
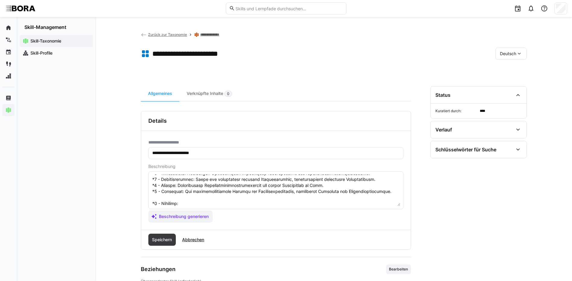
click at [265, 199] on textarea at bounding box center [276, 190] width 248 height 31
click at [258, 204] on textarea at bounding box center [276, 190] width 248 height 31
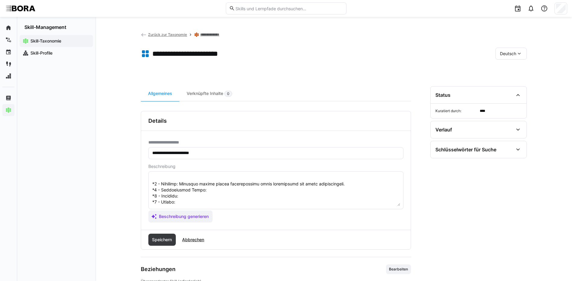
scroll to position [65, 0]
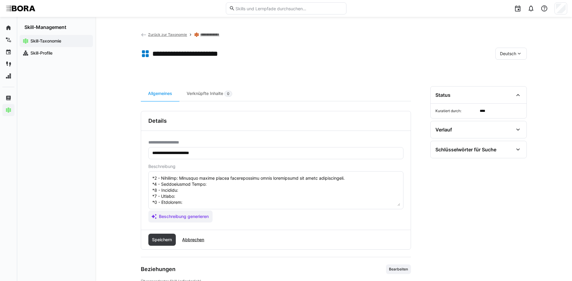
click at [229, 180] on textarea at bounding box center [276, 190] width 248 height 31
click at [232, 186] on textarea at bounding box center [276, 190] width 248 height 31
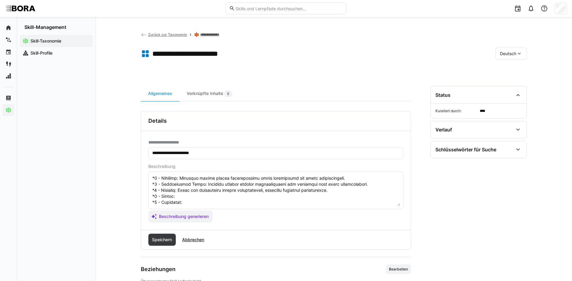
click at [225, 195] on textarea at bounding box center [276, 190] width 248 height 31
click at [225, 194] on textarea at bounding box center [276, 190] width 248 height 31
click at [192, 198] on textarea at bounding box center [276, 190] width 248 height 31
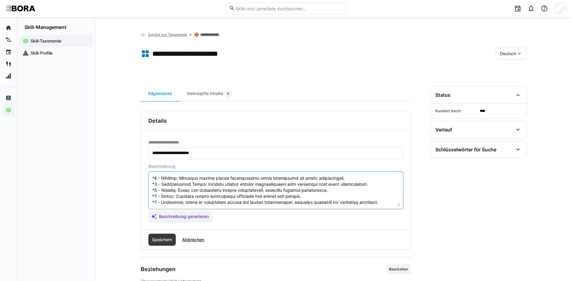
scroll to position [72, 0]
drag, startPoint x: 152, startPoint y: 201, endPoint x: 279, endPoint y: 206, distance: 126.7
click at [279, 206] on eds-input at bounding box center [275, 190] width 255 height 38
type textarea "Installation von Geräten bezieht sich auf die Fähigkeit, Küchengeräte wie Herde…"
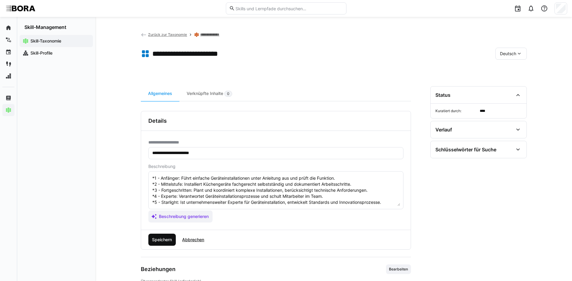
click at [157, 240] on span "Speichern" at bounding box center [162, 240] width 22 height 6
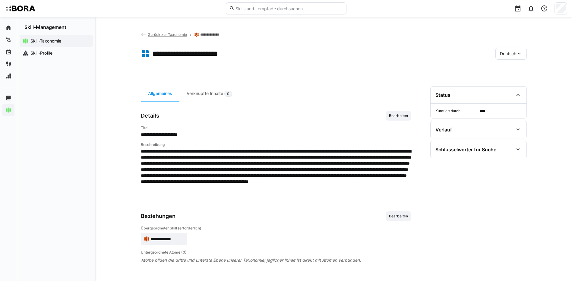
click at [506, 53] on span "Deutsch" at bounding box center [508, 54] width 16 height 6
click at [513, 80] on span "Englisch" at bounding box center [508, 82] width 16 height 6
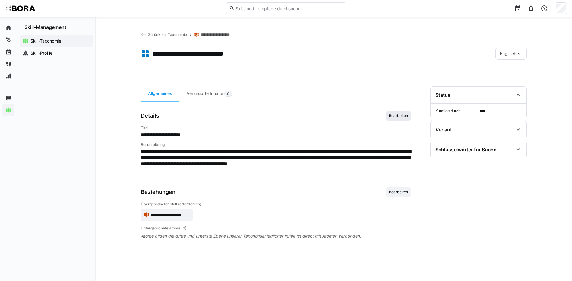
click at [392, 117] on span "Bearbeiten" at bounding box center [398, 115] width 20 height 5
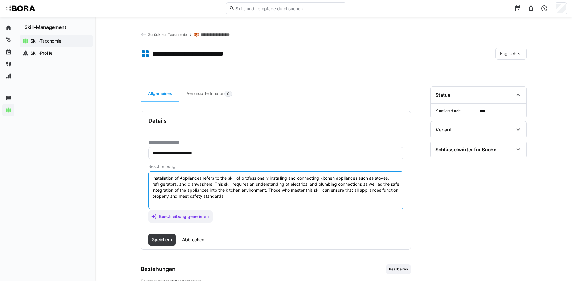
click at [259, 197] on textarea "Installation of Appliances refers to the skill of professionally installing and…" at bounding box center [276, 190] width 248 height 31
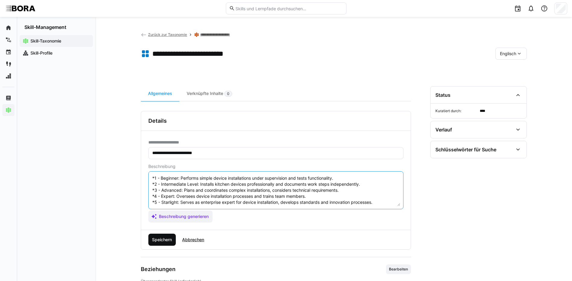
type textarea "Installation of Appliances refers to the skill of professionally installing and…"
click at [161, 238] on span "Speichern" at bounding box center [162, 240] width 22 height 6
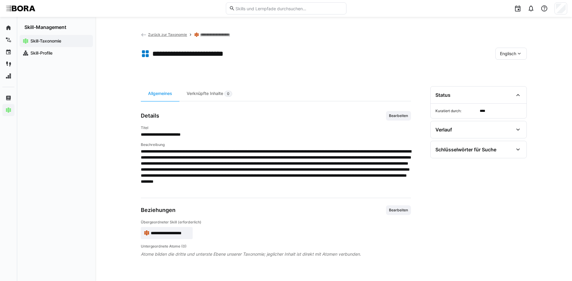
click at [507, 50] on div "Englisch" at bounding box center [510, 54] width 31 height 12
click at [514, 71] on span "Deutsch" at bounding box center [507, 70] width 16 height 6
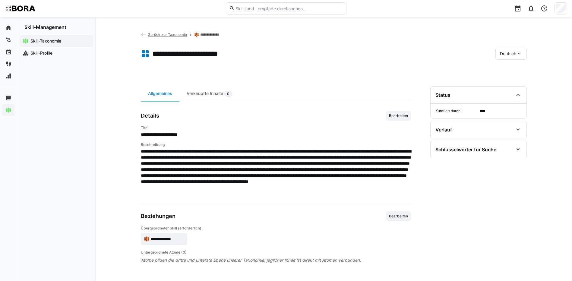
click at [218, 34] on link "**********" at bounding box center [214, 34] width 28 height 5
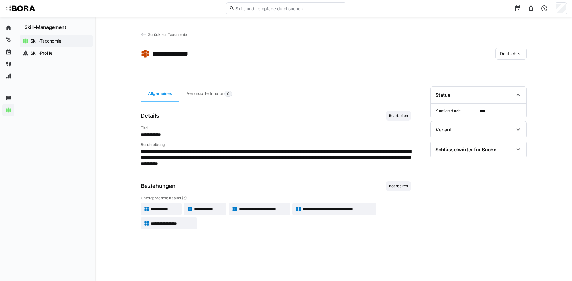
click at [357, 208] on span "**********" at bounding box center [338, 209] width 71 height 6
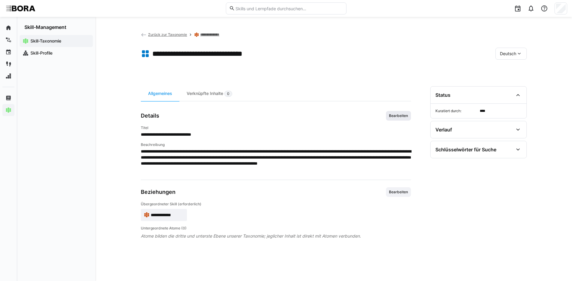
click at [401, 111] on span "Bearbeiten" at bounding box center [398, 116] width 25 height 10
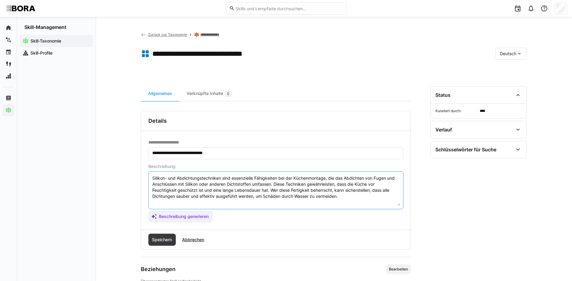
click at [358, 197] on textarea "Silikon- und Abdichtungstechniken sind essenzielle Fähigkeiten bei der Küchenmo…" at bounding box center [276, 190] width 248 height 31
click at [248, 201] on textarea "Silikon- und Abdichtungstechniken sind essenzielle Fähigkeiten bei der Küchenmo…" at bounding box center [276, 190] width 248 height 31
drag, startPoint x: 335, startPoint y: 200, endPoint x: 110, endPoint y: 206, distance: 224.6
click at [110, 206] on div "**********" at bounding box center [333, 174] width 477 height 314
click at [160, 202] on textarea "Silikon- und Abdichtungstechniken sind essenzielle Fähigkeiten bei der Küchenmo…" at bounding box center [276, 190] width 248 height 31
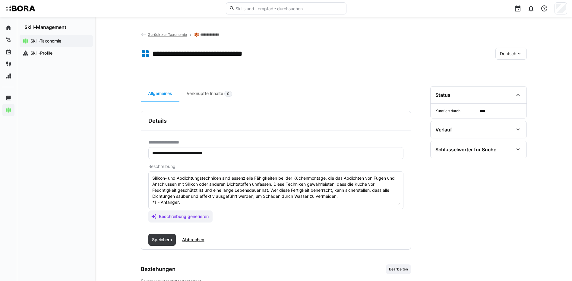
click at [183, 203] on textarea "Silikon- und Abdichtungstechniken sind essenzielle Fähigkeiten bei der Küchenmo…" at bounding box center [276, 190] width 248 height 31
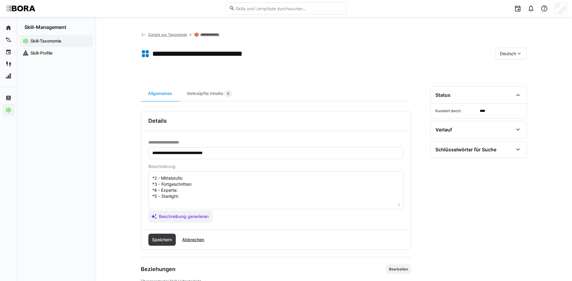
click at [209, 175] on textarea "Silikon- und Abdichtungstechniken sind essenzielle Fähigkeiten bei der Küchenmo…" at bounding box center [276, 190] width 248 height 31
click at [218, 185] on textarea "Silikon- und Abdichtungstechniken sind essenzielle Fähigkeiten bei der Küchenmo…" at bounding box center [276, 190] width 248 height 31
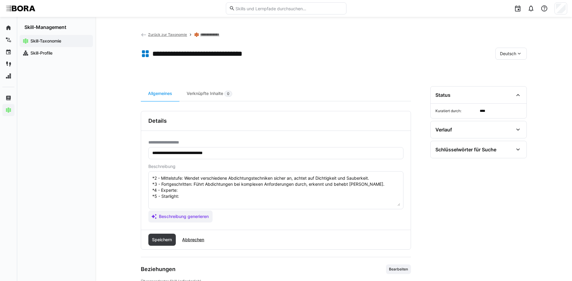
click at [181, 189] on textarea "Silikon- und Abdichtungstechniken sind essenzielle Fähigkeiten bei der Küchenmo…" at bounding box center [276, 190] width 248 height 31
click at [184, 196] on textarea "Silikon- und Abdichtungstechniken sind essenzielle Fähigkeiten bei der Küchenmo…" at bounding box center [276, 190] width 248 height 31
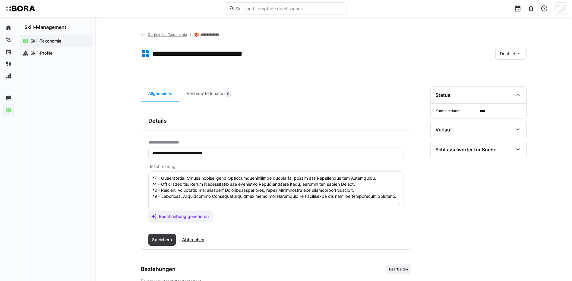
scroll to position [60, 0]
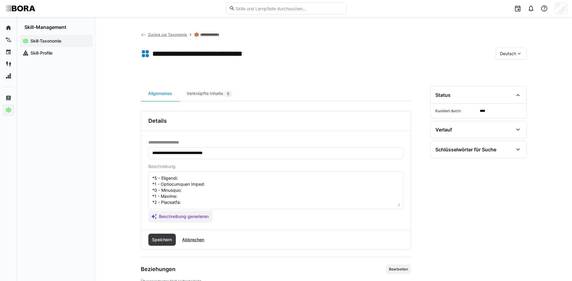
click at [219, 177] on textarea at bounding box center [276, 190] width 248 height 31
click at [229, 184] on textarea at bounding box center [276, 190] width 248 height 31
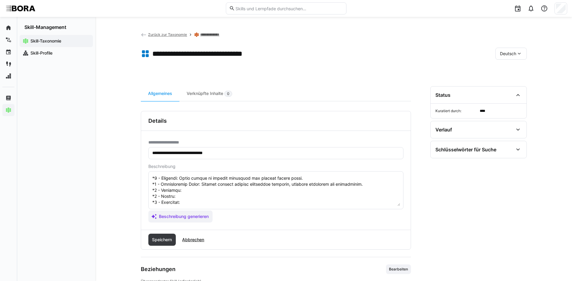
click at [211, 191] on textarea at bounding box center [276, 190] width 248 height 31
click at [220, 201] on textarea at bounding box center [276, 190] width 248 height 31
click at [204, 200] on textarea at bounding box center [276, 190] width 248 height 31
click at [203, 197] on textarea at bounding box center [276, 190] width 248 height 31
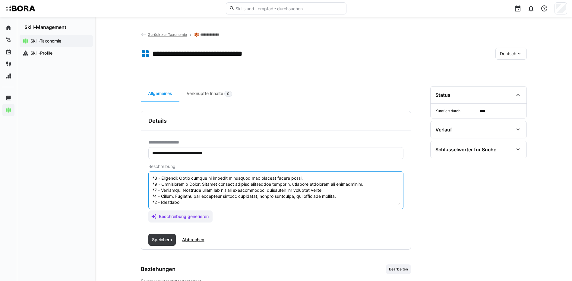
click at [203, 204] on textarea at bounding box center [276, 190] width 248 height 31
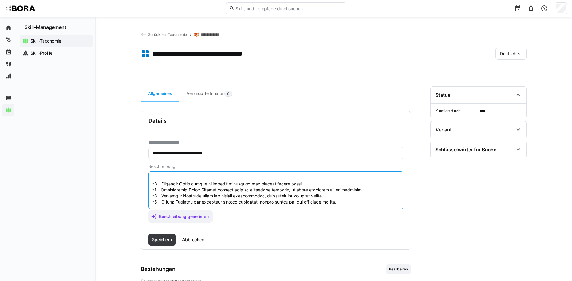
scroll to position [66, 0]
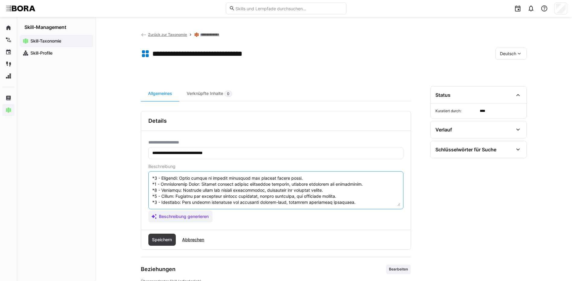
drag, startPoint x: 152, startPoint y: 178, endPoint x: 449, endPoint y: 211, distance: 298.8
click at [449, 211] on div "**********" at bounding box center [334, 201] width 386 height 230
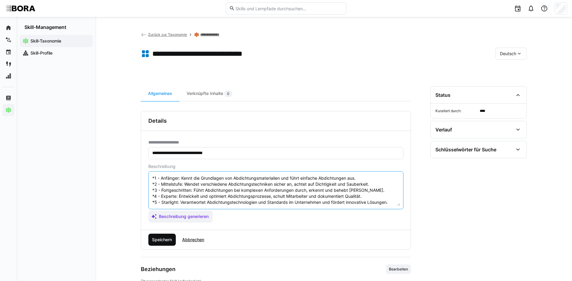
type textarea "Silikon- und Abdichtungstechniken sind essenzielle Fähigkeiten bei der Küchenmo…"
click at [169, 235] on span "Speichern" at bounding box center [162, 240] width 28 height 12
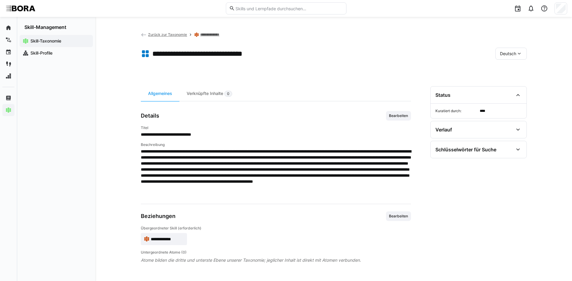
click at [508, 52] on span "Deutsch" at bounding box center [508, 54] width 16 height 6
click at [503, 82] on span "Englisch" at bounding box center [508, 82] width 16 height 6
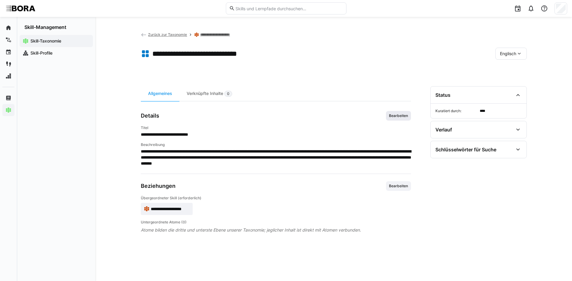
click at [387, 118] on span "Bearbeiten" at bounding box center [398, 116] width 25 height 10
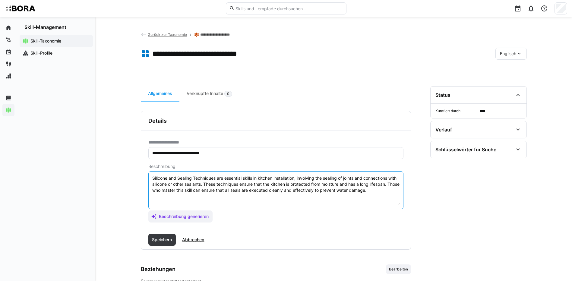
click at [385, 193] on textarea "Silicone and Sealing Techniques are essential skills in kitchen installation, i…" at bounding box center [276, 190] width 248 height 31
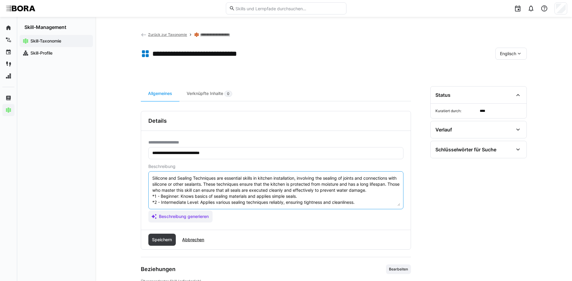
scroll to position [29, 0]
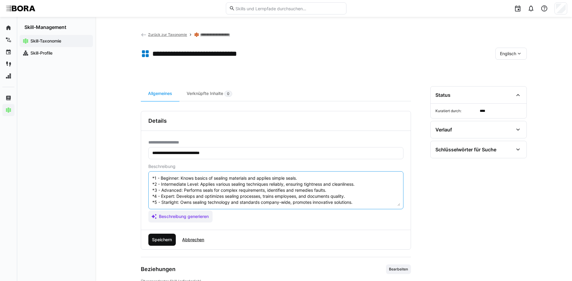
type textarea "Silicone and Sealing Techniques are essential skills in kitchen installation, i…"
click at [164, 238] on span "Speichern" at bounding box center [162, 240] width 22 height 6
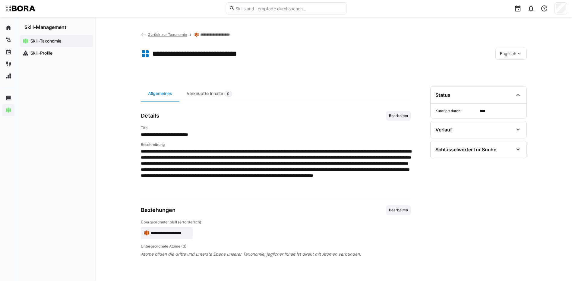
click at [514, 52] on span "Englisch" at bounding box center [508, 54] width 16 height 6
click at [512, 71] on span "Deutsch" at bounding box center [507, 70] width 16 height 6
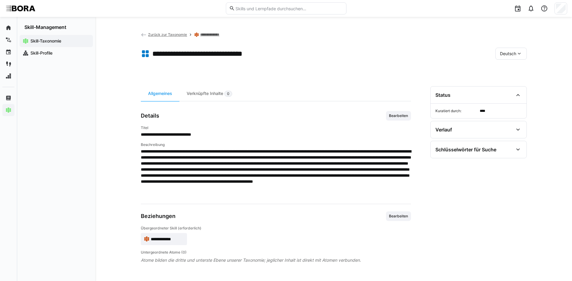
click at [208, 35] on link "**********" at bounding box center [214, 34] width 28 height 5
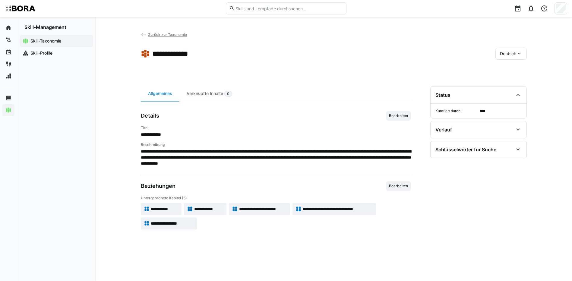
click at [183, 223] on span "**********" at bounding box center [172, 223] width 43 height 6
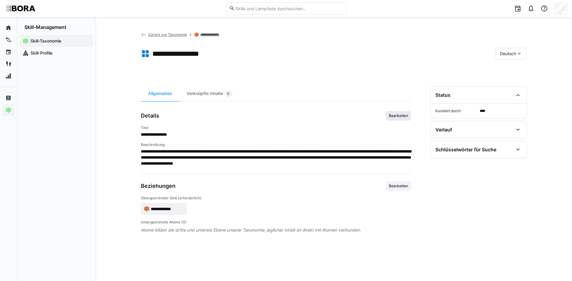
click at [396, 115] on span "Bearbeiten" at bounding box center [398, 115] width 20 height 5
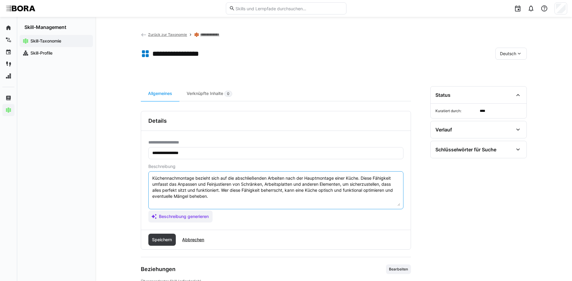
click at [312, 194] on textarea "Küchennachmontage bezieht sich auf die abschließenden Arbeiten nach der Hauptmo…" at bounding box center [276, 190] width 248 height 31
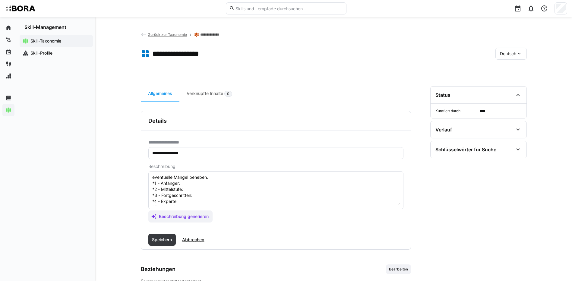
scroll to position [5, 0]
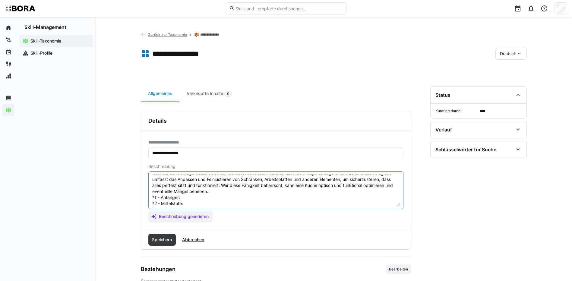
click at [189, 197] on textarea "Küchennachmontage bezieht sich auf die abschließenden Arbeiten nach der Hauptmo…" at bounding box center [276, 190] width 248 height 31
click at [192, 200] on textarea "Küchennachmontage bezieht sich auf die abschließenden Arbeiten nach der Hauptmo…" at bounding box center [276, 190] width 248 height 31
click at [194, 204] on textarea "Küchennachmontage bezieht sich auf die abschließenden Arbeiten nach der Hauptmo…" at bounding box center [276, 190] width 248 height 31
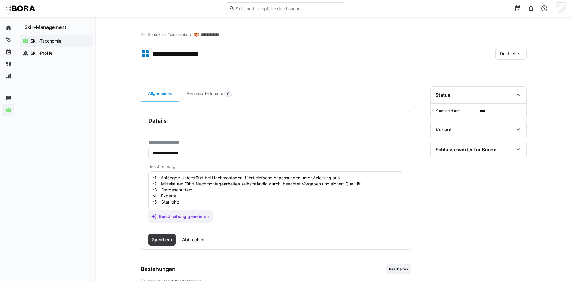
scroll to position [35, 0]
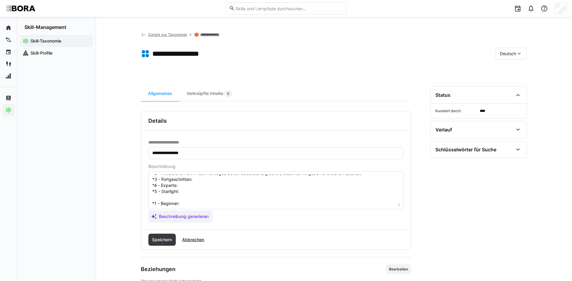
click at [206, 178] on textarea "Küchennachmontage bezieht sich auf die abschließenden Arbeiten nach der Hauptmo…" at bounding box center [276, 190] width 248 height 31
click at [190, 184] on textarea "Küchennachmontage bezieht sich auf die abschließenden Arbeiten nach der Hauptmo…" at bounding box center [276, 190] width 248 height 31
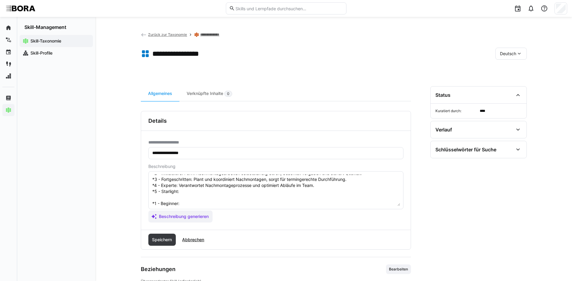
click at [199, 194] on textarea "Küchennachmontage bezieht sich auf die abschließenden Arbeiten nach der Hauptmo…" at bounding box center [276, 190] width 248 height 31
click at [186, 203] on textarea "Küchennachmontage bezieht sich auf die abschließenden Arbeiten nach der Hauptmo…" at bounding box center [276, 190] width 248 height 31
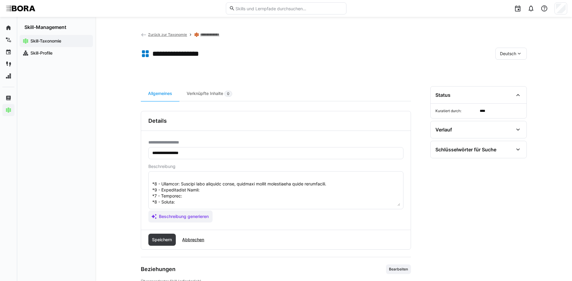
scroll to position [65, 0]
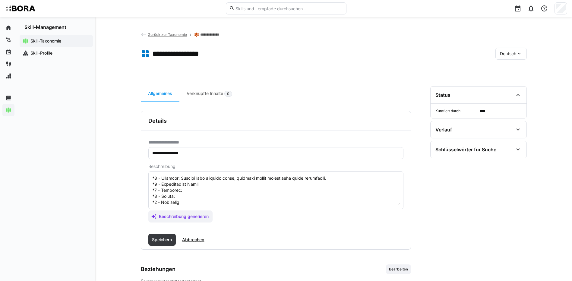
click at [212, 182] on textarea at bounding box center [276, 190] width 248 height 31
click at [186, 185] on textarea at bounding box center [276, 190] width 248 height 31
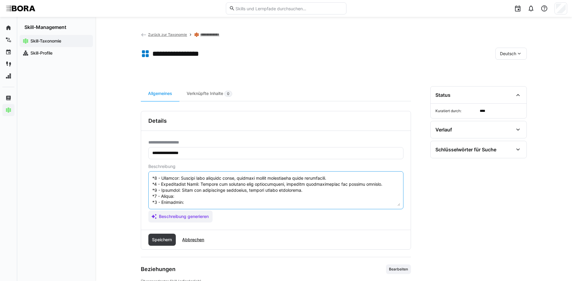
click at [186, 185] on textarea at bounding box center [276, 190] width 248 height 31
click at [183, 191] on textarea at bounding box center [276, 190] width 248 height 31
click at [216, 195] on textarea at bounding box center [276, 190] width 248 height 31
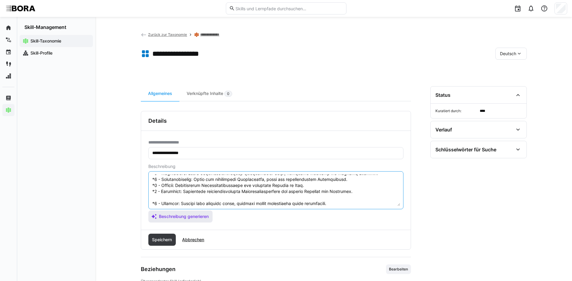
scroll to position [66, 0]
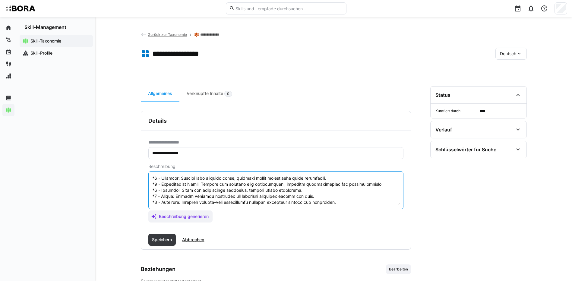
drag, startPoint x: 153, startPoint y: 203, endPoint x: 230, endPoint y: 219, distance: 79.4
click at [230, 219] on app-assistant-generate-form "Beschreibung Beschreibung generieren" at bounding box center [275, 193] width 255 height 58
type textarea "Küchennachmontage bezieht sich auf die abschließenden Arbeiten nach der Hauptmo…"
click at [169, 236] on span "Speichern" at bounding box center [162, 240] width 28 height 12
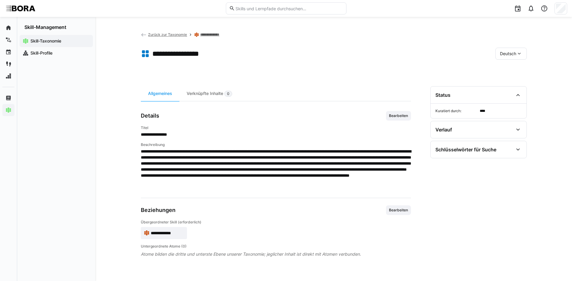
click at [504, 54] on span "Deutsch" at bounding box center [508, 54] width 16 height 6
click at [509, 80] on span "Englisch" at bounding box center [508, 82] width 16 height 6
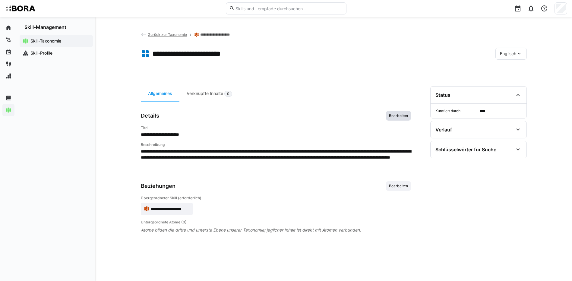
click at [395, 114] on span "Bearbeiten" at bounding box center [398, 115] width 20 height 5
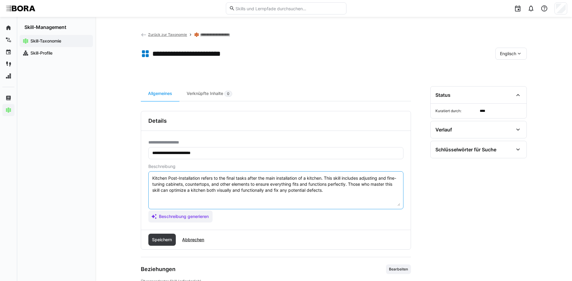
click at [343, 191] on textarea "Kitchen Post-Installation refers to the final tasks after the main installation…" at bounding box center [276, 190] width 248 height 31
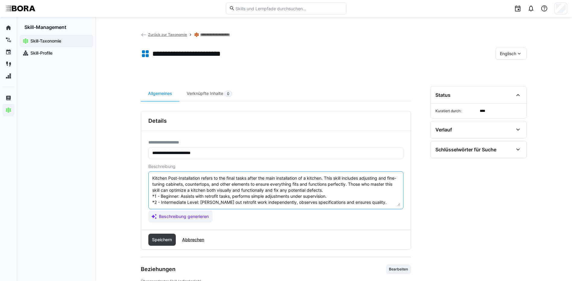
scroll to position [23, 0]
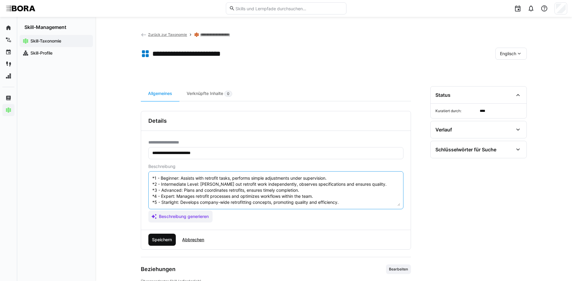
type textarea "Kitchen Post-Installation refers to the final tasks after the main installation…"
click at [159, 238] on span "Speichern" at bounding box center [162, 240] width 22 height 6
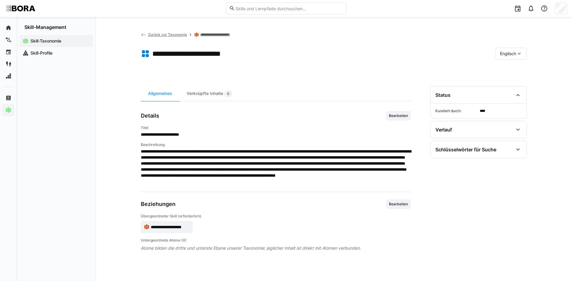
click at [499, 57] on div "Englisch" at bounding box center [510, 54] width 31 height 12
click at [505, 65] on div "Deutsch" at bounding box center [511, 69] width 32 height 13
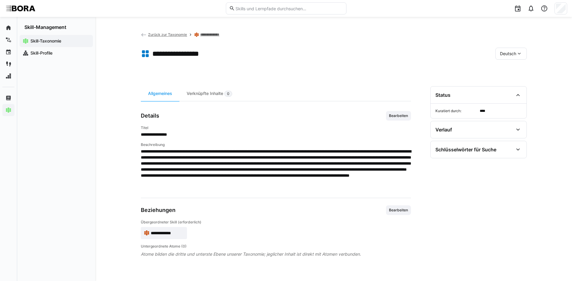
click at [215, 34] on link "**********" at bounding box center [214, 34] width 28 height 5
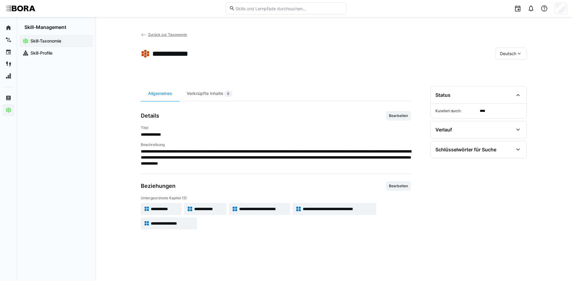
click at [176, 33] on span "Zurück zur Taxonomie" at bounding box center [167, 34] width 39 height 5
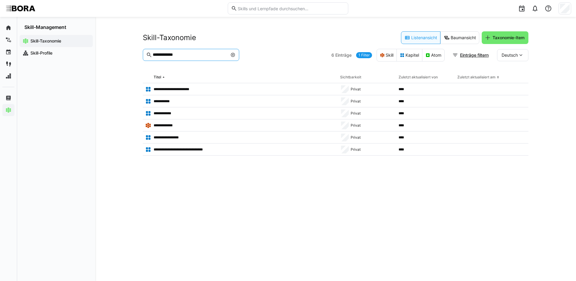
drag, startPoint x: 197, startPoint y: 56, endPoint x: 169, endPoint y: 52, distance: 28.6
click at [169, 52] on input "**********" at bounding box center [189, 54] width 75 height 5
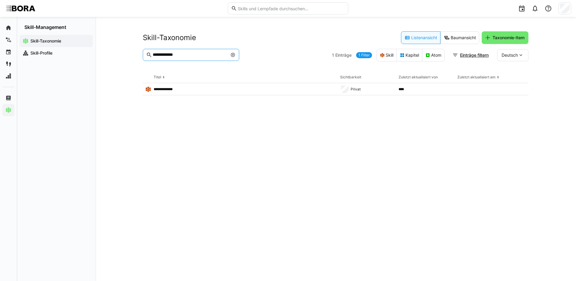
type input "**********"
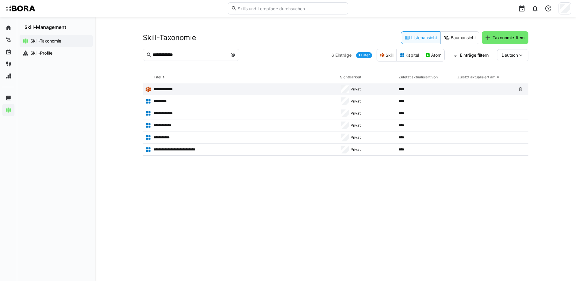
click at [164, 89] on p "**********" at bounding box center [167, 89] width 27 height 5
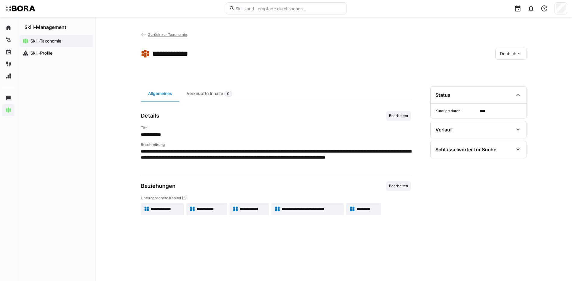
click at [161, 210] on span "**********" at bounding box center [166, 209] width 30 height 6
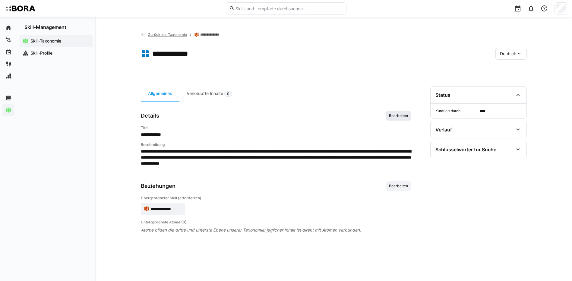
click at [405, 114] on span "Bearbeiten" at bounding box center [398, 115] width 20 height 5
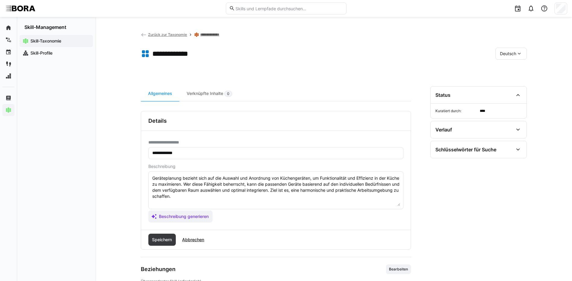
click at [222, 195] on textarea "Geräteplanung bezieht sich auf die Auswahl und Anordnung von Küchengeräten, um …" at bounding box center [276, 190] width 248 height 31
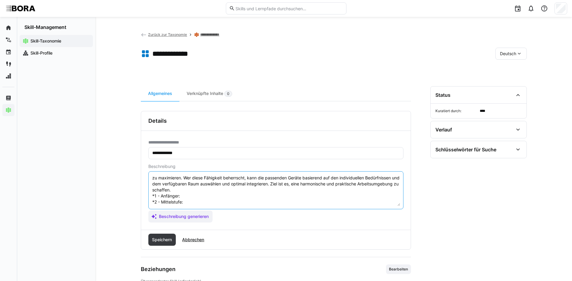
scroll to position [5, 0]
click at [187, 200] on textarea "Geräteplanung bezieht sich auf die Auswahl und Anordnung von Küchengeräten, um …" at bounding box center [276, 190] width 248 height 31
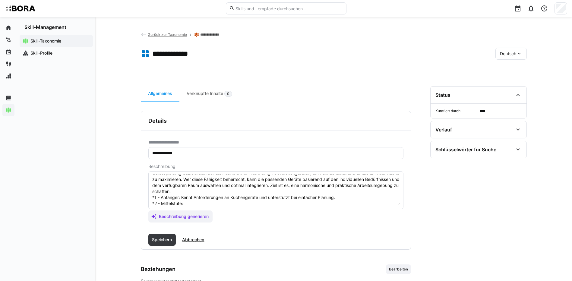
click at [184, 204] on textarea "Geräteplanung bezieht sich auf die Auswahl und Anordnung von Küchengeräten, um …" at bounding box center [276, 190] width 248 height 31
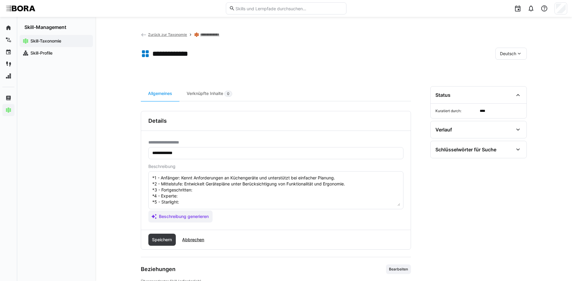
scroll to position [35, 0]
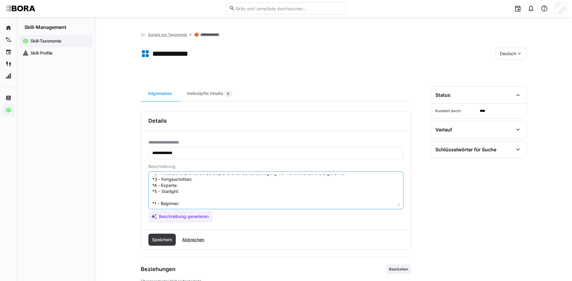
click at [202, 178] on textarea "Geräteplanung bezieht sich auf die Auswahl und Anordnung von Küchengeräten, um …" at bounding box center [276, 190] width 248 height 31
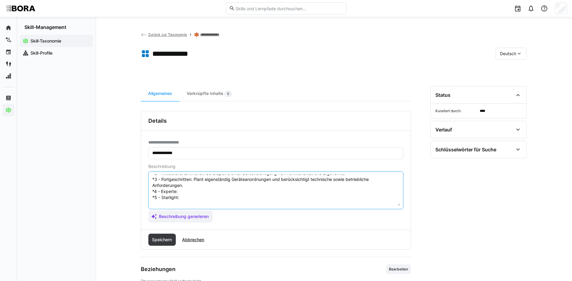
click at [184, 191] on textarea "Geräteplanung bezieht sich auf die Auswahl und Anordnung von Küchengeräten, um …" at bounding box center [276, 190] width 248 height 31
click at [219, 198] on textarea "Geräteplanung bezieht sich auf die Auswahl und Anordnung von Küchengeräten, um …" at bounding box center [276, 190] width 248 height 31
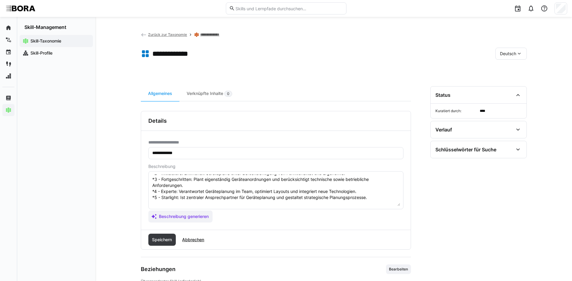
scroll to position [65, 0]
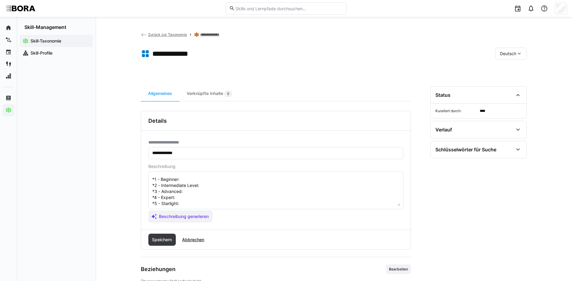
click at [229, 179] on textarea "Geräteplanung bezieht sich auf die Auswahl und Anordnung von Küchengeräten, um …" at bounding box center [276, 190] width 248 height 31
click at [216, 185] on textarea at bounding box center [276, 190] width 248 height 31
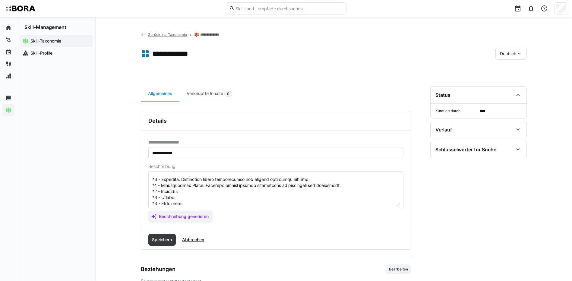
click at [191, 190] on textarea at bounding box center [276, 190] width 248 height 31
click at [187, 199] on textarea at bounding box center [276, 190] width 248 height 31
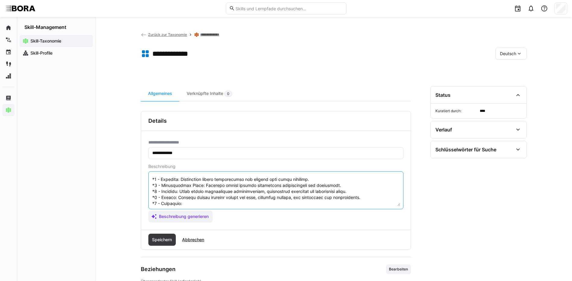
click at [296, 202] on textarea at bounding box center [276, 190] width 248 height 31
drag, startPoint x: 152, startPoint y: 180, endPoint x: 221, endPoint y: 219, distance: 79.2
click at [219, 217] on app-assistant-generate-form "Beschreibung Beschreibung generieren" at bounding box center [275, 193] width 255 height 58
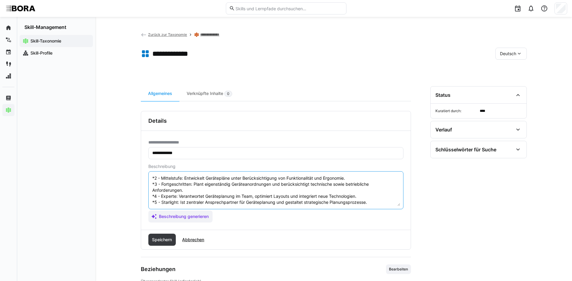
scroll to position [36, 0]
type textarea "Geräteplanung bezieht sich auf die Auswahl und Anordnung von Küchengeräten, um …"
click at [160, 238] on span "Speichern" at bounding box center [162, 240] width 22 height 6
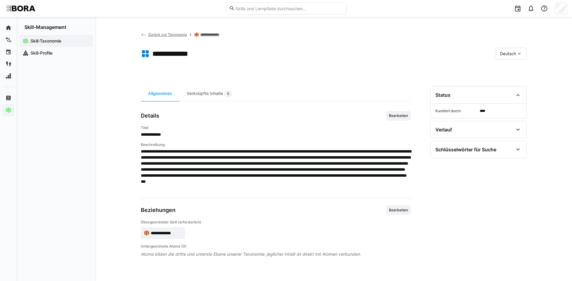
click at [497, 55] on div "Deutsch" at bounding box center [510, 54] width 31 height 12
click at [504, 81] on span "Englisch" at bounding box center [508, 82] width 16 height 6
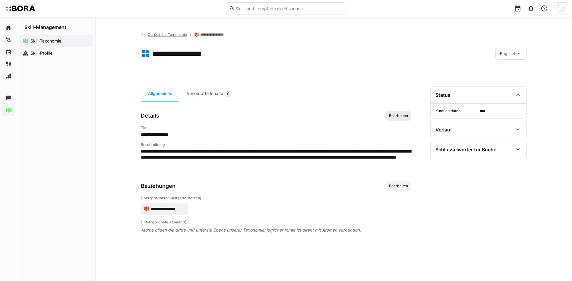
click at [397, 115] on span "Bearbeiten" at bounding box center [398, 115] width 20 height 5
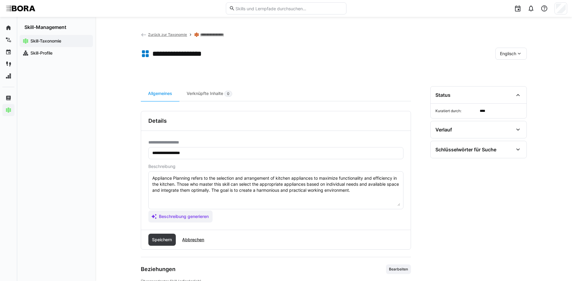
click at [373, 192] on textarea "Appliance Planning refers to the selection and arrangement of kitchen appliance…" at bounding box center [276, 190] width 248 height 31
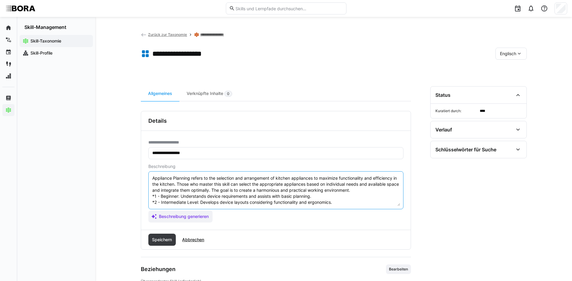
scroll to position [23, 0]
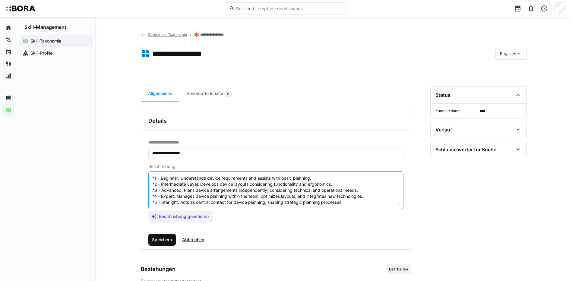
type textarea "Appliance Planning refers to the selection and arrangement of kitchen appliance…"
click at [157, 238] on span "Speichern" at bounding box center [162, 240] width 22 height 6
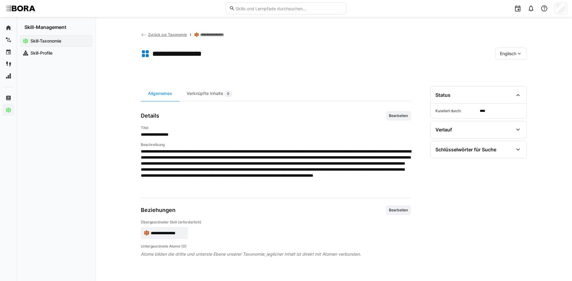
click at [506, 54] on span "Englisch" at bounding box center [508, 54] width 16 height 6
click at [510, 65] on div "Deutsch" at bounding box center [511, 69] width 32 height 13
click at [219, 33] on link "**********" at bounding box center [213, 34] width 27 height 5
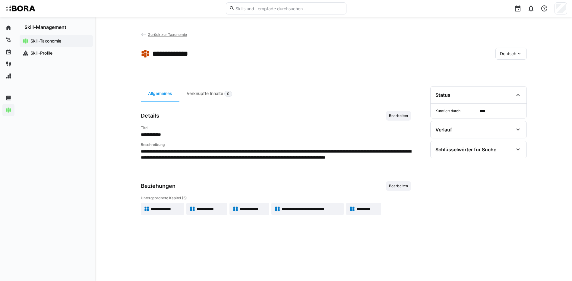
click at [204, 210] on span "**********" at bounding box center [210, 209] width 27 height 6
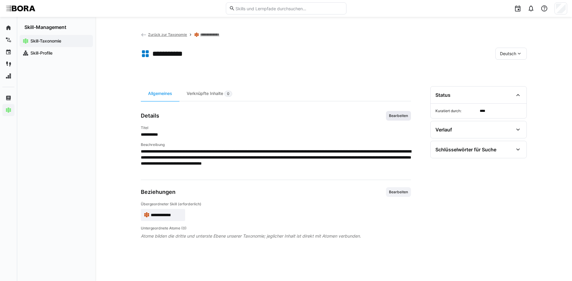
click at [400, 117] on span "Bearbeiten" at bounding box center [398, 115] width 20 height 5
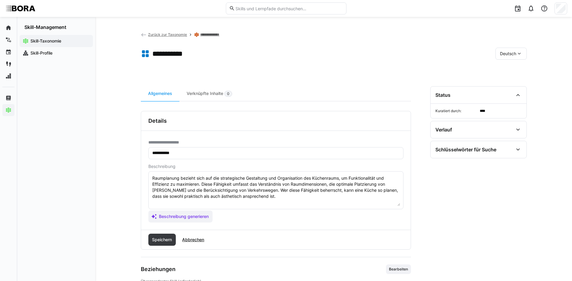
click at [242, 203] on textarea "Raumplanung bezieht sich auf die strategische Gestaltung und Organisation des K…" at bounding box center [276, 190] width 248 height 31
click at [289, 196] on textarea "Raumplanung bezieht sich auf die strategische Gestaltung und Organisation des K…" at bounding box center [276, 190] width 248 height 31
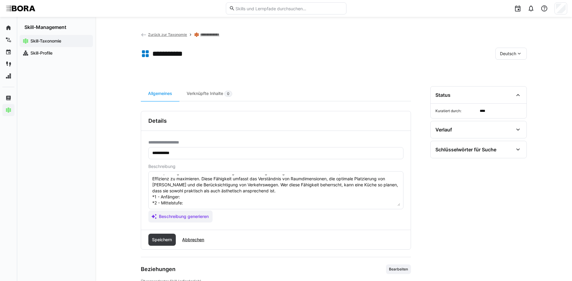
scroll to position [5, 0]
click at [195, 198] on textarea "Raumplanung bezieht sich auf die strategische Gestaltung und Organisation des K…" at bounding box center [276, 190] width 248 height 31
click at [189, 203] on textarea "Raumplanung bezieht sich auf die strategische Gestaltung und Organisation des K…" at bounding box center [276, 190] width 248 height 31
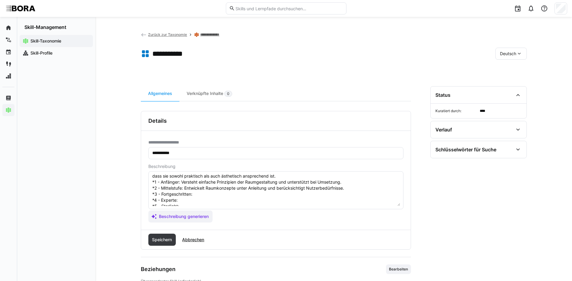
scroll to position [35, 0]
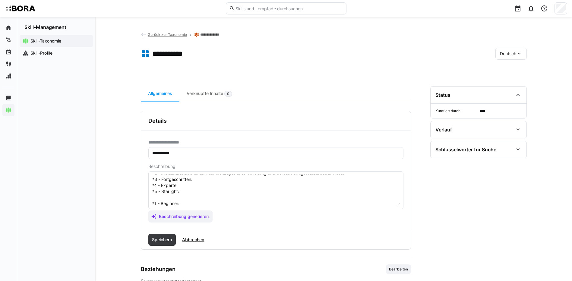
click at [210, 181] on textarea "Raumplanung bezieht sich auf die strategische Gestaltung und Organisation des K…" at bounding box center [276, 190] width 248 height 31
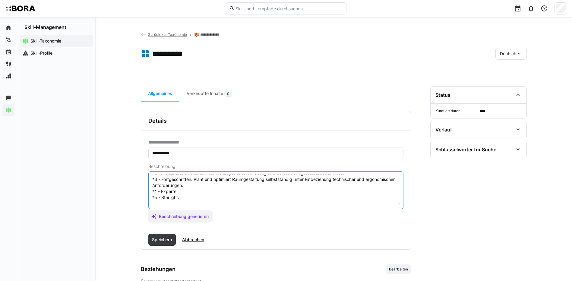
click at [192, 192] on textarea "Raumplanung bezieht sich auf die strategische Gestaltung und Organisation des K…" at bounding box center [276, 190] width 248 height 31
click at [213, 195] on textarea "Raumplanung bezieht sich auf die strategische Gestaltung und Organisation des K…" at bounding box center [276, 190] width 248 height 31
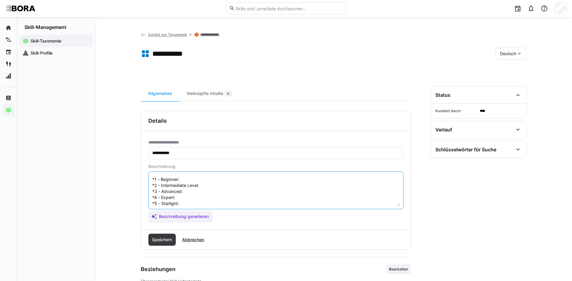
click at [226, 181] on textarea "Raumplanung bezieht sich auf die strategische Gestaltung und Organisation des K…" at bounding box center [276, 190] width 248 height 31
click at [259, 186] on textarea at bounding box center [276, 190] width 248 height 31
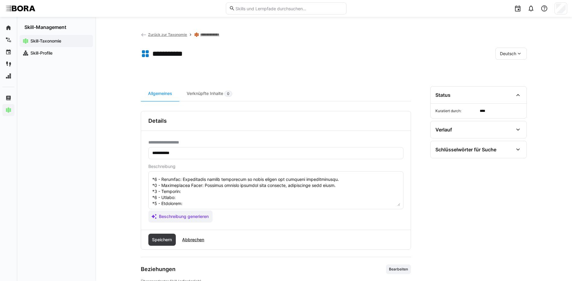
click at [199, 191] on textarea at bounding box center [276, 190] width 248 height 31
click at [193, 199] on textarea at bounding box center [276, 190] width 248 height 31
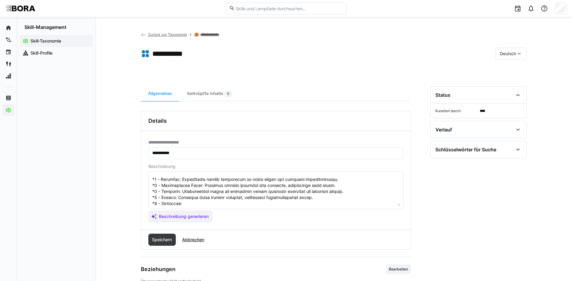
click at [204, 201] on textarea at bounding box center [276, 190] width 248 height 31
click at [151, 178] on eds-input at bounding box center [275, 190] width 255 height 38
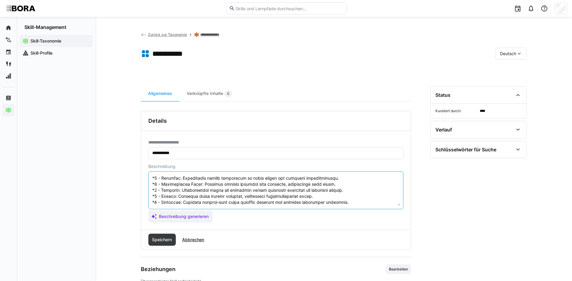
drag, startPoint x: 152, startPoint y: 179, endPoint x: 305, endPoint y: 230, distance: 161.0
click at [305, 230] on div "**********" at bounding box center [276, 180] width 270 height 139
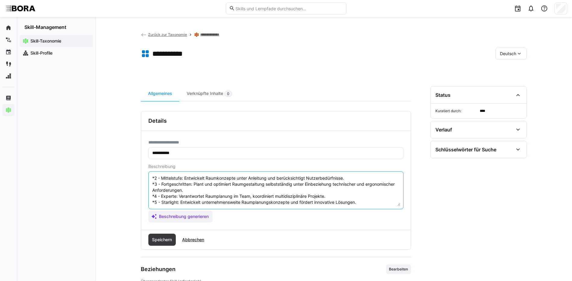
scroll to position [36, 0]
type textarea "Raumplanung bezieht sich auf die strategische Gestaltung und Organisation des K…"
click at [165, 241] on span "Speichern" at bounding box center [162, 240] width 22 height 6
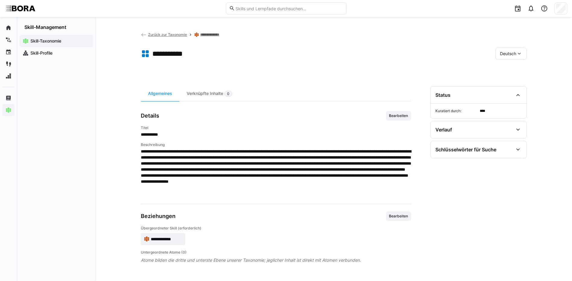
click at [507, 53] on span "Deutsch" at bounding box center [508, 54] width 16 height 6
click at [512, 82] on span "Englisch" at bounding box center [508, 82] width 16 height 6
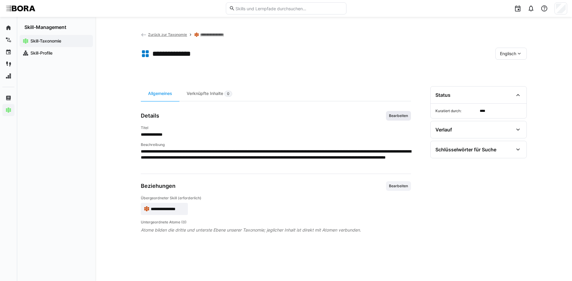
click at [389, 111] on span "Bearbeiten" at bounding box center [398, 116] width 25 height 10
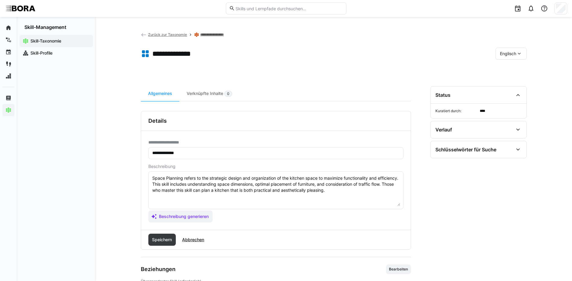
click at [351, 192] on textarea "Space Planning refers to the strategic design and organization of the kitchen s…" at bounding box center [276, 190] width 248 height 31
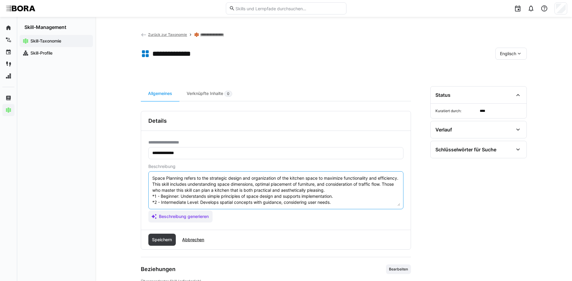
scroll to position [23, 0]
type textarea "Space Planning refers to the strategic design and organization of the kitchen s…"
click at [156, 239] on span "Speichern" at bounding box center [162, 240] width 22 height 6
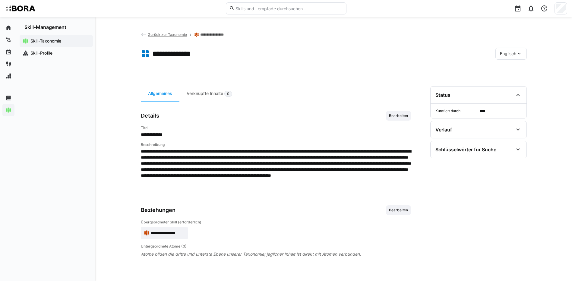
click at [516, 53] on eds-icon at bounding box center [519, 54] width 6 height 6
click at [520, 68] on div "Deutsch" at bounding box center [510, 70] width 22 height 6
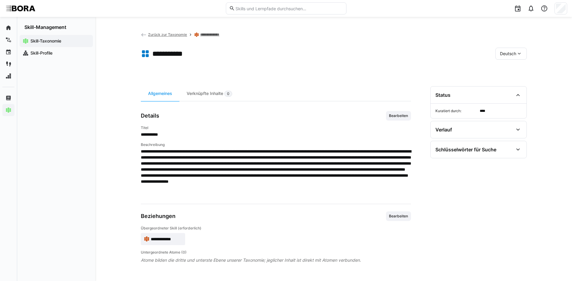
click at [219, 35] on link "**********" at bounding box center [213, 34] width 27 height 5
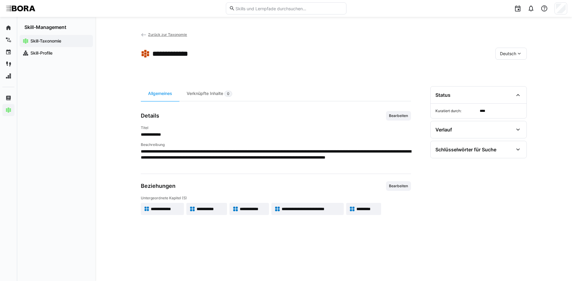
click at [197, 207] on span "**********" at bounding box center [210, 209] width 27 height 6
click at [247, 208] on span "**********" at bounding box center [253, 209] width 26 height 6
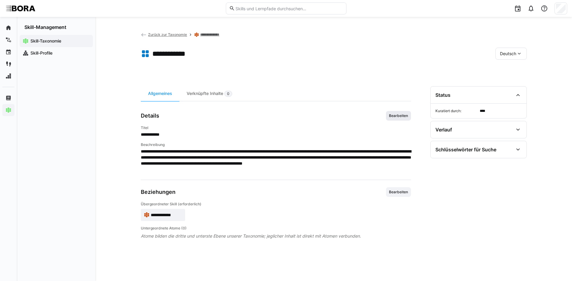
click at [400, 114] on span "Bearbeiten" at bounding box center [398, 115] width 20 height 5
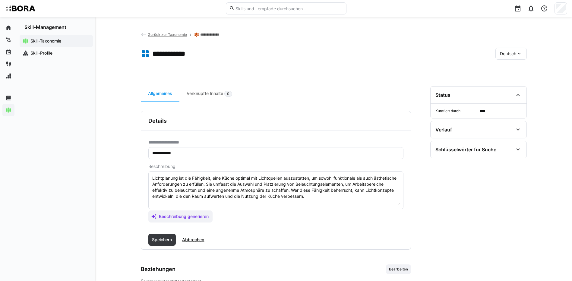
click at [308, 198] on textarea "Lichtplanung ist die Fähigkeit, eine Küche optimal mit Lichtquellen auszustatte…" at bounding box center [276, 190] width 248 height 31
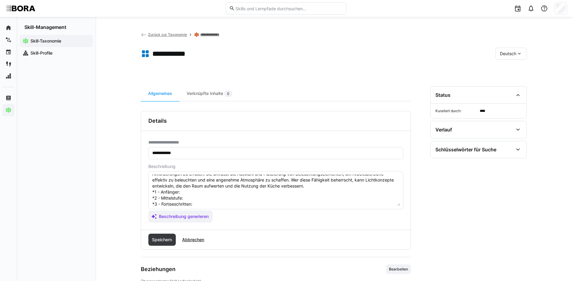
scroll to position [5, 0]
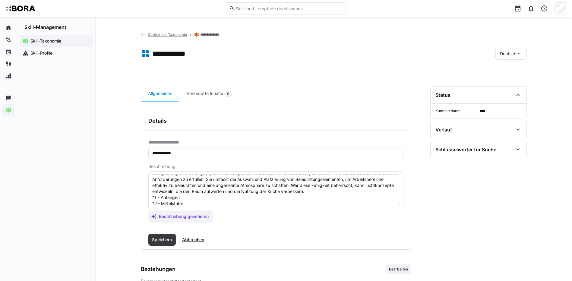
click at [183, 199] on textarea "Lichtplanung ist die Fähigkeit, eine Küche optimal mit Lichtquellen auszustatte…" at bounding box center [276, 190] width 248 height 31
click at [190, 204] on textarea "Lichtplanung ist die Fähigkeit, eine Küche optimal mit Lichtquellen auszustatte…" at bounding box center [276, 190] width 248 height 31
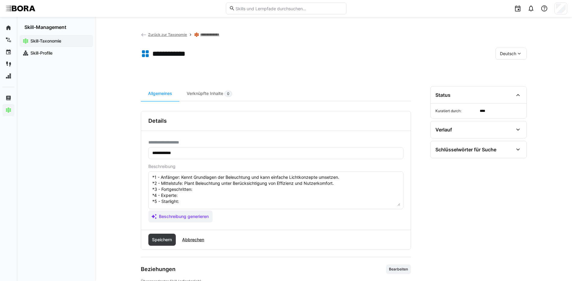
scroll to position [35, 0]
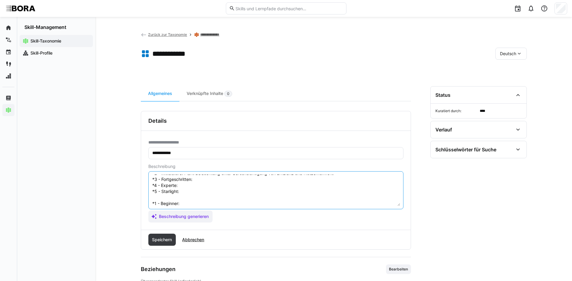
click at [201, 175] on textarea "Lichtplanung ist die Fähigkeit, eine Küche optimal mit Lichtquellen auszustatte…" at bounding box center [276, 190] width 248 height 31
click at [205, 180] on textarea "Lichtplanung ist die Fähigkeit, eine Küche optimal mit Lichtquellen auszustatte…" at bounding box center [276, 190] width 248 height 31
click at [183, 184] on textarea "Lichtplanung ist die Fähigkeit, eine Küche optimal mit Lichtquellen auszustatte…" at bounding box center [276, 190] width 248 height 31
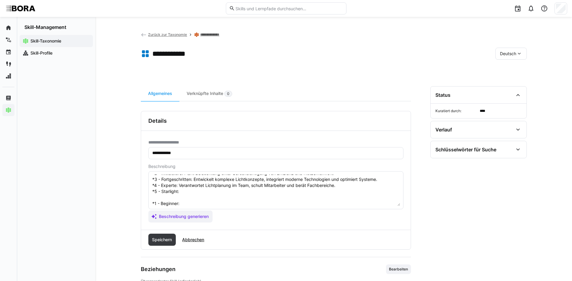
click at [222, 191] on textarea "Lichtplanung ist die Fähigkeit, eine Küche optimal mit Lichtquellen auszustatte…" at bounding box center [276, 190] width 248 height 31
click at [194, 203] on textarea "Lichtplanung ist die Fähigkeit, eine Küche optimal mit Lichtquellen auszustatte…" at bounding box center [276, 190] width 248 height 31
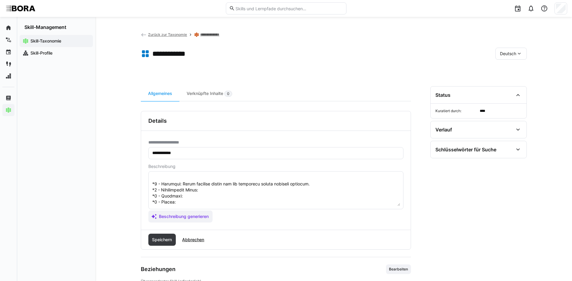
scroll to position [65, 0]
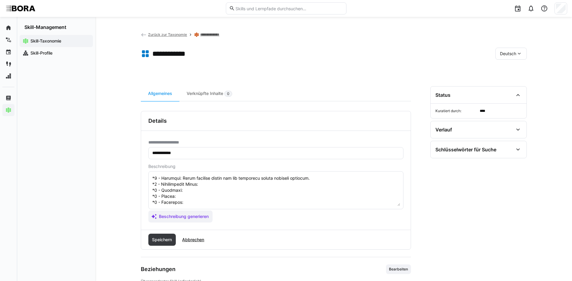
drag, startPoint x: 220, startPoint y: 180, endPoint x: 217, endPoint y: 182, distance: 3.9
click at [219, 181] on textarea at bounding box center [276, 190] width 248 height 31
click at [238, 187] on textarea at bounding box center [276, 190] width 248 height 31
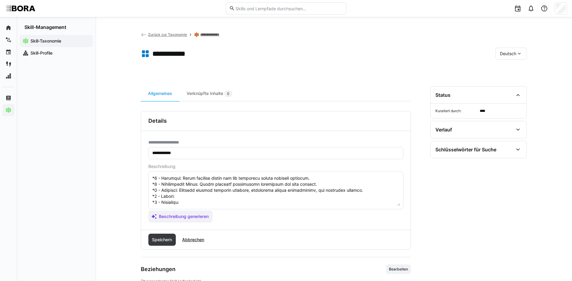
click at [199, 187] on textarea at bounding box center [276, 190] width 248 height 31
click at [198, 189] on textarea at bounding box center [276, 190] width 248 height 31
click at [208, 197] on textarea at bounding box center [276, 190] width 248 height 31
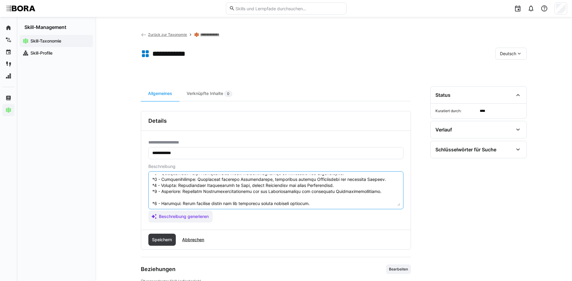
scroll to position [66, 0]
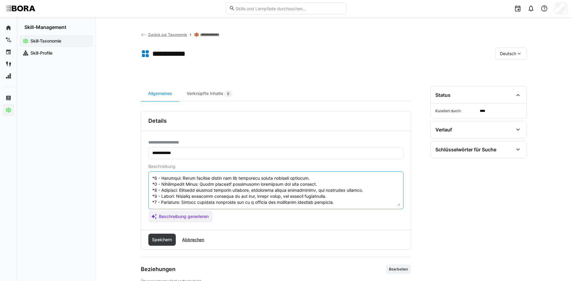
drag, startPoint x: 152, startPoint y: 201, endPoint x: 206, endPoint y: 224, distance: 59.3
click at [205, 224] on div "**********" at bounding box center [275, 180] width 269 height 99
type textarea "Lichtplanung ist die Fähigkeit, eine Küche optimal mit Lichtquellen auszustatte…"
click at [153, 234] on span "Speichern" at bounding box center [162, 240] width 28 height 12
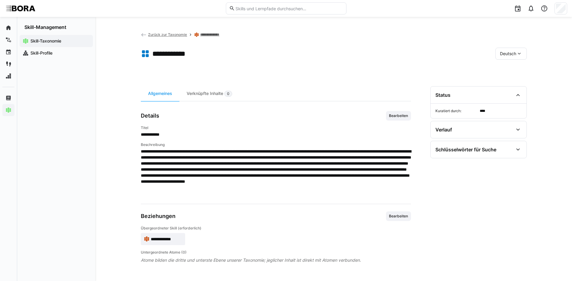
click at [514, 50] on div "Deutsch" at bounding box center [510, 54] width 31 height 12
click at [518, 80] on div "Englisch" at bounding box center [511, 82] width 22 height 6
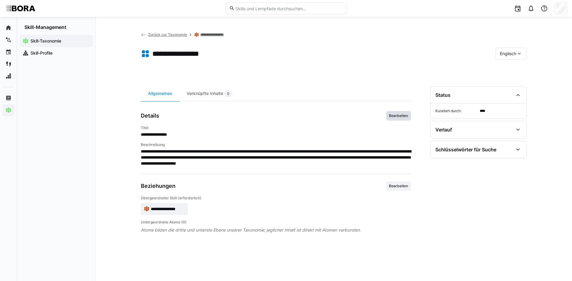
click at [403, 114] on span "Bearbeiten" at bounding box center [398, 115] width 20 height 5
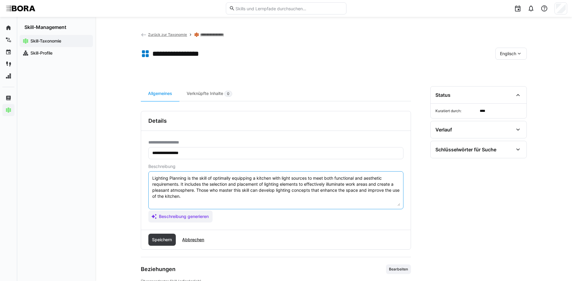
click at [375, 199] on textarea "Lighting Planning is the skill of optimally equipping a kitchen with light sour…" at bounding box center [276, 190] width 248 height 31
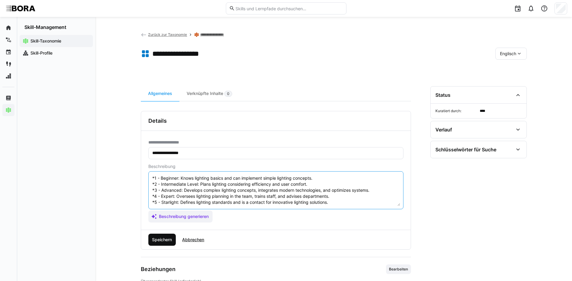
type textarea "Lighting Planning is the skill of optimally equipping a kitchen with light sour…"
click at [169, 238] on span "Speichern" at bounding box center [162, 240] width 22 height 6
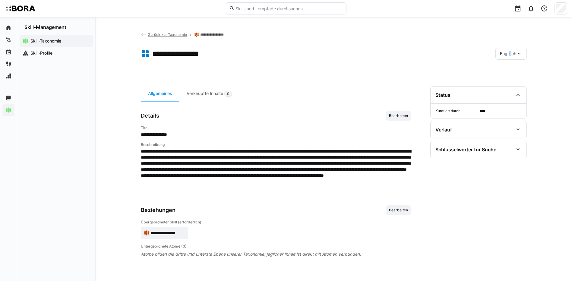
click at [509, 53] on span "Englisch" at bounding box center [508, 54] width 16 height 6
drag, startPoint x: 509, startPoint y: 53, endPoint x: 501, endPoint y: 69, distance: 17.8
click at [501, 69] on span "Deutsch" at bounding box center [507, 70] width 16 height 6
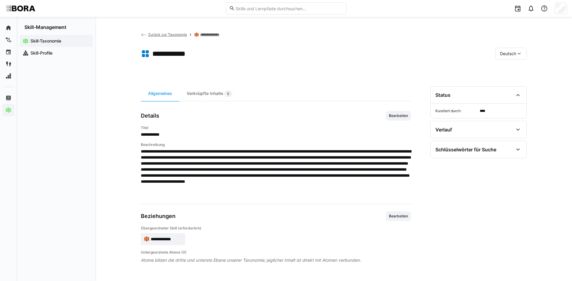
click at [220, 37] on link "**********" at bounding box center [213, 34] width 27 height 5
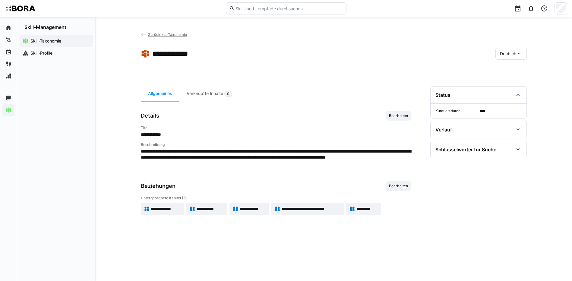
click at [296, 207] on span "**********" at bounding box center [311, 209] width 59 height 6
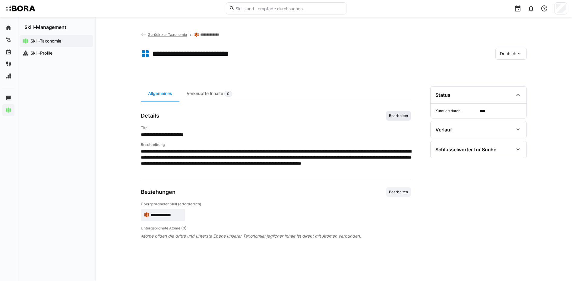
click at [406, 114] on span "Bearbeiten" at bounding box center [398, 115] width 20 height 5
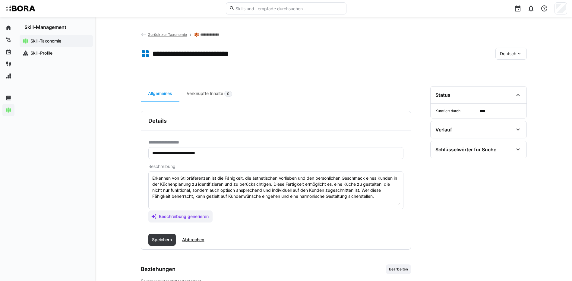
click at [17, 163] on div "Skill-Taxonomie Skill-Profile" at bounding box center [56, 155] width 78 height 251
click at [390, 198] on textarea "Erkennen von Stilpräferenzen ist die Fähigkeit, die ästhetischen Vorlieben und …" at bounding box center [276, 190] width 248 height 31
click at [194, 201] on textarea "Erkennen von Stilpräferenzen ist die Fähigkeit, die ästhetischen Vorlieben und …" at bounding box center [276, 190] width 248 height 31
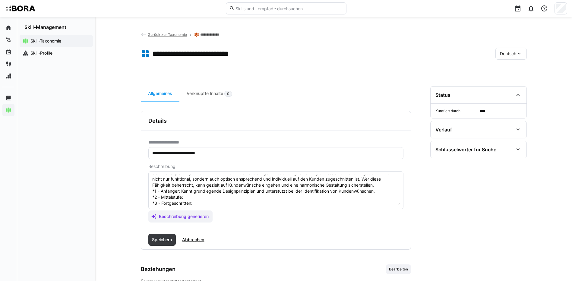
scroll to position [30, 0]
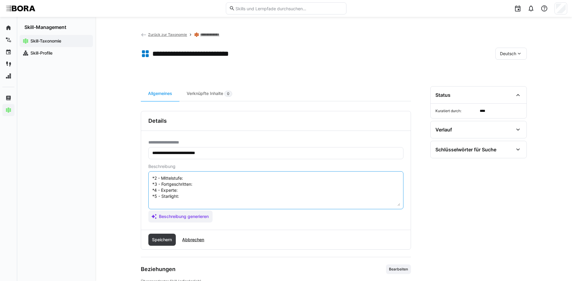
click at [210, 178] on textarea "Erkennen von Stilpräferenzen ist die Fähigkeit, die ästhetischen Vorlieben und …" at bounding box center [276, 190] width 248 height 31
click at [250, 186] on textarea "Erkennen von Stilpräferenzen ist die Fähigkeit, die ästhetischen Vorlieben und …" at bounding box center [276, 190] width 248 height 31
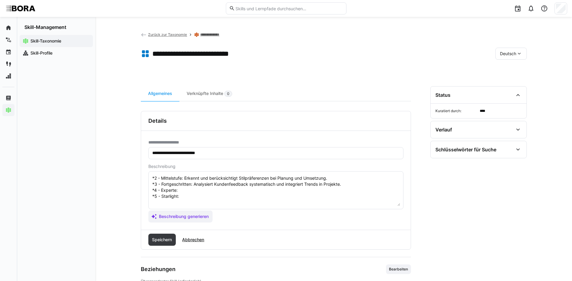
click at [183, 190] on textarea "Erkennen von Stilpräferenzen ist die Fähigkeit, die ästhetischen Vorlieben und …" at bounding box center [276, 190] width 248 height 31
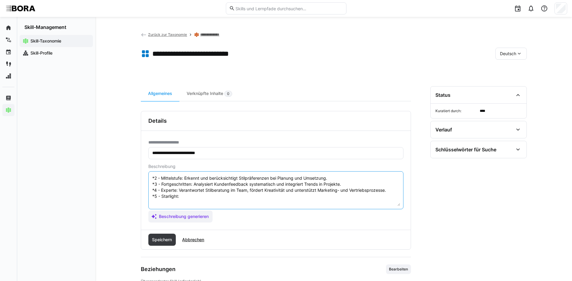
click at [214, 198] on textarea "Erkennen von Stilpräferenzen ist die Fähigkeit, die ästhetischen Vorlieben und …" at bounding box center [276, 190] width 248 height 31
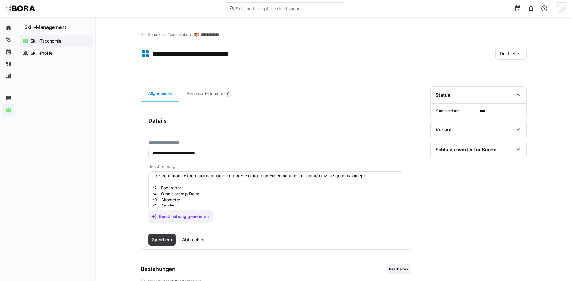
scroll to position [60, 0]
click at [185, 177] on textarea at bounding box center [276, 190] width 248 height 31
click at [282, 184] on textarea at bounding box center [276, 190] width 248 height 31
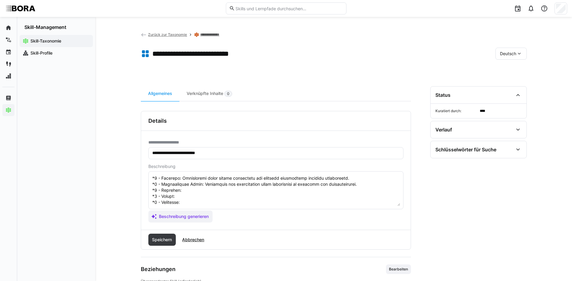
click at [190, 191] on textarea at bounding box center [276, 190] width 248 height 31
click at [189, 196] on textarea at bounding box center [276, 190] width 248 height 31
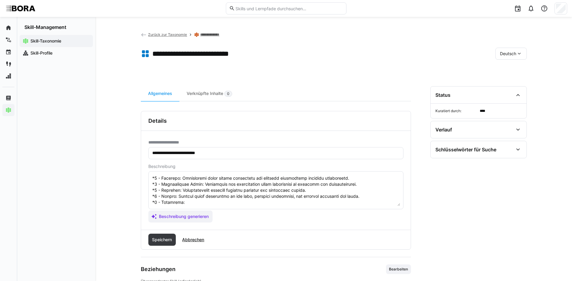
click at [298, 204] on textarea at bounding box center [276, 190] width 248 height 31
drag, startPoint x: 152, startPoint y: 177, endPoint x: 307, endPoint y: 221, distance: 161.3
click at [307, 221] on app-assistant-generate-form "Beschreibung Beschreibung generieren" at bounding box center [275, 193] width 255 height 58
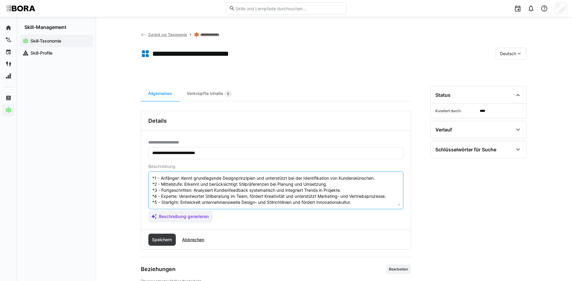
scroll to position [30, 0]
type textarea "Erkennen von Stilpräferenzen ist die Fähigkeit, die ästhetischen Vorlieben und …"
click at [156, 237] on span "Speichern" at bounding box center [162, 240] width 22 height 6
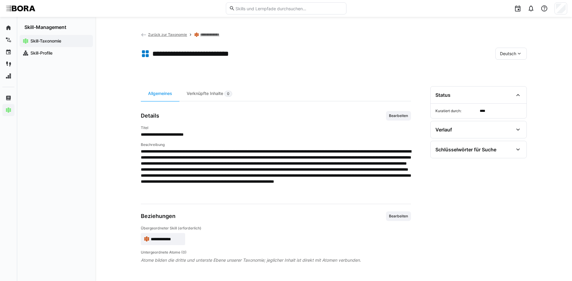
click at [515, 52] on span "Deutsch" at bounding box center [508, 54] width 16 height 6
click at [518, 80] on div "Englisch" at bounding box center [511, 82] width 22 height 6
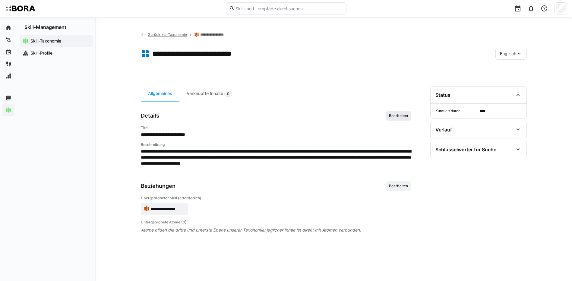
click at [395, 115] on span "Bearbeiten" at bounding box center [398, 115] width 20 height 5
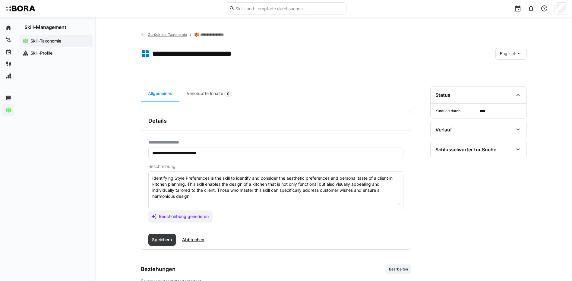
click at [327, 200] on textarea "Identifying Style Preferences is the skill to identify and consider the aesthet…" at bounding box center [276, 190] width 248 height 31
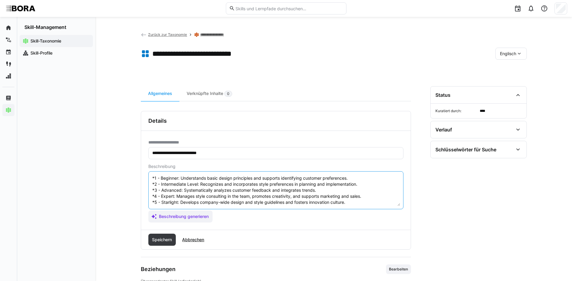
scroll to position [0, 0]
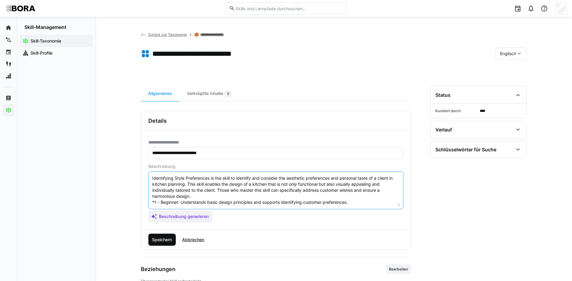
type textarea "Identifying Style Preferences is the skill to identify and consider the aesthet…"
click at [163, 240] on span "Speichern" at bounding box center [162, 240] width 22 height 6
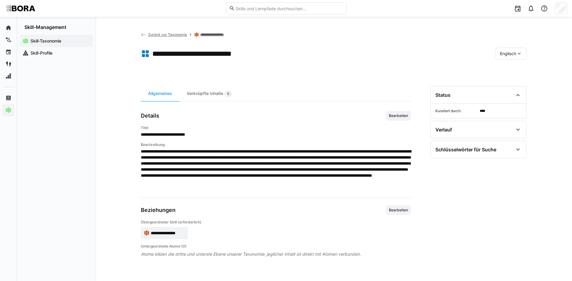
click at [509, 53] on span "Englisch" at bounding box center [508, 54] width 16 height 6
click at [508, 73] on div "Deutsch" at bounding box center [511, 69] width 32 height 13
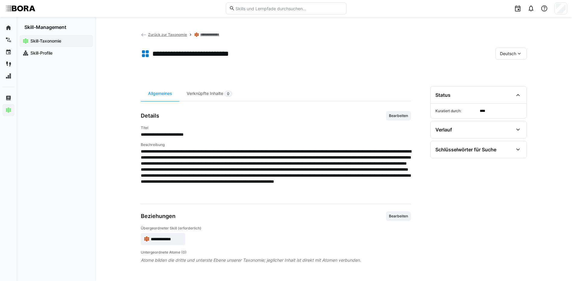
click at [206, 34] on link "**********" at bounding box center [213, 34] width 27 height 5
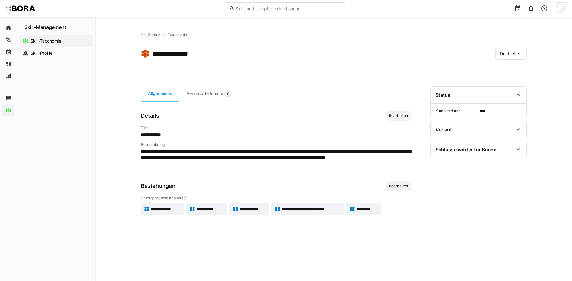
click at [370, 208] on span "*********" at bounding box center [367, 209] width 22 height 6
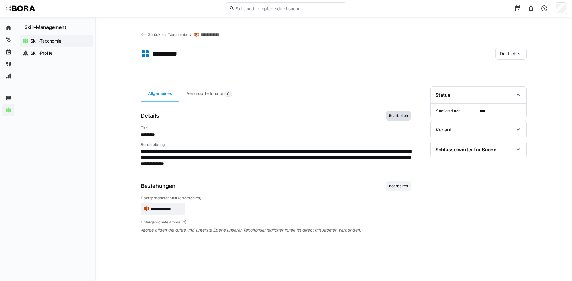
click at [401, 114] on span "Bearbeiten" at bounding box center [398, 115] width 20 height 5
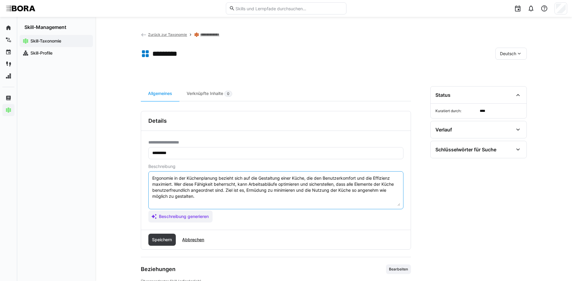
click at [195, 197] on textarea "Ergonomie in der Küchenplanung bezieht sich auf die Gestaltung einer Küche, die…" at bounding box center [276, 190] width 248 height 31
click at [193, 200] on textarea "Ergonomie in der Küchenplanung bezieht sich auf die Gestaltung einer Küche, die…" at bounding box center [276, 190] width 248 height 31
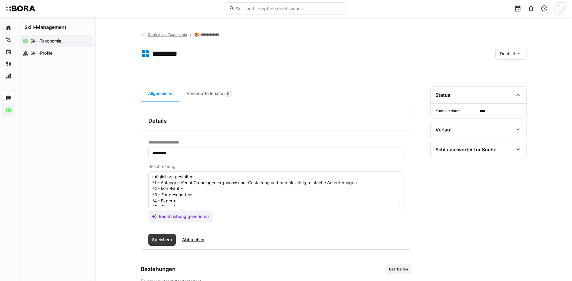
scroll to position [30, 0]
click at [191, 177] on textarea "Ergonomie in der Küchenplanung bezieht sich auf die Gestaltung einer Küche, die…" at bounding box center [276, 190] width 248 height 31
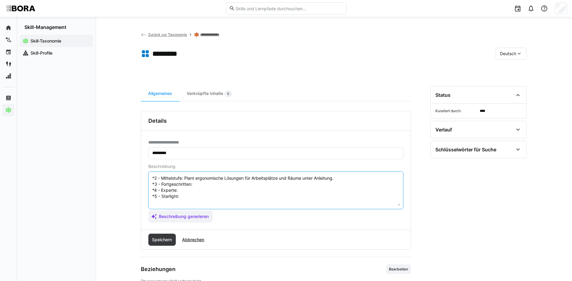
click at [204, 185] on textarea "Ergonomie in der Küchenplanung bezieht sich auf die Gestaltung einer Küche, die…" at bounding box center [276, 190] width 248 height 31
click at [192, 191] on textarea "Ergonomie in der Küchenplanung bezieht sich auf die Gestaltung einer Küche, die…" at bounding box center [276, 190] width 248 height 31
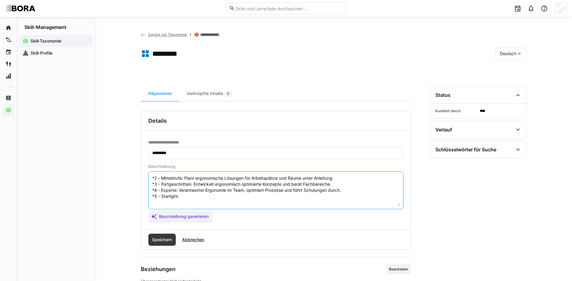
click at [181, 196] on textarea "Ergonomie in der Küchenplanung bezieht sich auf die Gestaltung einer Küche, die…" at bounding box center [276, 190] width 248 height 31
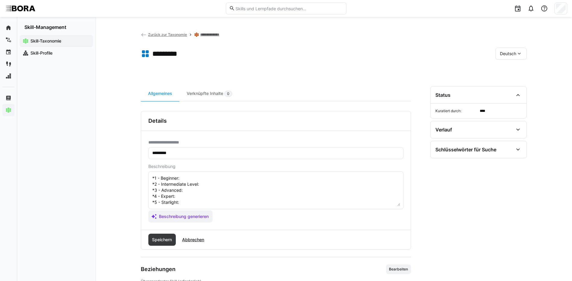
click at [216, 179] on textarea "Ergonomie in der Küchenplanung bezieht sich auf die Gestaltung einer Küche, die…" at bounding box center [276, 190] width 248 height 31
click at [216, 184] on textarea at bounding box center [276, 190] width 248 height 31
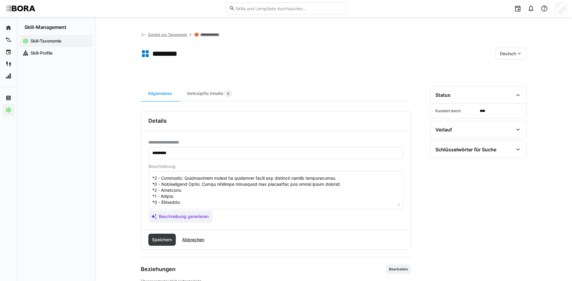
click at [224, 191] on textarea at bounding box center [276, 190] width 248 height 31
click at [195, 196] on textarea at bounding box center [276, 190] width 248 height 31
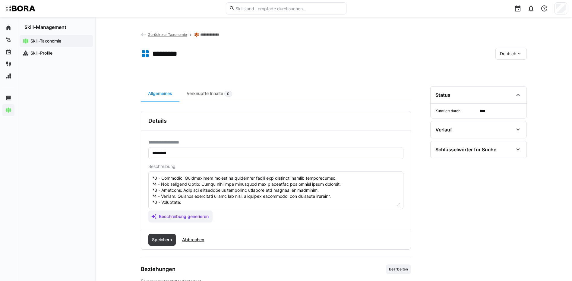
click at [184, 204] on textarea at bounding box center [276, 190] width 248 height 31
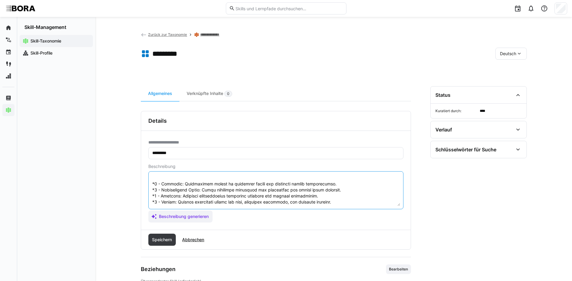
scroll to position [66, 0]
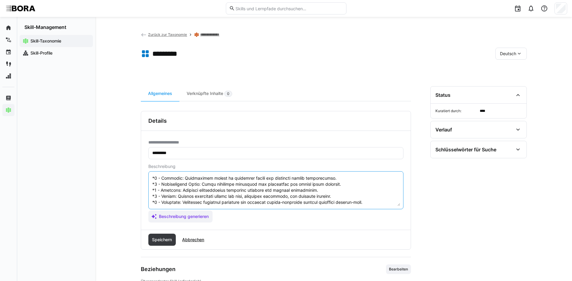
drag, startPoint x: 152, startPoint y: 177, endPoint x: 352, endPoint y: 213, distance: 203.3
click at [352, 213] on app-assistant-generate-form "Beschreibung Beschreibung generieren" at bounding box center [275, 193] width 255 height 58
type textarea "Ergonomie in der Küchenplanung bezieht sich auf die Gestaltung einer Küche, die…"
click at [166, 241] on span "Speichern" at bounding box center [162, 240] width 22 height 6
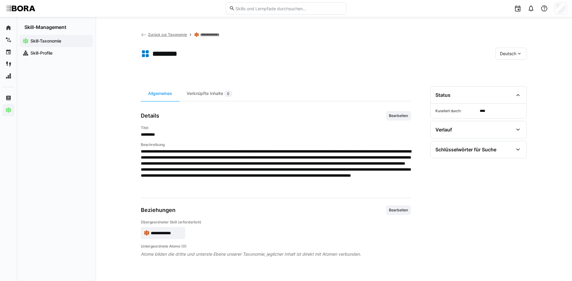
click at [502, 56] on span "Deutsch" at bounding box center [508, 54] width 16 height 6
click at [509, 83] on span "Englisch" at bounding box center [508, 82] width 16 height 6
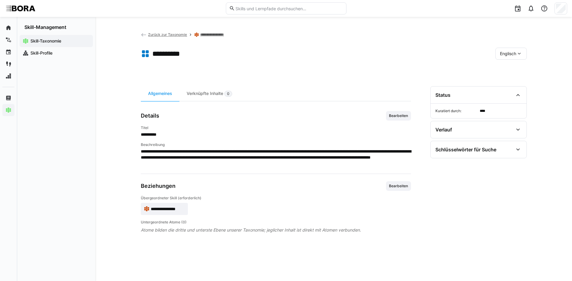
drag, startPoint x: 408, startPoint y: 112, endPoint x: 392, endPoint y: 129, distance: 22.6
click at [408, 113] on span "Bearbeiten" at bounding box center [398, 116] width 25 height 10
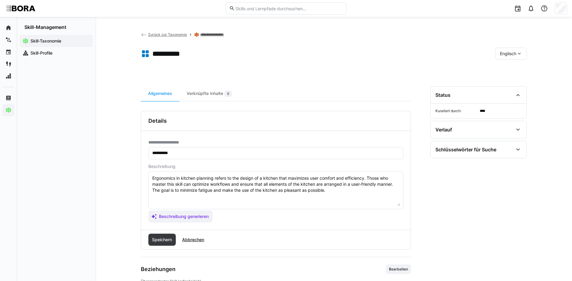
click at [344, 193] on textarea "Ergonomics in kitchen planning refers to the design of a kitchen that maximizes…" at bounding box center [276, 190] width 248 height 31
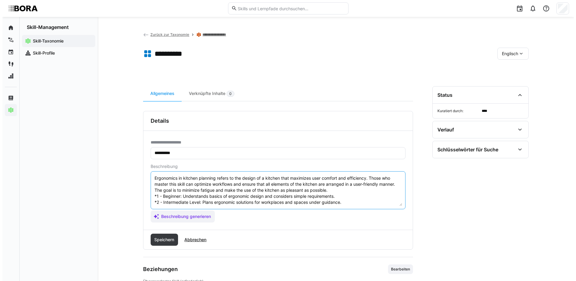
scroll to position [23, 0]
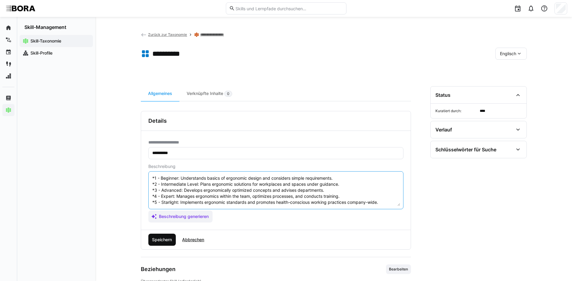
type textarea "Ergonomics in kitchen planning refers to the design of a kitchen that maximizes…"
click at [162, 242] on span "Speichern" at bounding box center [162, 240] width 22 height 6
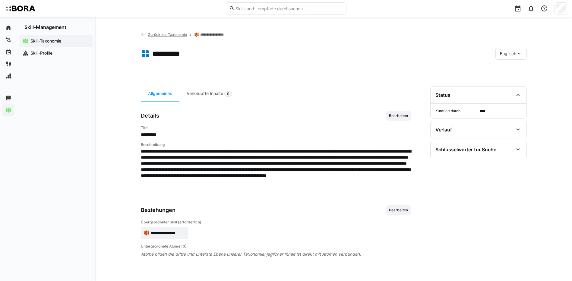
click at [513, 51] on span "Englisch" at bounding box center [508, 54] width 16 height 6
click at [514, 70] on span "Deutsch" at bounding box center [507, 70] width 16 height 6
click at [214, 34] on link "**********" at bounding box center [213, 34] width 27 height 5
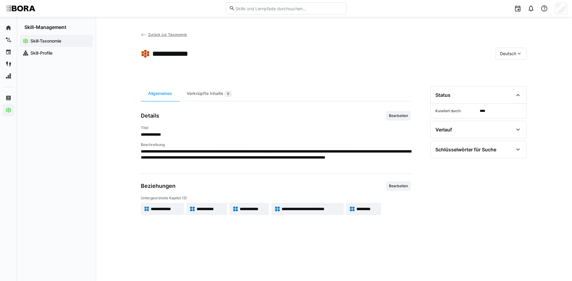
click at [180, 35] on span "Zurück zur Taxonomie" at bounding box center [167, 34] width 39 height 5
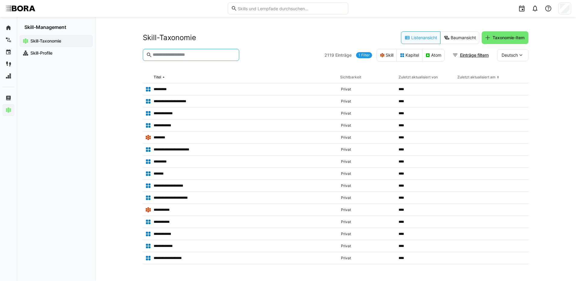
click at [190, 56] on input "text" at bounding box center [194, 54] width 84 height 5
type input "**********"
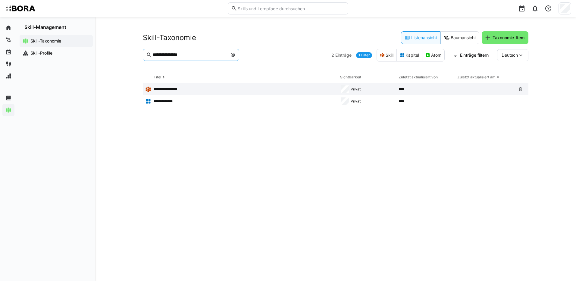
click at [169, 90] on p "**********" at bounding box center [170, 89] width 32 height 5
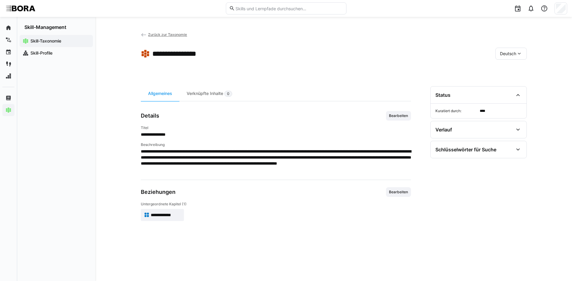
click at [166, 218] on span "**********" at bounding box center [166, 215] width 30 height 6
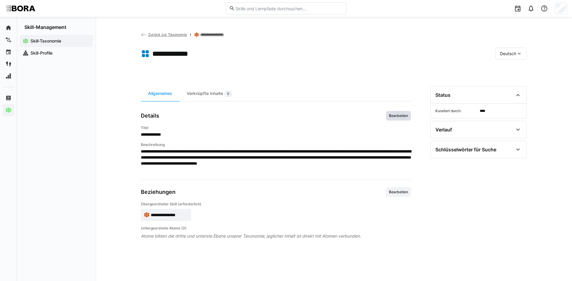
click at [403, 115] on span "Bearbeiten" at bounding box center [398, 115] width 20 height 5
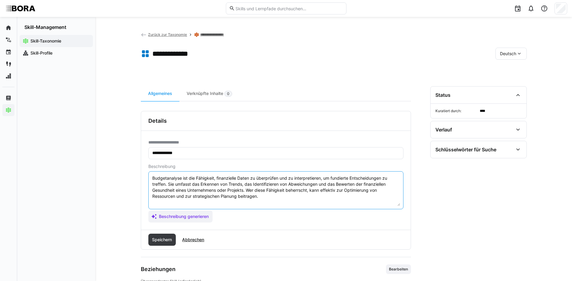
click at [268, 199] on textarea "Budgetanalyse ist die Fähigkeit, finanzielle Daten zu überprüfen und zu interpr…" at bounding box center [276, 190] width 248 height 31
paste textarea "*1 - Anfänger: *2 - Mittelstufe: *3 - Fortgeschritten: *4 - Experte: *5 - Starl…"
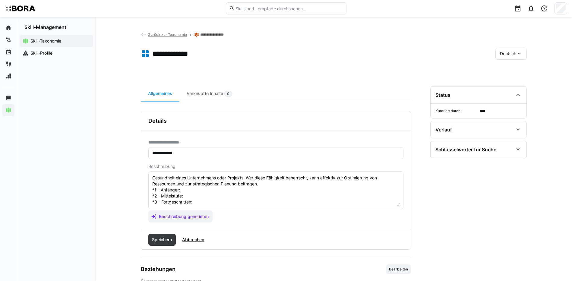
scroll to position [5, 0]
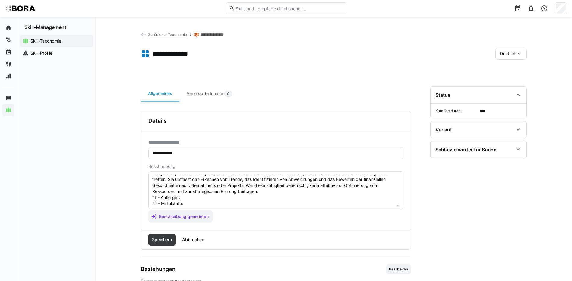
click at [196, 196] on textarea "Budgetanalyse ist die Fähigkeit, finanzielle Daten zu überprüfen und zu interpr…" at bounding box center [276, 190] width 248 height 31
paste textarea "Versteht Basis-Finanzkennzahlen und unterstützt bei einfachen Budgetauswertunge…"
click at [196, 205] on textarea "Budgetanalyse ist die Fähigkeit, finanzielle Daten zu überprüfen und zu interpr…" at bounding box center [276, 190] width 248 height 31
paste textarea "Analysiert Budgets, erkennt Abweichungen und berichtet an Vorgesetzte."
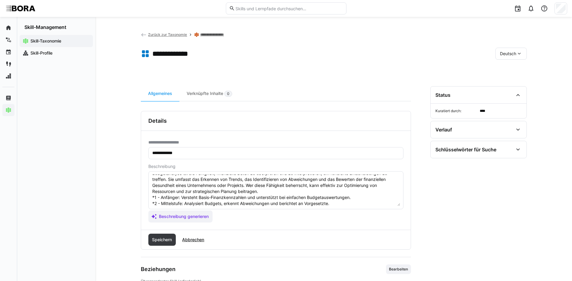
scroll to position [35, 0]
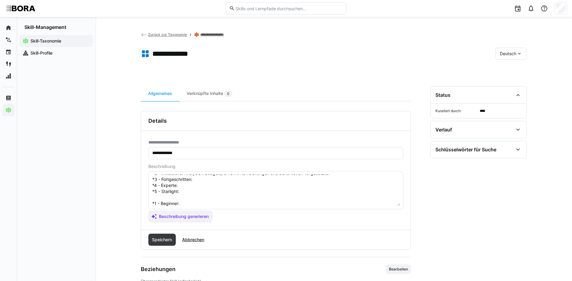
click at [263, 181] on textarea "Budgetanalyse ist die Fähigkeit, finanzielle Daten zu überprüfen und zu interpr…" at bounding box center [276, 190] width 248 height 31
paste textarea "Entwickelt detaillierte Budgetanalysen und identifiziert Einsparpotenziale."
click at [246, 186] on textarea "Budgetanalyse ist die Fähigkeit, finanzielle Daten zu überprüfen und zu interpr…" at bounding box center [276, 190] width 248 height 31
paste textarea "Verantwortet Budgetanalyseprozesse und berät Führungskräfte."
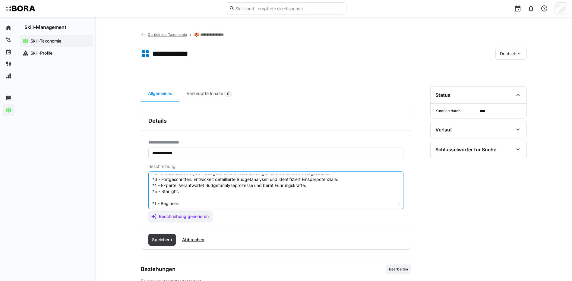
click at [216, 191] on textarea "Budgetanalyse ist die Fähigkeit, finanzielle Daten zu überprüfen und zu interpr…" at bounding box center [276, 190] width 248 height 31
paste textarea "Entwickelt unternehmensweite Controlling-Standards und fördert finanzielle Effi…"
click at [200, 205] on textarea "Budgetanalyse ist die Fähigkeit, finanzielle Daten zu überprüfen und zu interpr…" at bounding box center [276, 190] width 248 height 31
paste textarea "Understands basic financial metrics and assists in simple budget evaluations."
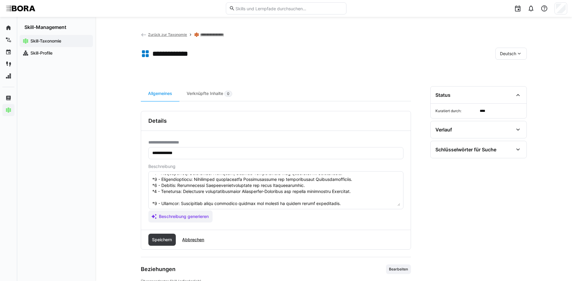
scroll to position [65, 0]
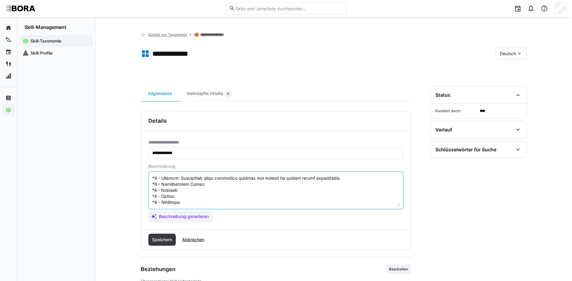
click at [226, 181] on textarea at bounding box center [276, 190] width 248 height 31
paste textarea "Analyzes budgets, identifies deviations, and reports to supervisors."
click at [196, 183] on textarea at bounding box center [276, 190] width 248 height 31
paste textarea "Develops detailed budget analyses and identifies savings potential."
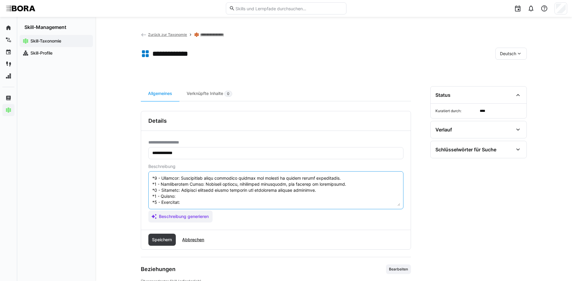
click at [193, 194] on textarea at bounding box center [276, 190] width 248 height 31
paste textarea "Manages budget analysis processes and advises management."
click at [310, 196] on textarea at bounding box center [276, 190] width 248 height 31
paste textarea "Develops company-wide controlling standards and promotes financial efficiency."
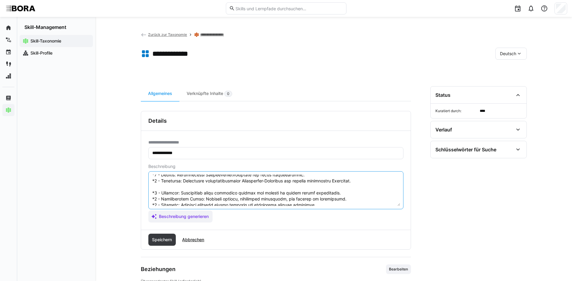
scroll to position [35, 0]
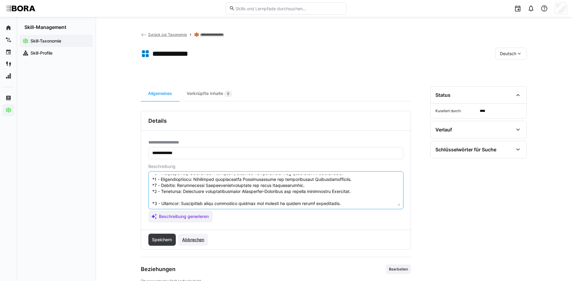
drag, startPoint x: 152, startPoint y: 203, endPoint x: 188, endPoint y: 236, distance: 49.5
click at [188, 236] on div "**********" at bounding box center [276, 180] width 270 height 139
click at [172, 198] on textarea at bounding box center [276, 190] width 248 height 31
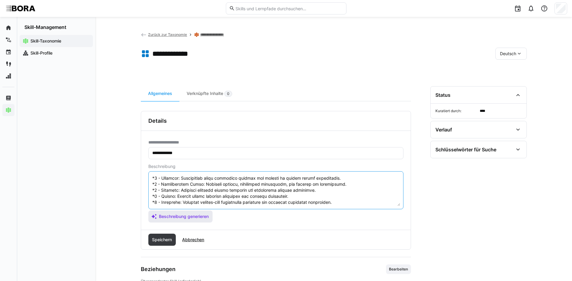
drag, startPoint x: 152, startPoint y: 201, endPoint x: 210, endPoint y: 217, distance: 60.0
click at [210, 217] on app-assistant-generate-form "Beschreibung Beschreibung generieren" at bounding box center [275, 193] width 255 height 58
type textarea "Budgetanalyse ist die Fähigkeit, finanzielle Daten zu überprüfen und zu interpr…"
click at [167, 234] on span "Speichern" at bounding box center [162, 240] width 28 height 12
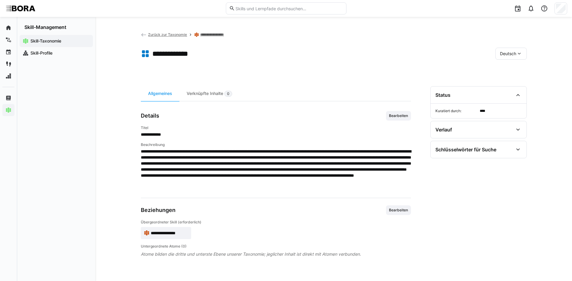
click at [511, 55] on span "Deutsch" at bounding box center [508, 54] width 16 height 6
click at [515, 81] on span "Englisch" at bounding box center [508, 82] width 16 height 6
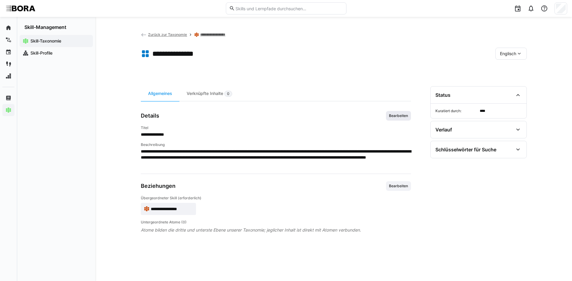
click at [397, 114] on span "Bearbeiten" at bounding box center [398, 115] width 20 height 5
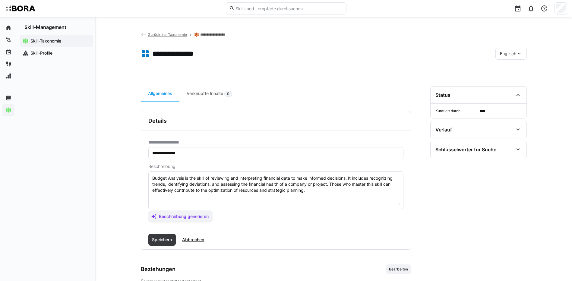
click at [322, 194] on textarea "Budget Analysis is the skill of reviewing and interpreting financial data to ma…" at bounding box center [276, 190] width 248 height 31
paste textarea "*1 - Beginner: Understands basic financial metrics and assists in simple budget…"
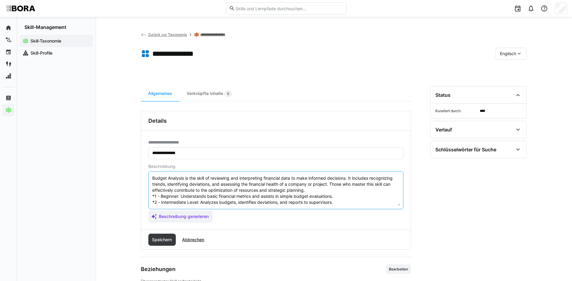
scroll to position [23, 0]
type textarea "Budget Analysis is the skill of reviewing and interpreting financial data to ma…"
click at [159, 238] on span "Speichern" at bounding box center [162, 240] width 22 height 6
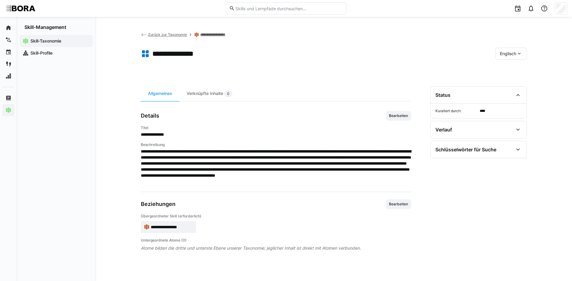
click at [512, 56] on span "Englisch" at bounding box center [508, 54] width 16 height 6
click at [513, 74] on div "Deutsch" at bounding box center [511, 69] width 32 height 13
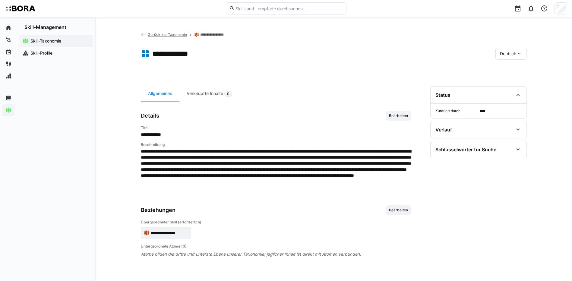
click at [204, 34] on link "**********" at bounding box center [216, 34] width 32 height 5
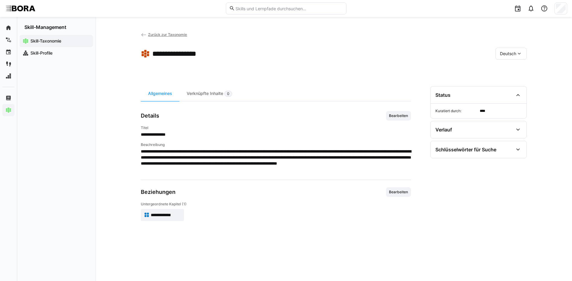
click at [165, 34] on span "Zurück zur Taxonomie" at bounding box center [167, 34] width 39 height 5
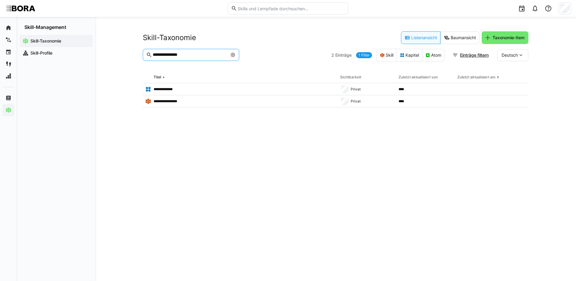
drag, startPoint x: 213, startPoint y: 53, endPoint x: 132, endPoint y: 53, distance: 81.1
click at [132, 53] on div "**********" at bounding box center [335, 149] width 481 height 264
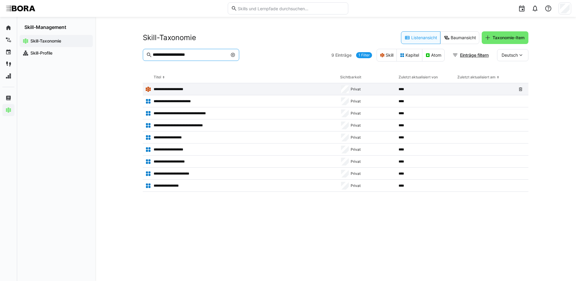
type input "**********"
click at [182, 89] on p "**********" at bounding box center [173, 89] width 39 height 5
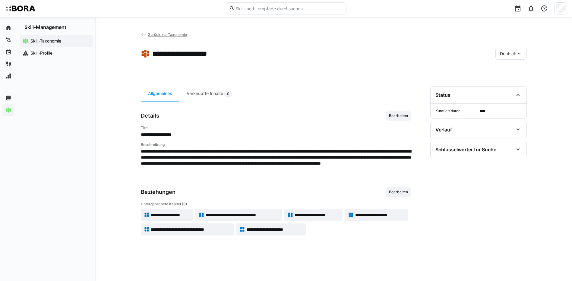
click at [178, 214] on span "**********" at bounding box center [170, 215] width 39 height 6
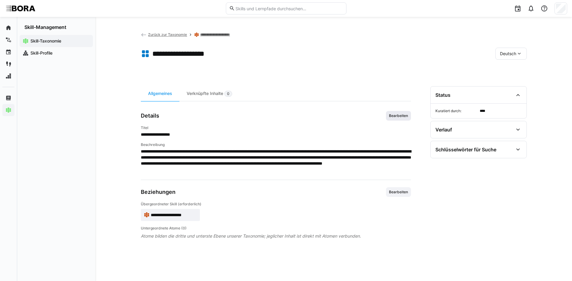
click at [397, 115] on span "Bearbeiten" at bounding box center [398, 115] width 20 height 5
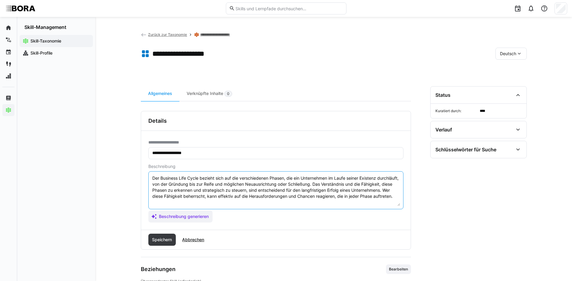
click at [204, 204] on textarea "Der Business Life Cycle bezieht sich auf die verschiedenen Phasen, die ein Unte…" at bounding box center [276, 190] width 248 height 31
paste textarea "*1 - Anfänger: *2 - Mittelstufe: *3 - Fortgeschritten: *4 - Experte: *5 - Starl…"
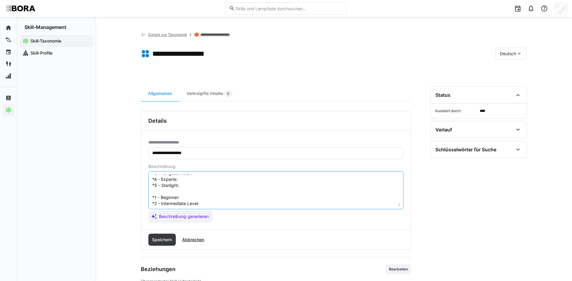
scroll to position [11, 0]
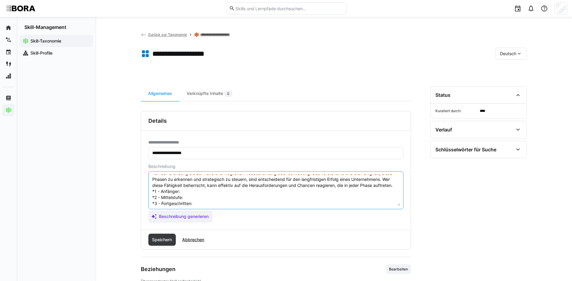
click at [201, 200] on textarea "Der Business Life Cycle bezieht sich auf die verschiedenen Phasen, die ein Unte…" at bounding box center [276, 190] width 248 height 31
click at [194, 198] on textarea "Der Business Life Cycle bezieht sich auf die verschiedenen Phasen, die ein Unte…" at bounding box center [276, 190] width 248 height 31
paste textarea "Kennt die Phasen des Unternehmenslebenszyklus und deren Herausforderungen."
click at [200, 204] on textarea "Der Business Life Cycle bezieht sich auf die verschiedenen Phasen, die ein Unte…" at bounding box center [276, 190] width 248 height 31
paste textarea "Unterstützt Maßnahmen in verschiedenen Phasen und erkennt Chancen und Risiken."
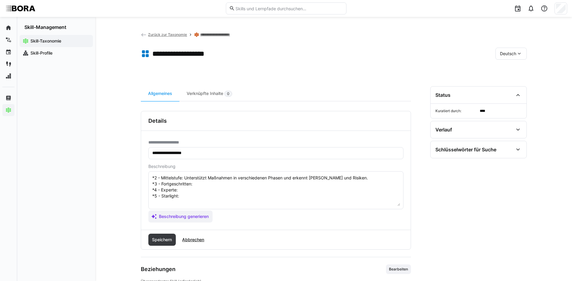
scroll to position [41, 0]
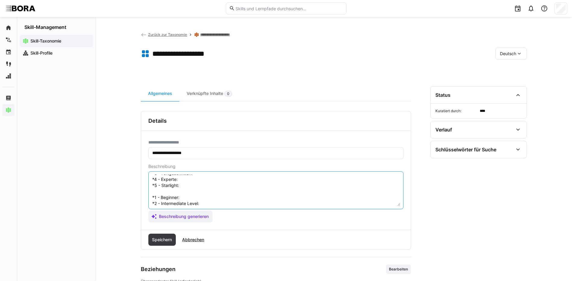
drag, startPoint x: 213, startPoint y: 181, endPoint x: 210, endPoint y: 178, distance: 4.7
click at [210, 178] on textarea "Der Business Life Cycle bezieht sich auf die verschiedenen Phasen, die ein Unte…" at bounding box center [276, 190] width 248 height 31
paste textarea "Analysiert Life-Cycle-Daten, entwickelt Strategien für Wachstum und Wandel."
click at [275, 186] on textarea "Der Business Life Cycle bezieht sich auf die verschiedenen Phasen, die ein Unte…" at bounding box center [276, 190] width 248 height 31
paste textarea "Verantwortet Life-Cycle-Management im Team, berät Geschäftsführung."
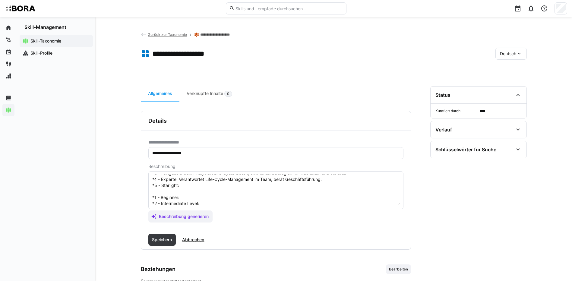
click at [262, 194] on textarea "Der Business Life Cycle bezieht sich auf die verschiedenen Phasen, die ein Unte…" at bounding box center [276, 190] width 248 height 31
paste textarea "Entwickelt strategische Life-Cycle-Modelle und steuert unternehmensweite Initia…"
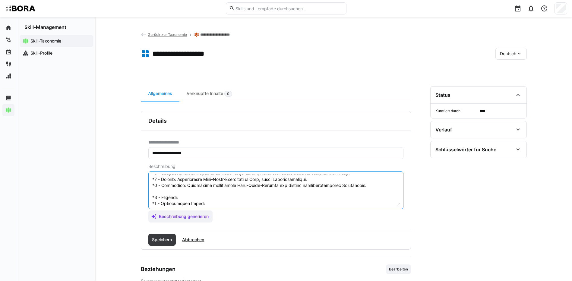
click at [188, 204] on textarea at bounding box center [276, 190] width 248 height 31
paste textarea "Understands phases of the business life cycle and related challenges."
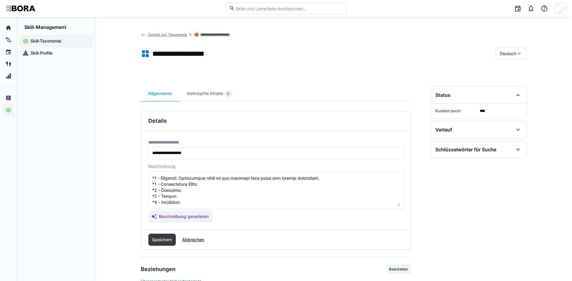
click at [220, 180] on textarea at bounding box center [276, 190] width 248 height 31
paste textarea "Supports measures in different phases and recognizes opportunities and risks."
click at [237, 184] on textarea at bounding box center [276, 190] width 248 height 31
paste textarea "Analyzes life cycle data, develops growth and change strategies."
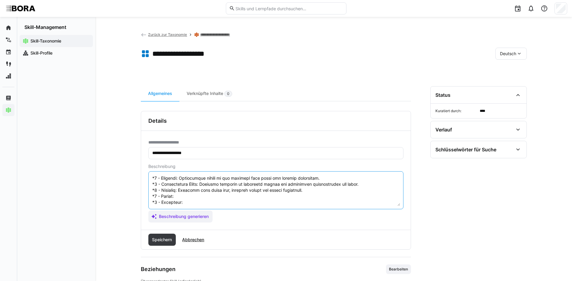
click at [222, 191] on textarea at bounding box center [276, 190] width 248 height 31
paste textarea "Manages life cycle processes within the team, advises management."
click at [182, 199] on textarea at bounding box center [276, 190] width 248 height 31
paste textarea "Develops strategic life cycle models and leads company-wide initiatives."
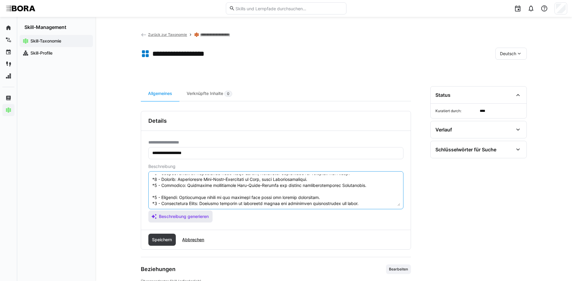
scroll to position [72, 0]
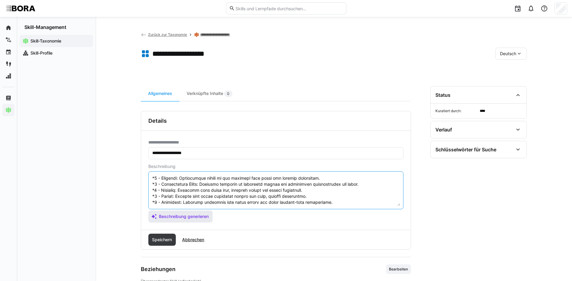
drag, startPoint x: 152, startPoint y: 203, endPoint x: 196, endPoint y: 220, distance: 47.9
click at [196, 220] on app-assistant-generate-form "Beschreibung Beschreibung generieren" at bounding box center [275, 193] width 255 height 58
type textarea "Der Business Life Cycle bezieht sich auf die verschiedenen Phasen, die ein Unte…"
click at [163, 239] on span "Speichern" at bounding box center [162, 240] width 22 height 6
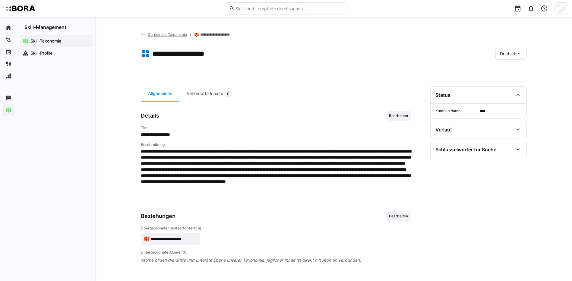
click at [503, 52] on span "Deutsch" at bounding box center [508, 54] width 16 height 6
click at [506, 83] on span "Englisch" at bounding box center [508, 82] width 16 height 6
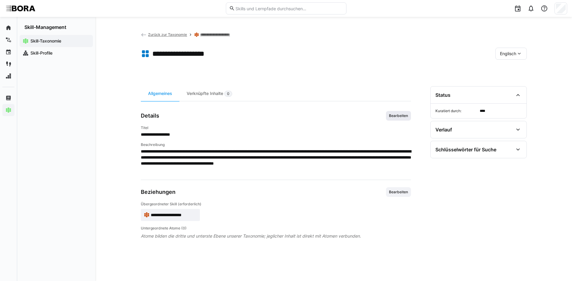
click at [394, 115] on span "Bearbeiten" at bounding box center [398, 115] width 20 height 5
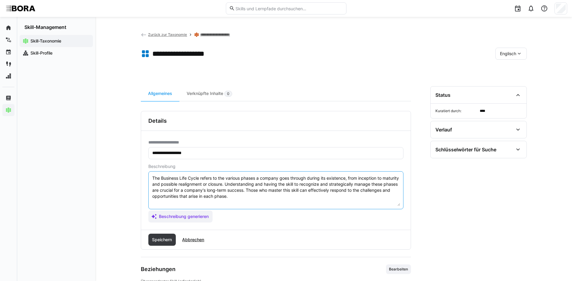
click at [263, 199] on textarea "The Business Life Cycle refers to the various phases a company goes through dur…" at bounding box center [276, 190] width 248 height 31
paste textarea "*1 - Beginner: Understands phases of the business life cycle and related challe…"
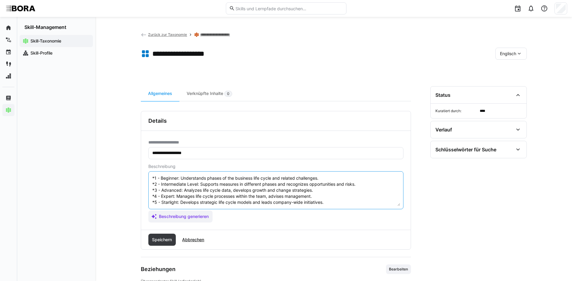
paste textarea "*1 - Beginner: Understands phases of the business life cycle and related challe…"
drag, startPoint x: 152, startPoint y: 203, endPoint x: 215, endPoint y: 211, distance: 63.6
click at [215, 211] on app-assistant-generate-form "Beschreibung Beschreibung generieren" at bounding box center [275, 193] width 255 height 58
type textarea "The Business Life Cycle refers to the various phases a company goes through dur…"
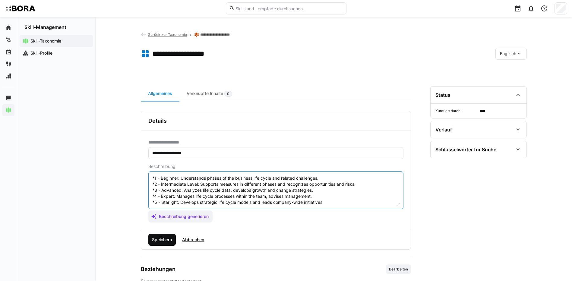
click at [153, 239] on span "Speichern" at bounding box center [162, 240] width 22 height 6
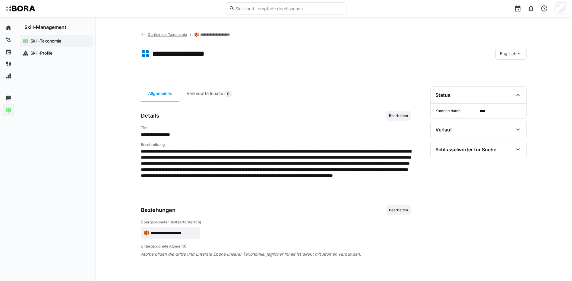
click at [515, 52] on span "Englisch" at bounding box center [508, 54] width 16 height 6
click at [514, 68] on span "Deutsch" at bounding box center [507, 70] width 16 height 6
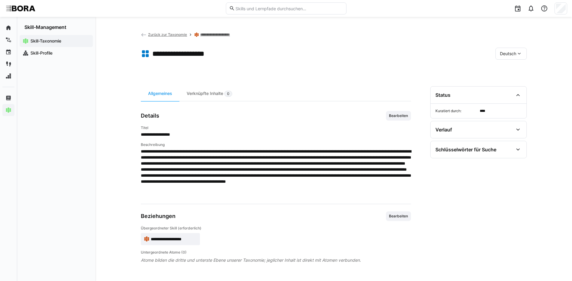
click at [219, 36] on link "**********" at bounding box center [219, 34] width 39 height 5
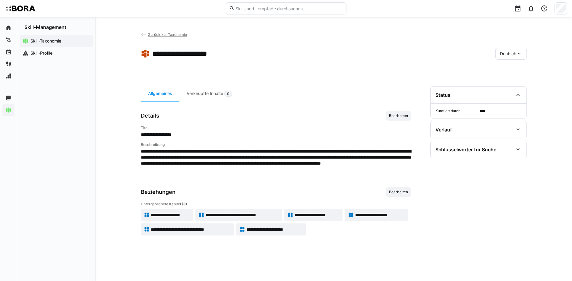
click at [248, 217] on span "**********" at bounding box center [242, 215] width 73 height 6
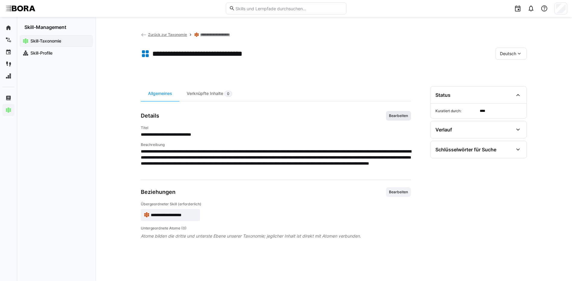
click at [395, 116] on span "Bearbeiten" at bounding box center [398, 115] width 20 height 5
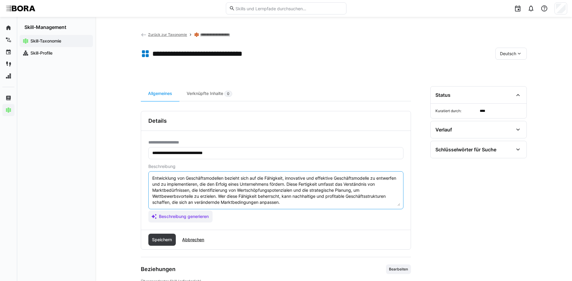
click at [307, 201] on textarea "Entwicklung von Geschäftsmodellen bezieht sich auf die Fähigkeit, innovative un…" at bounding box center [276, 190] width 248 height 31
paste textarea "*1 - Anfänger: *2 - Mittelstufe: *3 - Fortgeschritten: *4 - Experte: *5 - Starl…"
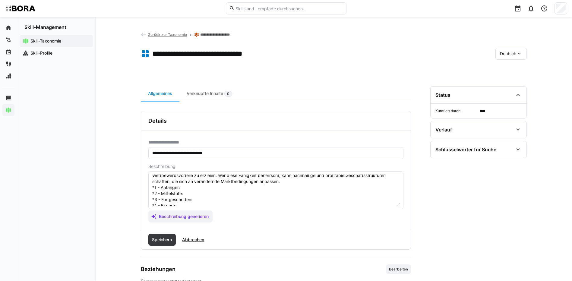
scroll to position [11, 0]
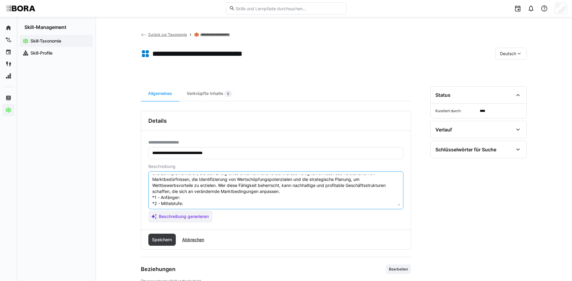
click at [203, 195] on textarea "Entwicklung von Geschäftsmodellen bezieht sich auf die Fähigkeit, innovative un…" at bounding box center [276, 190] width 248 height 31
paste textarea "Versteht grundlegende Geschäftsmodelle und deren Bestandteile."
click at [194, 203] on textarea "Entwicklung von Geschäftsmodellen bezieht sich auf die Fähigkeit, innovative un…" at bounding box center [276, 190] width 248 height 31
paste textarea "Unterstützt bei der Erstellung und Analyse von Geschäftsmodellen."
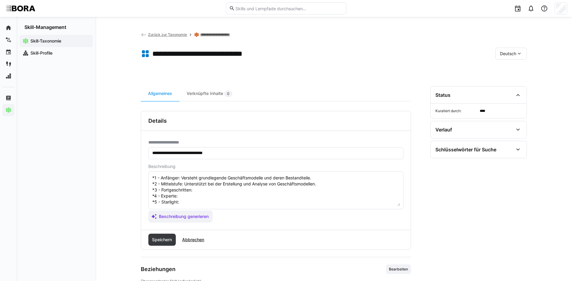
scroll to position [41, 0]
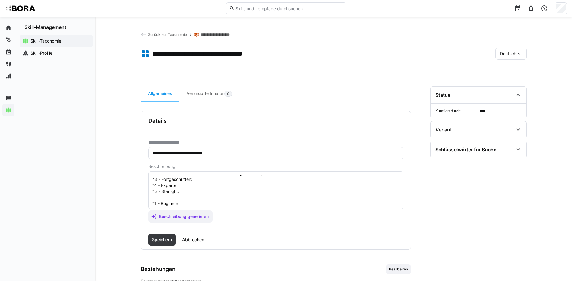
click at [197, 183] on textarea "Entwicklung von Geschäftsmodellen bezieht sich auf die Fähigkeit, innovative un…" at bounding box center [276, 190] width 248 height 31
click at [197, 180] on textarea "Entwicklung von Geschäftsmodellen bezieht sich auf die Fähigkeit, innovative un…" at bounding box center [276, 190] width 248 height 31
paste textarea "Entwickelt innovative und marktfähige Geschäftsmodelle eigenständig."
click at [184, 183] on textarea "Entwicklung von Geschäftsmodellen bezieht sich auf die Fähigkeit, innovative un…" at bounding box center [276, 190] width 248 height 31
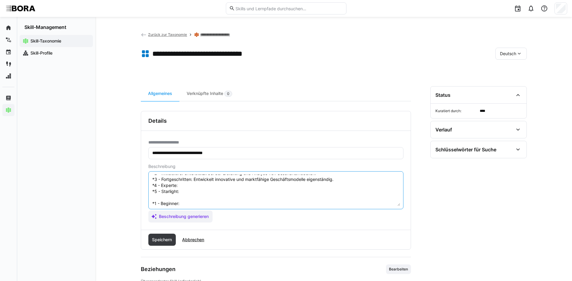
paste textarea "Verantwortet Geschäftsmodellentwicklung, optimiert Modelle und koordiniert Team…"
click at [223, 195] on textarea "Entwicklung von Geschäftsmodellen bezieht sich auf die Fähigkeit, innovative un…" at bounding box center [276, 190] width 248 height 31
click at [213, 192] on textarea "Entwicklung von Geschäftsmodellen bezieht sich auf die Fähigkeit, innovative un…" at bounding box center [276, 190] width 248 height 31
paste textarea "Führt strategische Geschäftsmodellinnovationen und fördert nachhaltiges Wachstu…"
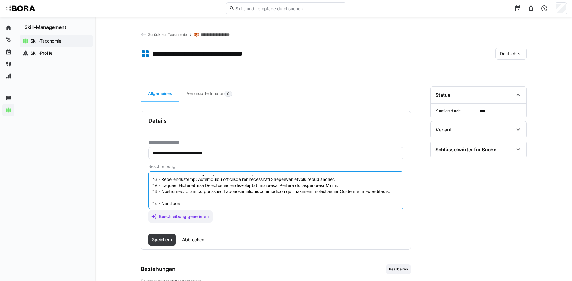
click at [206, 203] on textarea at bounding box center [276, 190] width 248 height 31
paste textarea "Understands basic business models and their components."
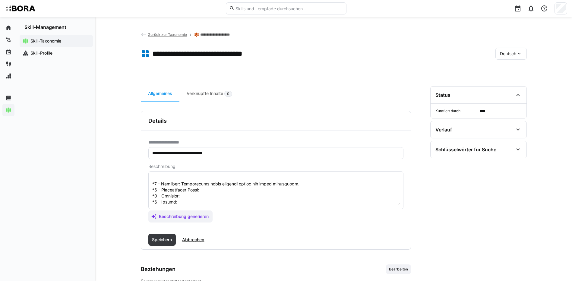
scroll to position [71, 0]
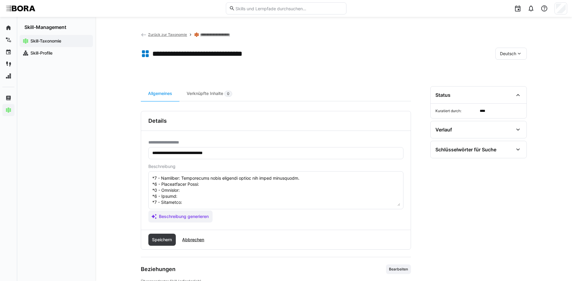
click at [296, 185] on textarea at bounding box center [276, 190] width 248 height 31
click at [296, 180] on textarea at bounding box center [276, 190] width 248 height 31
paste textarea "Supports the creation and analysis of business models."
click at [197, 186] on textarea at bounding box center [276, 190] width 248 height 31
paste textarea "Independently develops innovative and marketable business models."
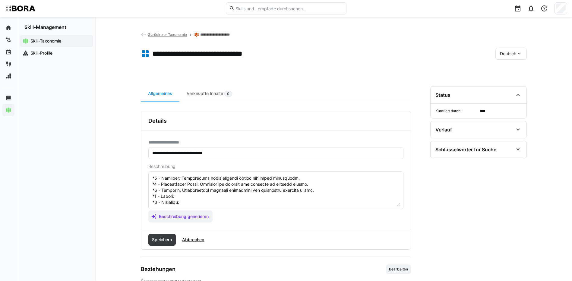
click at [178, 192] on textarea at bounding box center [276, 190] width 248 height 31
paste textarea "Manages business model development, optimizes models, and coordinates teams."
click at [200, 198] on textarea at bounding box center [276, 190] width 248 height 31
paste textarea "Leads strategic business model innovation and promotes sustainable growth."
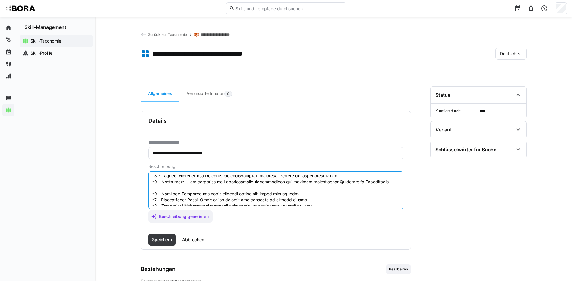
scroll to position [41, 0]
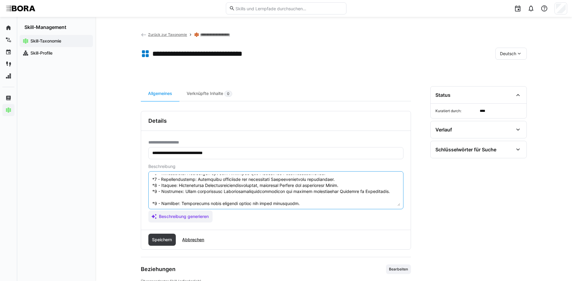
drag, startPoint x: 152, startPoint y: 203, endPoint x: 218, endPoint y: 237, distance: 74.1
click at [218, 237] on div "**********" at bounding box center [276, 180] width 270 height 139
click at [172, 200] on textarea at bounding box center [276, 190] width 248 height 31
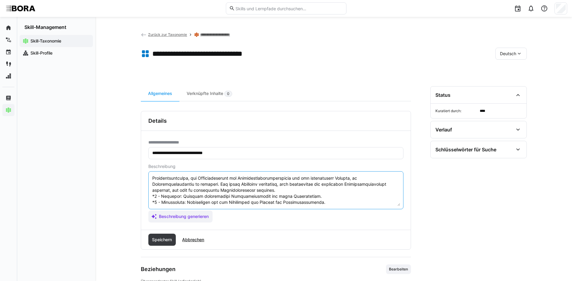
scroll to position [42, 0]
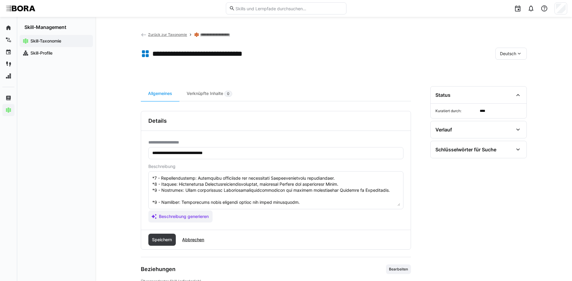
click at [151, 201] on eds-input at bounding box center [275, 190] width 255 height 38
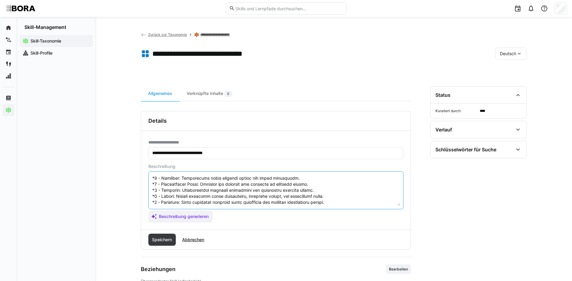
drag, startPoint x: 153, startPoint y: 201, endPoint x: 332, endPoint y: 247, distance: 185.0
click at [332, 247] on div "**********" at bounding box center [276, 180] width 270 height 139
type textarea "Entwicklung von Geschäftsmodellen bezieht sich auf die Fähigkeit, innovative un…"
click at [167, 239] on span "Speichern" at bounding box center [162, 240] width 22 height 6
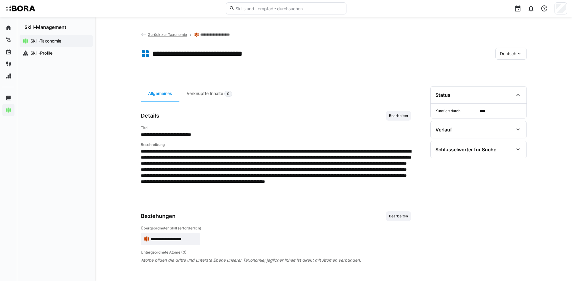
click at [510, 55] on span "Deutsch" at bounding box center [508, 54] width 16 height 6
click at [511, 80] on span "Englisch" at bounding box center [508, 82] width 16 height 6
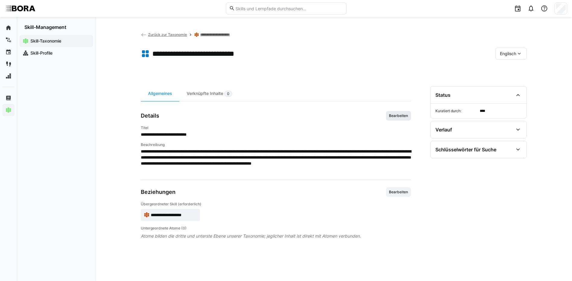
click at [398, 115] on span "Bearbeiten" at bounding box center [398, 115] width 20 height 5
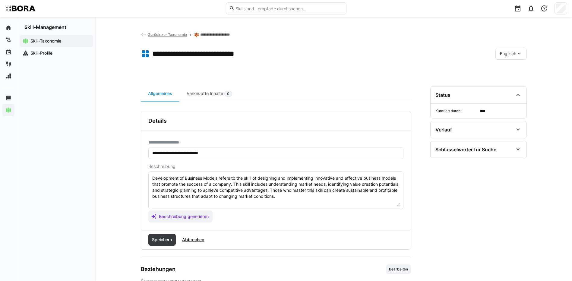
click at [321, 195] on textarea "Development of Business Models refers to the skill of designing and implementin…" at bounding box center [276, 190] width 248 height 31
paste textarea "*1 - Beginner: Understands basic business models and their components. *2 - Int…"
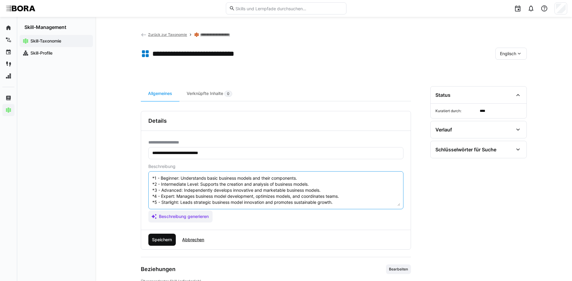
type textarea "Development of Business Models refers to the skill of designing and implementin…"
click at [156, 241] on span "Speichern" at bounding box center [162, 240] width 22 height 6
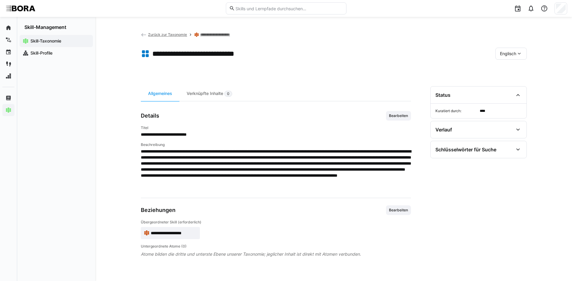
click at [519, 53] on eds-icon at bounding box center [519, 54] width 6 height 6
click at [517, 71] on div "Deutsch" at bounding box center [510, 70] width 22 height 6
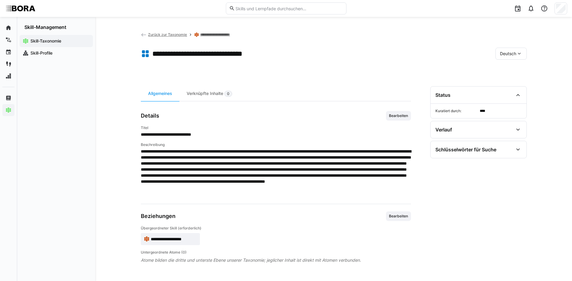
click at [209, 36] on link "**********" at bounding box center [219, 34] width 39 height 5
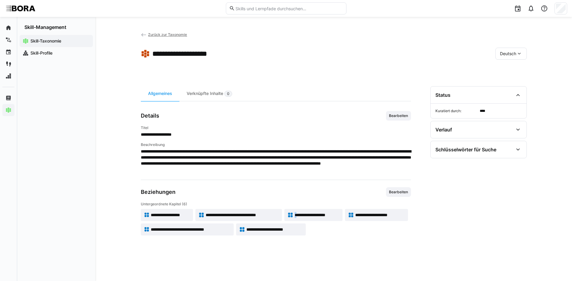
click at [297, 213] on span "**********" at bounding box center [317, 215] width 45 height 6
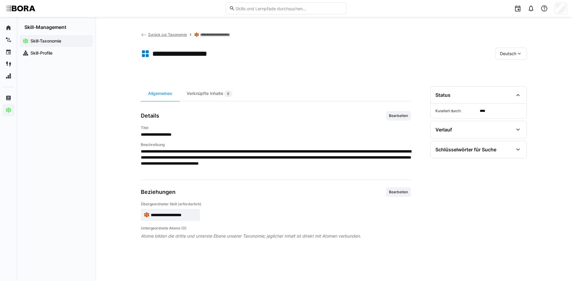
click at [399, 118] on span "Bearbeiten" at bounding box center [398, 115] width 20 height 5
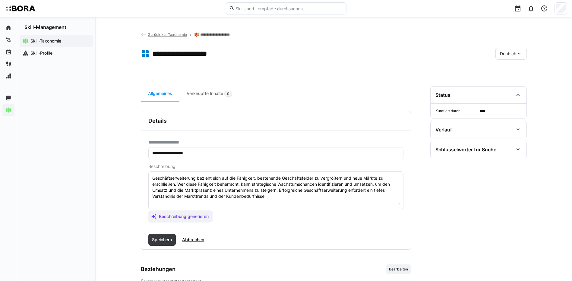
click at [274, 194] on textarea "Geschäftserweiterung bezieht sich auf die Fähigkeit, bestehende Geschäftsfelder…" at bounding box center [276, 190] width 248 height 31
paste textarea "*1 - Anfänger: *2 - Mittelstufe: *3 - Fortgeschritten: *4 - Experte: *5 - Starl…"
click at [186, 199] on textarea "Geschäftserweiterung bezieht sich auf die Fähigkeit, bestehende Geschäftsfelder…" at bounding box center [276, 190] width 248 height 31
paste textarea "Kennt einfache Methoden zur Geschäftsentwicklung und unterstützt bei Marktreche…"
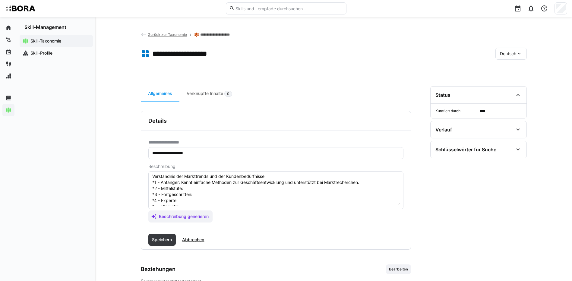
scroll to position [30, 0]
click at [216, 176] on textarea "Geschäftserweiterung bezieht sich auf die Fähigkeit, bestehende Geschäftsfelder…" at bounding box center [276, 190] width 248 height 31
paste textarea "Identifiziert Wachstumschancen, entwickelt Expansionsempfehlungen."
click at [196, 185] on textarea "Geschäftserweiterung bezieht sich auf die Fähigkeit, bestehende Geschäftsfelder…" at bounding box center [276, 190] width 248 height 31
paste textarea "Plant und steuert Geschäftserweiterungen, koordiniert Markteintritte."
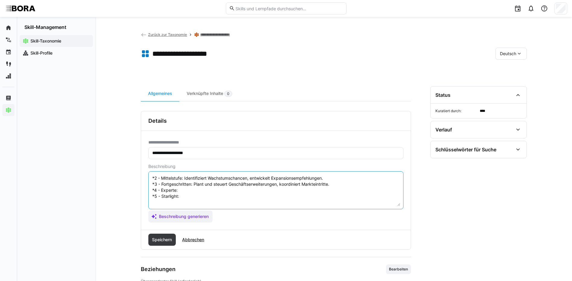
click at [211, 191] on textarea "Geschäftserweiterung bezieht sich auf die Fähigkeit, bestehende Geschäftsfelder…" at bounding box center [276, 190] width 248 height 31
paste textarea "Verantwortet Geschäftserweiterungsprojekte und baut Netzwerke auf."
click at [217, 194] on textarea "Geschäftserweiterung bezieht sich auf die Fähigkeit, bestehende Geschäftsfelder…" at bounding box center [276, 190] width 248 height 31
paste textarea "Entwickelt unternehmensweite Wachstumsstrategien und sichert nachhaltigen Unter…"
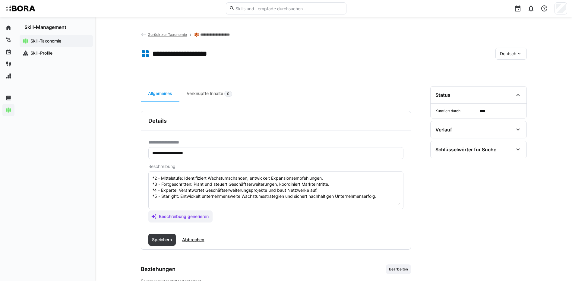
scroll to position [60, 0]
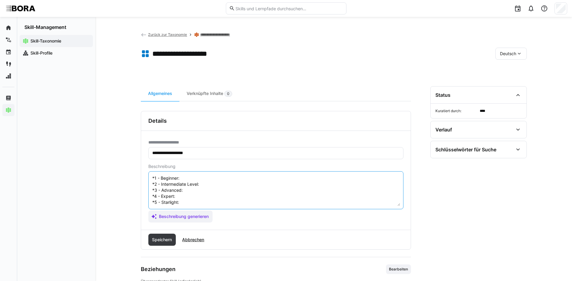
click at [208, 179] on textarea "Geschäftserweiterung bezieht sich auf die Fähigkeit, bestehende Geschäftsfelder…" at bounding box center [276, 190] width 248 height 31
paste textarea "Knows simple business development methods and assists in market research."
click at [245, 187] on textarea at bounding box center [276, 190] width 248 height 31
paste textarea "Identifies growth opportunities and develops expansion recommendations."
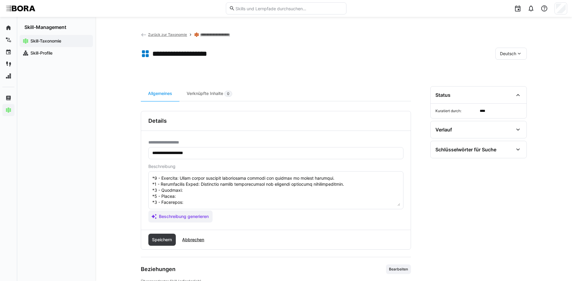
click at [265, 192] on textarea at bounding box center [276, 190] width 248 height 31
paste textarea "Plans and manages business expansion, coordinates market entries."
click at [188, 194] on textarea at bounding box center [276, 190] width 248 height 31
paste textarea "Manages business expansion projects and builds networks."
click at [280, 203] on textarea at bounding box center [276, 190] width 248 height 31
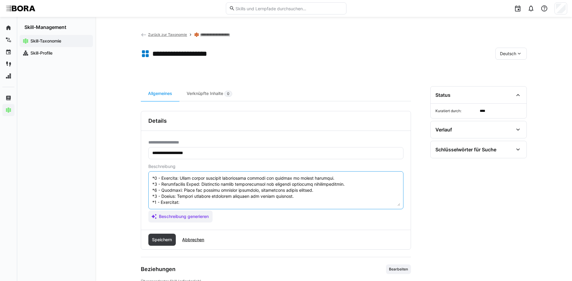
paste textarea "Develops company-wide growth strategies and ensures sustainable business succes…"
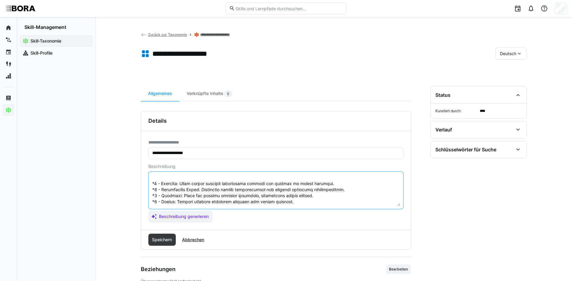
scroll to position [66, 0]
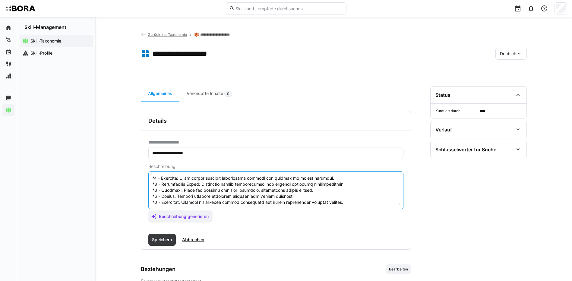
drag, startPoint x: 152, startPoint y: 178, endPoint x: 345, endPoint y: 215, distance: 197.2
click at [345, 215] on app-assistant-generate-form "Beschreibung Beschreibung generieren" at bounding box center [275, 193] width 255 height 58
type textarea "Geschäftserweiterung bezieht sich auf die Fähigkeit, bestehende Geschäftsfelder…"
click at [174, 238] on span "Speichern" at bounding box center [162, 240] width 28 height 12
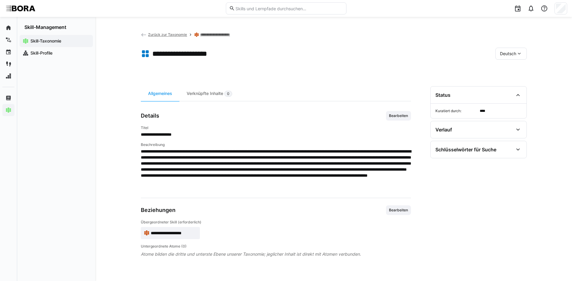
click at [524, 48] on div "Deutsch" at bounding box center [510, 54] width 31 height 12
click at [517, 82] on div "Englisch" at bounding box center [511, 82] width 22 height 6
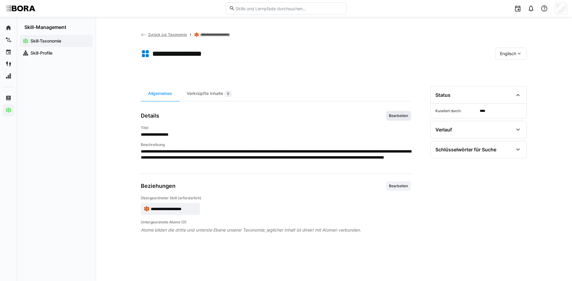
click at [405, 116] on span "Bearbeiten" at bounding box center [398, 115] width 20 height 5
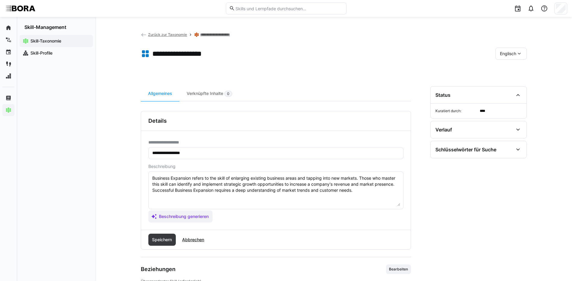
click at [367, 190] on textarea "Business Expansion refers to the skill of enlarging existing business areas and…" at bounding box center [276, 190] width 248 height 31
paste textarea "*1 - Beginner: Knows simple business development methods and assists in market …"
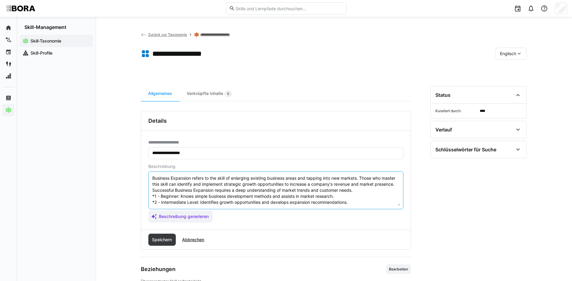
scroll to position [23, 0]
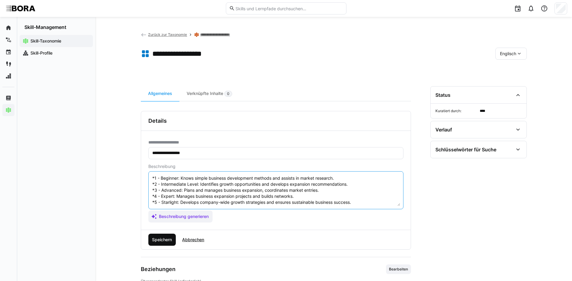
type textarea "Business Expansion refers to the skill of enlarging existing business areas and…"
click at [169, 239] on span "Speichern" at bounding box center [162, 240] width 22 height 6
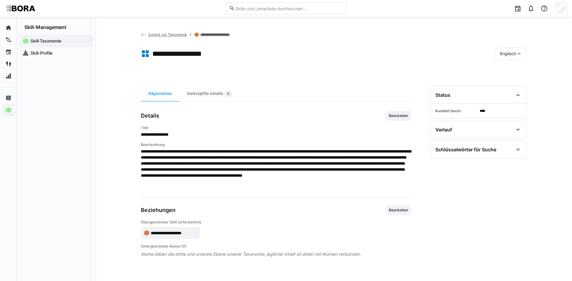
click at [503, 52] on span "Englisch" at bounding box center [508, 54] width 16 height 6
click at [507, 69] on span "Deutsch" at bounding box center [507, 70] width 16 height 6
click at [223, 33] on link "**********" at bounding box center [219, 34] width 39 height 5
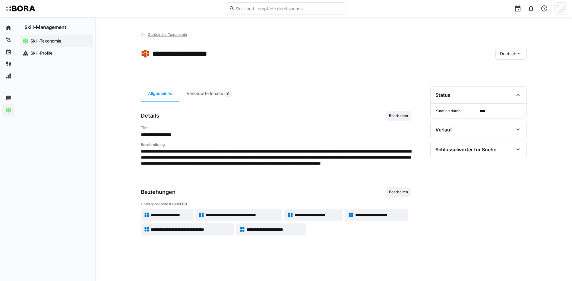
click at [375, 212] on span "**********" at bounding box center [380, 215] width 50 height 6
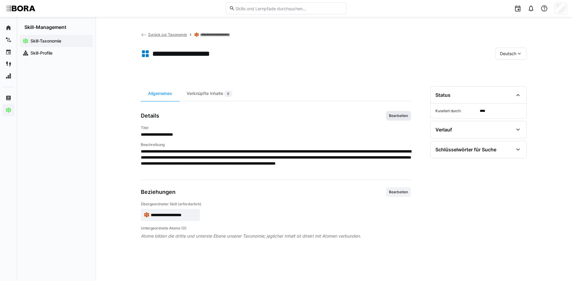
click at [395, 117] on span "Bearbeiten" at bounding box center [398, 115] width 20 height 5
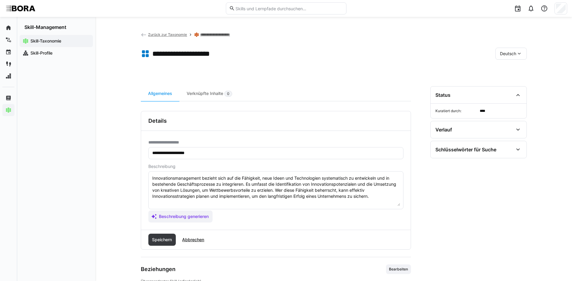
click at [376, 199] on textarea "Innovationsmanagement bezieht sich auf die Fähigkeit, neue Ideen und Technologi…" at bounding box center [276, 190] width 248 height 31
paste textarea "*1 - Anfänger: *2 - Mittelstufe: *3 - Fortgeschritten: *4 - Experte: *5 - Starl…"
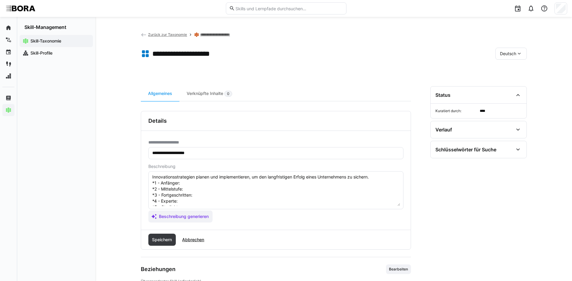
scroll to position [5, 0]
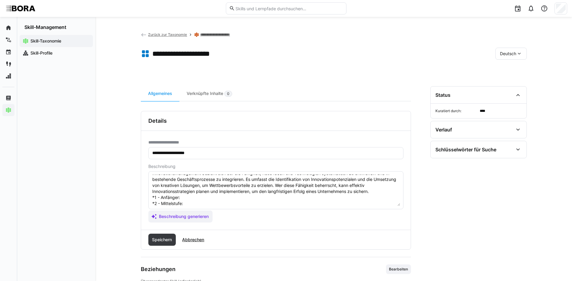
click at [208, 200] on textarea "Innovationsmanagement bezieht sich auf die Fähigkeit, neue Ideen und Technologi…" at bounding box center [276, 190] width 248 height 31
paste textarea "Unterstützt Innovationsprojekte, sammelt Ideen und bewertet diese unter Anleitu…"
click at [187, 203] on textarea "Innovationsmanagement bezieht sich auf die Fähigkeit, neue Ideen und Technologi…" at bounding box center [276, 190] width 248 height 31
paste textarea "Steuert Innovationsprojekte, koordiniert Teams und führt Machbarkeitsanalysen d…"
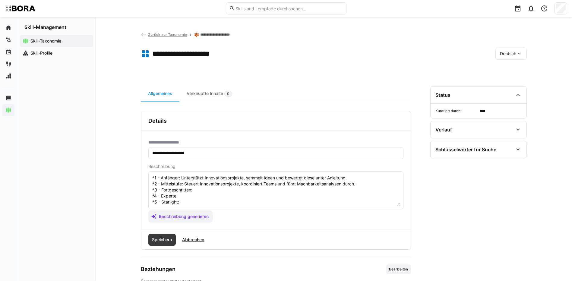
scroll to position [35, 0]
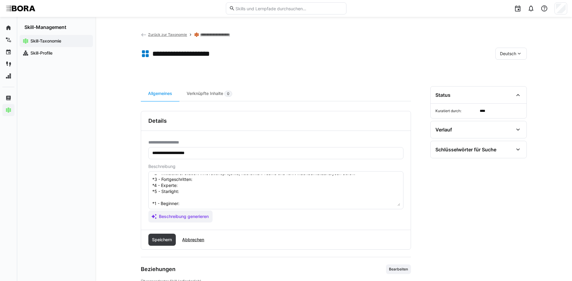
click at [199, 178] on textarea "Innovationsmanagement bezieht sich auf die Fähigkeit, neue Ideen und Technologi…" at bounding box center [276, 190] width 248 height 31
paste textarea "Entwickelt Innovationsstrategien, etabliert Prozesse und fördert Kultur der kon…"
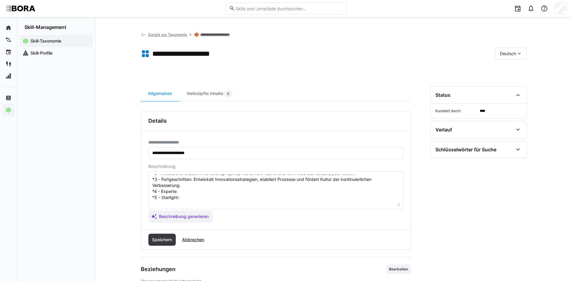
click at [196, 191] on textarea "Innovationsmanagement bezieht sich auf die Fähigkeit, neue Ideen und Technologi…" at bounding box center [276, 190] width 248 height 31
paste textarea "Führt Innovationsmanagement im Unternehmen ein, steuert strategische Projekte u…"
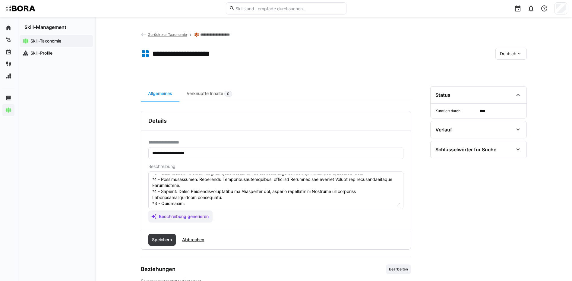
click at [193, 206] on textarea at bounding box center [276, 190] width 248 height 31
paste textarea "Definiert Innovationsziele und -standards unternehmensweit, treibt Transformati…"
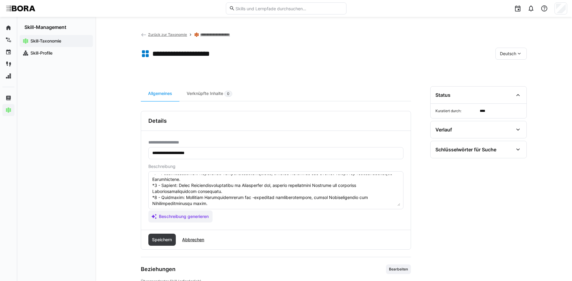
scroll to position [71, 0]
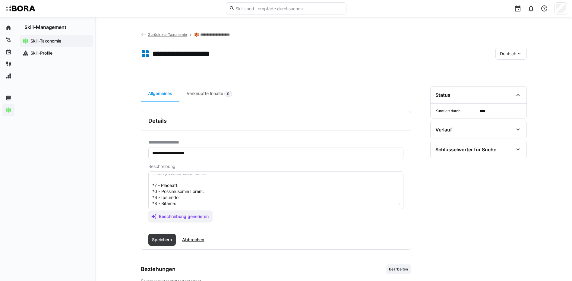
click at [216, 184] on textarea at bounding box center [276, 190] width 248 height 31
paste textarea "Supports innovation projects, gathers ideas, and evaluates them with guidance."
click at [227, 193] on textarea at bounding box center [276, 190] width 248 height 31
paste textarea "Manages innovation projects, coordinates teams, and conducts feasibility analys…"
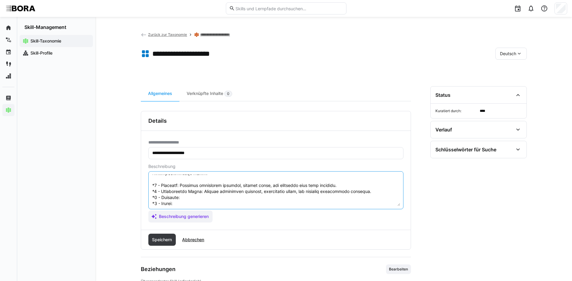
click at [209, 200] on textarea at bounding box center [276, 190] width 248 height 31
paste textarea "Develops innovation strategies, establishes processes, and promotes continuous …"
click at [327, 203] on textarea at bounding box center [276, 190] width 248 height 31
paste textarea "Leads innovation management company-wide, manages strategic projects, and embed…"
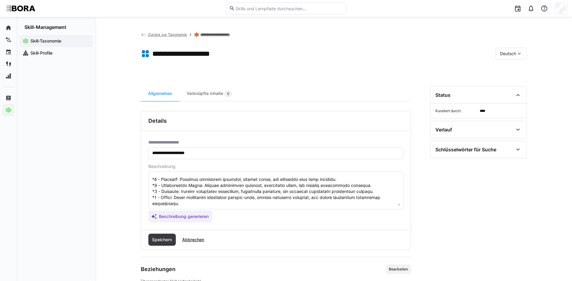
scroll to position [90, 0]
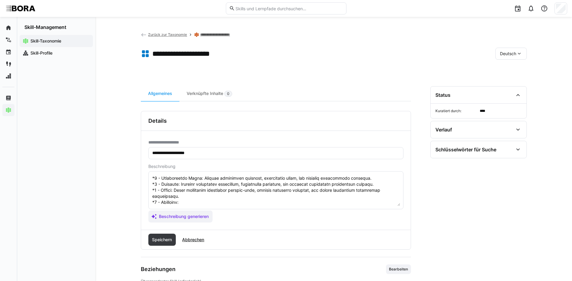
click at [202, 197] on textarea at bounding box center [276, 190] width 248 height 31
paste textarea "Defines innovation goals and standards company-wide, drives transformation and …"
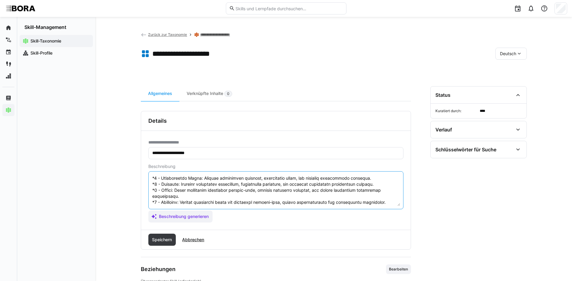
drag, startPoint x: 153, startPoint y: 195, endPoint x: 245, endPoint y: 222, distance: 96.4
click at [245, 222] on app-assistant-generate-form "Beschreibung Beschreibung generieren" at bounding box center [275, 193] width 255 height 58
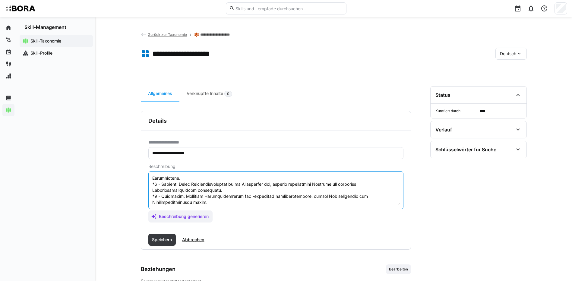
scroll to position [48, 0]
type textarea "Innovationsmanagement bezieht sich auf die Fähigkeit, neue Ideen und Technologi…"
click at [173, 236] on span "Speichern" at bounding box center [162, 240] width 28 height 12
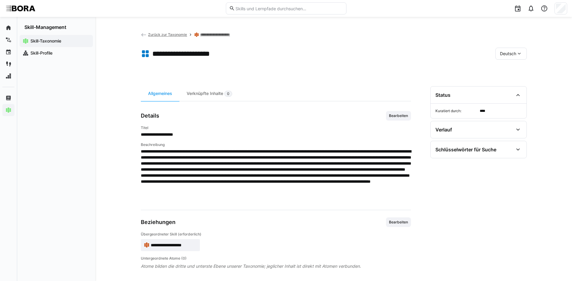
click at [509, 48] on div "Deutsch" at bounding box center [510, 54] width 31 height 12
click at [514, 79] on div "Englisch" at bounding box center [511, 82] width 32 height 13
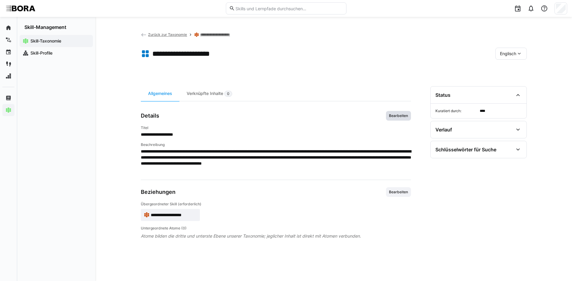
click at [396, 114] on span "Bearbeiten" at bounding box center [398, 115] width 20 height 5
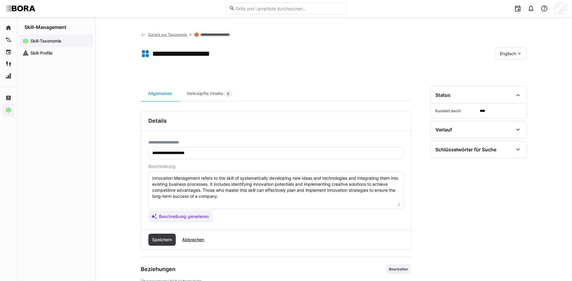
click at [258, 195] on textarea "Innovation Management refers to the skill of systematically developing new idea…" at bounding box center [276, 190] width 248 height 31
paste textarea "*1 - Beginner: Supports innovation projects, gathers ideas, and evaluates them …"
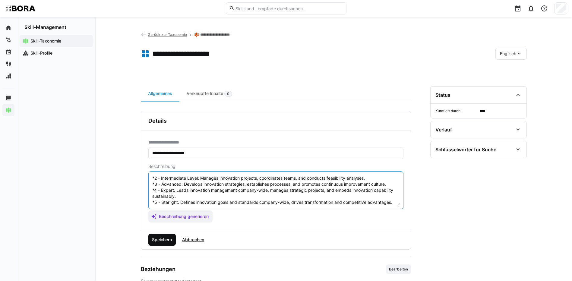
type textarea "Innovation Management refers to the skill of systematically developing new idea…"
click at [161, 239] on span "Speichern" at bounding box center [162, 240] width 22 height 6
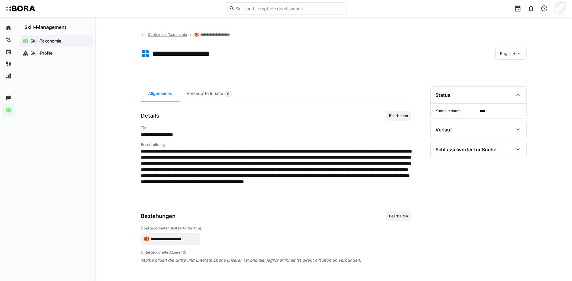
click at [516, 54] on eds-icon at bounding box center [519, 54] width 6 height 6
click at [517, 69] on div "Deutsch" at bounding box center [510, 70] width 22 height 6
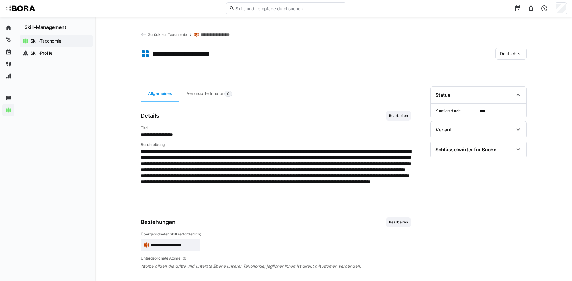
click at [224, 35] on link "**********" at bounding box center [219, 34] width 39 height 5
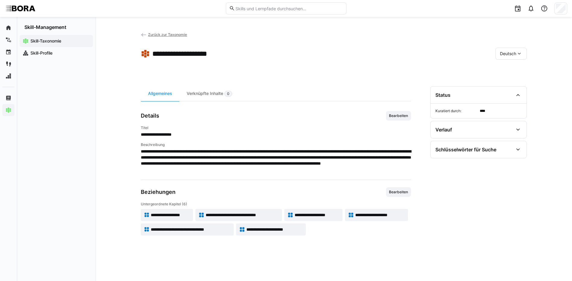
click at [223, 227] on span "**********" at bounding box center [191, 229] width 80 height 6
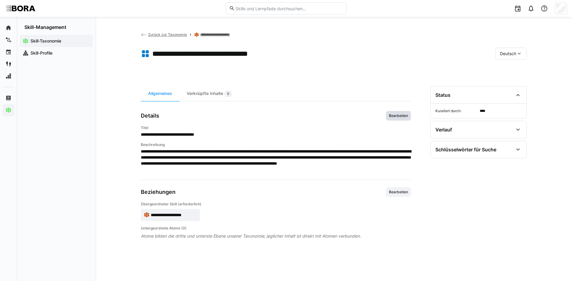
click at [405, 116] on span "Bearbeiten" at bounding box center [398, 115] width 20 height 5
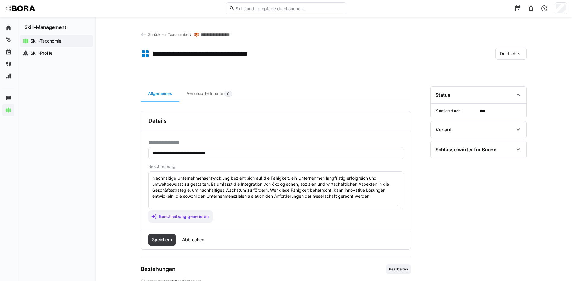
click at [385, 200] on textarea "Nachhaltige Unternehmensentwicklung bezieht sich auf die Fähigkeit, ein Unterne…" at bounding box center [276, 190] width 248 height 31
paste textarea "*1 - Anfänger: *2 - Mittelstufe: *3 - Fortgeschritten: *4 - Experte: *5 - Starl…"
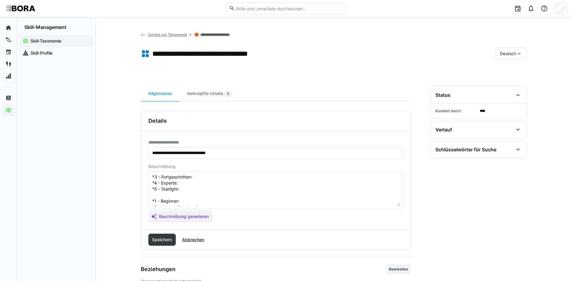
scroll to position [5, 0]
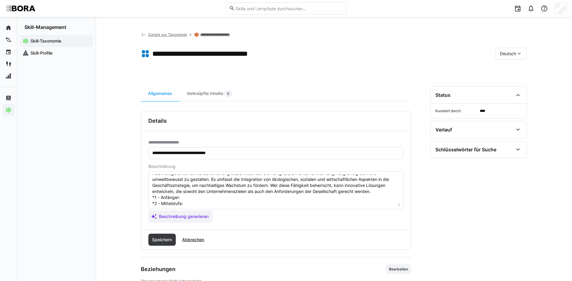
click at [195, 196] on textarea "Nachhaltige Unternehmensentwicklung bezieht sich auf die Fähigkeit, ein Unterne…" at bounding box center [276, 190] width 248 height 31
paste textarea "Kennt Grundprinzipien der Nachhaltigkeit und deren Bedeutung für Unternehmen."
click at [192, 203] on textarea "Nachhaltige Unternehmensentwicklung bezieht sich auf die Fähigkeit, ein Unterne…" at bounding box center [276, 190] width 248 height 31
paste textarea "Unterstützt bei Umsetzung nachhaltiger Maßnahmen, berücksichtigt ökologische un…"
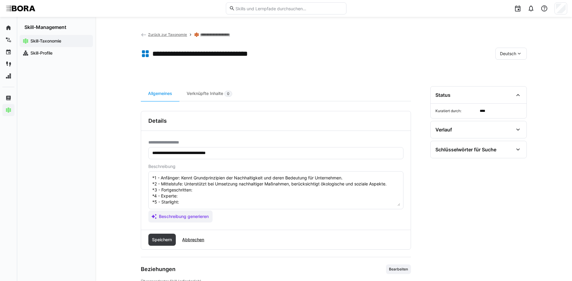
scroll to position [35, 0]
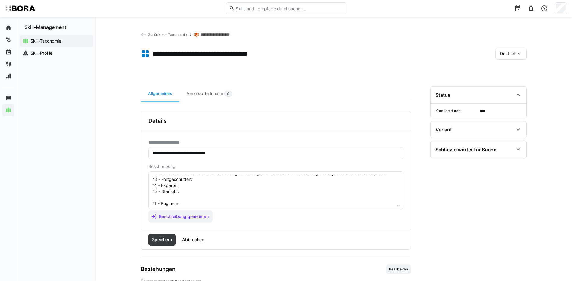
click at [196, 181] on textarea "Nachhaltige Unternehmensentwicklung bezieht sich auf die Fähigkeit, ein Unterne…" at bounding box center [276, 190] width 248 height 31
paste textarea "Entwickelt und implementiert nachhaltige Konzepte, misst deren Wirkung und pass…"
click at [181, 185] on textarea "Nachhaltige Unternehmensentwicklung bezieht sich auf die Fähigkeit, ein Unterne…" at bounding box center [276, 190] width 248 height 31
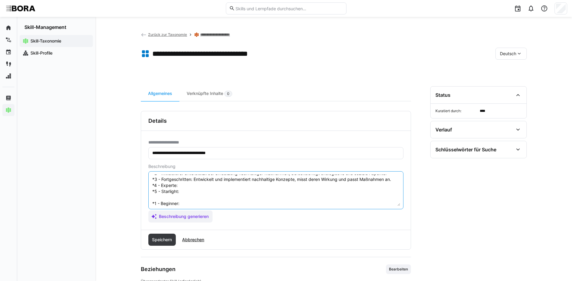
paste textarea "Berät Führungskräfte zu nachhaltiger Entwicklung, integriert Nachhaltigkeit in …"
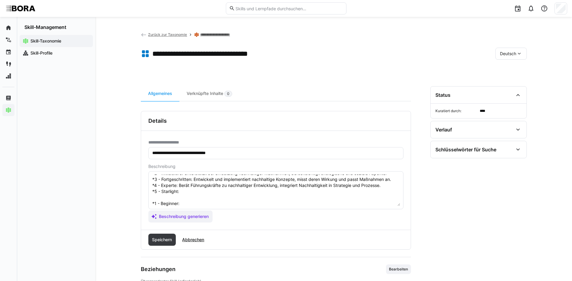
click at [220, 193] on textarea "Nachhaltige Unternehmensentwicklung bezieht sich auf die Fähigkeit, ein Unterne…" at bounding box center [276, 190] width 248 height 31
paste textarea "Definiert Nachhaltigkeit als Kernstrategie, steuert unternehmensweite Initiativ…"
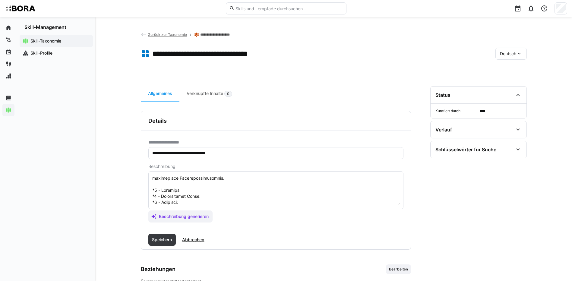
scroll to position [65, 0]
click at [214, 178] on textarea at bounding box center [276, 190] width 248 height 31
paste textarea "Understands basics of sustainability and its relevance to business."
click at [251, 191] on textarea at bounding box center [276, 190] width 248 height 31
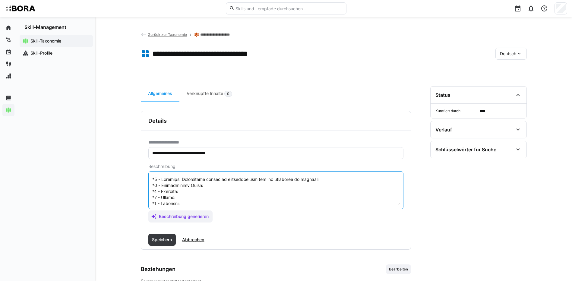
click at [250, 189] on textarea at bounding box center [276, 190] width 248 height 31
click at [249, 188] on textarea at bounding box center [276, 190] width 248 height 31
click at [247, 183] on textarea at bounding box center [276, 190] width 248 height 31
paste textarea "Supports implementation of sustainable measures considering ecological and soci…"
click at [185, 190] on textarea at bounding box center [276, 190] width 248 height 31
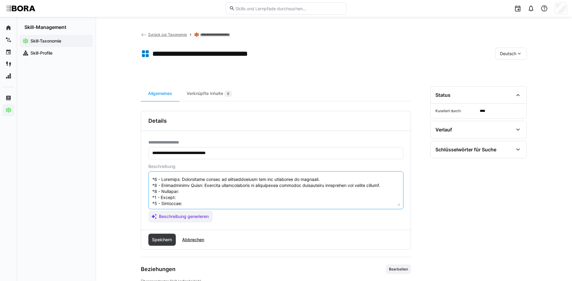
paste textarea "Develops and implements sustainable concepts, measures effects, and adjusts mea…"
click at [221, 200] on textarea at bounding box center [276, 190] width 248 height 31
paste textarea "Advises management on sustainability, integrates sustainability into strategy a…"
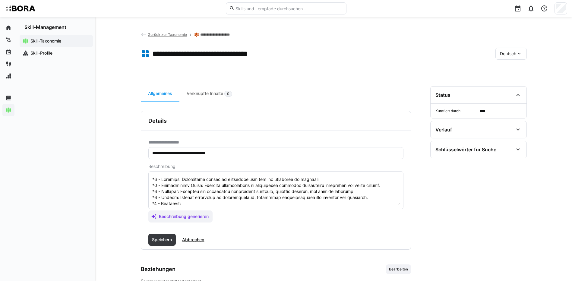
click at [188, 205] on textarea at bounding box center [276, 190] width 248 height 31
paste textarea "Makes sustainability a core strategy, leads company-wide initiatives, and foste…"
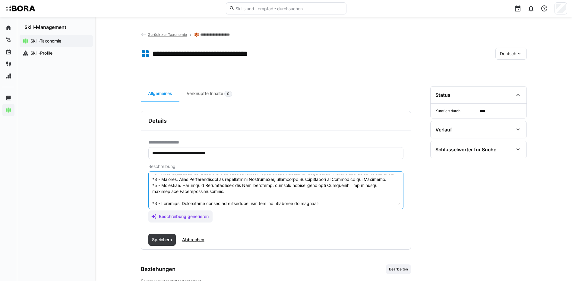
scroll to position [78, 0]
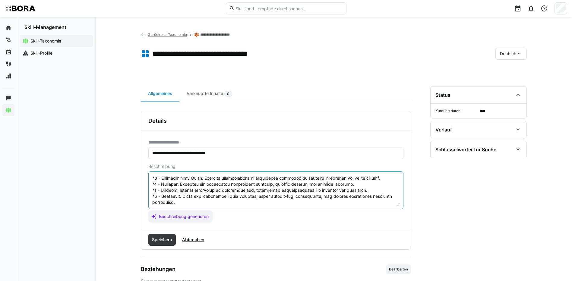
drag, startPoint x: 153, startPoint y: 202, endPoint x: 232, endPoint y: 216, distance: 80.2
click at [232, 216] on app-assistant-generate-form "Beschreibung Beschreibung generieren" at bounding box center [275, 193] width 255 height 58
type textarea "Nachhaltige Unternehmensentwicklung bezieht sich auf die Fähigkeit, ein Unterne…"
click at [169, 235] on span "Speichern" at bounding box center [162, 240] width 28 height 12
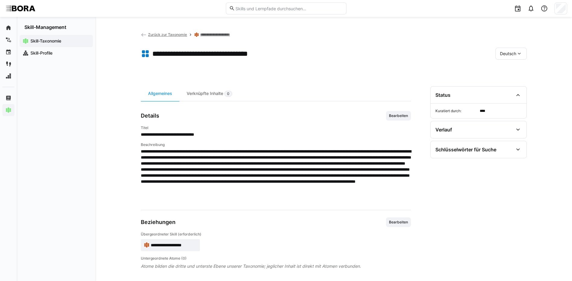
click at [503, 51] on span "Deutsch" at bounding box center [508, 54] width 16 height 6
click at [516, 78] on div "Englisch" at bounding box center [511, 82] width 32 height 13
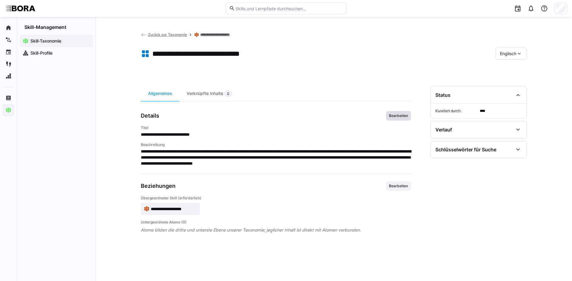
click at [400, 111] on span "Bearbeiten" at bounding box center [398, 116] width 25 height 10
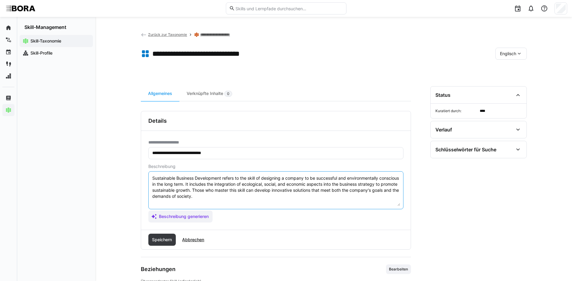
click at [327, 199] on textarea "Sustainable Business Development refers to the skill of designing a company to …" at bounding box center [276, 190] width 248 height 31
paste textarea "*1 - Beginner: Understands basics of sustainability and its relevance to busine…"
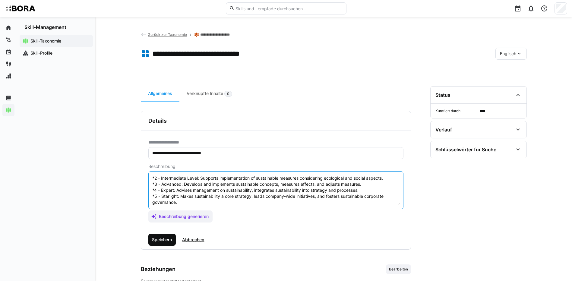
type textarea "Sustainable Business Development refers to the skill of designing a company to …"
click at [159, 237] on span "Speichern" at bounding box center [162, 240] width 22 height 6
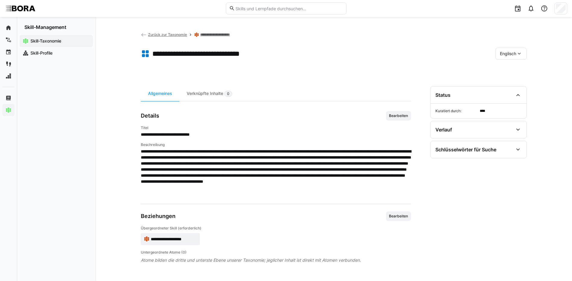
click at [498, 57] on div "Englisch" at bounding box center [510, 54] width 31 height 12
click at [505, 71] on span "Deutsch" at bounding box center [507, 70] width 16 height 6
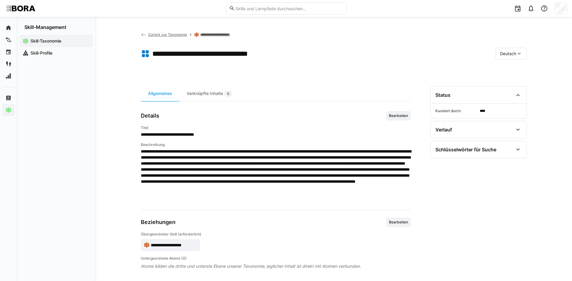
click at [228, 35] on link "**********" at bounding box center [219, 34] width 39 height 5
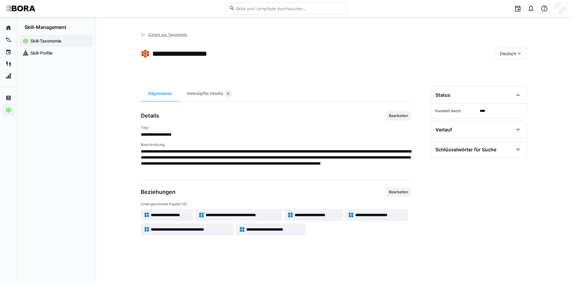
click at [214, 228] on span "**********" at bounding box center [191, 229] width 80 height 6
click at [288, 230] on span "**********" at bounding box center [274, 229] width 56 height 6
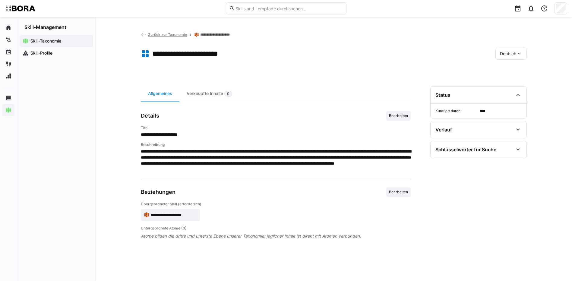
click at [396, 117] on span "Bearbeiten" at bounding box center [398, 115] width 20 height 5
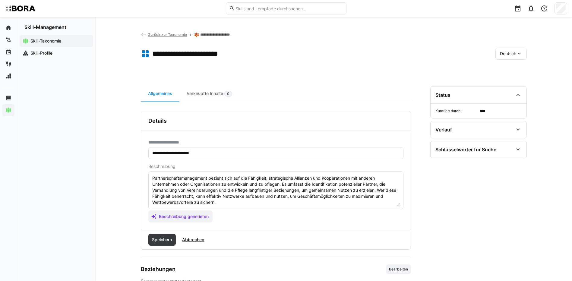
click at [245, 200] on textarea "Partnerschaftsmanagement bezieht sich auf die Fähigkeit, strategische Allianzen…" at bounding box center [276, 190] width 248 height 31
paste textarea "*1 - Anfänger: *2 - Mittelstufe: *3 - Fortgeschritten: *4 - Experte: *5 - Starl…"
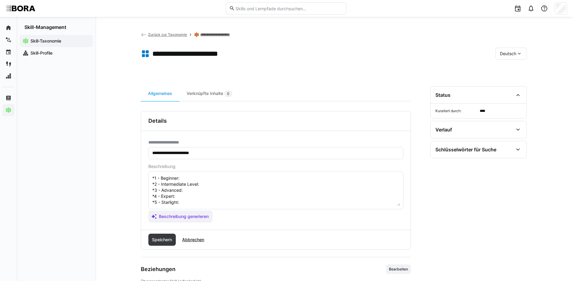
scroll to position [11, 0]
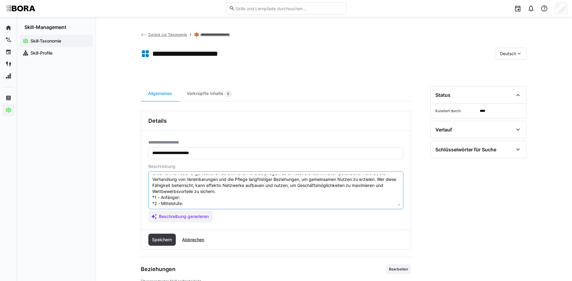
click at [185, 198] on textarea "Partnerschaftsmanagement bezieht sich auf die Fähigkeit, strategische Allianzen…" at bounding box center [276, 190] width 248 height 31
paste textarea "Kennt grundlegende Formen von Partnerschaften, unterstützt bei Zusammenarbeit u…"
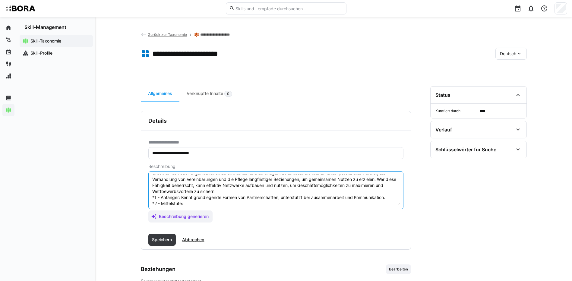
click at [198, 202] on textarea "Partnerschaftsmanagement bezieht sich auf die Fähigkeit, strategische Allianzen…" at bounding box center [276, 190] width 248 height 31
paste textarea "Koordiniert Partnerschaften eigenständig, sorgt für reibungslosen Informationsf…"
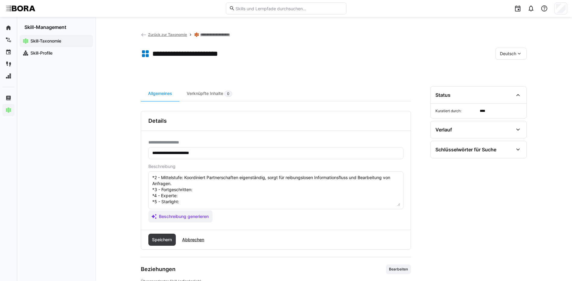
scroll to position [47, 0]
click at [207, 181] on textarea "Partnerschaftsmanagement bezieht sich auf die Fähigkeit, strategische Allianzen…" at bounding box center [276, 190] width 248 height 31
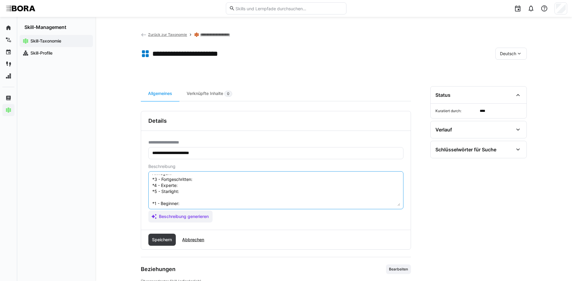
paste textarea "Entwickelt Partnerschaftskonzepte, pflegt Beziehungen und optimiert Zusammenarb…"
click at [183, 183] on textarea "Partnerschaftsmanagement bezieht sich auf die Fähigkeit, strategische Allianzen…" at bounding box center [276, 190] width 248 height 31
paste textarea "Steuert komplexe Partnerschaften, verhandelt Verträge und baut langfristige Koo…"
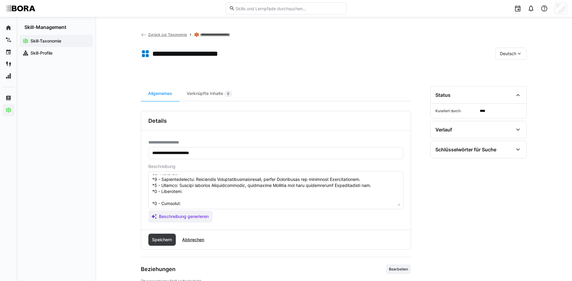
click at [264, 195] on textarea at bounding box center [276, 190] width 248 height 31
click at [260, 191] on textarea at bounding box center [276, 190] width 248 height 31
paste textarea "Entwickelt strategische Partnerschaftsnetzwerke, fördert Innovationskooperation…"
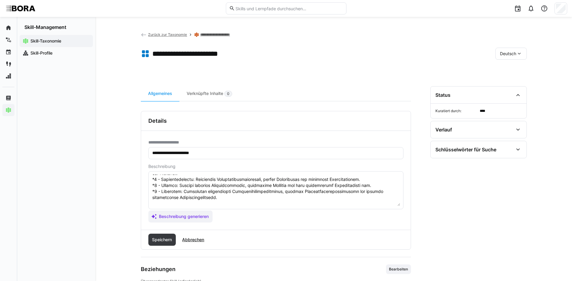
scroll to position [77, 0]
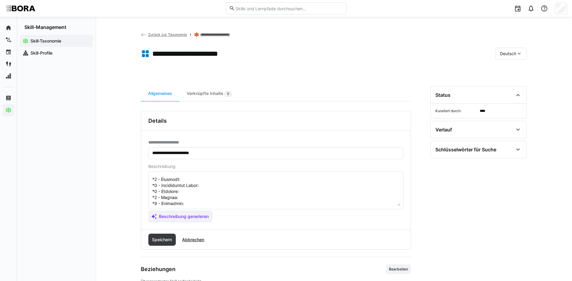
click at [200, 177] on textarea at bounding box center [276, 190] width 248 height 31
paste textarea "Knows basic partnership forms, supports collaboration and communication."
click at [215, 184] on textarea at bounding box center [276, 190] width 248 height 31
paste textarea "Coordinates partnerships independently, ensures smooth information flow and que…"
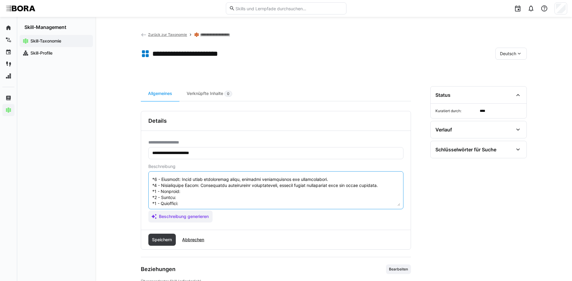
click at [192, 191] on textarea at bounding box center [276, 190] width 248 height 31
paste textarea "Develops partnership concepts, maintains relationships, and optimizes cooperati…"
click at [176, 196] on textarea at bounding box center [276, 190] width 248 height 31
paste textarea "Manages complex partnerships, negotiates contracts, and builds long-term cooper…"
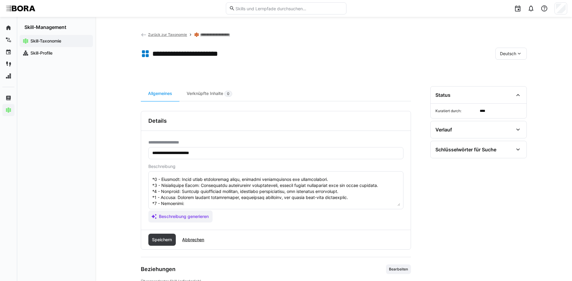
click at [232, 201] on textarea at bounding box center [276, 190] width 248 height 31
paste textarea "Develops strategic partnership networks, fosters innovation collaborations, and…"
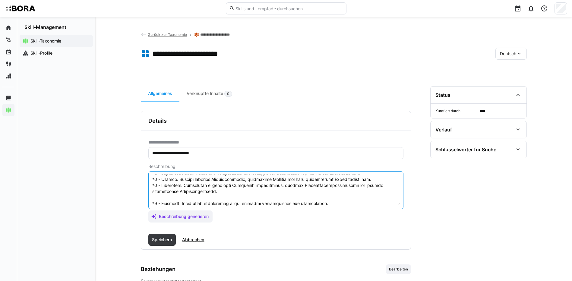
scroll to position [90, 0]
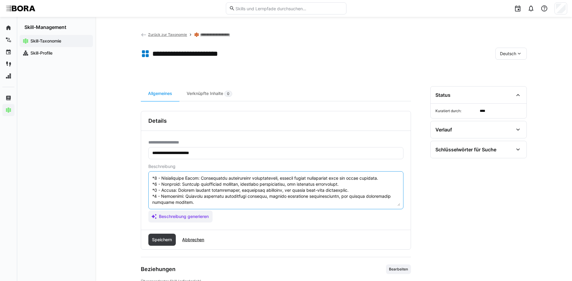
drag, startPoint x: 153, startPoint y: 201, endPoint x: 303, endPoint y: 235, distance: 154.5
click at [303, 235] on div "**********" at bounding box center [276, 180] width 270 height 139
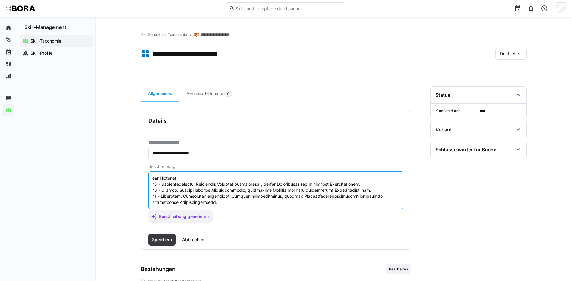
scroll to position [48, 0]
type textarea "Partnerschaftsmanagement bezieht sich auf die Fähigkeit, strategische Allianzen…"
click at [169, 236] on span "Speichern" at bounding box center [162, 240] width 28 height 12
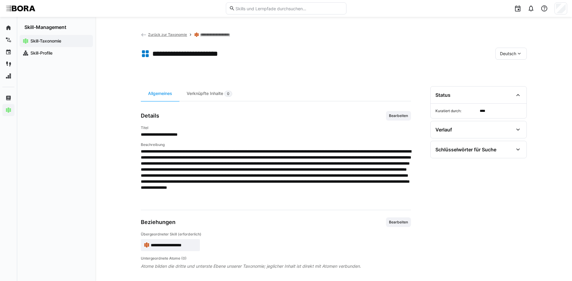
click at [513, 52] on span "Deutsch" at bounding box center [508, 54] width 16 height 6
click at [518, 81] on div "Englisch" at bounding box center [511, 82] width 22 height 6
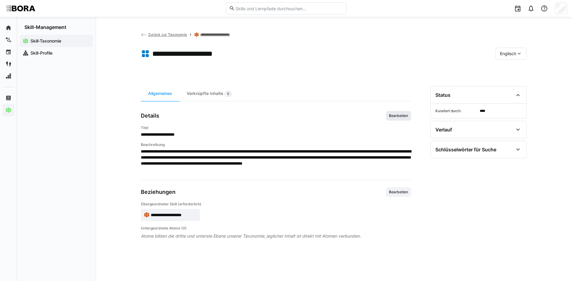
click at [390, 115] on span "Bearbeiten" at bounding box center [398, 115] width 20 height 5
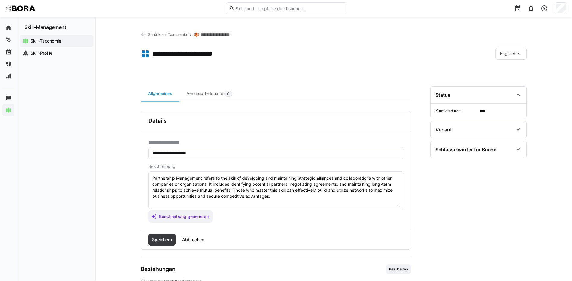
click at [333, 194] on textarea "Partnership Management refers to the skill of developing and maintaining strate…" at bounding box center [276, 190] width 248 height 31
paste textarea "*1 - Beginner: Knows basic partnership forms, supports collaboration and commun…"
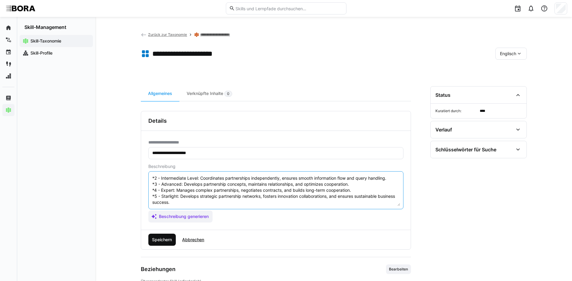
type textarea "Partnership Management refers to the skill of developing and maintaining strate…"
click at [173, 238] on span "Speichern" at bounding box center [162, 240] width 22 height 6
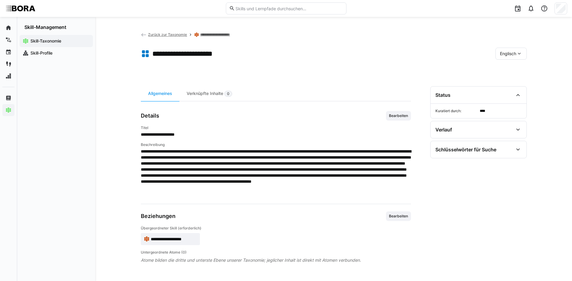
click at [509, 55] on span "Englisch" at bounding box center [508, 54] width 16 height 6
click at [510, 66] on div "Deutsch" at bounding box center [511, 69] width 32 height 13
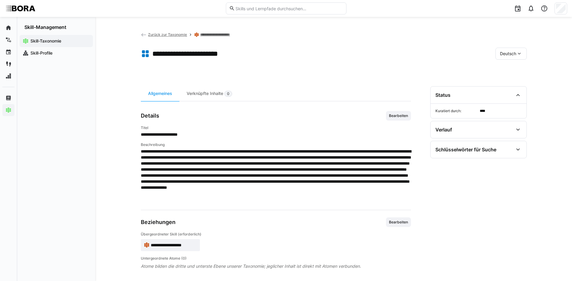
click at [233, 35] on link "**********" at bounding box center [219, 34] width 39 height 5
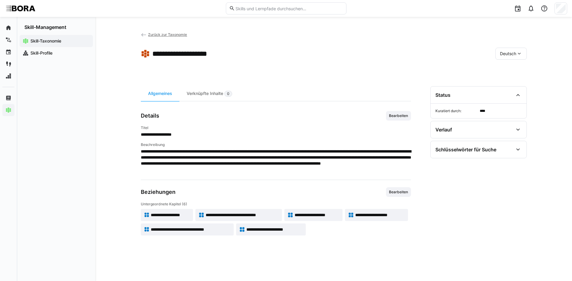
click at [169, 33] on span "Zurück zur Taxonomie" at bounding box center [167, 34] width 39 height 5
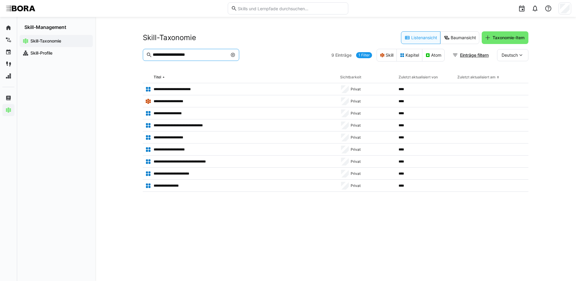
drag, startPoint x: 205, startPoint y: 53, endPoint x: 169, endPoint y: 53, distance: 35.6
click at [169, 53] on input "**********" at bounding box center [189, 54] width 75 height 5
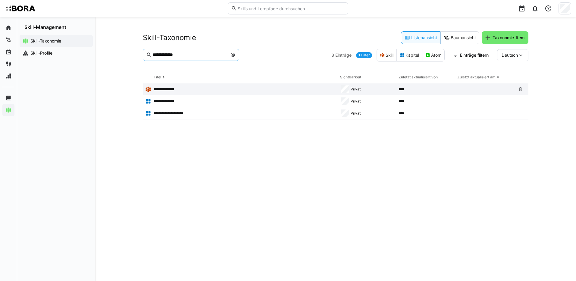
type input "**********"
click at [167, 85] on div "**********" at bounding box center [240, 89] width 195 height 12
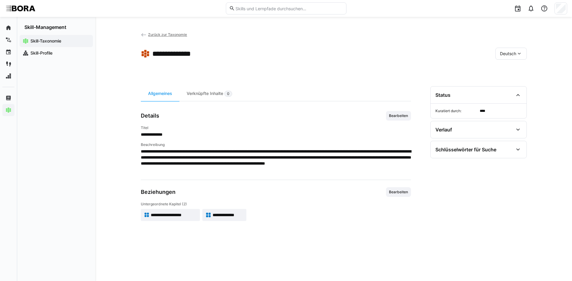
click at [154, 214] on span "**********" at bounding box center [174, 215] width 46 height 6
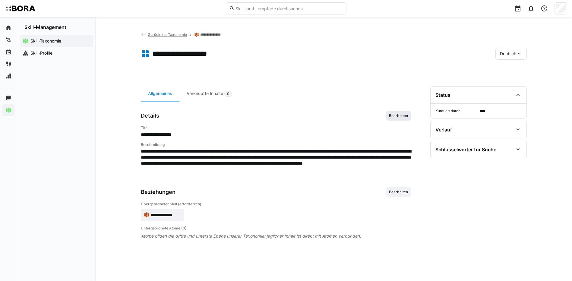
click at [395, 118] on span "Bearbeiten" at bounding box center [398, 116] width 25 height 10
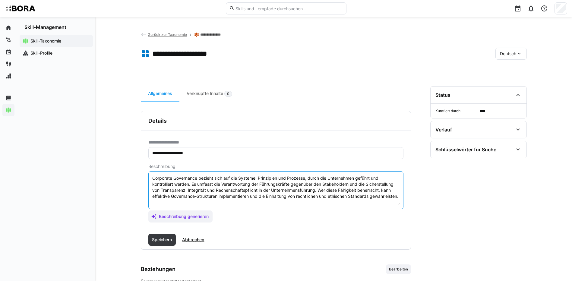
click at [380, 201] on textarea "Corporate Governance bezieht sich auf die Systeme, Prinzipien und Prozesse, dur…" at bounding box center [276, 190] width 248 height 31
paste textarea "*1 - Anfänger: *2 - Mittelstufe: *3 - Fortgeschritten: *4 - Experte: *5 - Starl…"
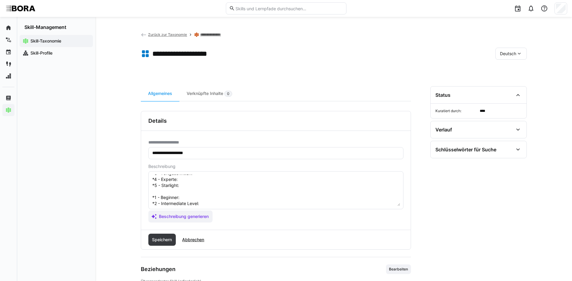
scroll to position [11, 0]
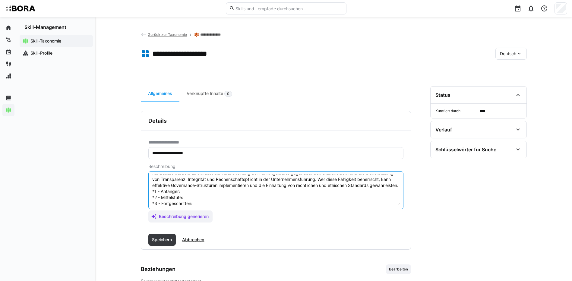
click at [189, 193] on textarea "Corporate Governance bezieht sich auf die Systeme, Prinzipien und Prozesse, dur…" at bounding box center [276, 190] width 248 height 31
click at [186, 196] on textarea "Corporate Governance bezieht sich auf die Systeme, Prinzipien und Prozesse, dur…" at bounding box center [276, 190] width 248 height 31
paste textarea "Versteht grundlegende Prinzipien von Corporate Governance und Compliance, kennt…"
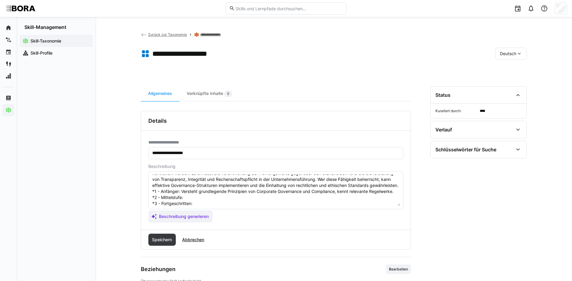
click at [191, 205] on textarea "Corporate Governance bezieht sich auf die Systeme, Prinzipien und Prozesse, dur…" at bounding box center [276, 190] width 248 height 31
paste textarea "Unterstützt Umsetzung von Governance-Richtlinien und überwacht Einhaltung in Te…"
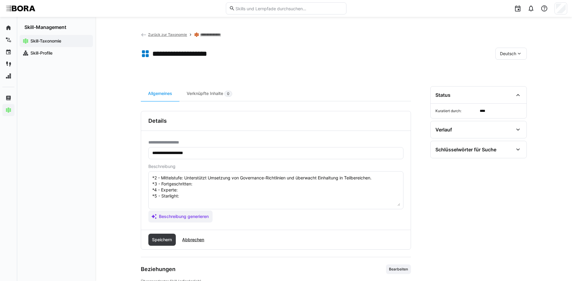
scroll to position [41, 0]
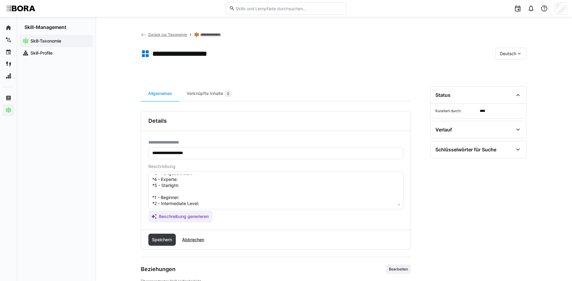
click at [223, 180] on textarea "Corporate Governance bezieht sich auf die Systeme, Prinzipien und Prozesse, dur…" at bounding box center [276, 190] width 248 height 31
paste textarea "Entwickelt Governance-Standards, evaluiert Risiken und berät bei Compliance-Fra…"
click at [190, 185] on textarea "Corporate Governance bezieht sich auf die Systeme, Prinzipien und Prozesse, dur…" at bounding box center [276, 190] width 248 height 31
paste textarea "Berät Geschäftsleitung bei Governance-Strategien, kontrolliert Umsetzung und sc…"
click at [194, 192] on textarea at bounding box center [276, 190] width 248 height 31
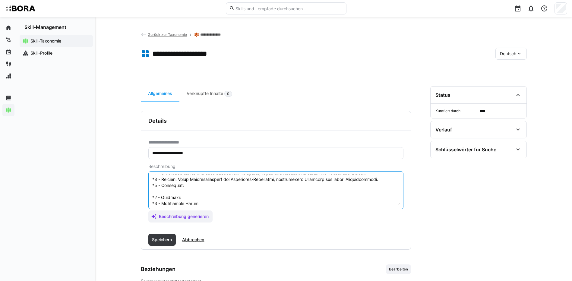
paste textarea "Verantwortet Corporate Governance unternehmensweit, fördert ethische Unternehme…"
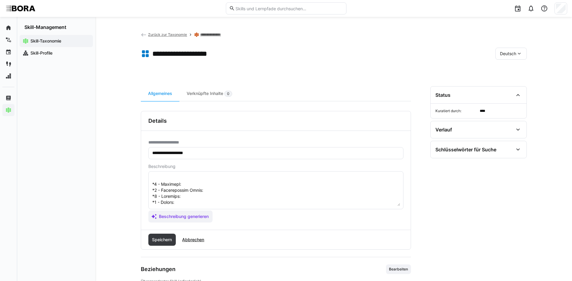
scroll to position [71, 0]
click at [186, 180] on textarea at bounding box center [276, 190] width 248 height 31
paste textarea "Understands basic corporate governance principles and compliance rules."
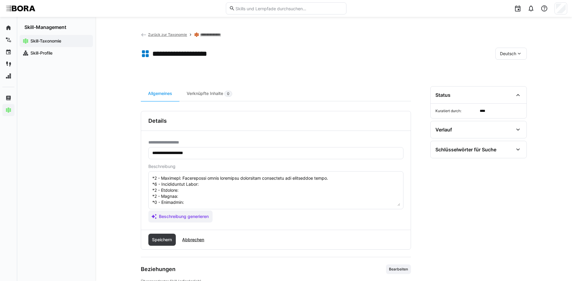
click at [204, 186] on textarea at bounding box center [276, 190] width 248 height 31
paste textarea "Supports implementation of governance guidelines and monitors compliance in sub…"
click at [224, 191] on textarea at bounding box center [276, 190] width 248 height 31
paste textarea "Develops governance standards, evaluates risks, and advises on compliance issue…"
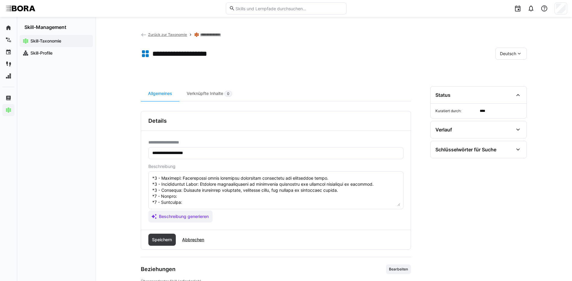
click at [207, 195] on textarea at bounding box center [276, 190] width 248 height 31
paste textarea "Advises leadership on governance strategies, controls implementation, and train…"
click at [228, 203] on textarea at bounding box center [276, 190] width 248 height 31
paste textarea "Owns corporate governance enterprise-wide, promotes ethical corporate conduct, …"
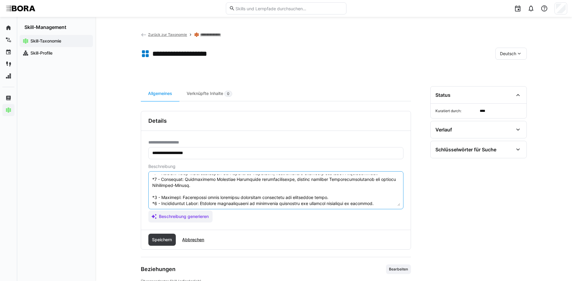
scroll to position [84, 0]
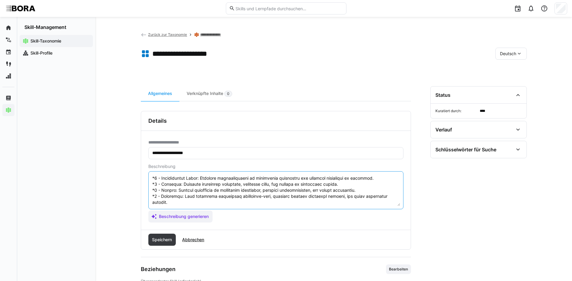
drag, startPoint x: 152, startPoint y: 203, endPoint x: 209, endPoint y: 232, distance: 63.8
click at [209, 232] on div "**********" at bounding box center [276, 180] width 270 height 139
type textarea "Corporate Governance bezieht sich auf die Systeme, Prinzipien und Prozesse, dur…"
click at [170, 237] on span "Speichern" at bounding box center [162, 240] width 22 height 6
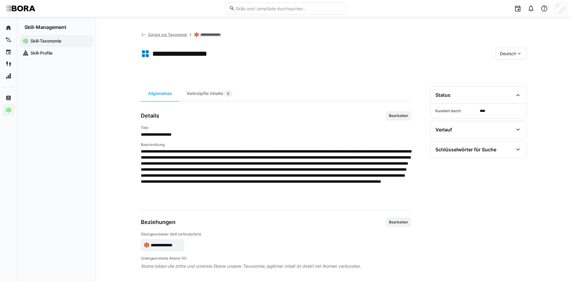
click at [514, 51] on span "Deutsch" at bounding box center [508, 54] width 16 height 6
click at [513, 83] on span "Englisch" at bounding box center [508, 82] width 16 height 6
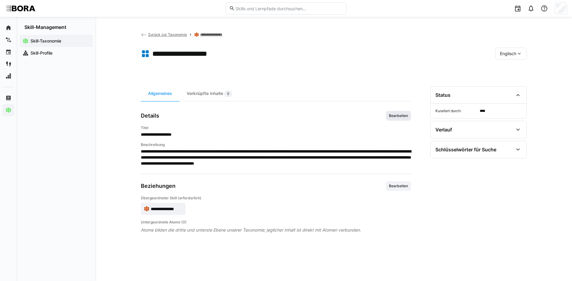
click at [401, 115] on span "Bearbeiten" at bounding box center [398, 115] width 20 height 5
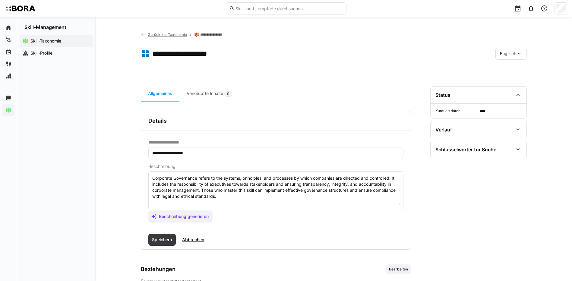
click at [265, 198] on textarea "Corporate Governance refers to the systems, principles, and processes by which …" at bounding box center [276, 190] width 248 height 31
paste textarea "*1 - Beginner: Understands basic corporate governance principles and compliance…"
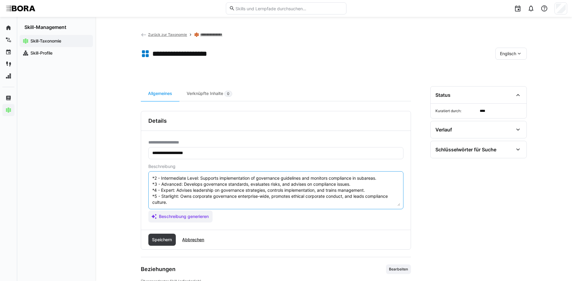
scroll to position [5, 0]
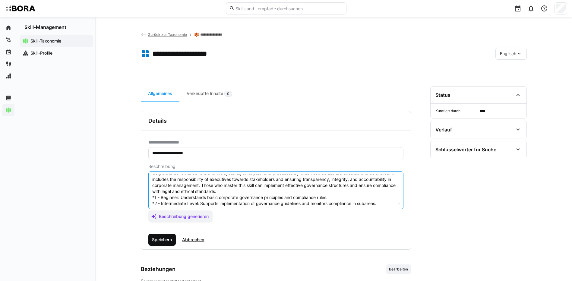
type textarea "Corporate Governance refers to the systems, principles, and processes by which …"
click at [165, 240] on span "Speichern" at bounding box center [162, 240] width 22 height 6
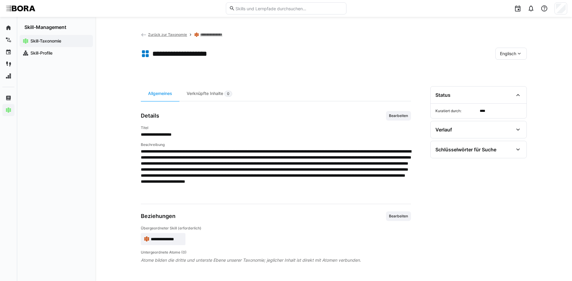
click at [500, 53] on span "Englisch" at bounding box center [508, 54] width 16 height 6
click at [503, 68] on span "Deutsch" at bounding box center [507, 70] width 16 height 6
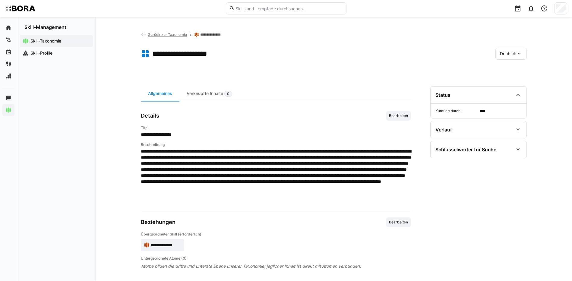
click at [215, 36] on link "**********" at bounding box center [213, 34] width 26 height 5
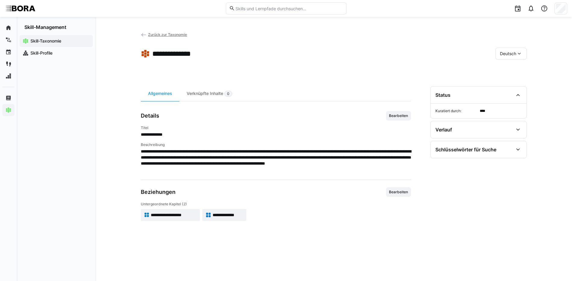
click at [231, 214] on span "**********" at bounding box center [228, 215] width 31 height 6
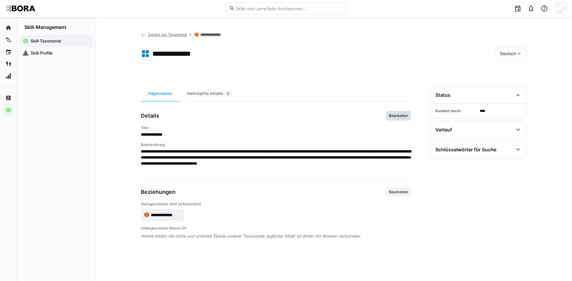
click at [399, 117] on span "Bearbeiten" at bounding box center [398, 115] width 20 height 5
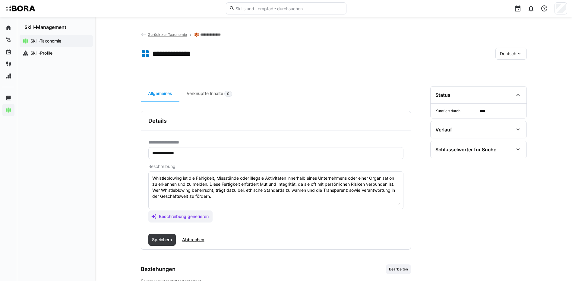
click at [216, 195] on textarea "Whistleblowing ist die Fähigkeit, Missstände oder illegale Aktivitäten innerhal…" at bounding box center [276, 190] width 248 height 31
paste textarea "*1 - Anfänger: *2 - Mittelstufe: *3 - Fortgeschritten: *4 - Experte: *5 - Starl…"
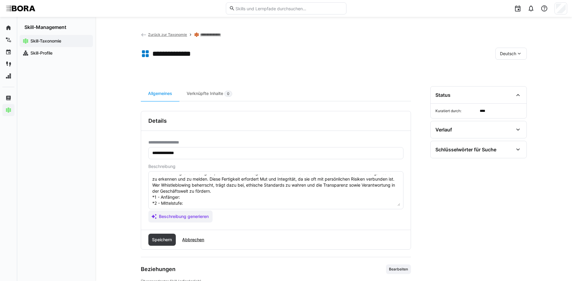
scroll to position [5, 0]
click at [192, 197] on textarea "Whistleblowing ist die Fähigkeit, Missstände oder illegale Aktivitäten innerhal…" at bounding box center [276, 190] width 248 height 31
paste textarea "Kennt Grundlagen von Whistleblowing-Systemen, Schutzmechanismen und Meldewege."
click at [211, 202] on textarea "Whistleblowing ist die Fähigkeit, Missstände oder illegale Aktivitäten innerhal…" at bounding box center [276, 190] width 248 height 31
paste textarea "Unterstützt erste Bearbeitung von Hinweisen, sichert Vertraulichkeit und dokume…"
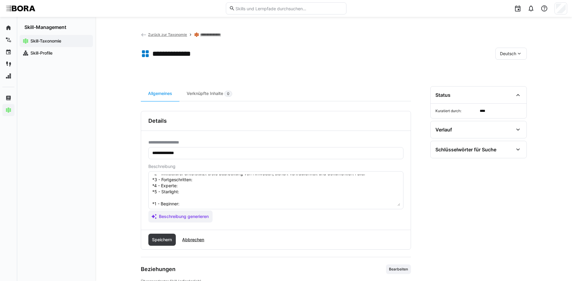
scroll to position [35, 0]
click at [224, 182] on textarea "Whistleblowing ist die Fähigkeit, Missstände oder illegale Aktivitäten innerhal…" at bounding box center [276, 190] width 248 height 31
paste
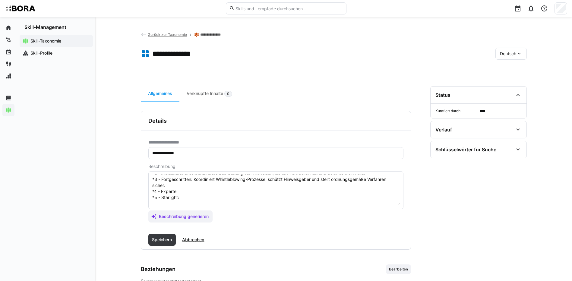
click at [179, 191] on textarea "Whistleblowing ist die Fähigkeit, Missstände oder illegale Aktivitäten innerhal…" at bounding box center [276, 190] width 248 height 31
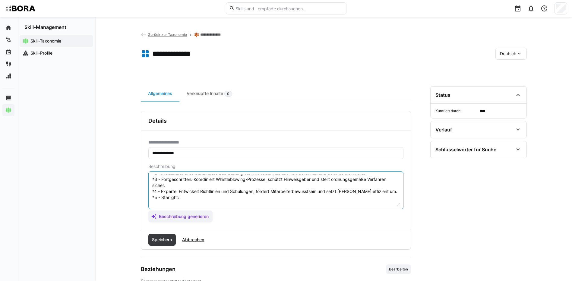
click at [186, 195] on textarea "Whistleblowing ist die Fähigkeit, Missstände oder illegale Aktivitäten innerhal…" at bounding box center [276, 190] width 248 height 31
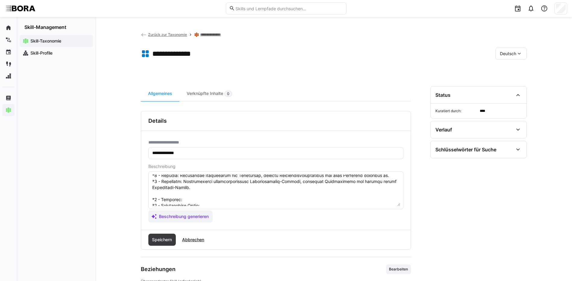
scroll to position [65, 0]
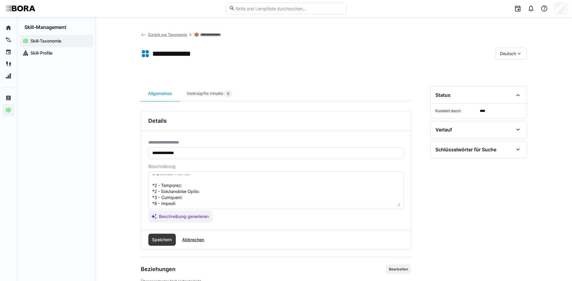
click at [194, 188] on textarea at bounding box center [276, 190] width 248 height 31
click at [221, 193] on textarea at bounding box center [276, 190] width 248 height 31
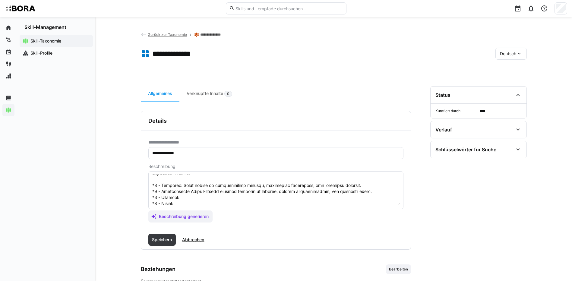
click at [210, 199] on textarea at bounding box center [276, 190] width 248 height 31
click at [185, 203] on textarea at bounding box center [276, 190] width 248 height 31
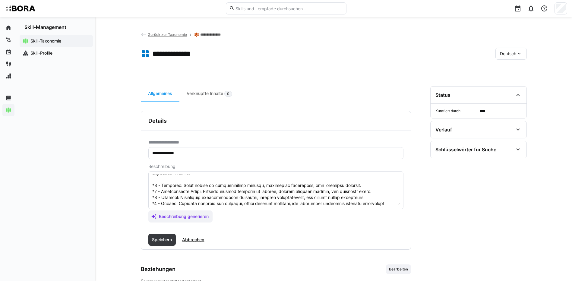
scroll to position [78, 0]
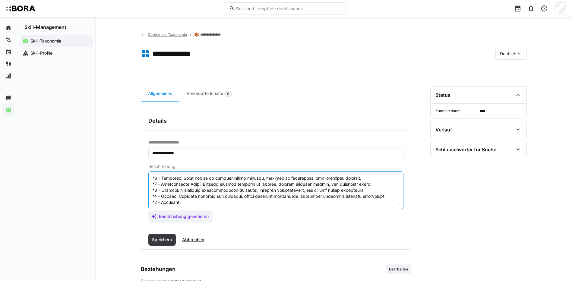
click at [217, 197] on textarea at bounding box center [276, 190] width 248 height 31
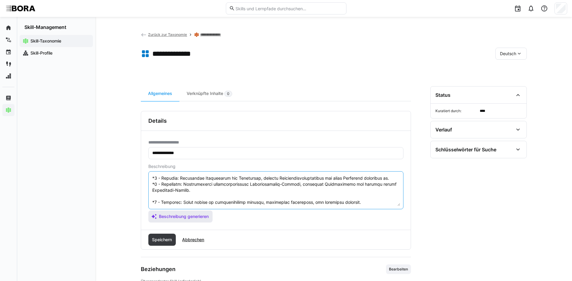
scroll to position [84, 0]
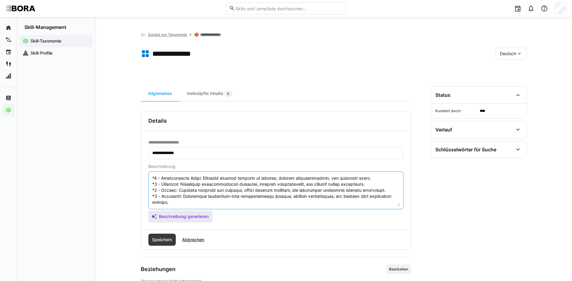
drag, startPoint x: 153, startPoint y: 202, endPoint x: 187, endPoint y: 216, distance: 37.1
click at [187, 216] on app-assistant-generate-form "Beschreibung Beschreibung generieren" at bounding box center [275, 193] width 255 height 58
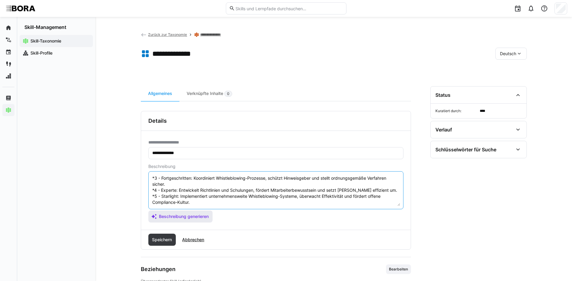
scroll to position [42, 0]
type textarea "Whistleblowing ist die Fähigkeit, Missstände oder illegale Aktivitäten innerhal…"
click at [160, 238] on span "Speichern" at bounding box center [162, 240] width 22 height 6
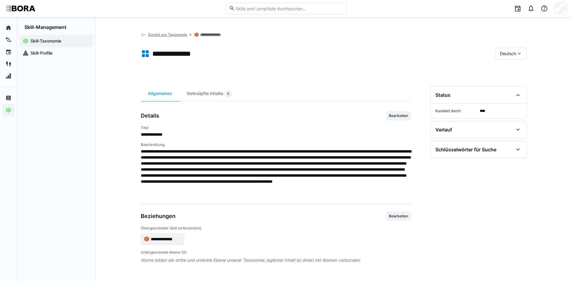
click at [496, 56] on div "Deutsch" at bounding box center [510, 54] width 31 height 12
click at [506, 83] on span "Englisch" at bounding box center [508, 82] width 16 height 6
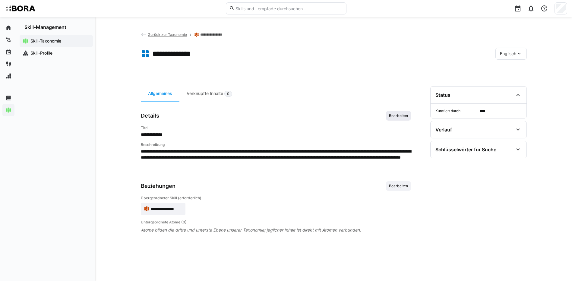
click at [404, 114] on span "Bearbeiten" at bounding box center [398, 115] width 20 height 5
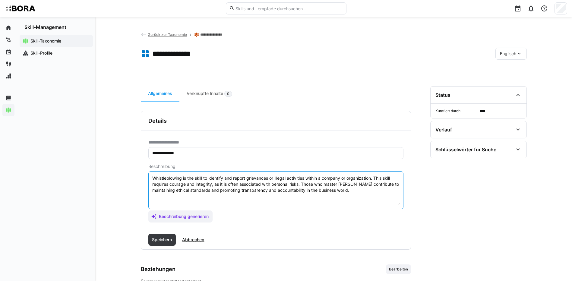
click at [354, 191] on textarea "Whistleblowing is the skill to identify and report grievances or illegal activi…" at bounding box center [276, 190] width 248 height 31
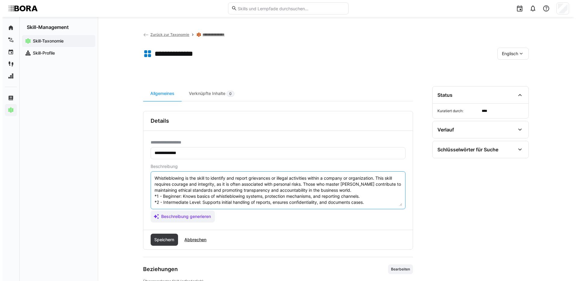
scroll to position [29, 0]
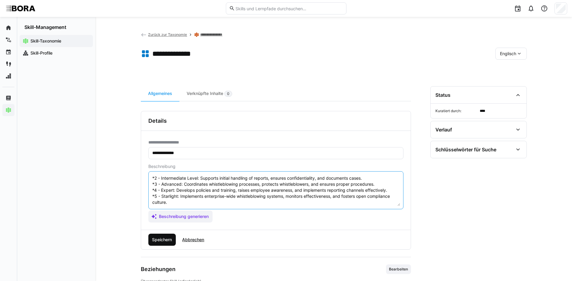
type textarea "Whistleblowing is the skill to identify and report grievances or illegal activi…"
click at [165, 241] on span "Speichern" at bounding box center [162, 240] width 22 height 6
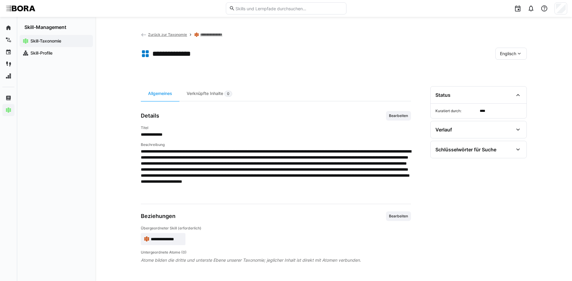
click at [499, 56] on div "Englisch" at bounding box center [510, 54] width 31 height 12
click at [501, 68] on span "Deutsch" at bounding box center [507, 70] width 16 height 6
click at [216, 34] on link "**********" at bounding box center [213, 34] width 26 height 5
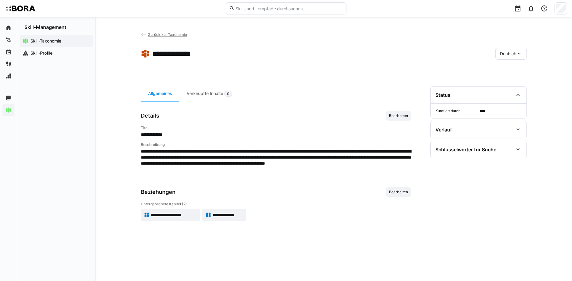
click at [171, 34] on span "Zurück zur Taxonomie" at bounding box center [167, 34] width 39 height 5
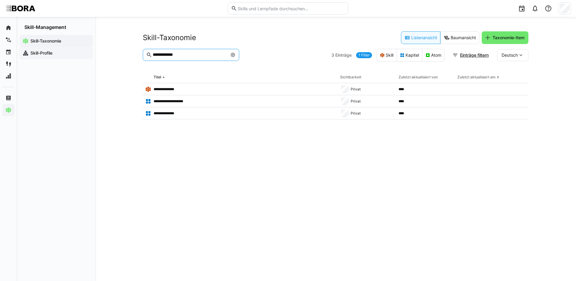
drag, startPoint x: 185, startPoint y: 54, endPoint x: 75, endPoint y: 57, distance: 109.8
click at [75, 57] on div "**********" at bounding box center [288, 149] width 576 height 264
type input "**********"
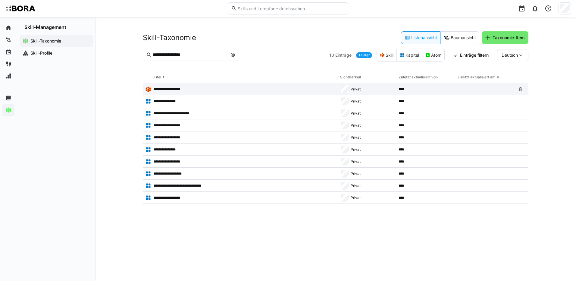
click at [195, 89] on app-table-first-column "**********" at bounding box center [240, 89] width 190 height 6
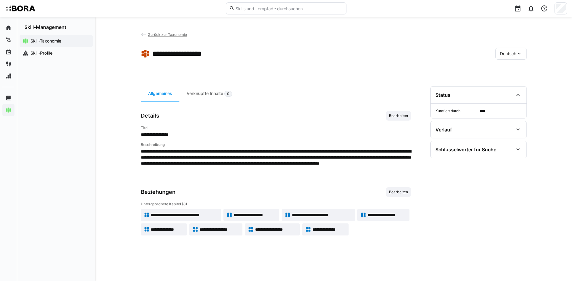
click at [165, 34] on span "Zurück zur Taxonomie" at bounding box center [167, 34] width 39 height 5
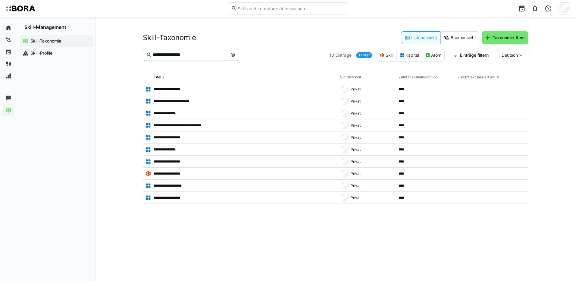
drag, startPoint x: 205, startPoint y: 56, endPoint x: 104, endPoint y: 62, distance: 101.4
click at [104, 62] on div "**********" at bounding box center [335, 149] width 481 height 264
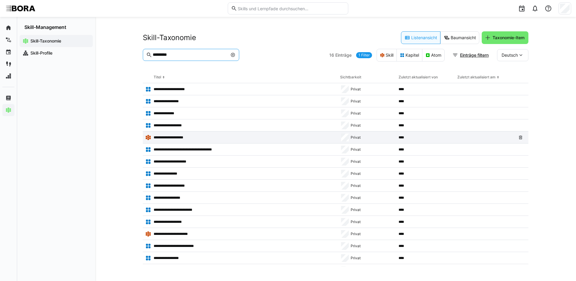
type input "*********"
click at [188, 137] on p "**********" at bounding box center [175, 137] width 42 height 5
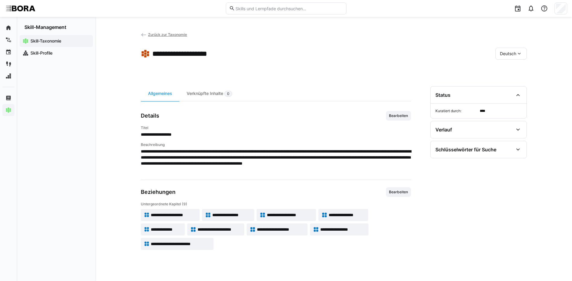
click at [180, 216] on span "**********" at bounding box center [174, 215] width 46 height 6
